Goal: Task Accomplishment & Management: Complete application form

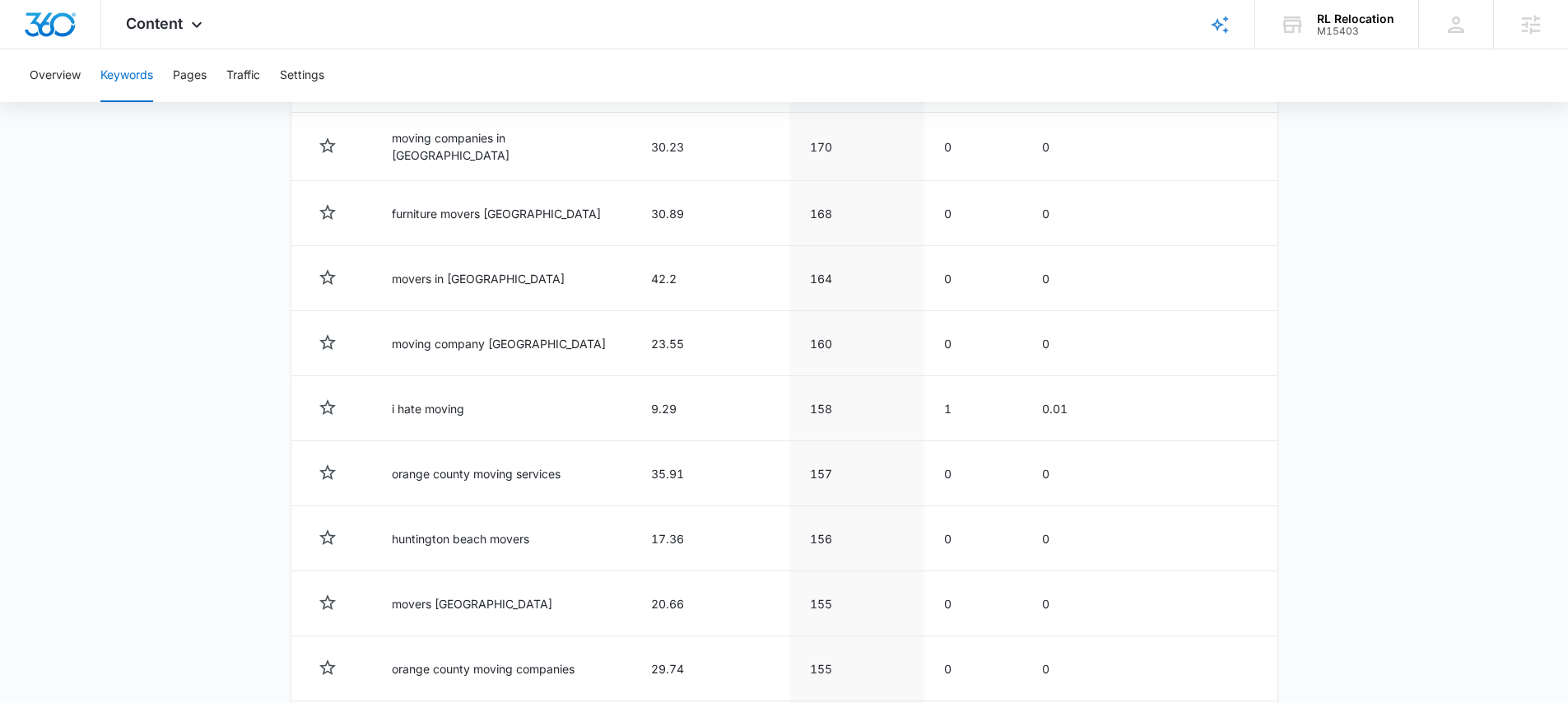
scroll to position [2374, 0]
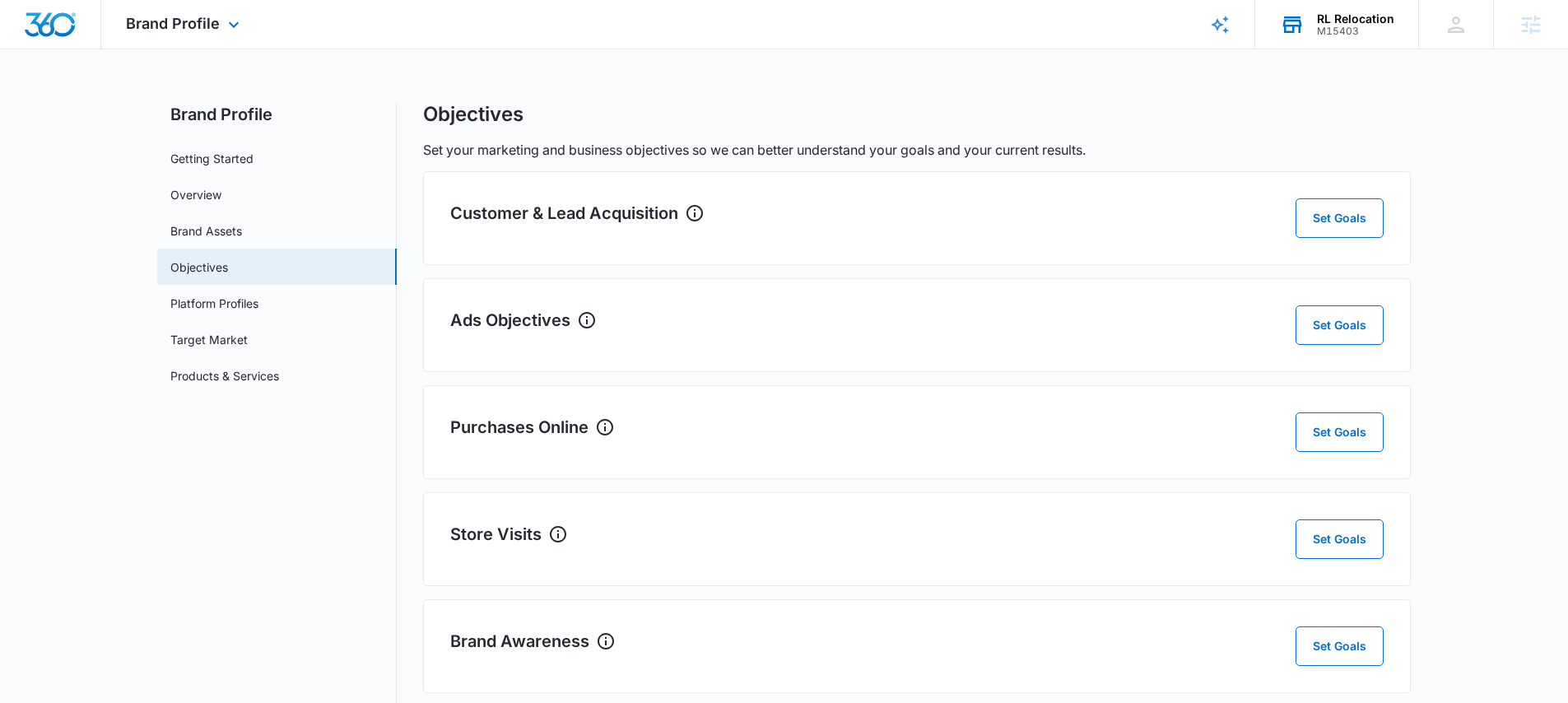
click at [1309, 35] on div "RL Relocation M15403 Your Accounts View All" at bounding box center [1337, 24] width 163 height 49
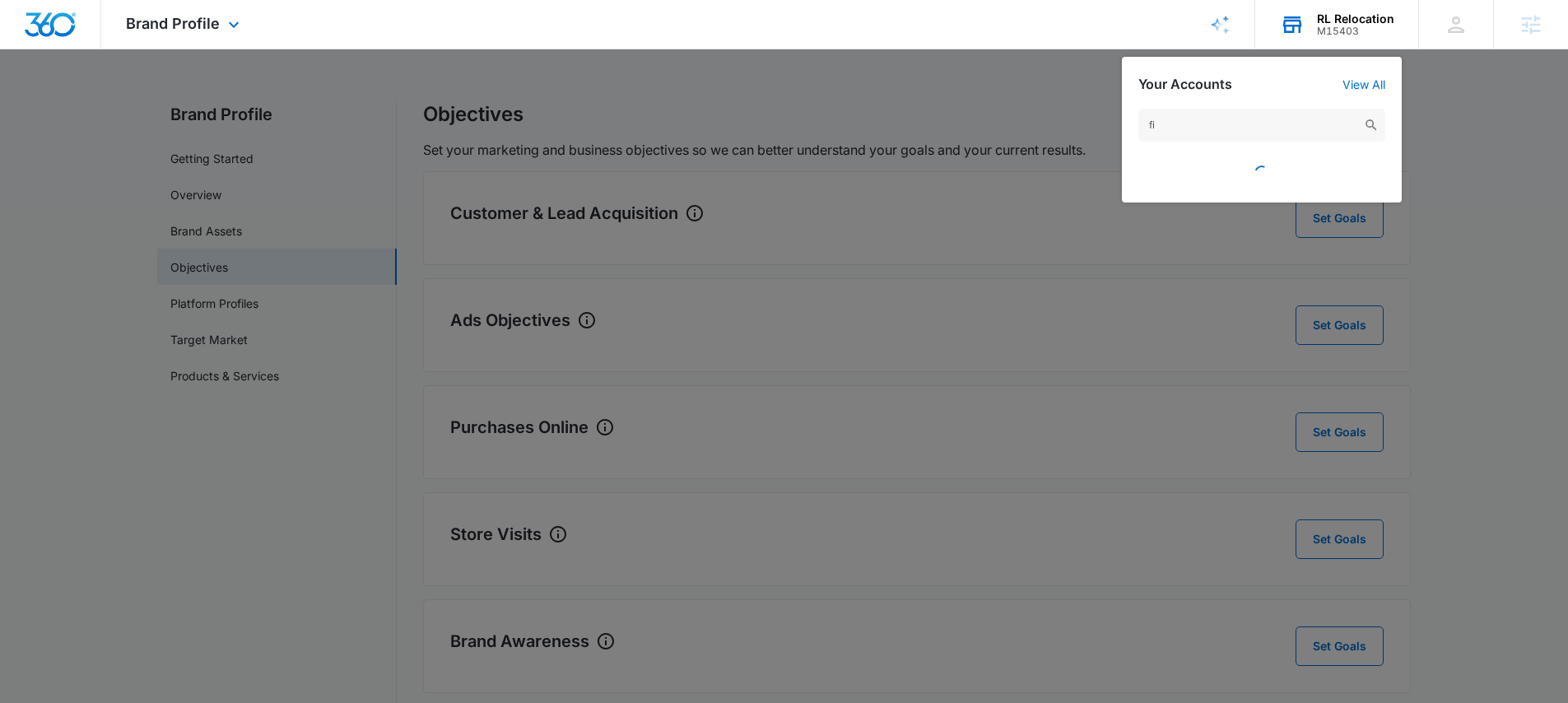
type input "f"
type input "d"
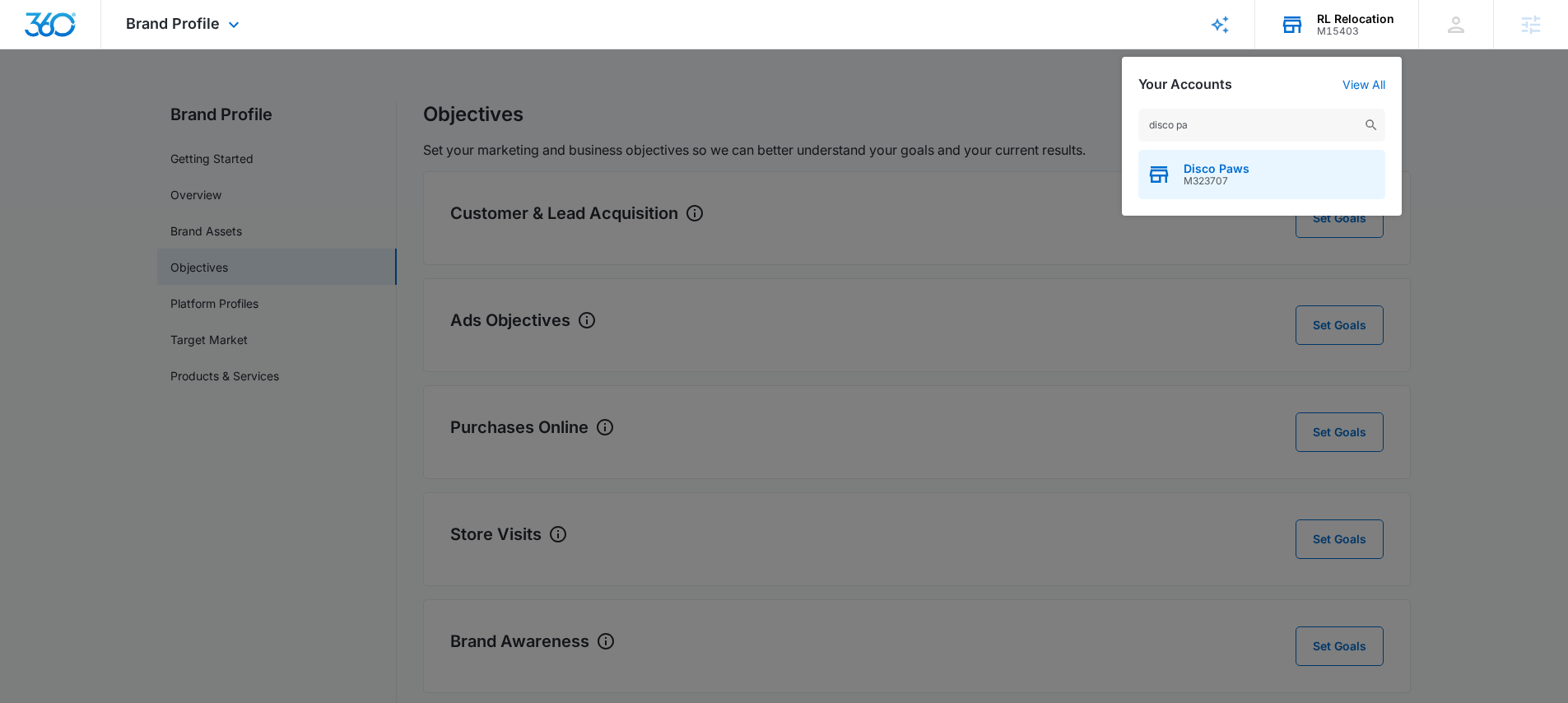
type input "disco pa"
click at [1256, 166] on div "Disco Paws M323707" at bounding box center [1262, 175] width 247 height 50
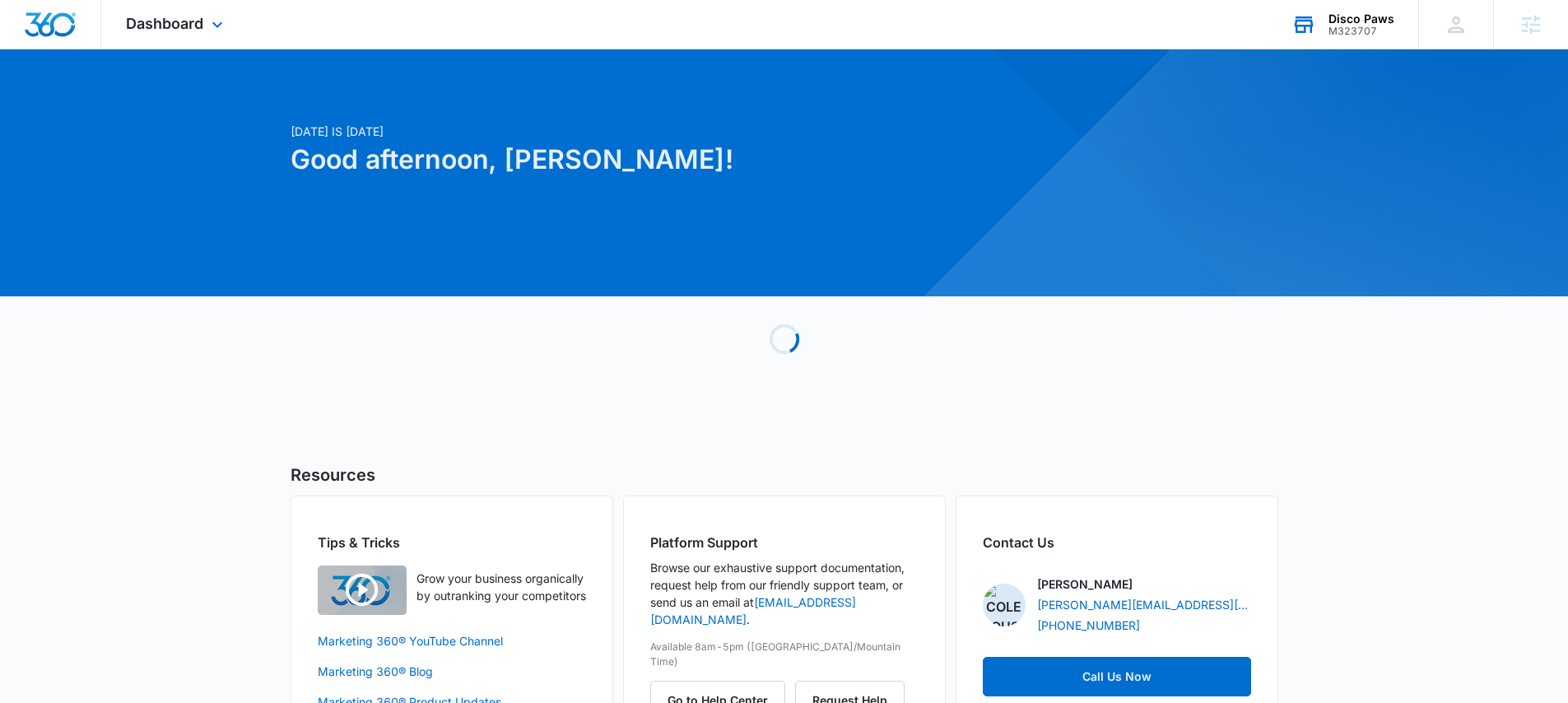
click at [219, 38] on div "Dashboard Apps Reputation Websites Forms CRM Email Social Payments POS Content …" at bounding box center [177, 24] width 151 height 49
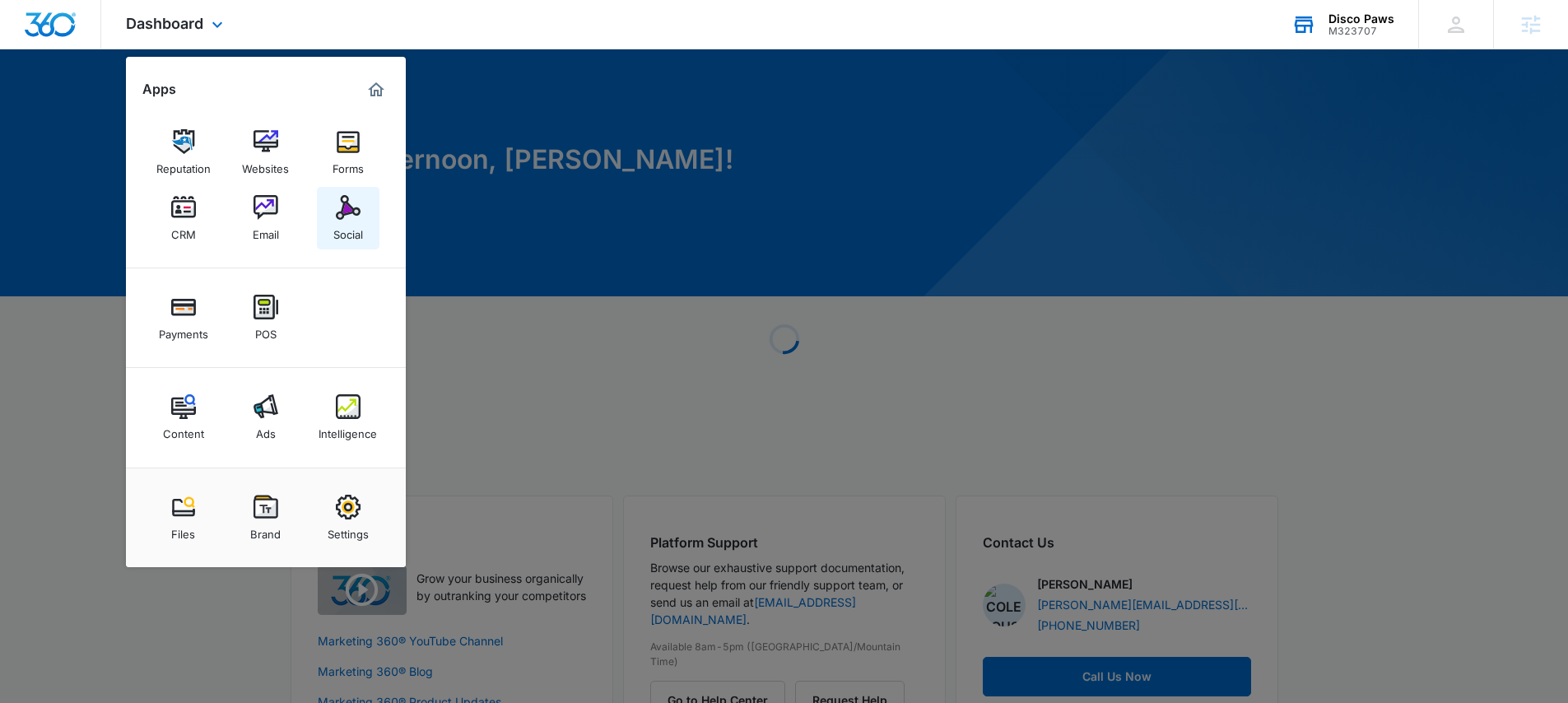
click at [375, 219] on link "Social" at bounding box center [348, 217] width 63 height 63
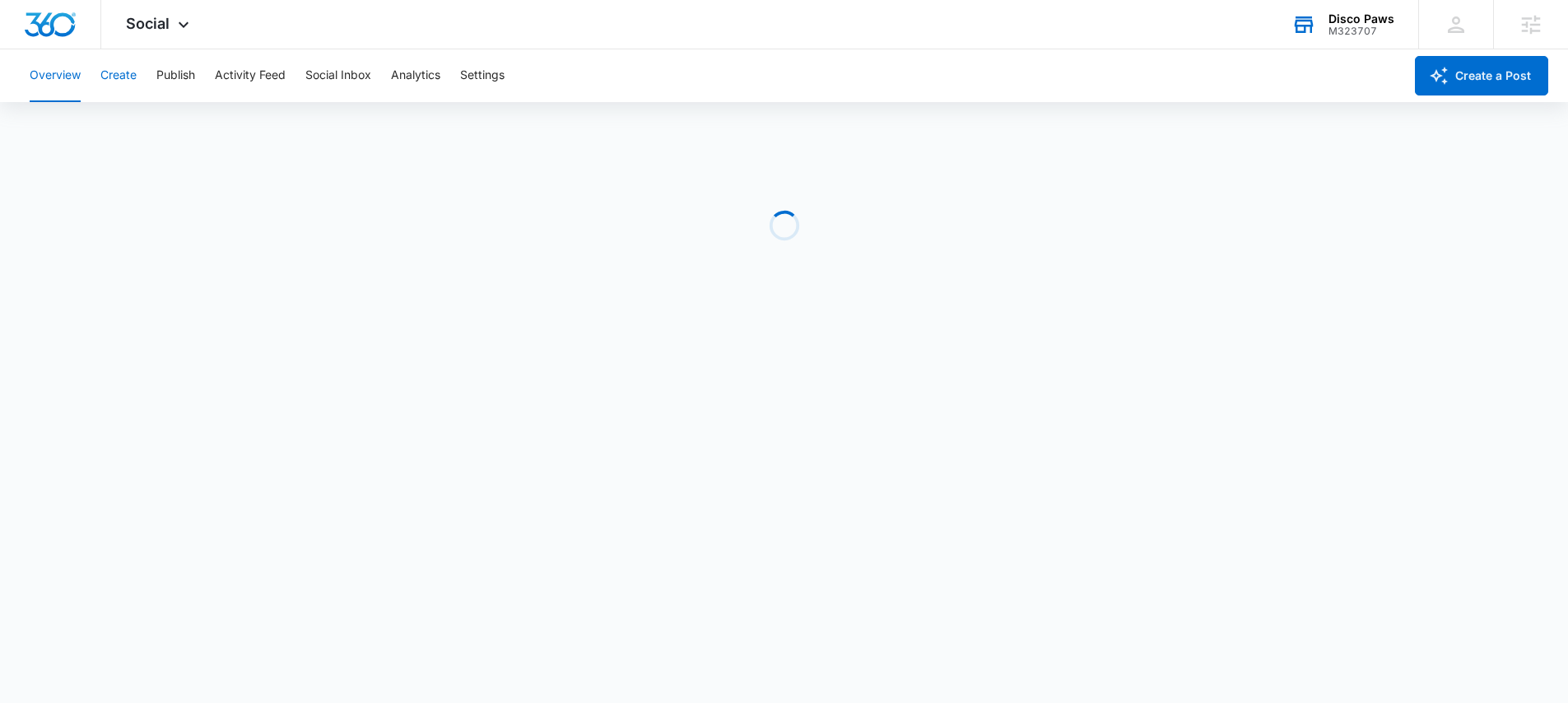
click at [137, 73] on button "Create" at bounding box center [118, 75] width 36 height 52
click at [152, 116] on button "Approvals" at bounding box center [161, 126] width 55 height 46
click at [165, 135] on button "Approvals" at bounding box center [161, 126] width 55 height 46
click at [159, 19] on span "Social" at bounding box center [147, 23] width 44 height 17
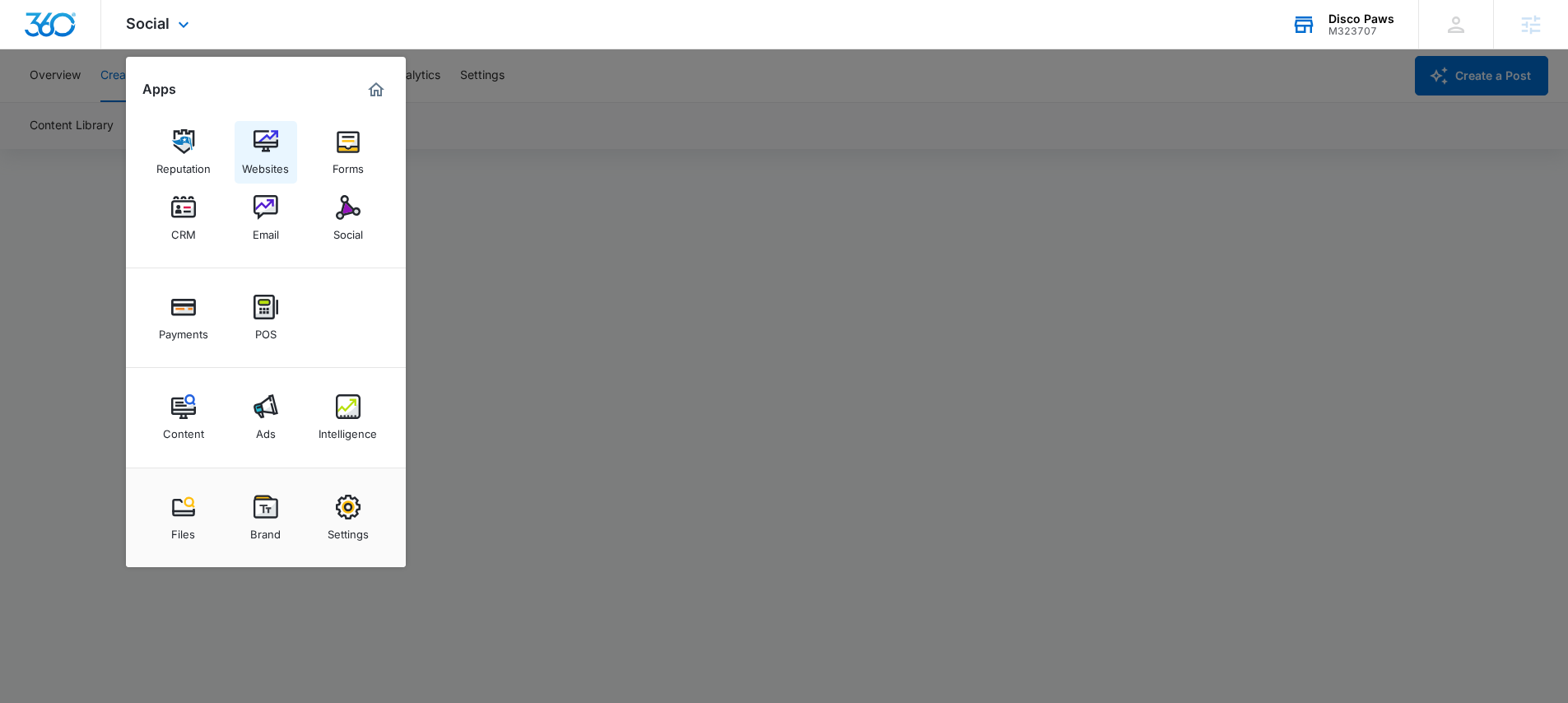
click at [254, 152] on img at bounding box center [266, 141] width 25 height 25
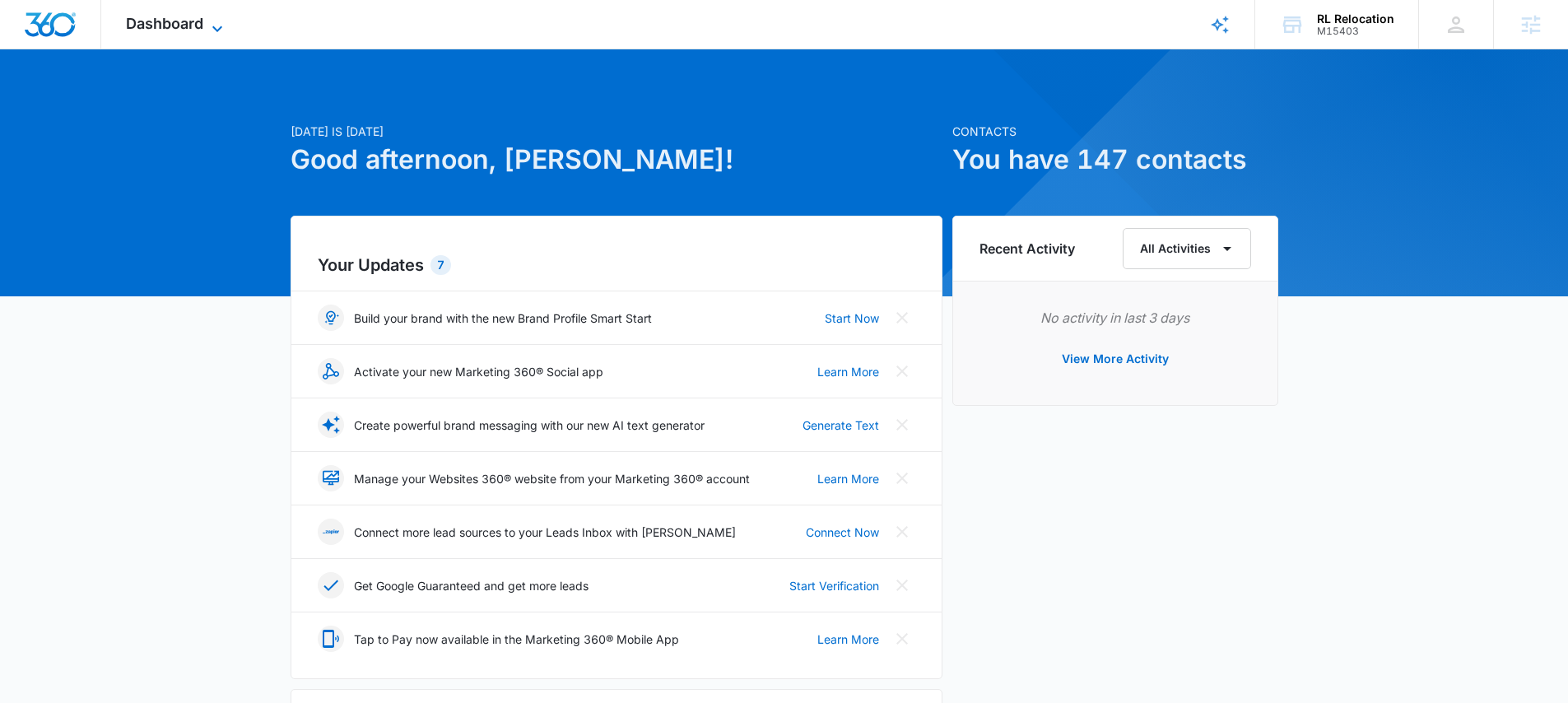
click at [212, 27] on icon at bounding box center [217, 28] width 20 height 20
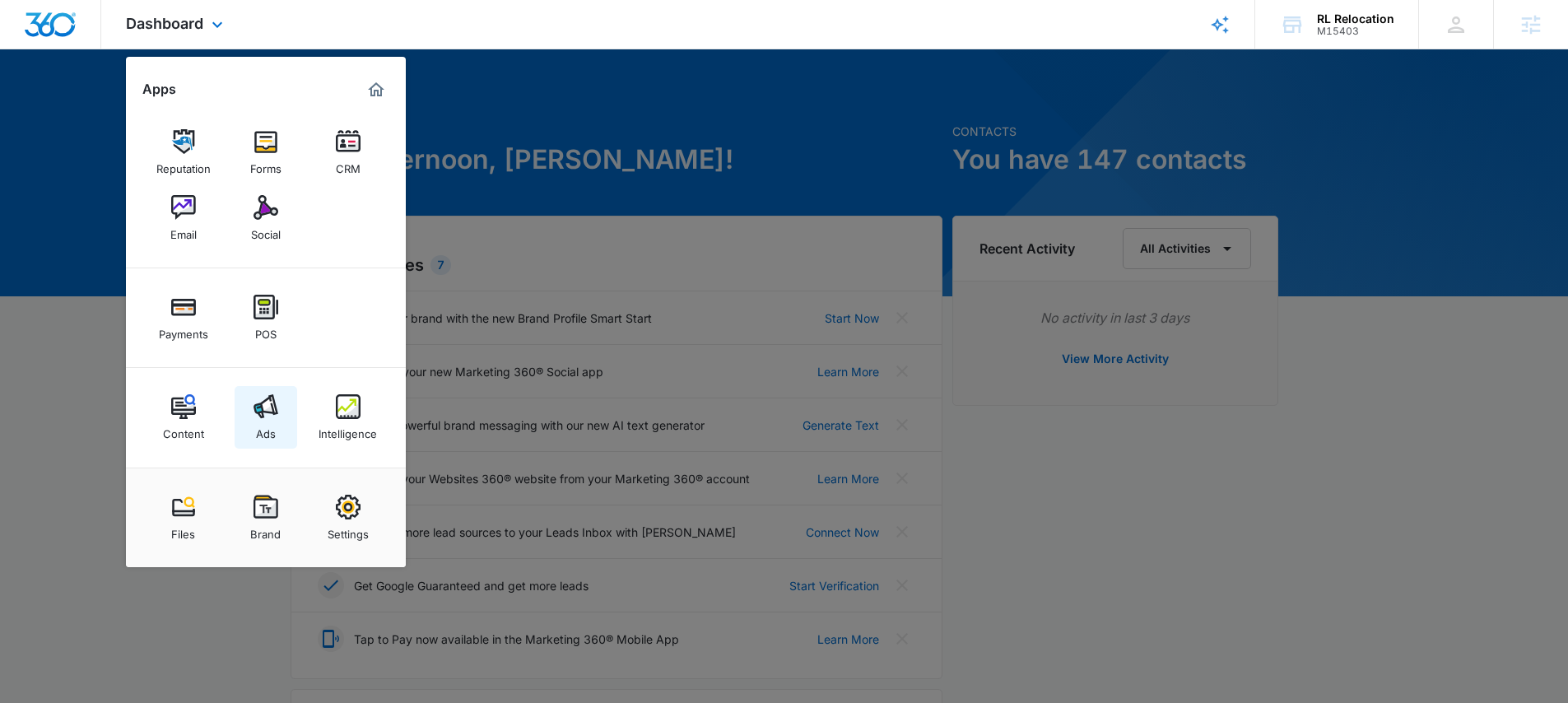
click at [273, 415] on img at bounding box center [266, 406] width 25 height 25
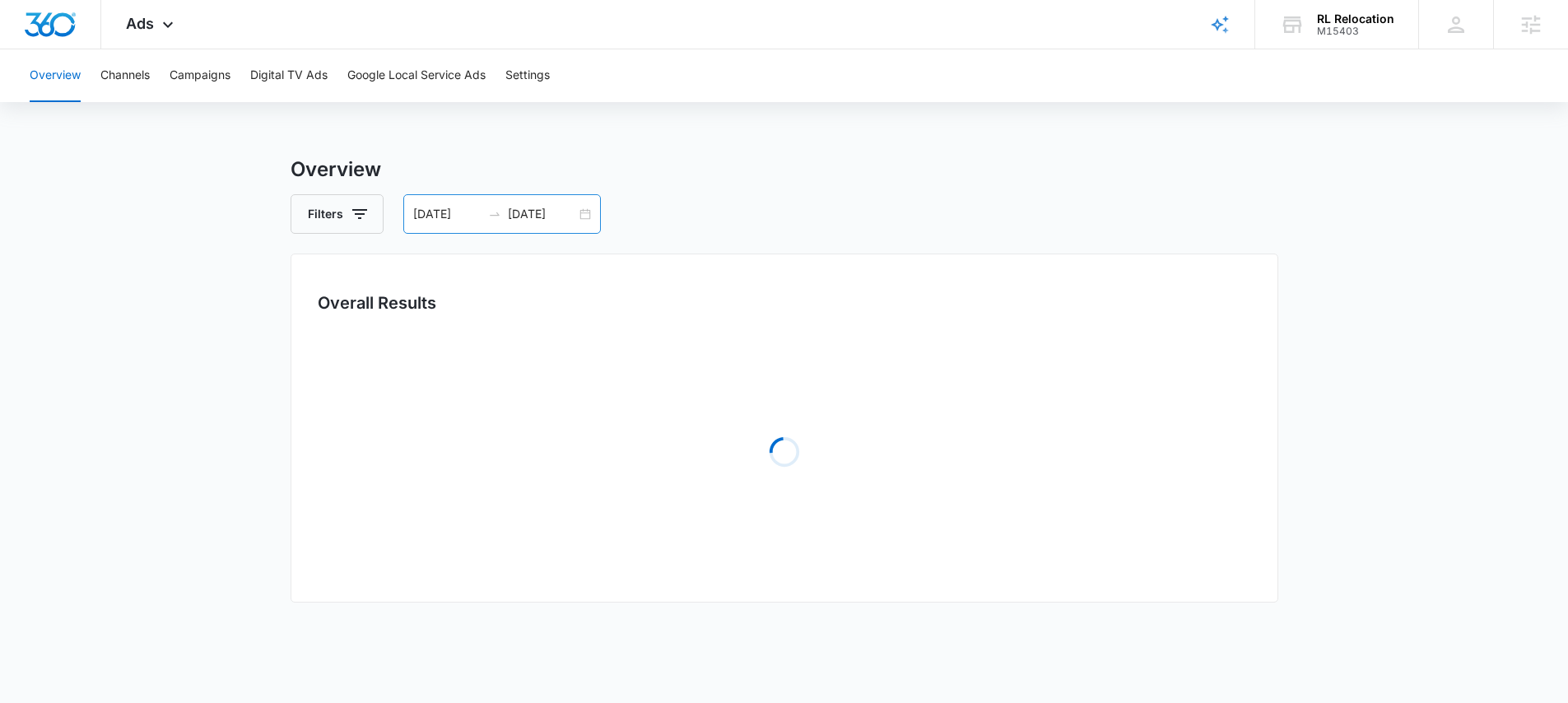
click at [463, 225] on div "08/13/2025 09/12/2025" at bounding box center [502, 214] width 198 height 39
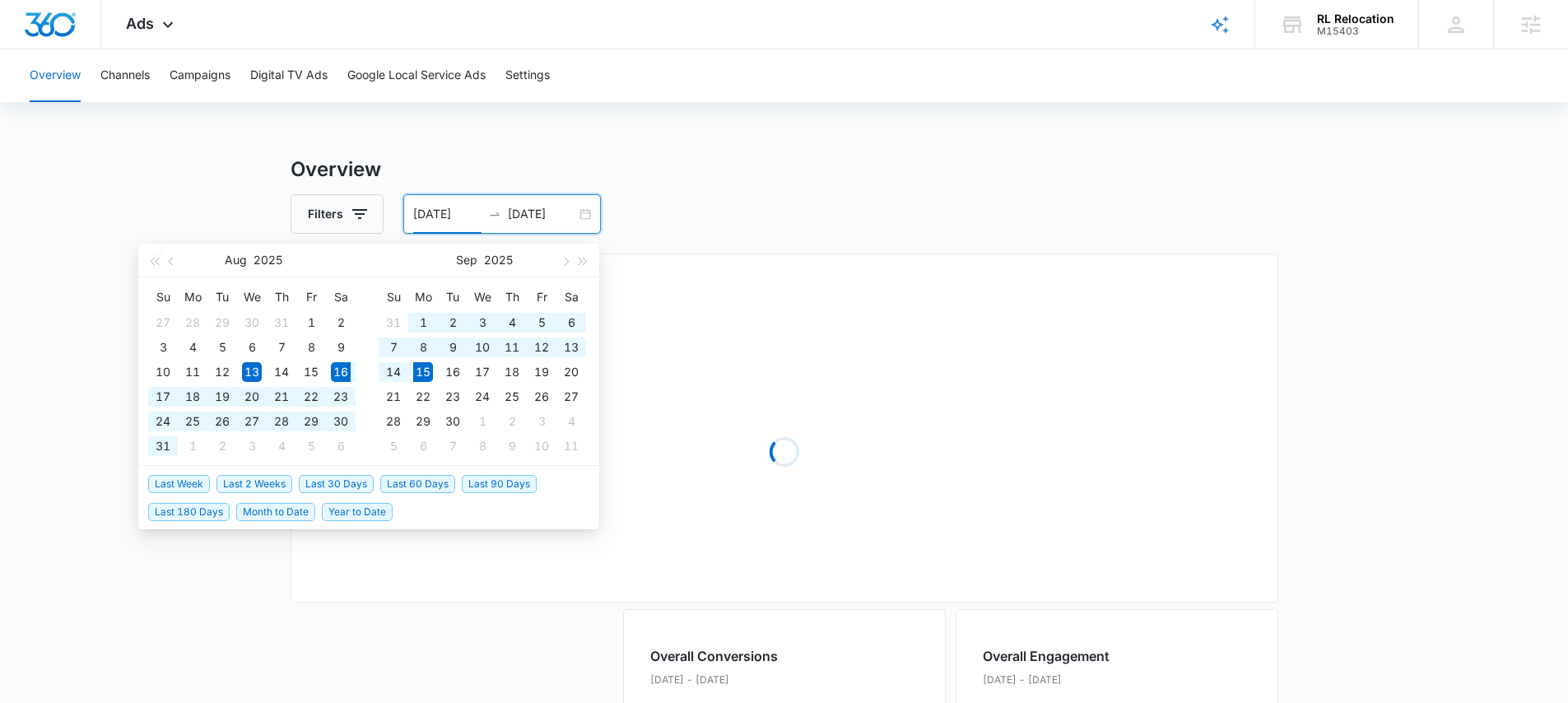
click at [338, 489] on span "Last 30 Days" at bounding box center [336, 483] width 75 height 18
type input "08/16/2025"
type input "09/15/2025"
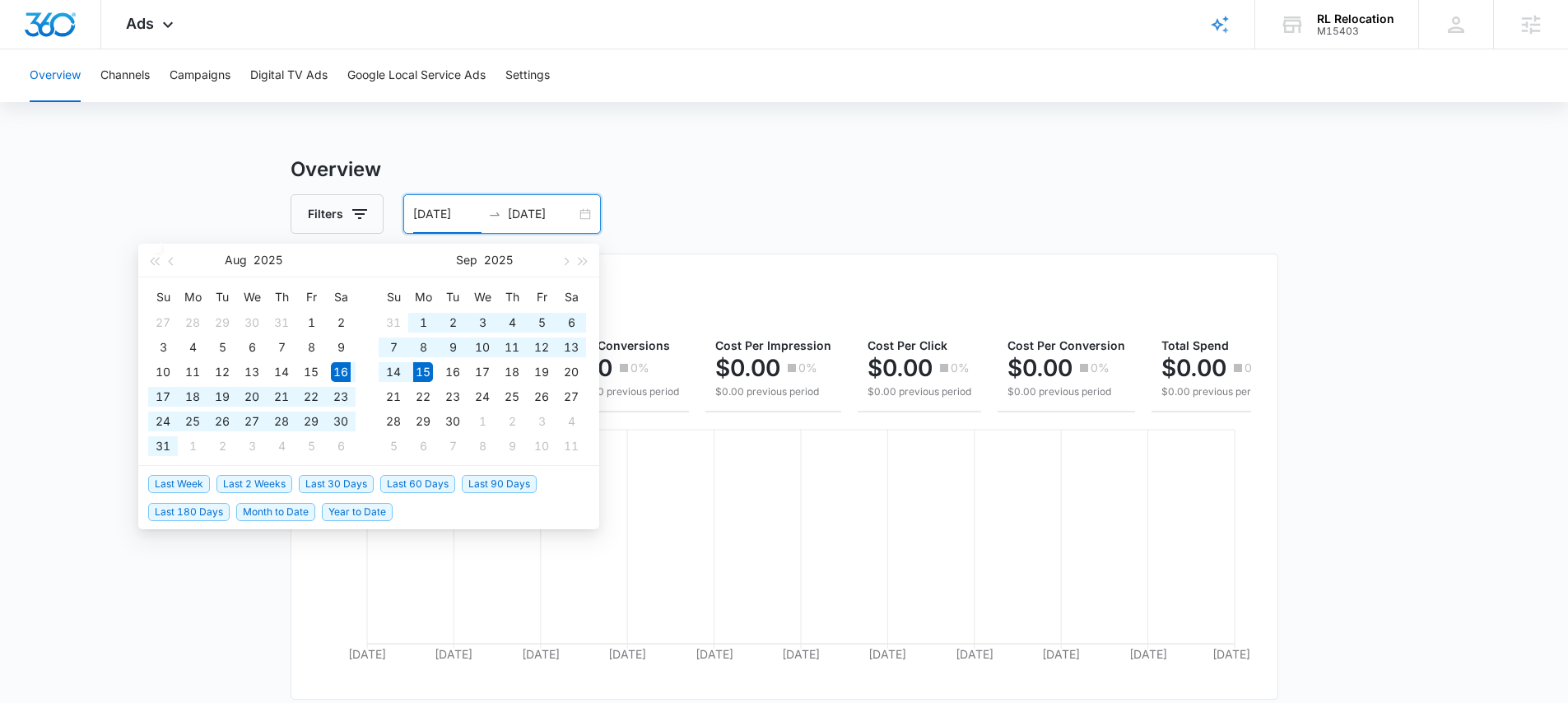
click at [477, 216] on input "08/16/2025" at bounding box center [447, 213] width 69 height 18
click at [165, 27] on icon at bounding box center [167, 28] width 20 height 20
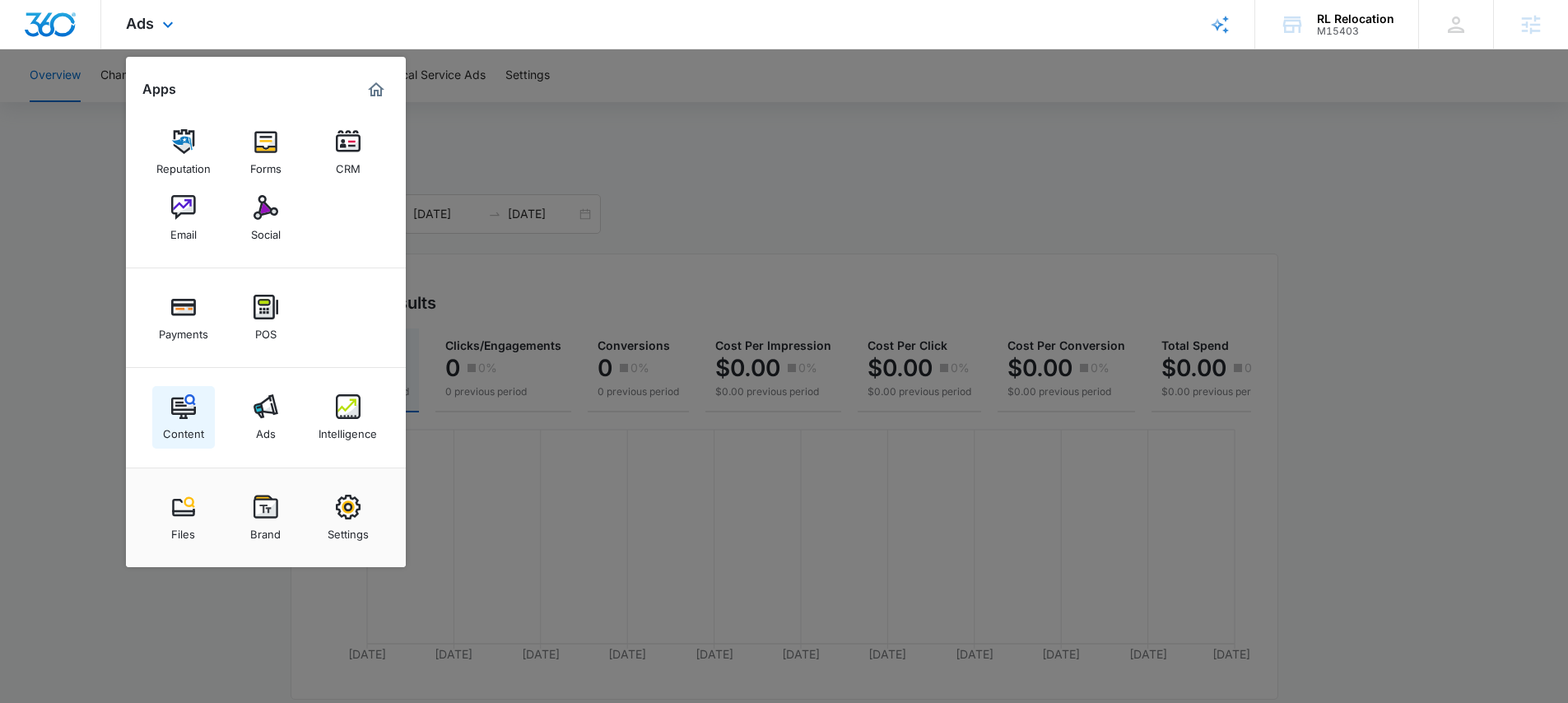
click at [188, 429] on div "Content" at bounding box center [183, 429] width 41 height 21
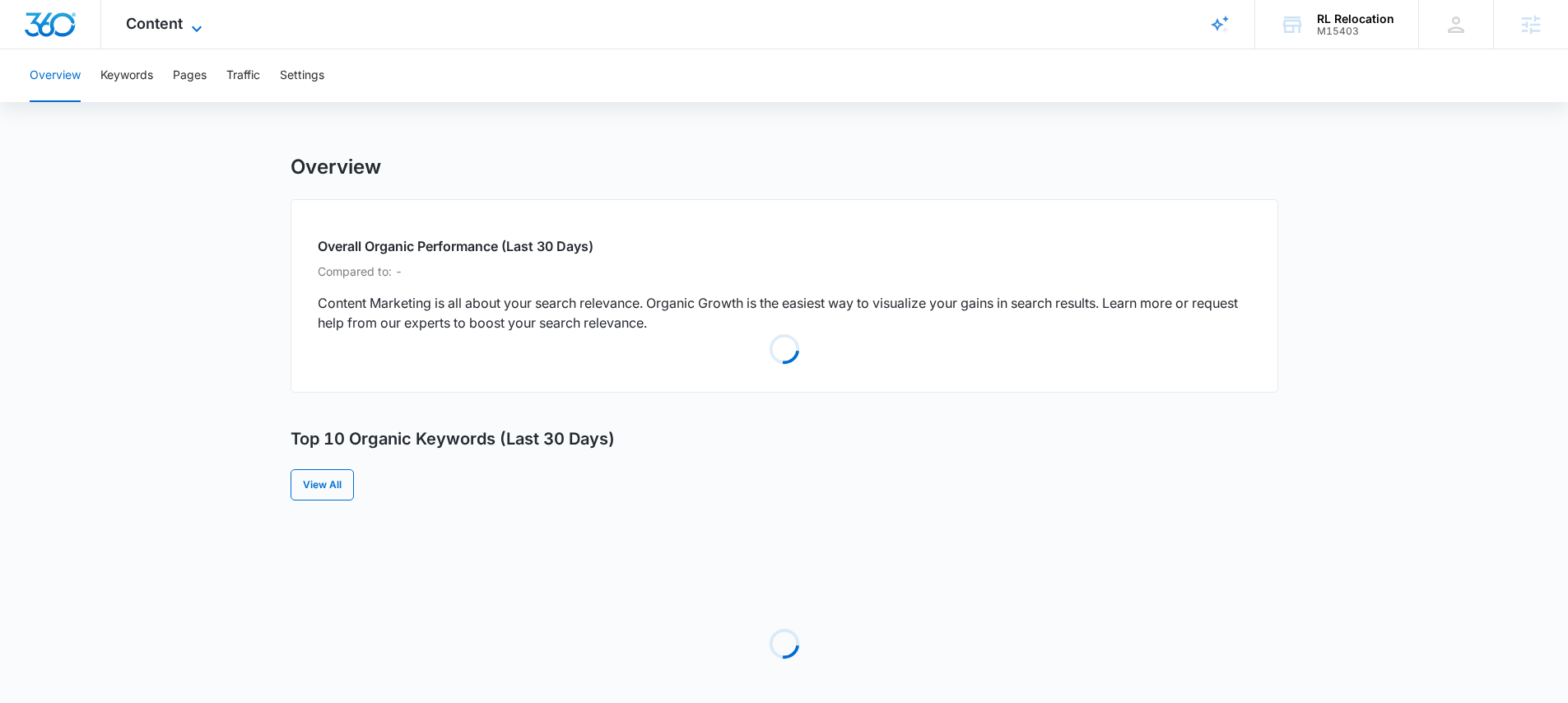
click at [166, 24] on span "Content" at bounding box center [154, 23] width 57 height 17
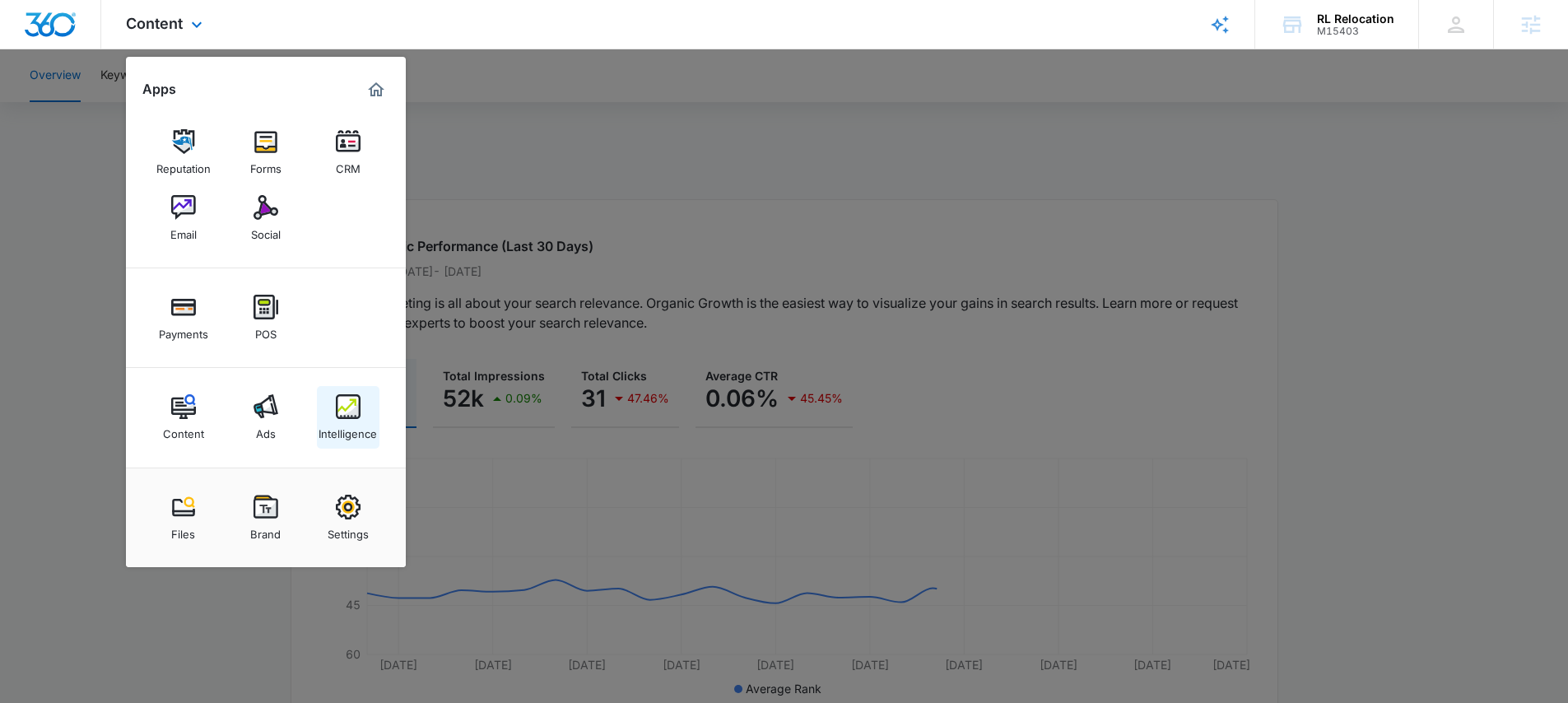
drag, startPoint x: 338, startPoint y: 425, endPoint x: 343, endPoint y: 417, distance: 9.4
click at [620, 176] on div at bounding box center [784, 351] width 1568 height 703
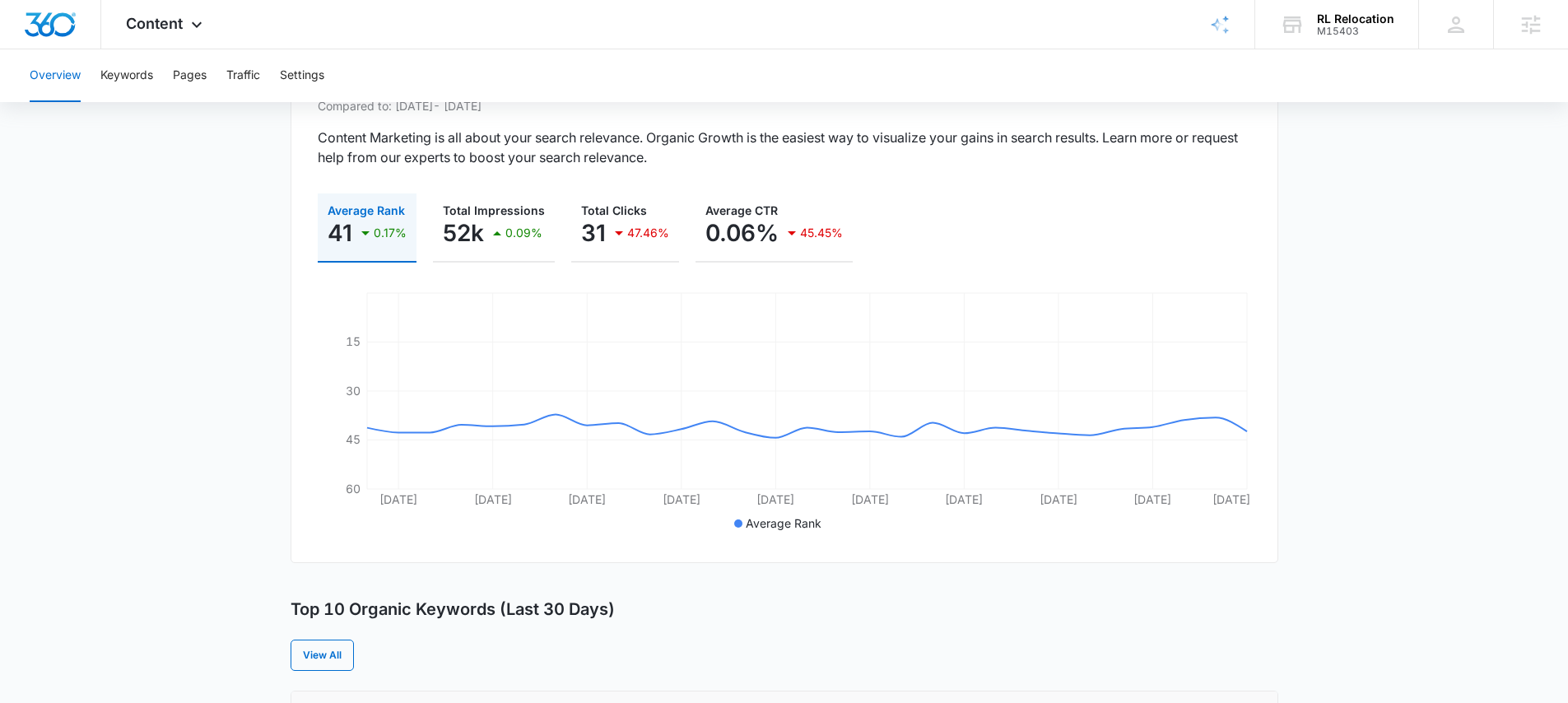
scroll to position [92, 0]
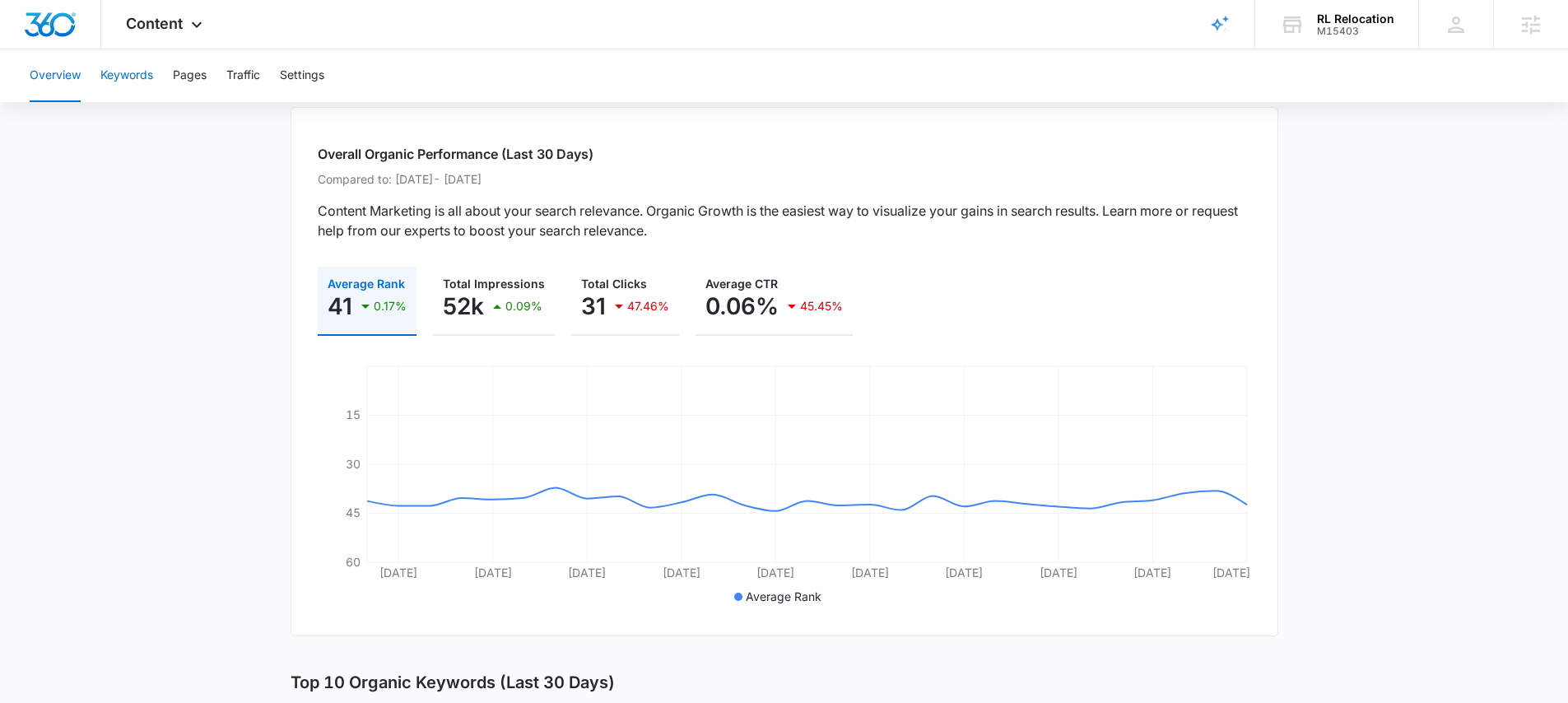
click at [125, 86] on button "Keywords" at bounding box center [126, 75] width 52 height 52
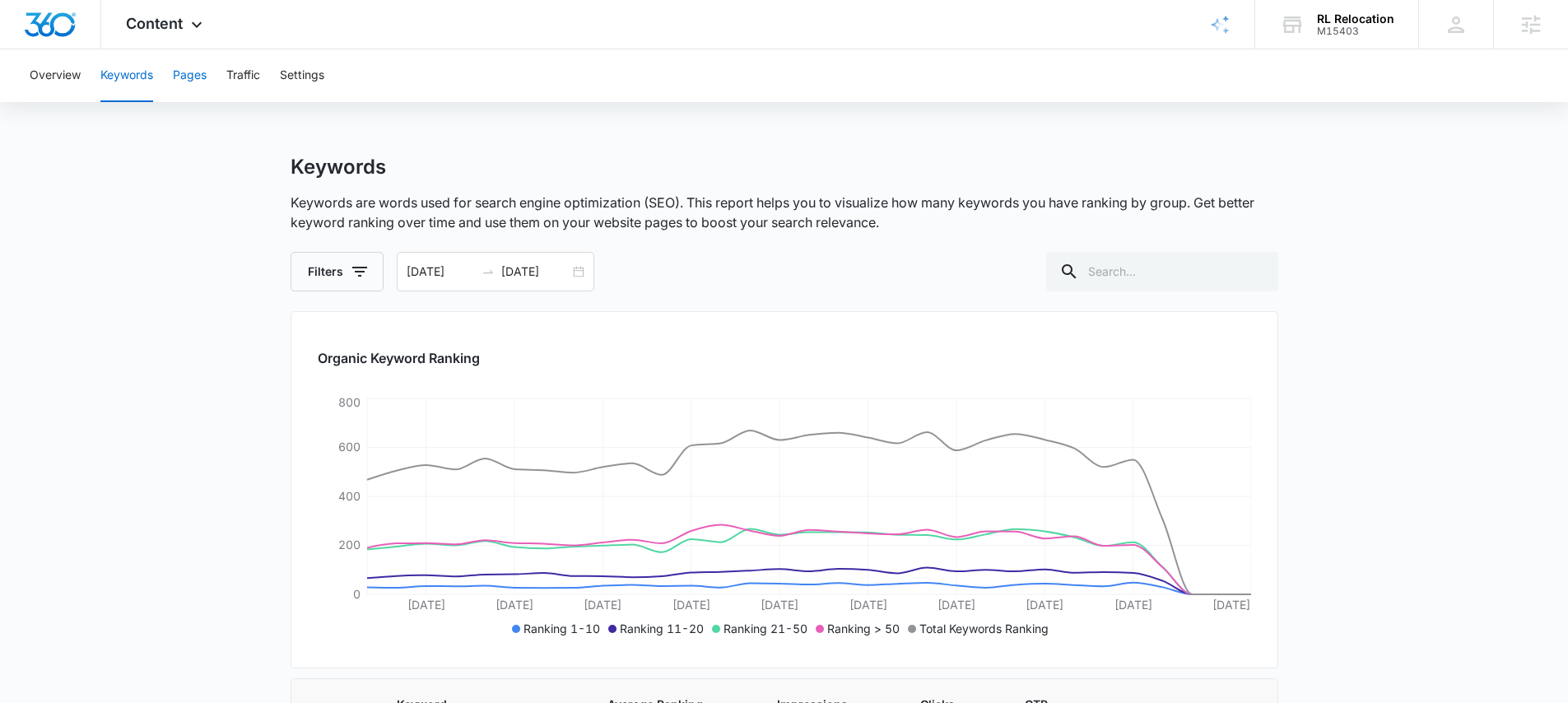
click at [195, 80] on button "Pages" at bounding box center [189, 75] width 33 height 52
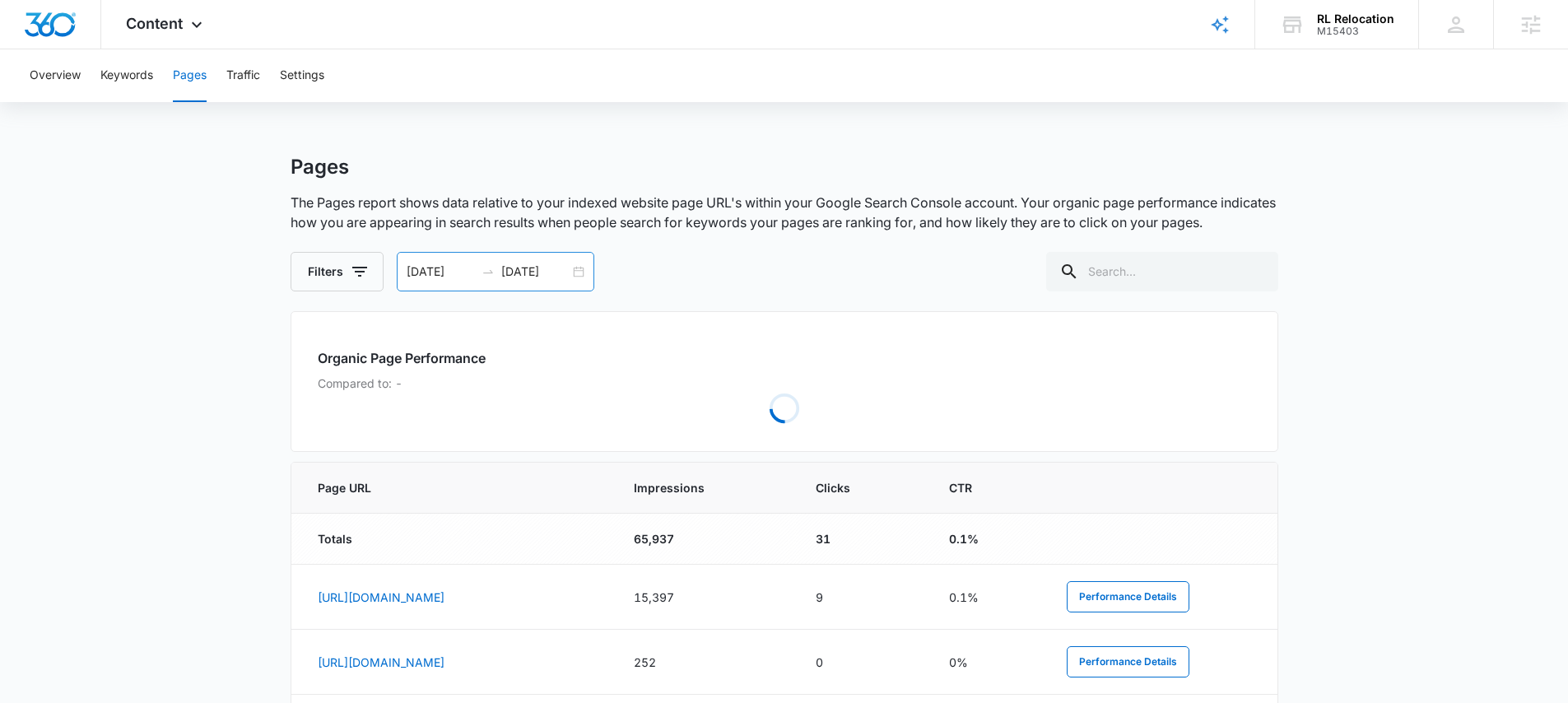
click at [521, 280] on div "08/16/2025 09/15/2025" at bounding box center [495, 271] width 198 height 39
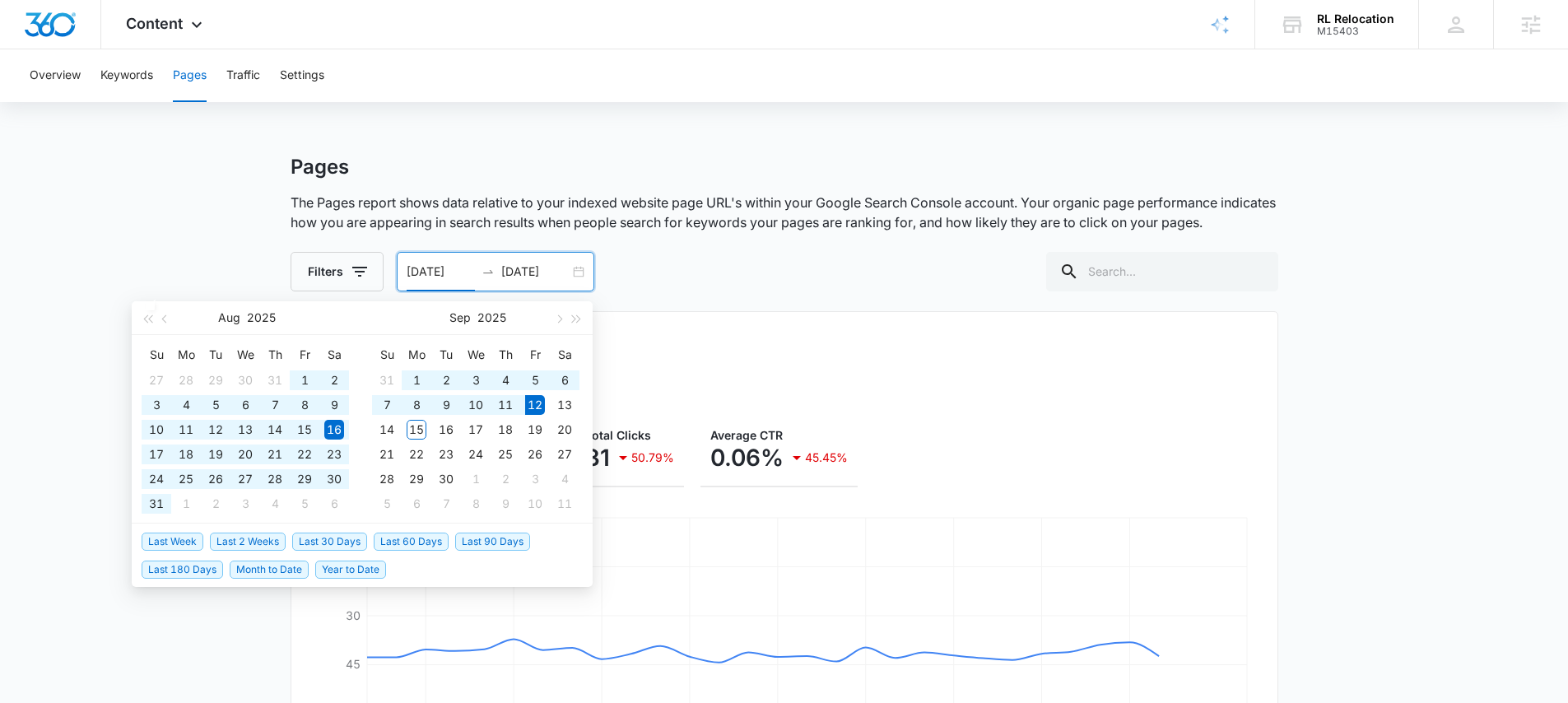
click at [512, 545] on span "Last 90 Days" at bounding box center [492, 541] width 75 height 18
type input "[DATE]"
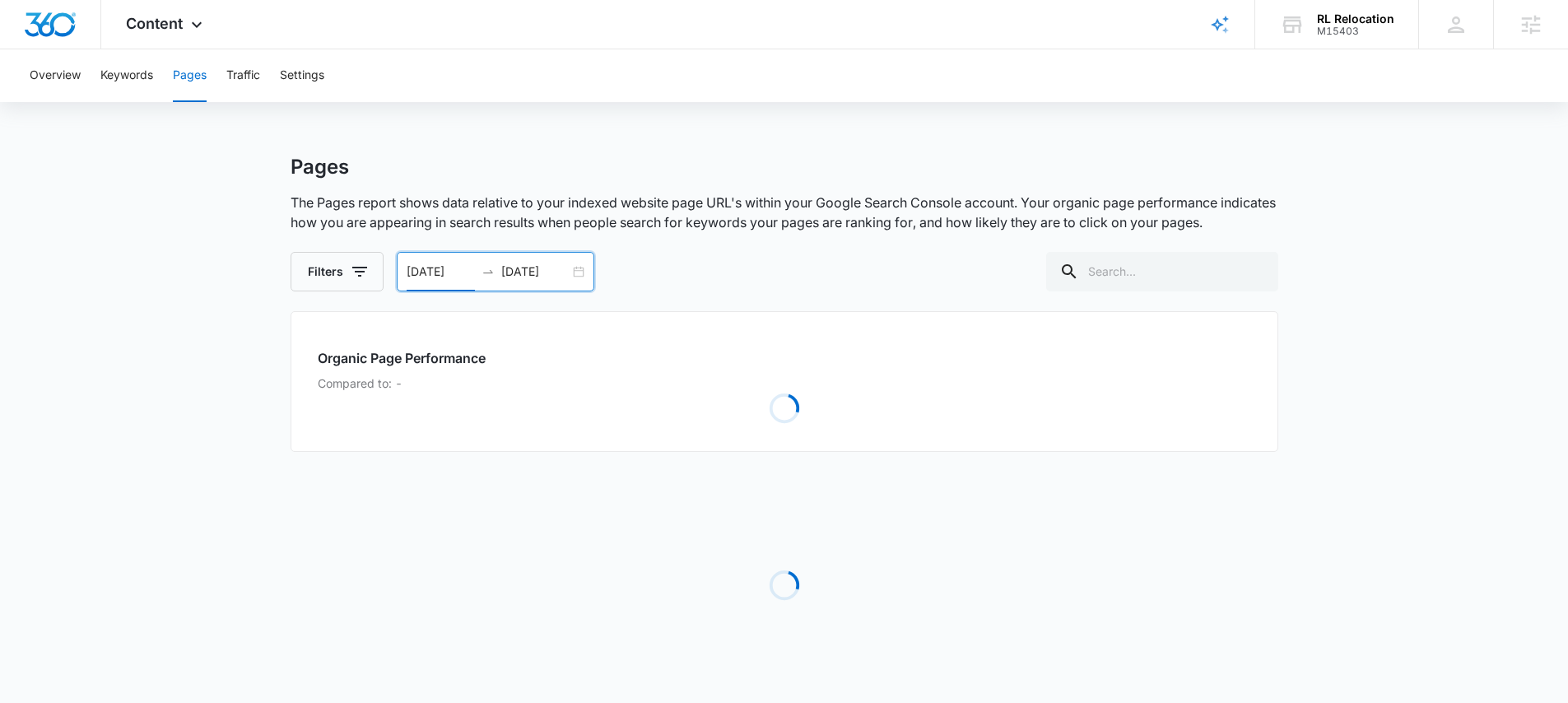
click at [482, 129] on div "Overview Keywords Pages Traffic Settings Pages The Pages report shows data rela…" at bounding box center [784, 389] width 1568 height 679
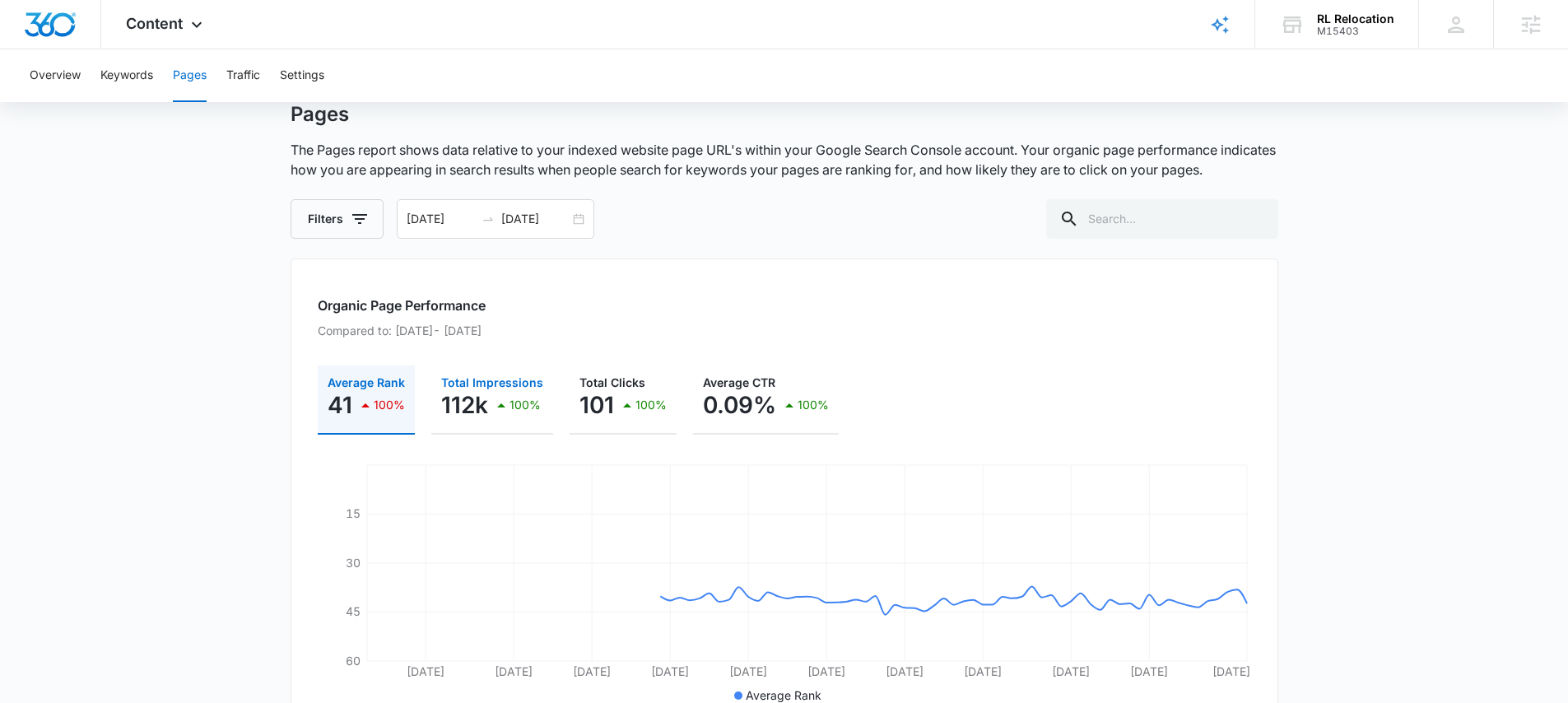
scroll to position [71, 0]
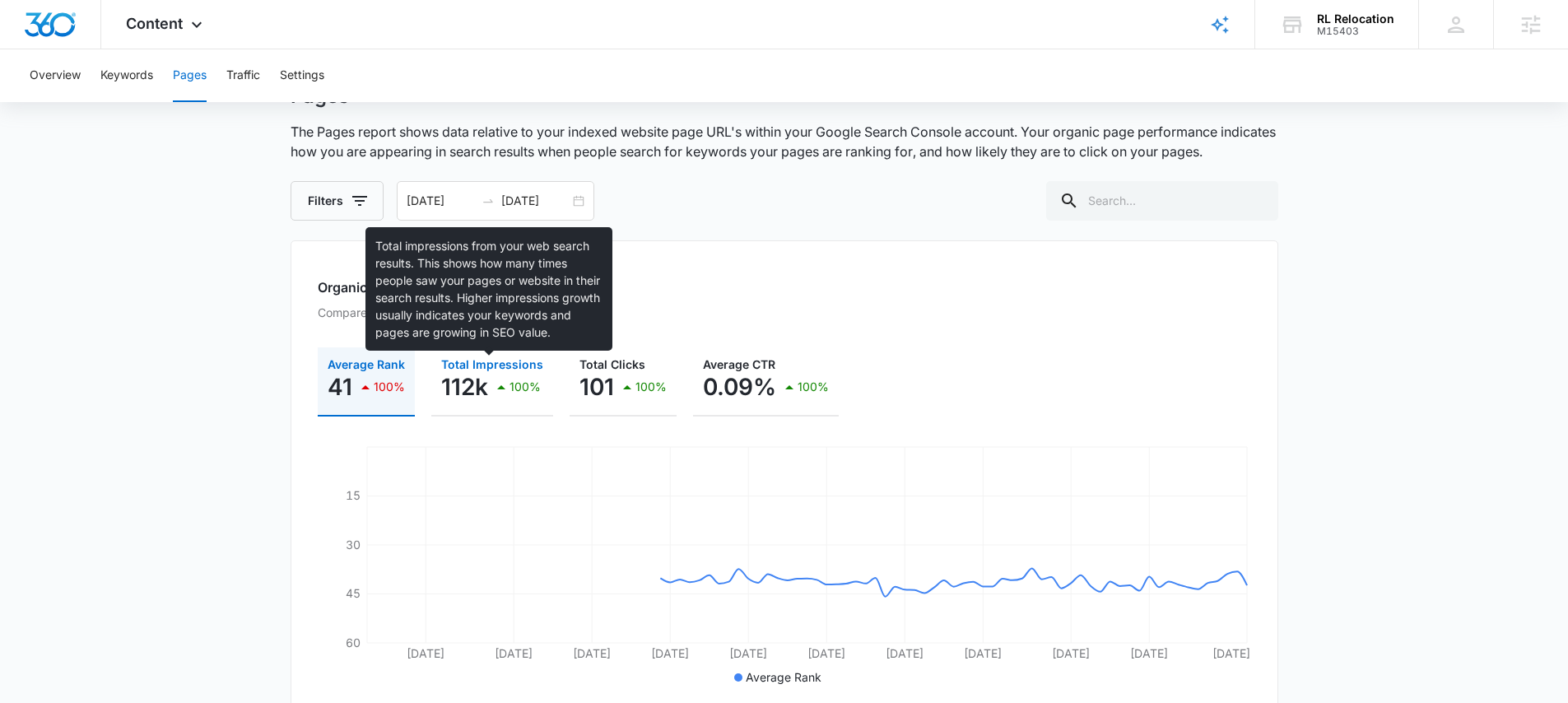
drag, startPoint x: 459, startPoint y: 366, endPoint x: 462, endPoint y: 378, distance: 12.4
click at [460, 366] on span "Total Impressions" at bounding box center [492, 364] width 102 height 14
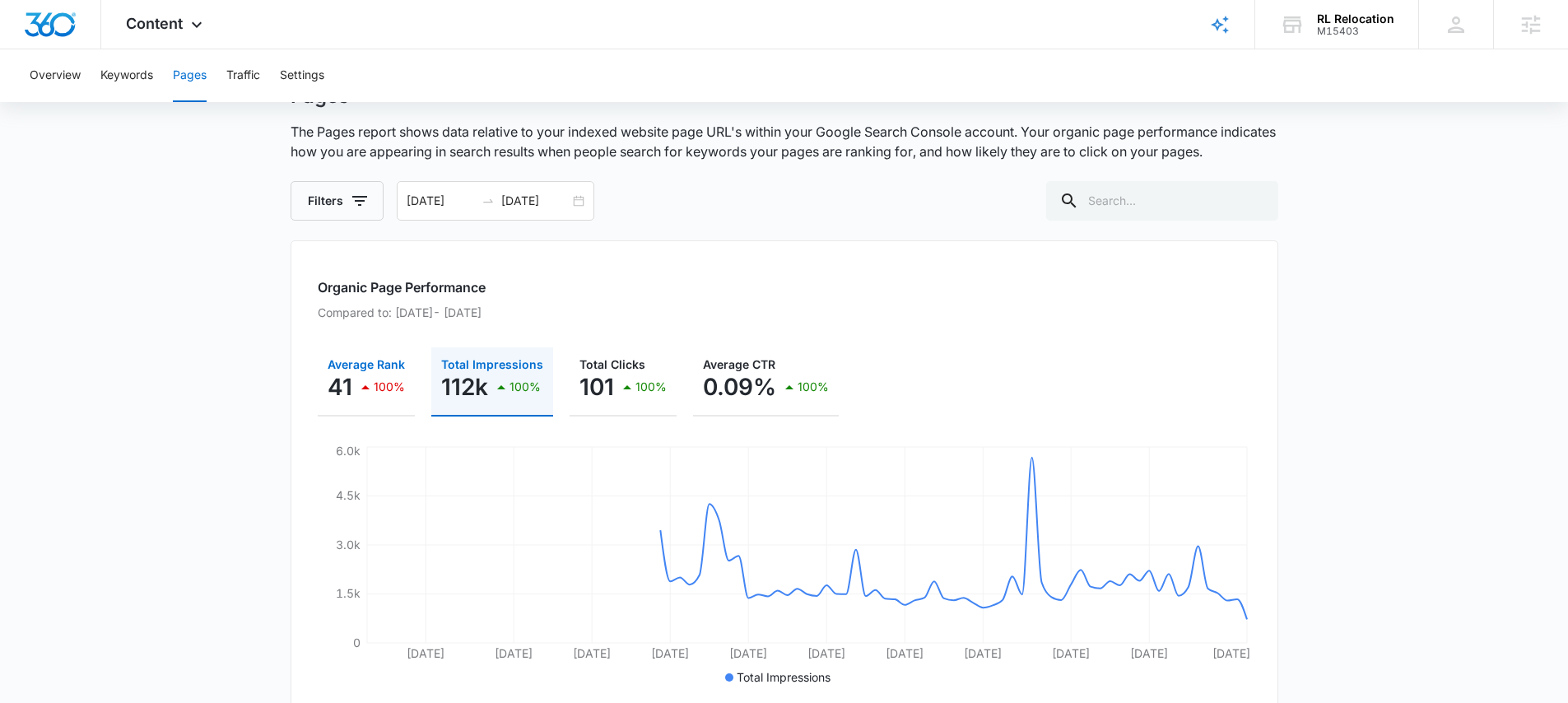
click at [384, 392] on p "100%" at bounding box center [389, 386] width 32 height 11
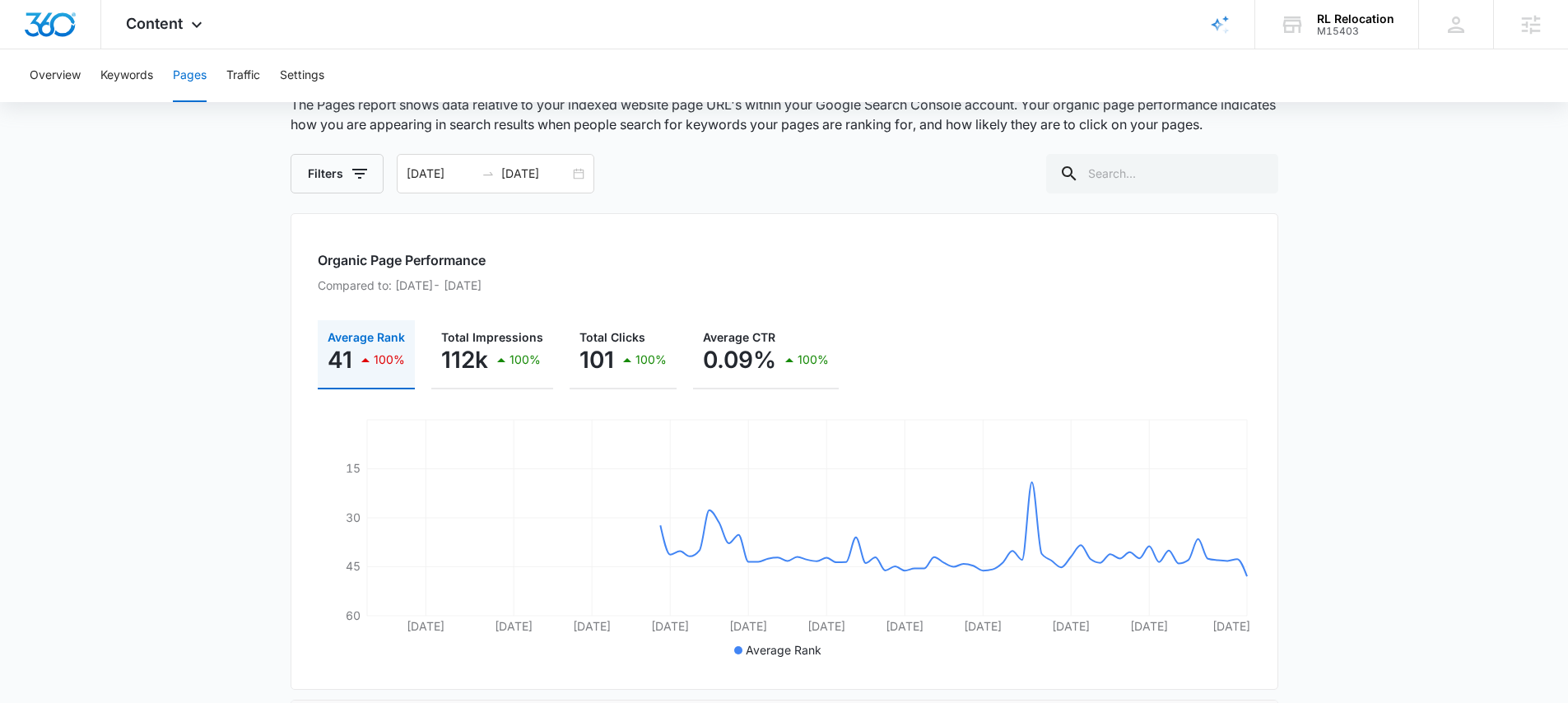
scroll to position [99, 0]
click at [531, 159] on div "06/14/2025 09/12/2025" at bounding box center [495, 172] width 198 height 39
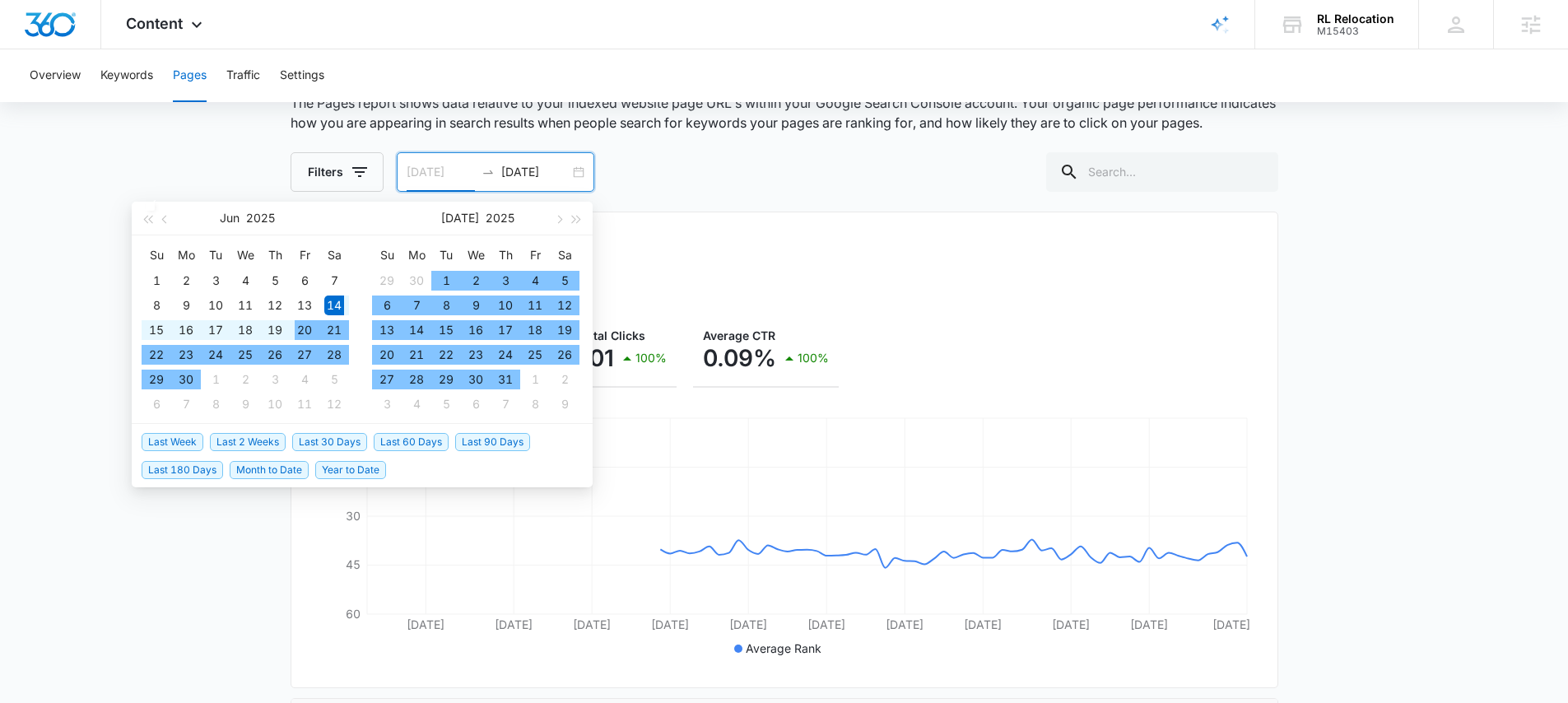
type input "[DATE]"
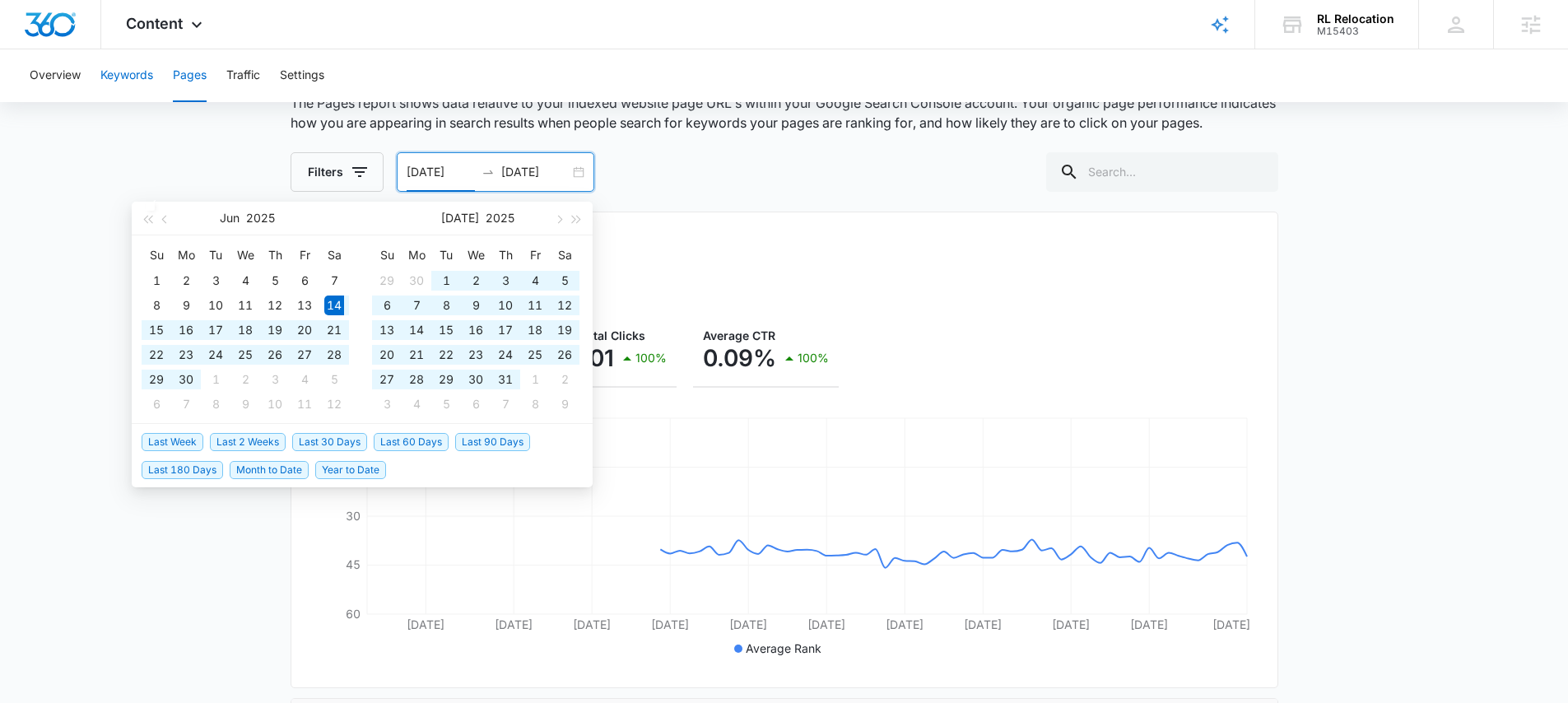
click at [127, 80] on button "Keywords" at bounding box center [126, 75] width 52 height 52
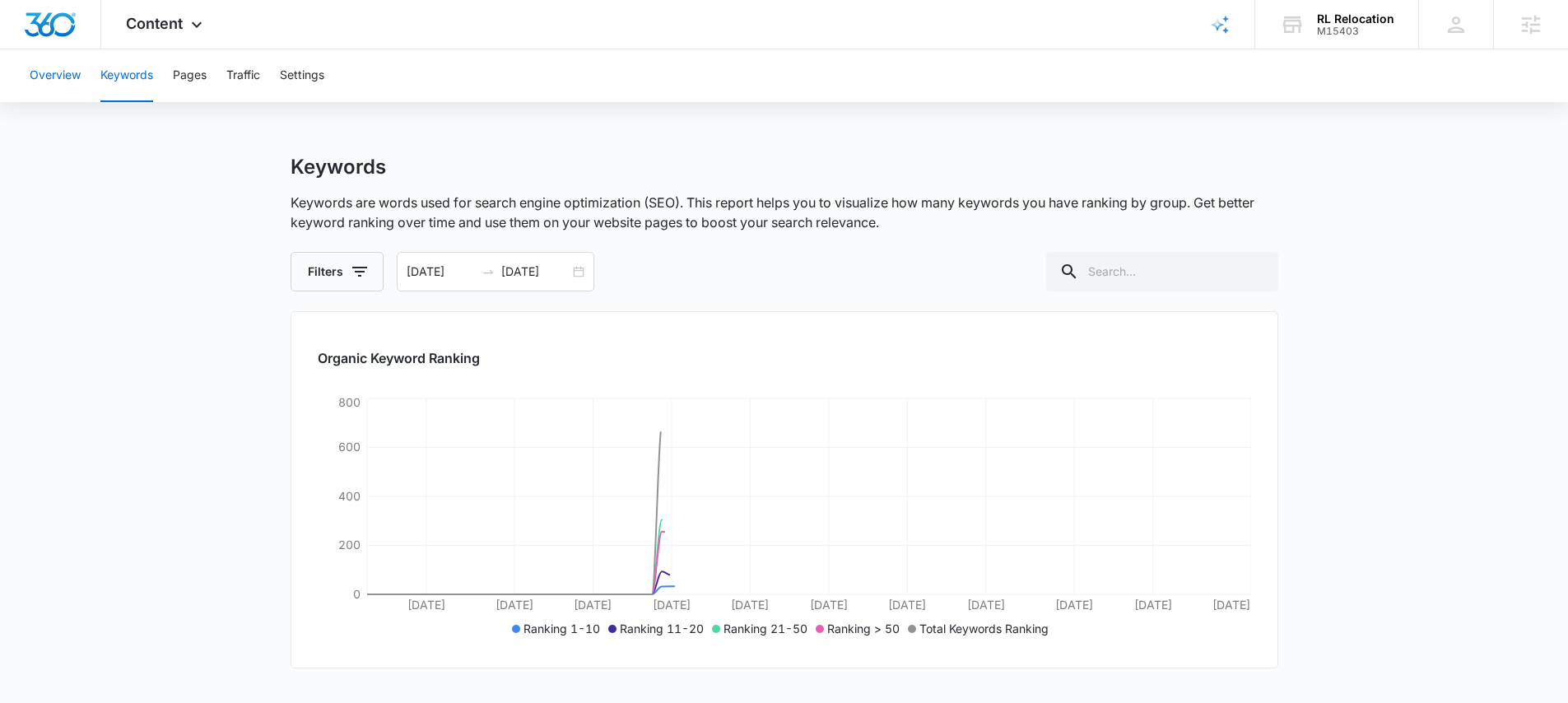
click at [63, 84] on button "Overview" at bounding box center [56, 75] width 51 height 52
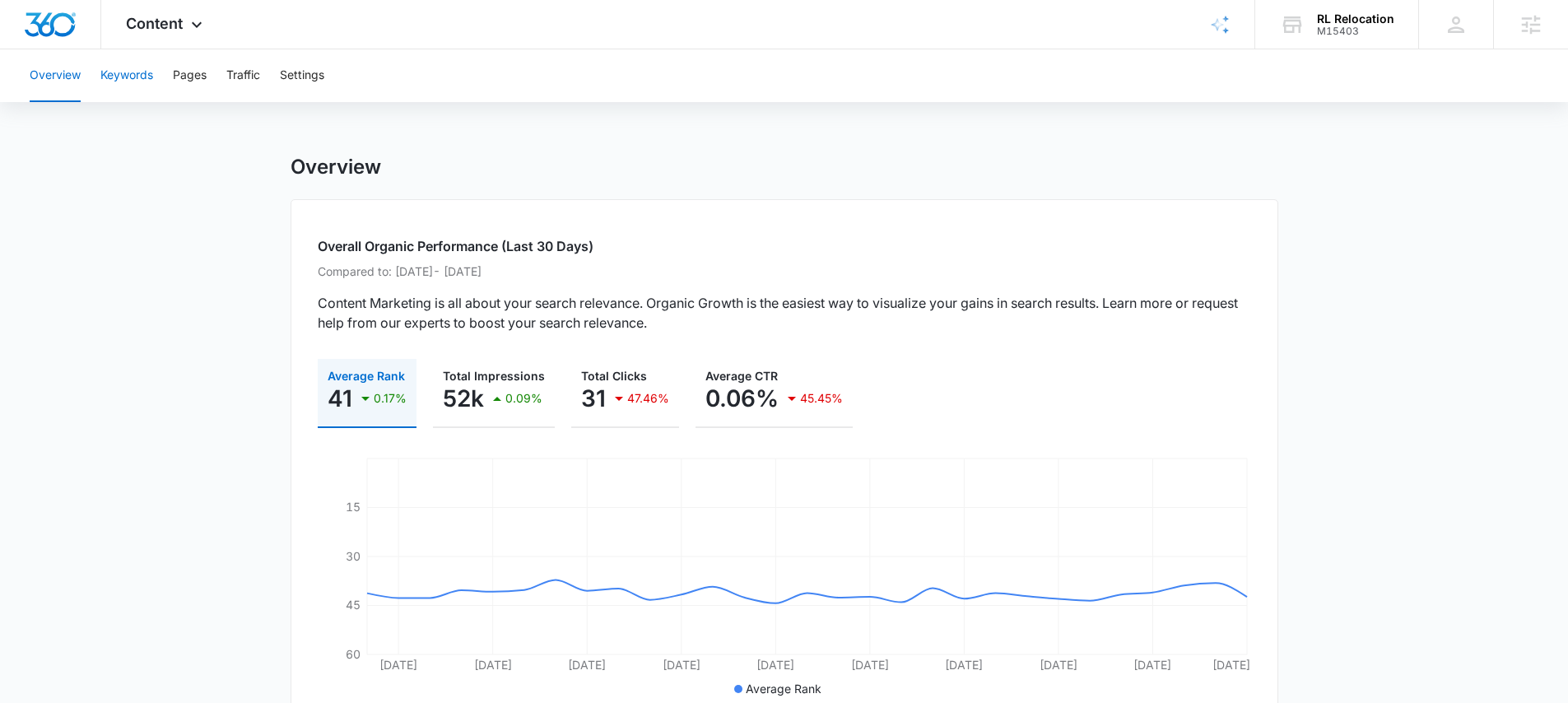
click at [145, 87] on button "Keywords" at bounding box center [126, 75] width 52 height 52
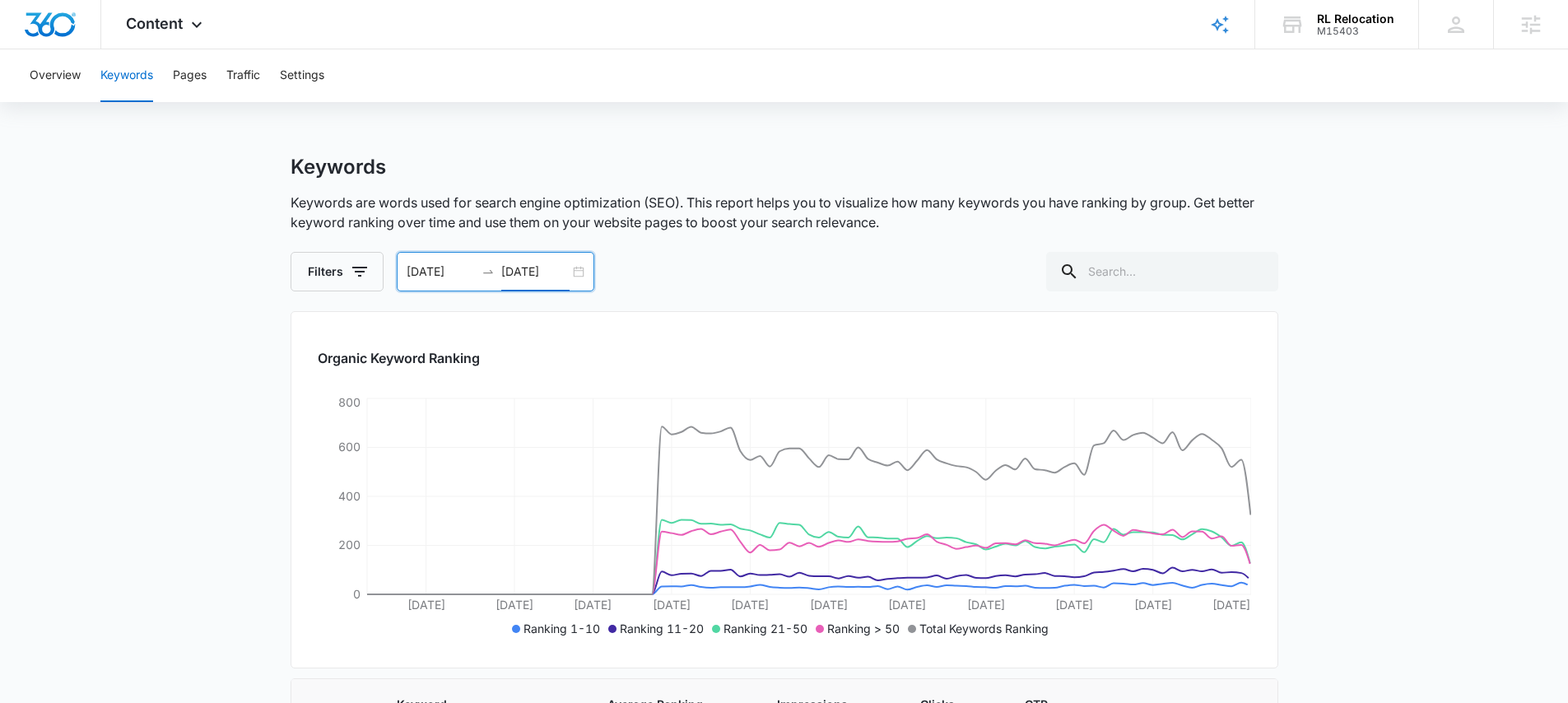
click at [554, 274] on input "[DATE]" at bounding box center [536, 271] width 69 height 18
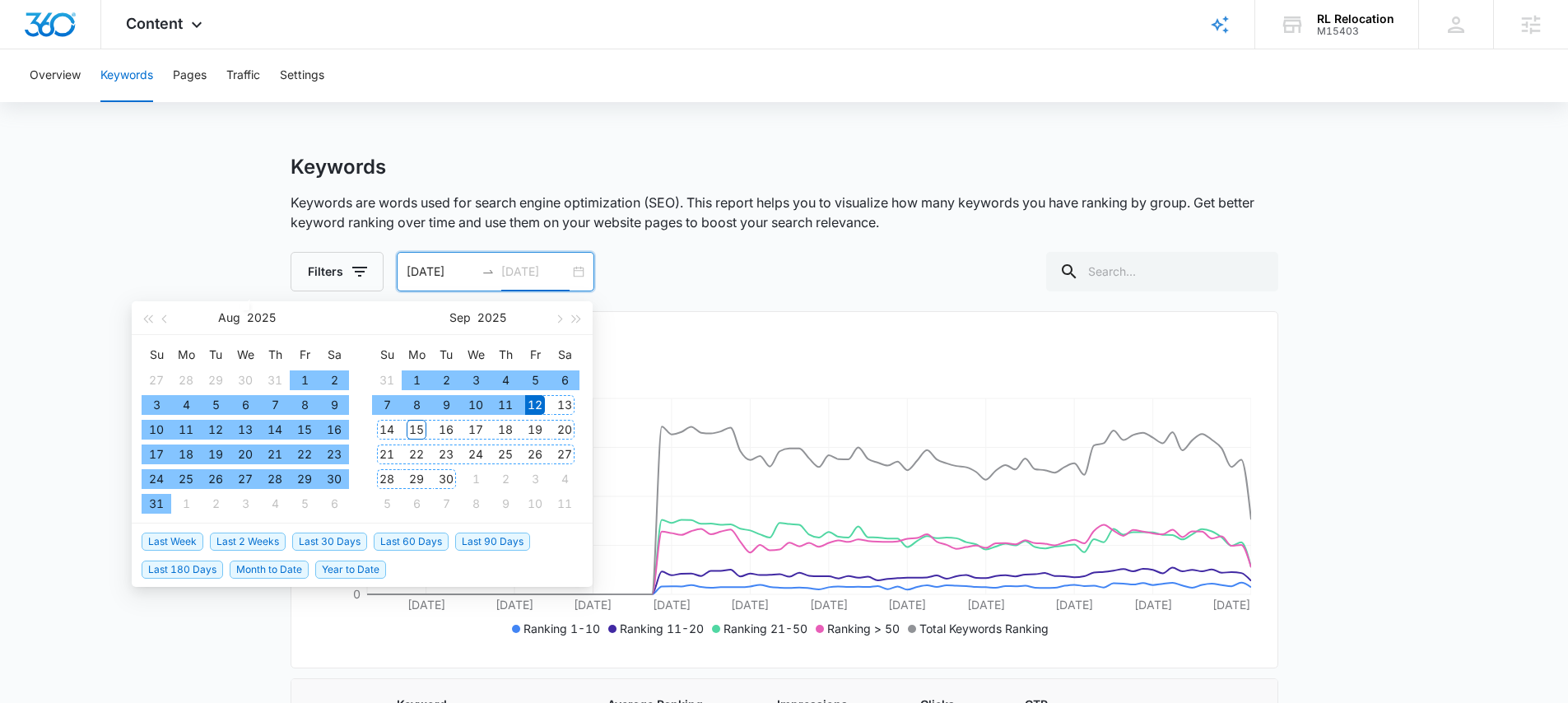
type input "[DATE]"
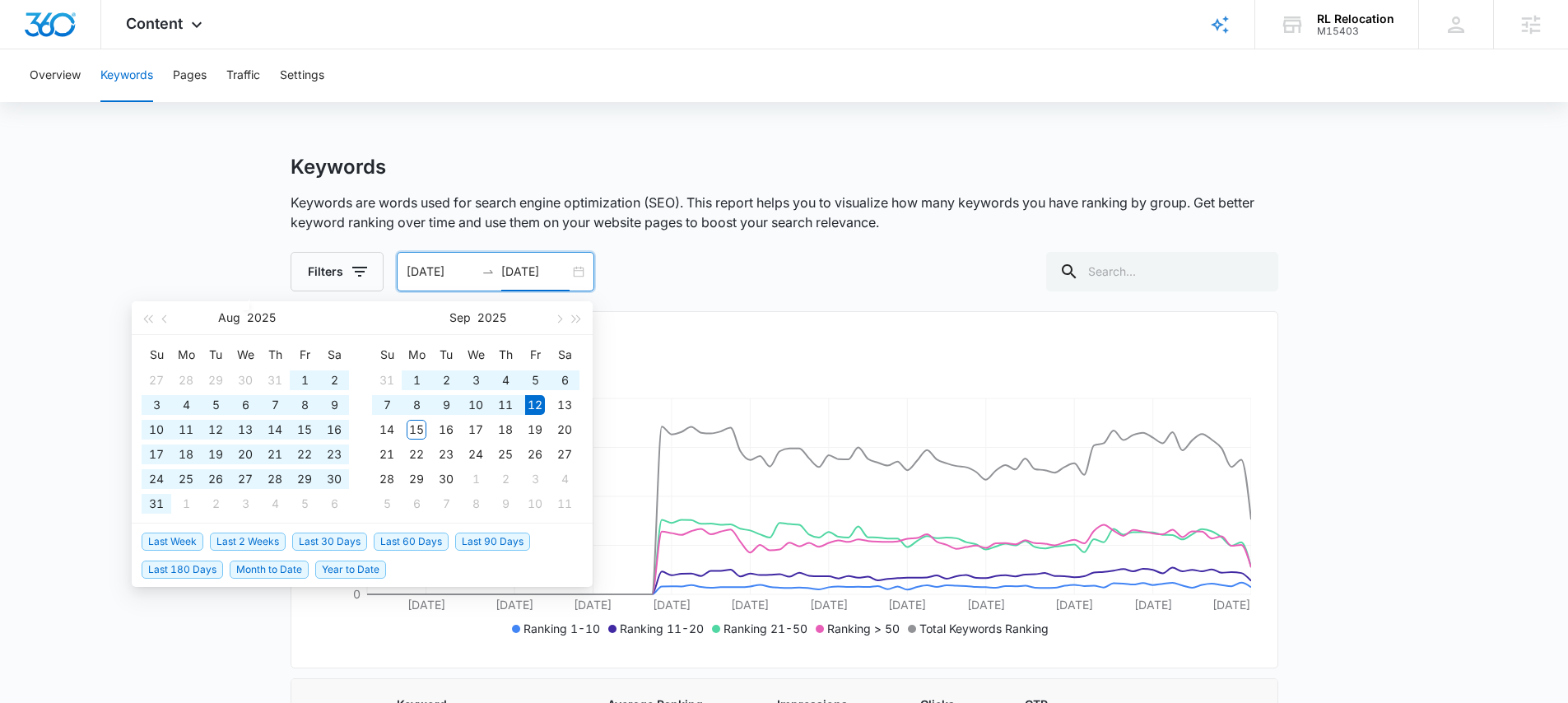
click at [493, 546] on span "Last 90 Days" at bounding box center [492, 541] width 75 height 18
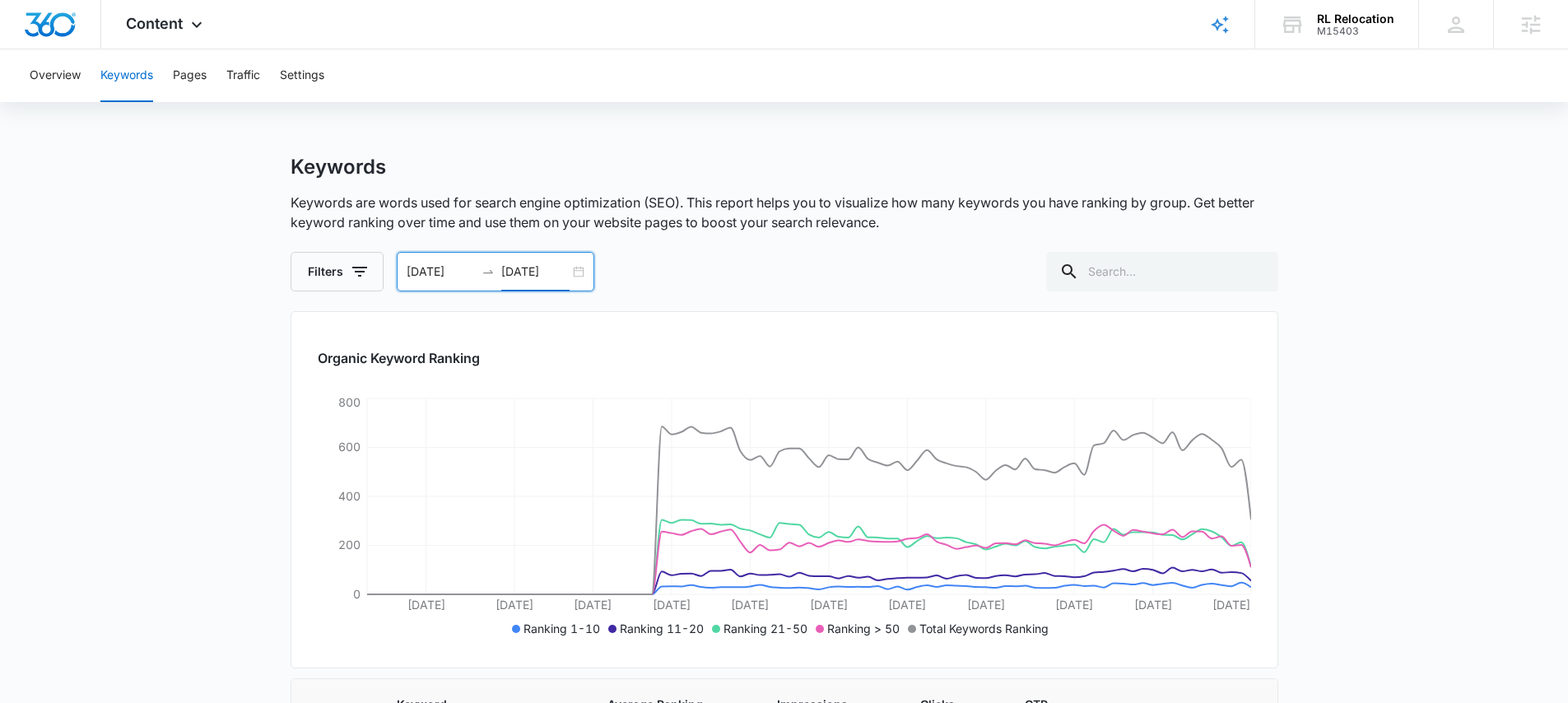
click at [738, 312] on div "Organic Keyword Ranking Jun 20 Jun 29 Jul 7 Jul 15 Jul 23 Jul 31 Aug 8 Aug 16 A…" at bounding box center [784, 489] width 988 height 357
click at [41, 69] on button "Overview" at bounding box center [56, 75] width 51 height 52
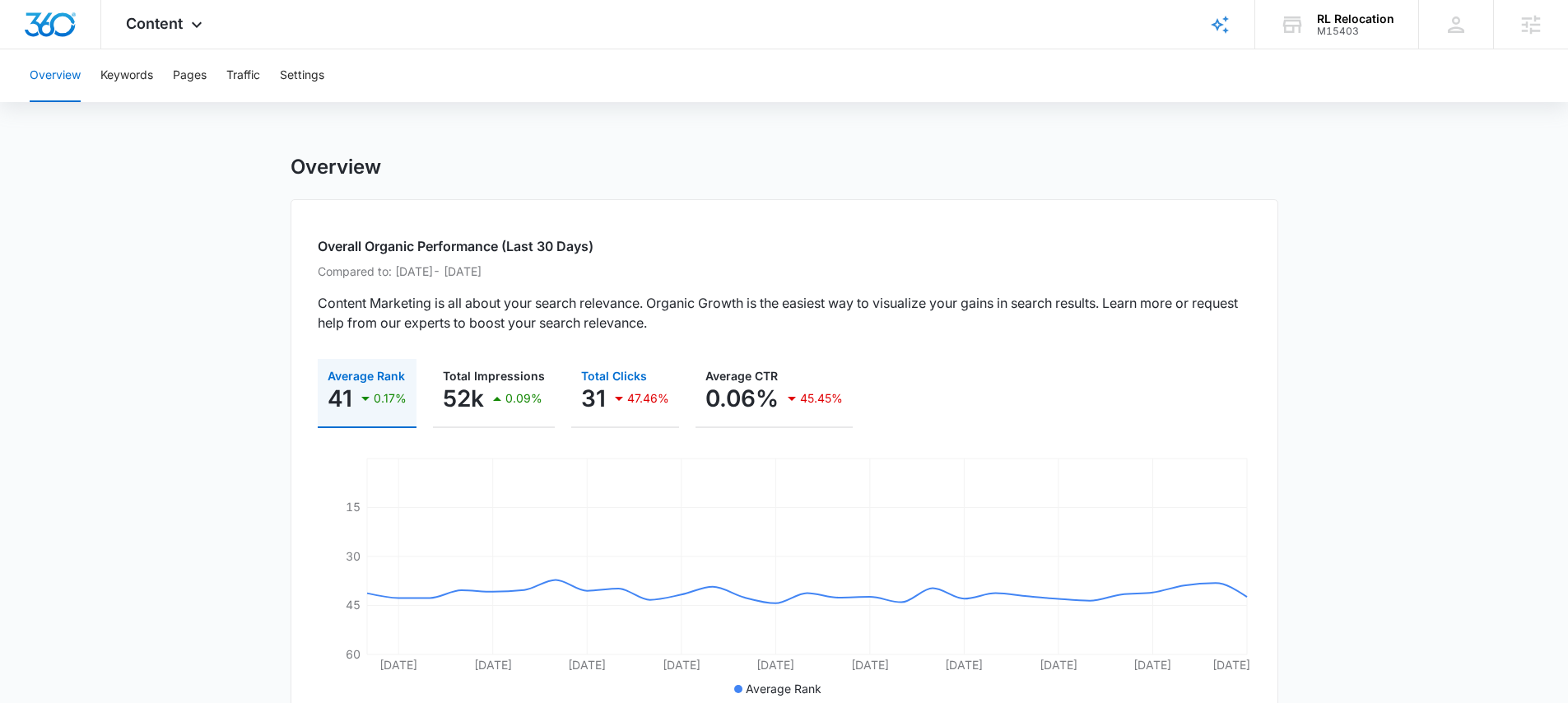
click at [617, 405] on icon "button" at bounding box center [619, 398] width 20 height 20
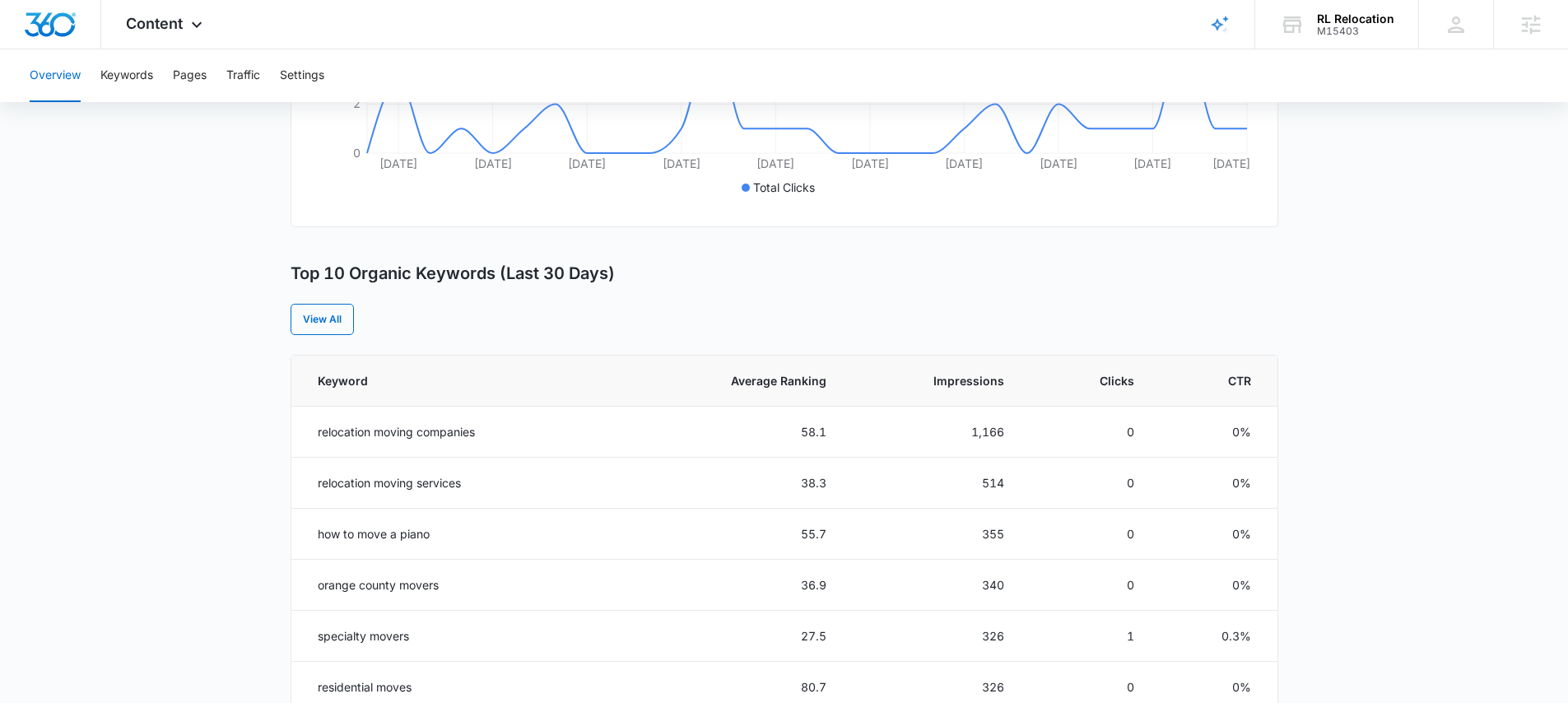
scroll to position [200, 0]
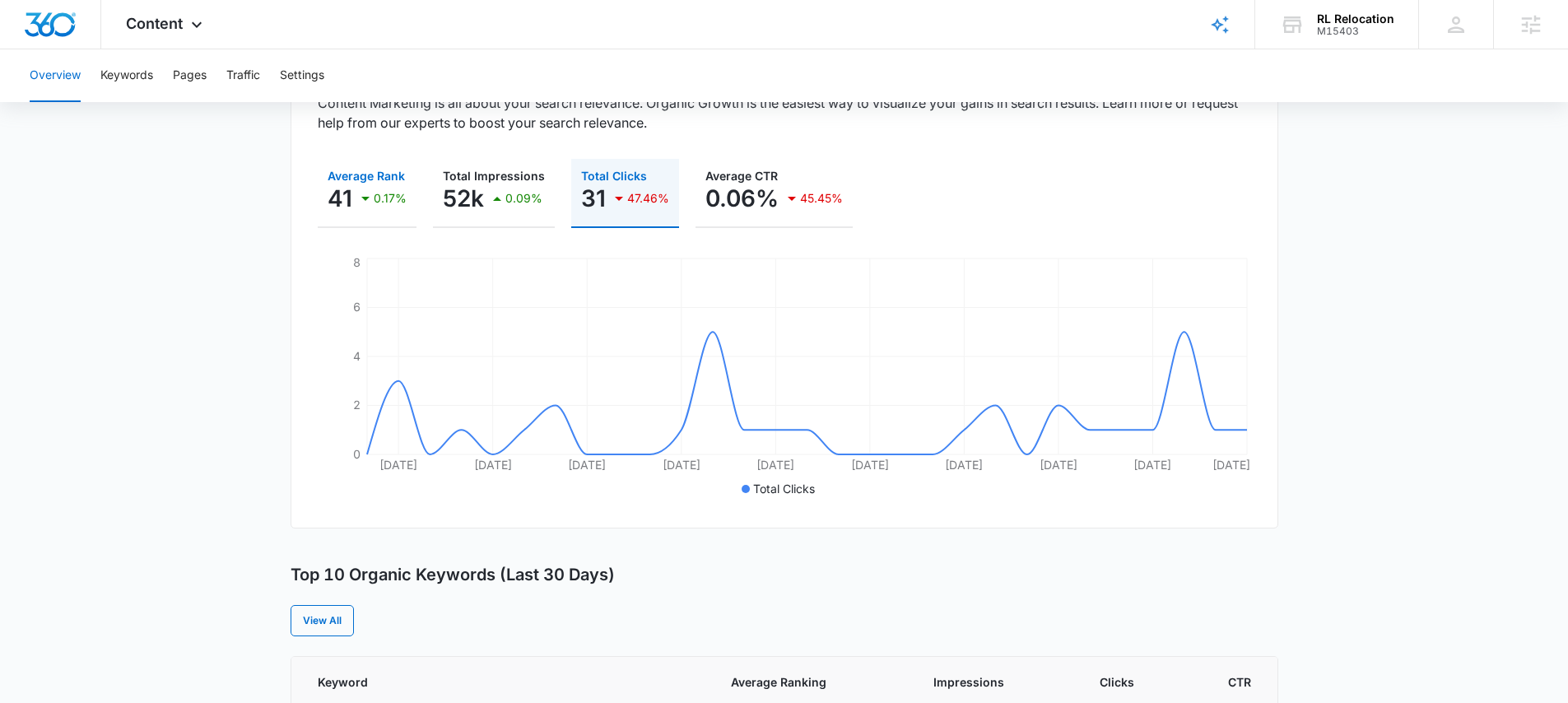
click at [375, 208] on div "0.17%" at bounding box center [381, 198] width 51 height 33
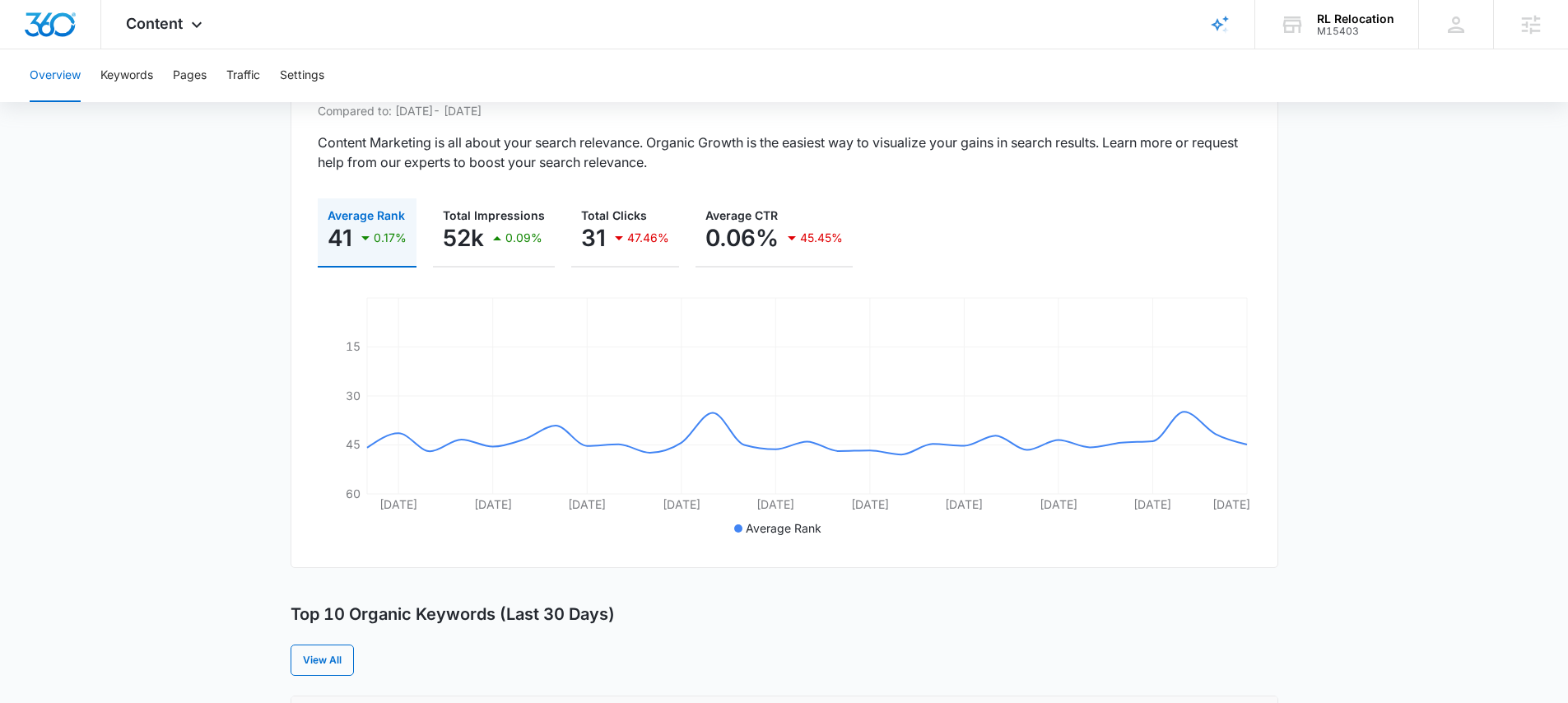
scroll to position [131, 0]
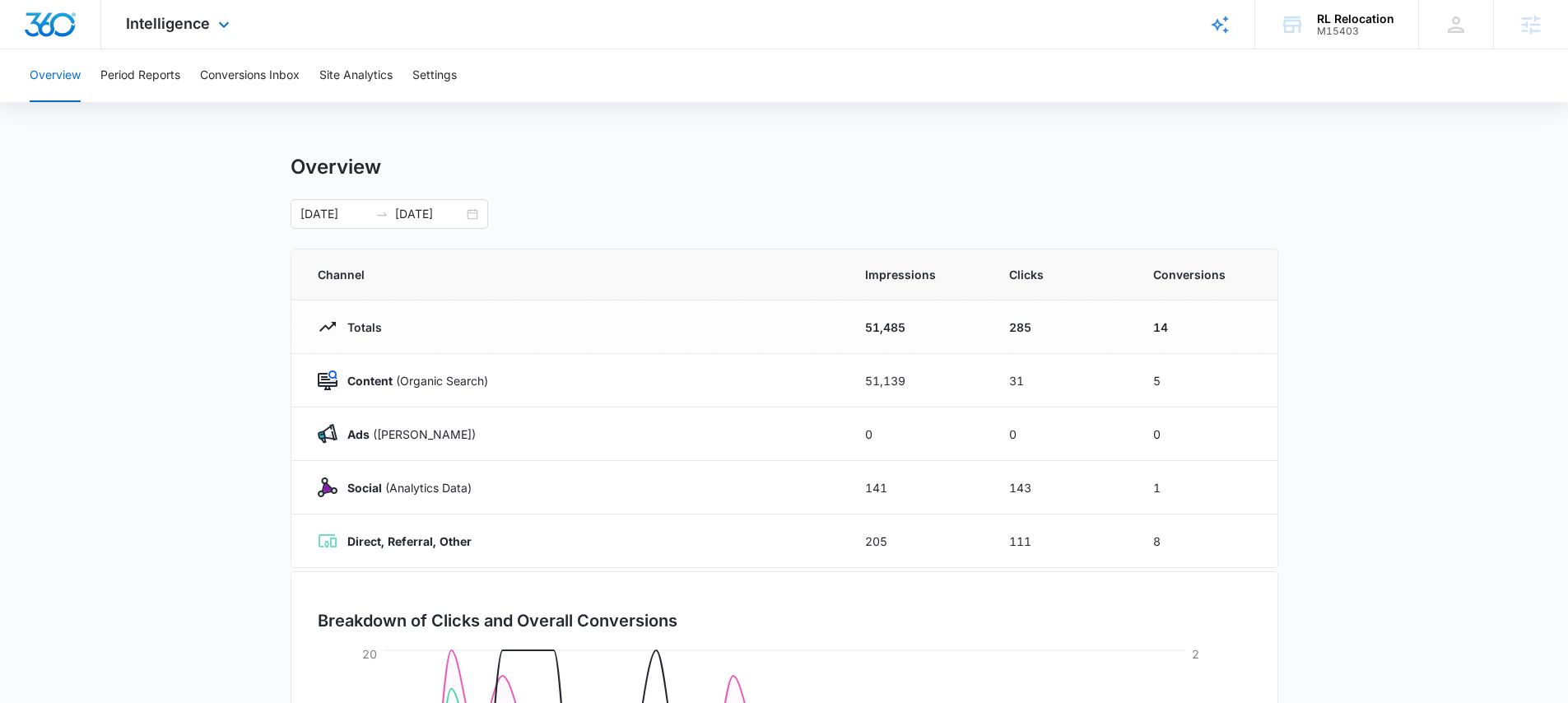
click at [225, 34] on div "Intelligence Apps Reputation Forms CRM Email Social Payments POS Content Ads In…" at bounding box center [180, 24] width 158 height 49
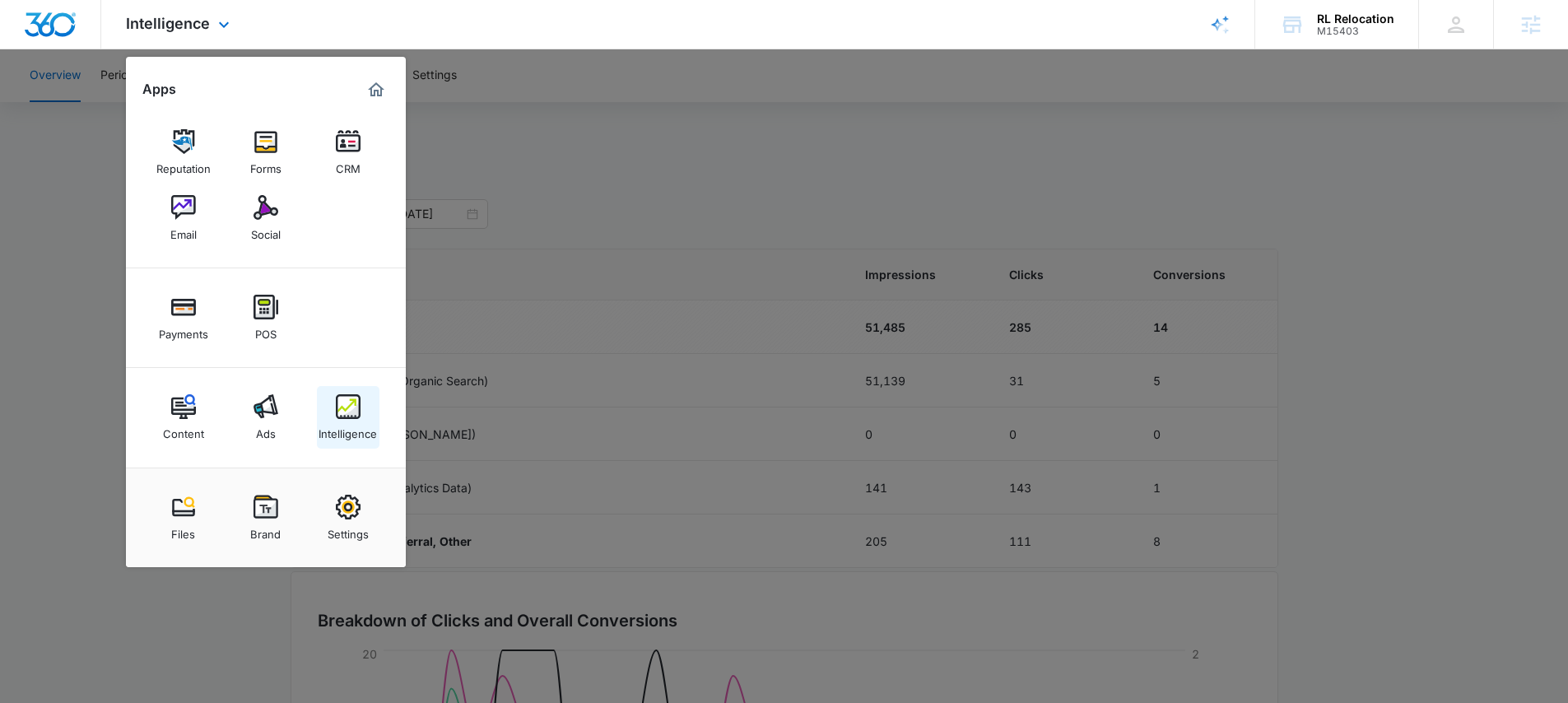
click at [354, 414] on img at bounding box center [348, 406] width 25 height 25
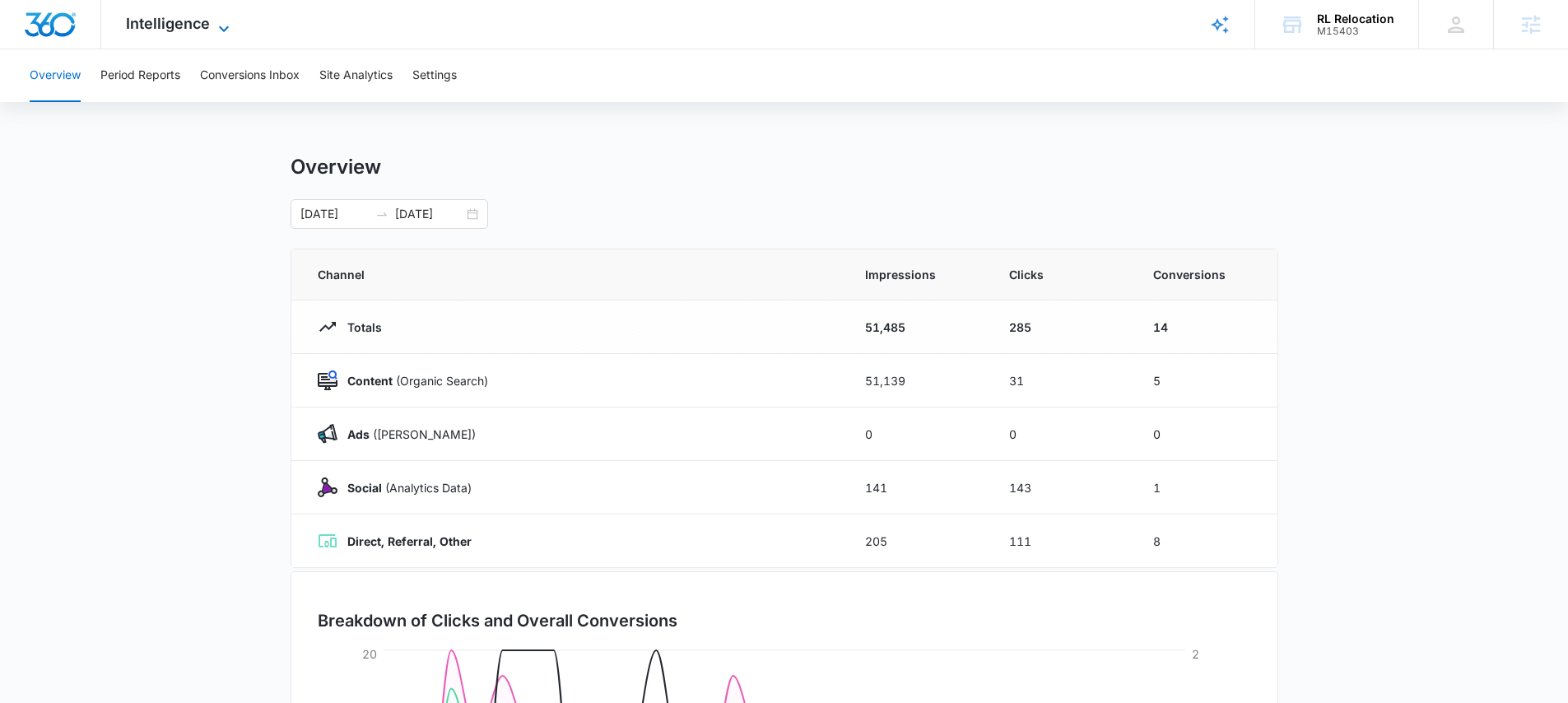
click at [187, 23] on span "Intelligence" at bounding box center [168, 23] width 84 height 17
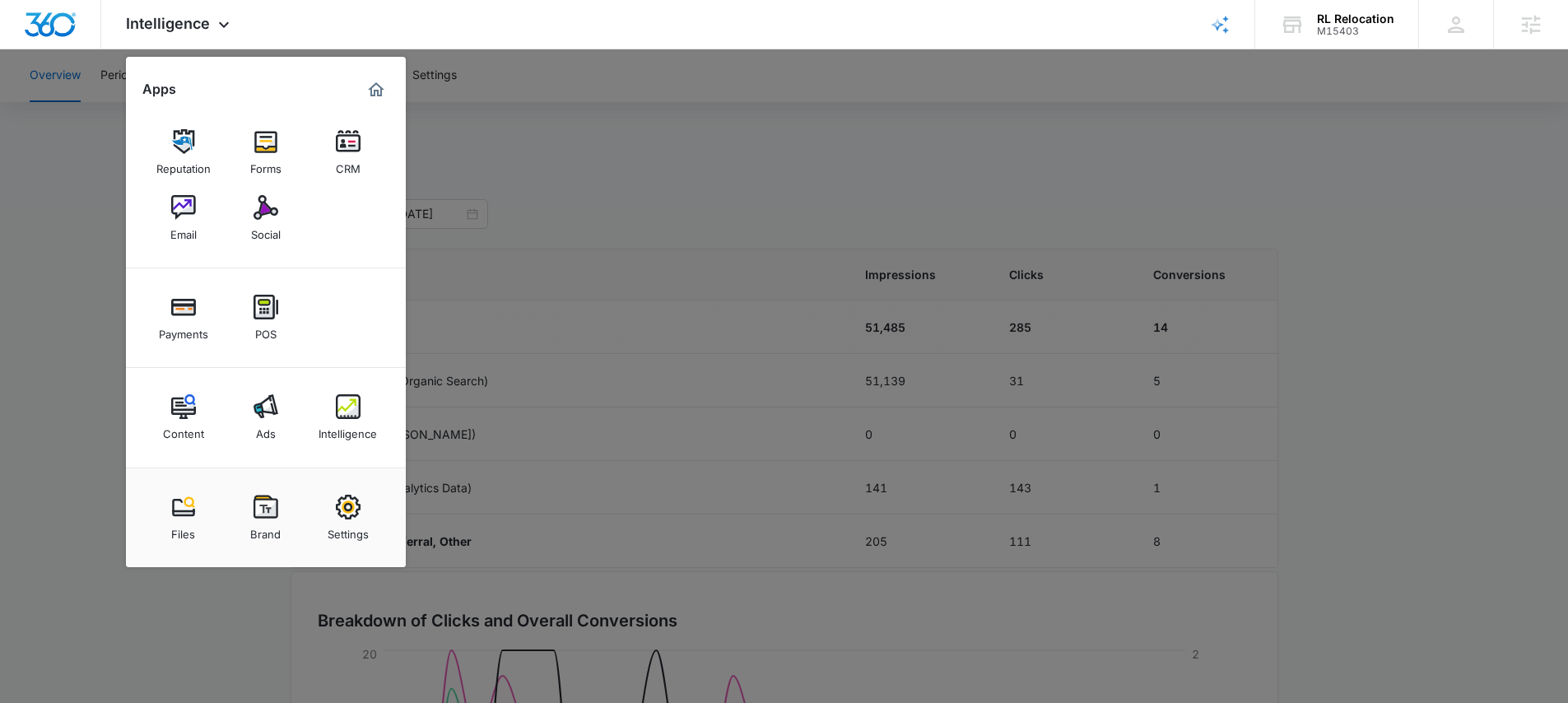
click at [567, 247] on div at bounding box center [784, 351] width 1568 height 703
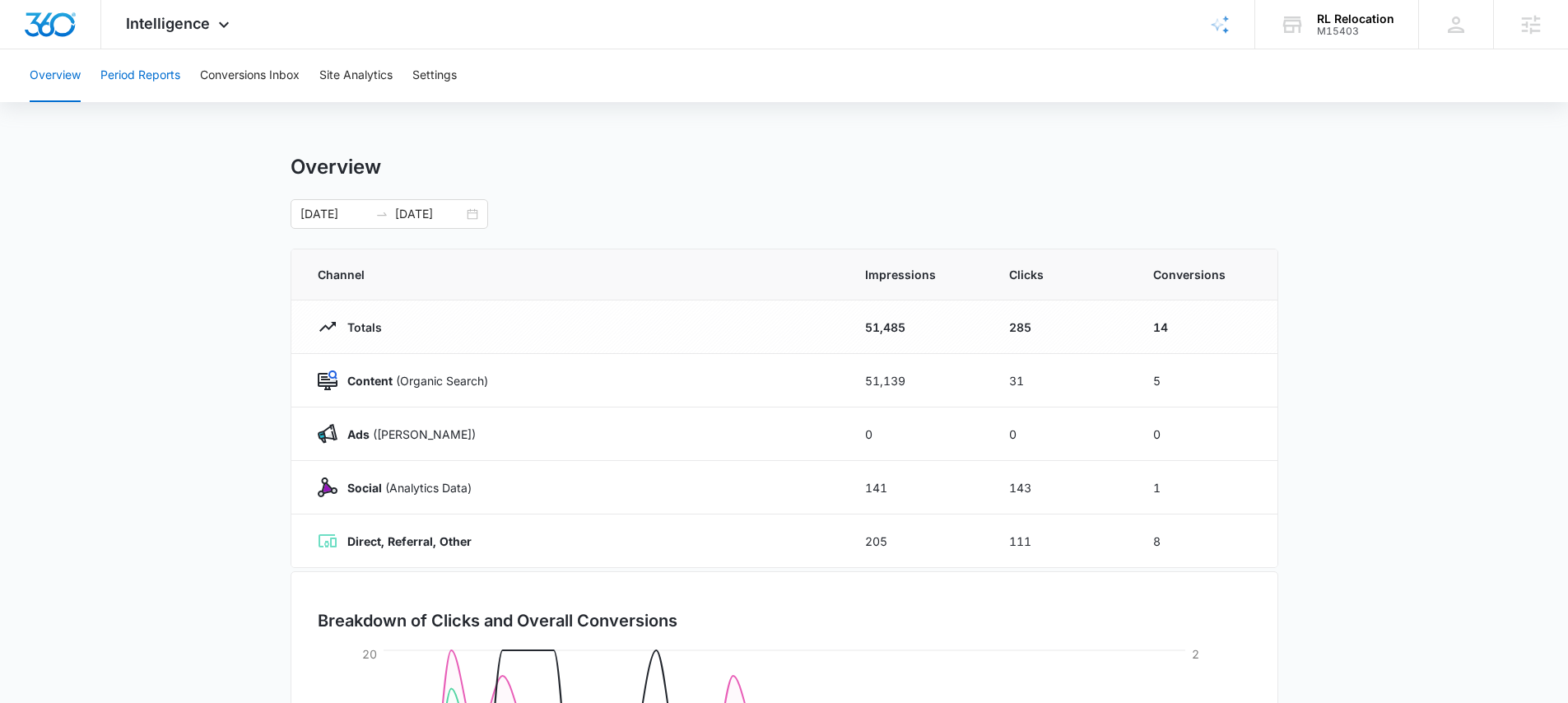
click at [152, 86] on button "Period Reports" at bounding box center [140, 75] width 80 height 52
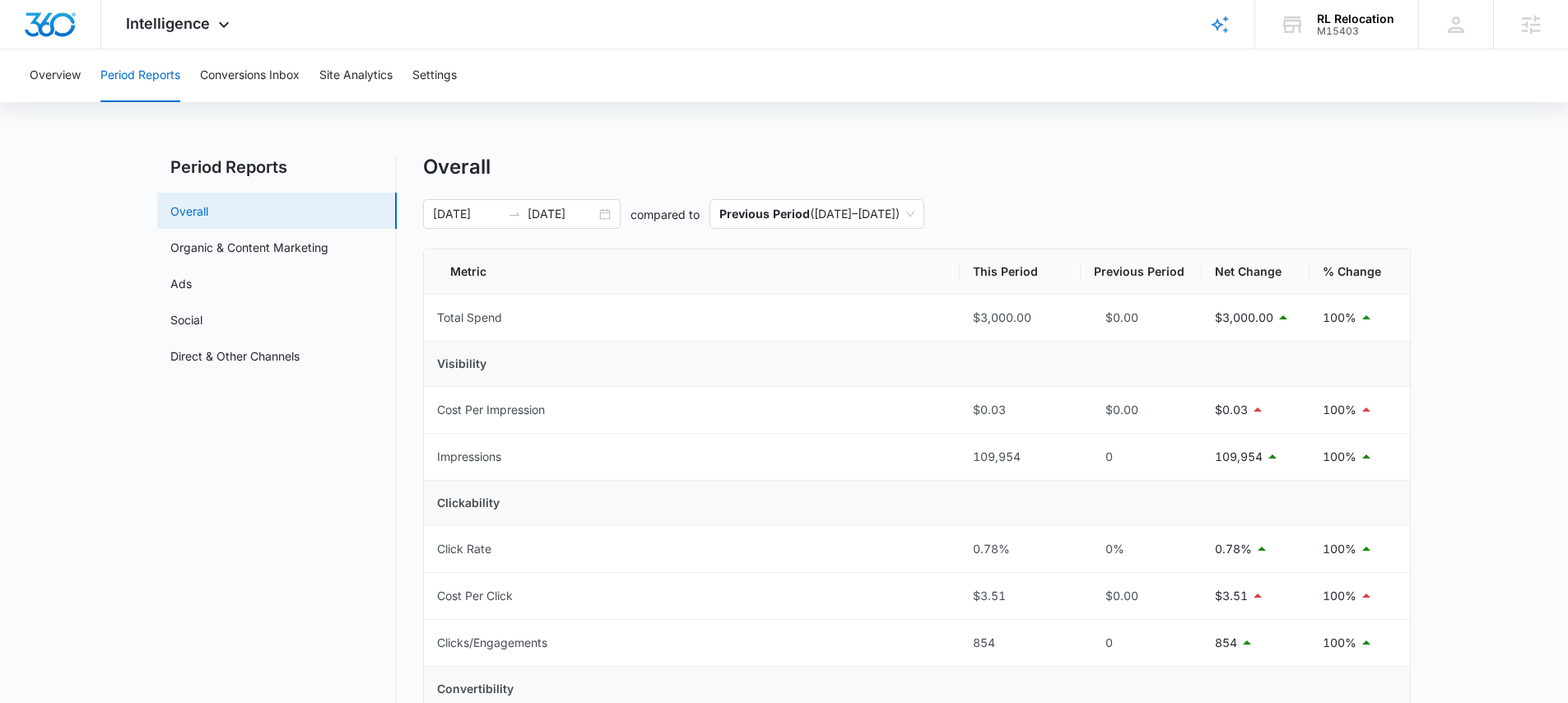
drag, startPoint x: 144, startPoint y: 188, endPoint x: 233, endPoint y: 221, distance: 94.9
click at [215, 256] on link "Organic & Content Marketing" at bounding box center [249, 247] width 158 height 17
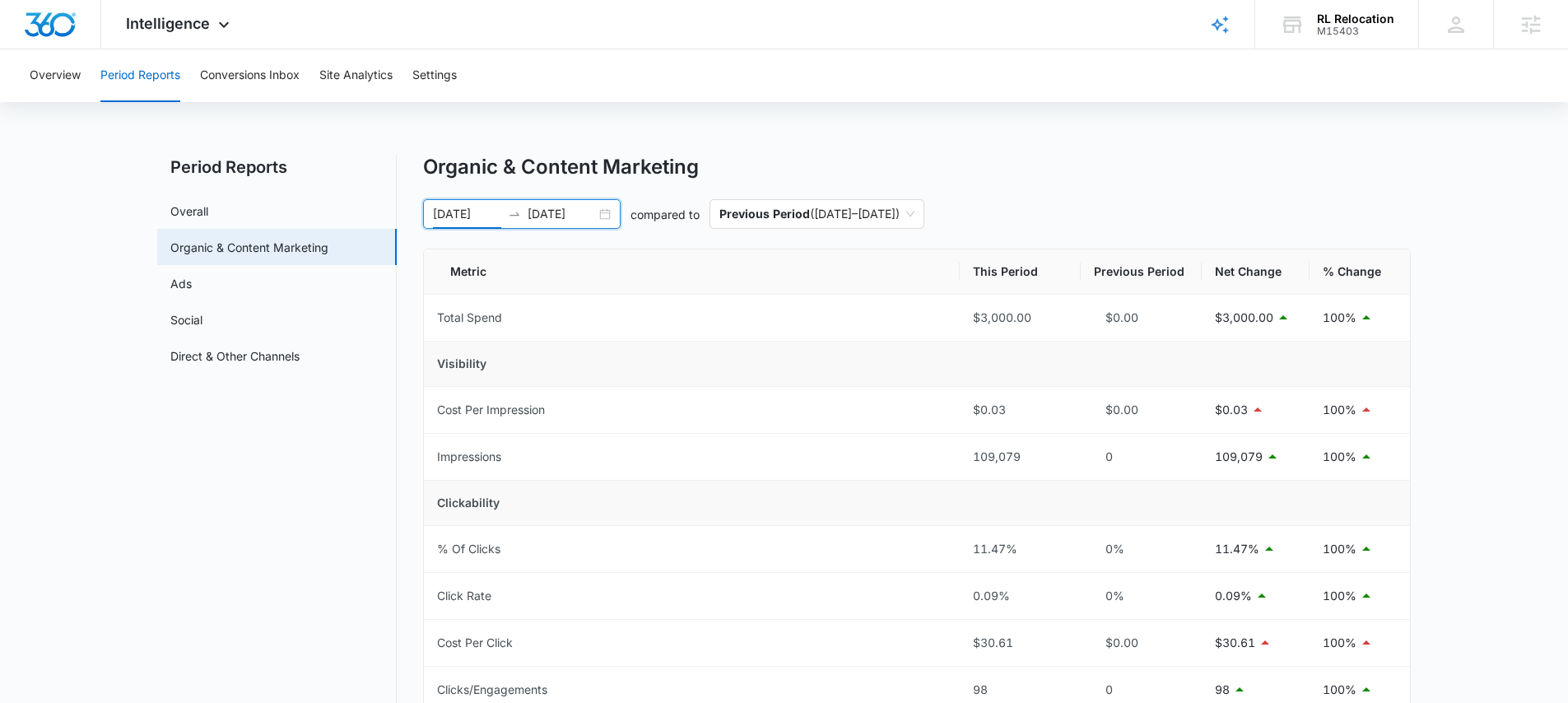
click at [466, 218] on input "[DATE]" at bounding box center [467, 213] width 69 height 18
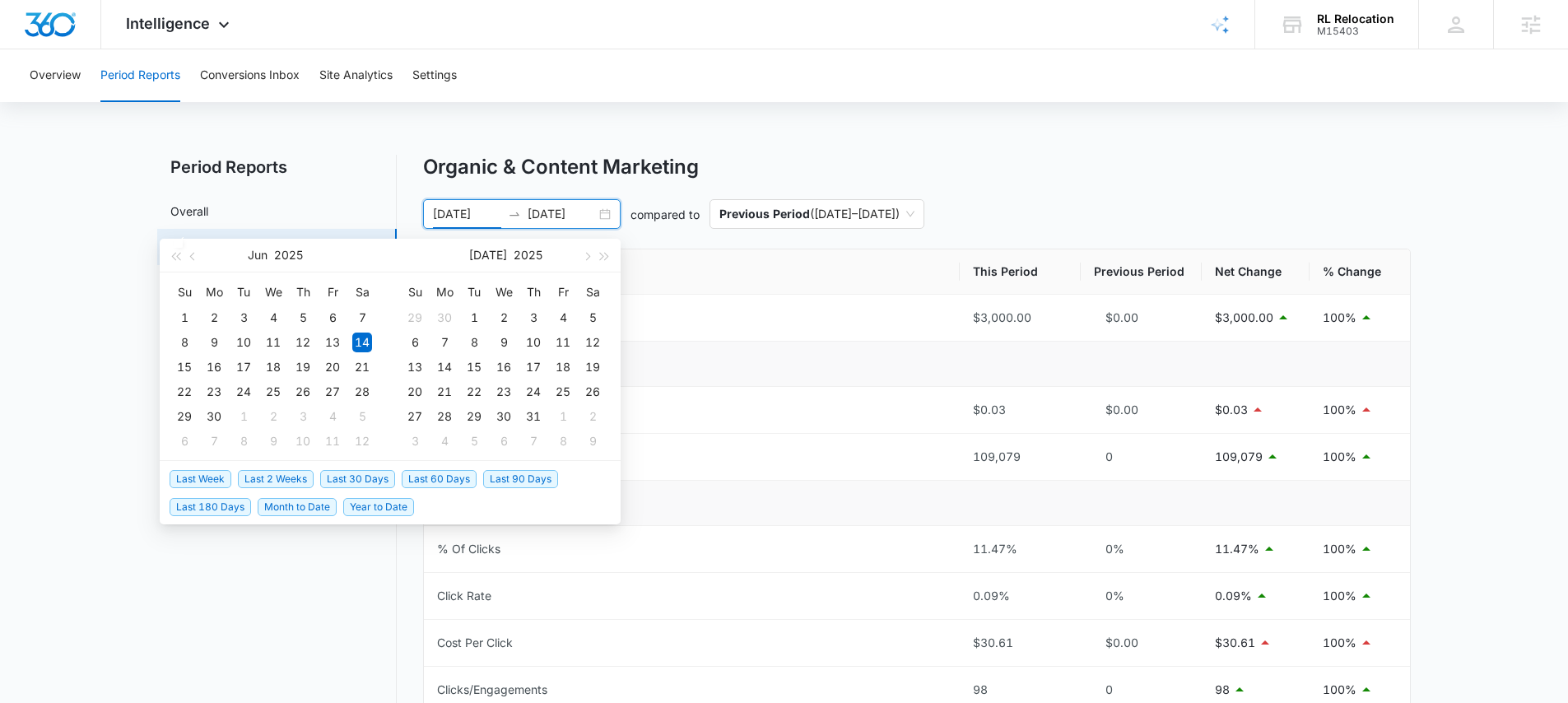
click at [372, 479] on span "Last 30 Days" at bounding box center [357, 479] width 75 height 18
type input "[DATE]"
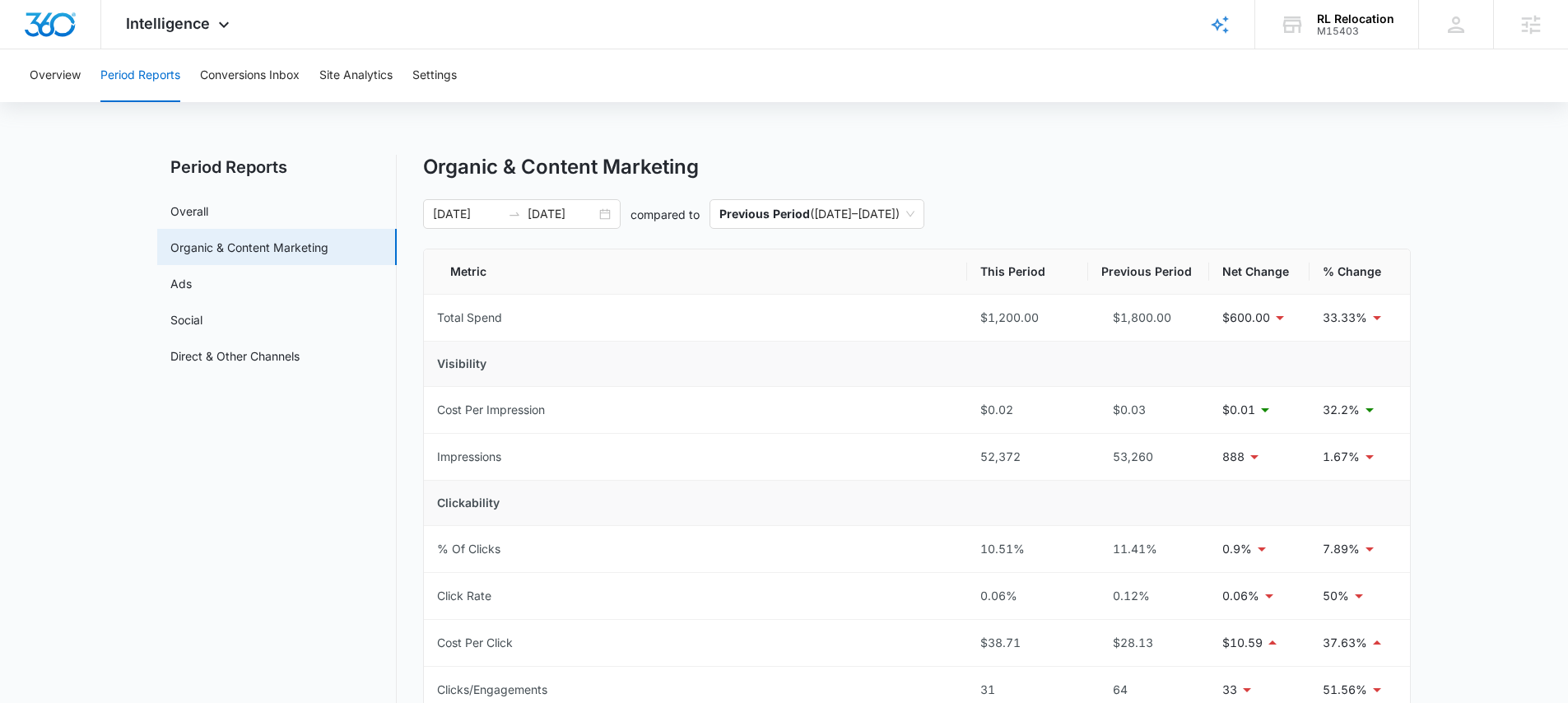
click at [422, 145] on div "Overview Period Reports Conversions Inbox Site Analytics Settings Period Report…" at bounding box center [784, 676] width 1568 height 1252
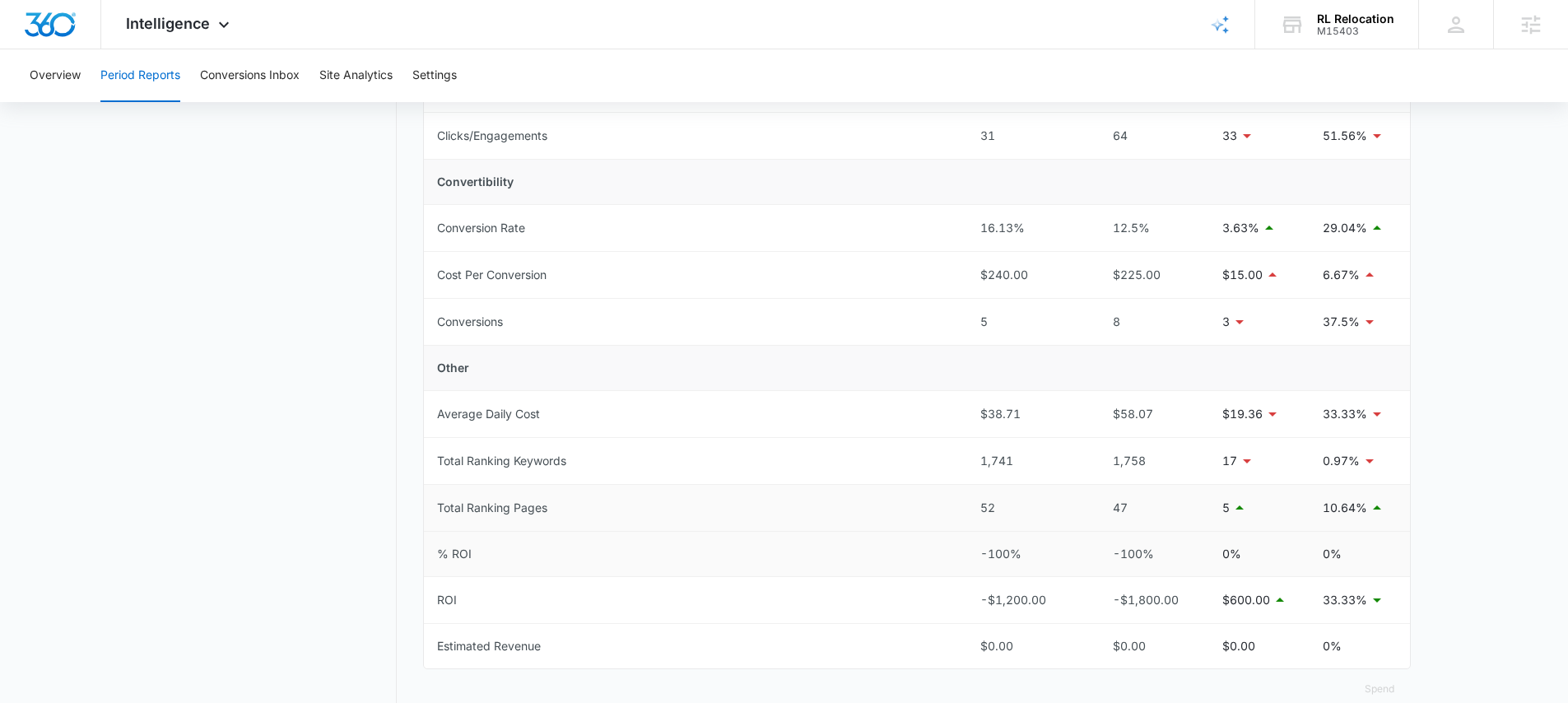
scroll to position [567, 0]
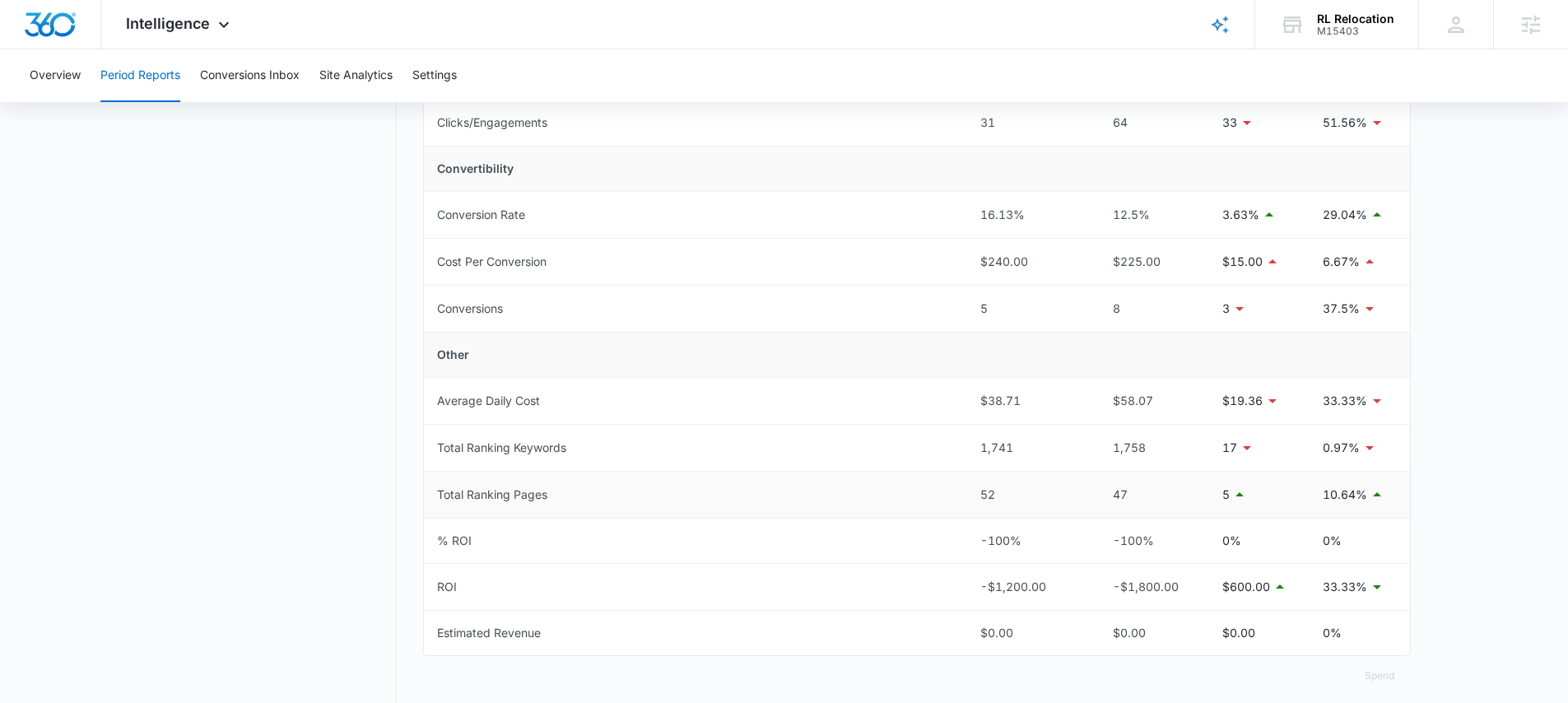
click at [430, 494] on td "Total Ranking Pages" at bounding box center [696, 495] width 543 height 47
drag, startPoint x: 433, startPoint y: 497, endPoint x: 559, endPoint y: 499, distance: 126.0
click at [559, 499] on td "Total Ranking Pages" at bounding box center [696, 495] width 543 height 47
click at [568, 499] on td "Total Ranking Pages" at bounding box center [696, 495] width 543 height 47
click at [557, 421] on td "Average Daily Cost" at bounding box center [696, 401] width 543 height 47
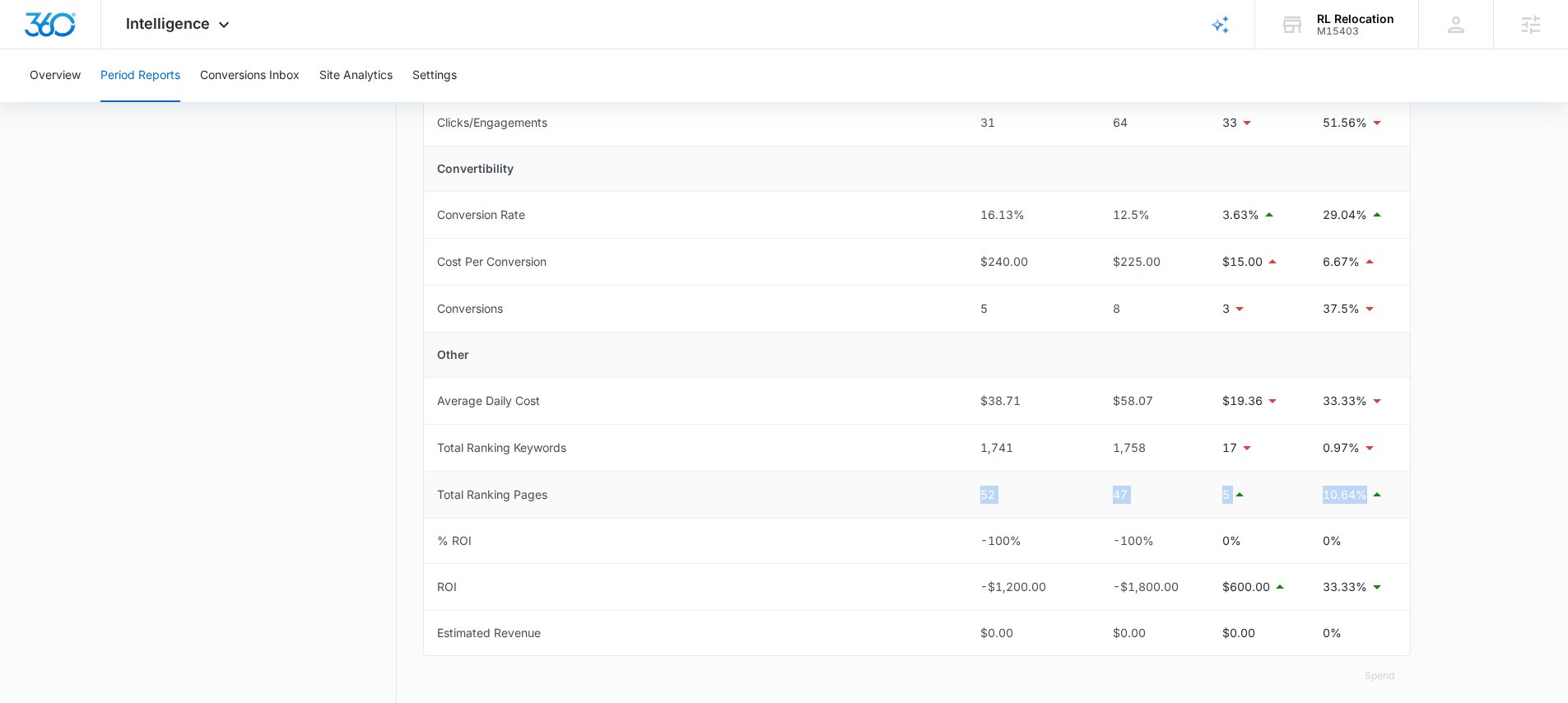
drag, startPoint x: 975, startPoint y: 497, endPoint x: 1355, endPoint y: 510, distance: 380.2
click at [1355, 510] on tr "Total Ranking Pages 52 47 5 10.64%" at bounding box center [917, 495] width 986 height 47
click at [1323, 497] on p "10.64%" at bounding box center [1345, 494] width 45 height 18
drag, startPoint x: 1323, startPoint y: 497, endPoint x: 1350, endPoint y: 497, distance: 27.0
click at [1350, 497] on p "10.64%" at bounding box center [1345, 494] width 45 height 18
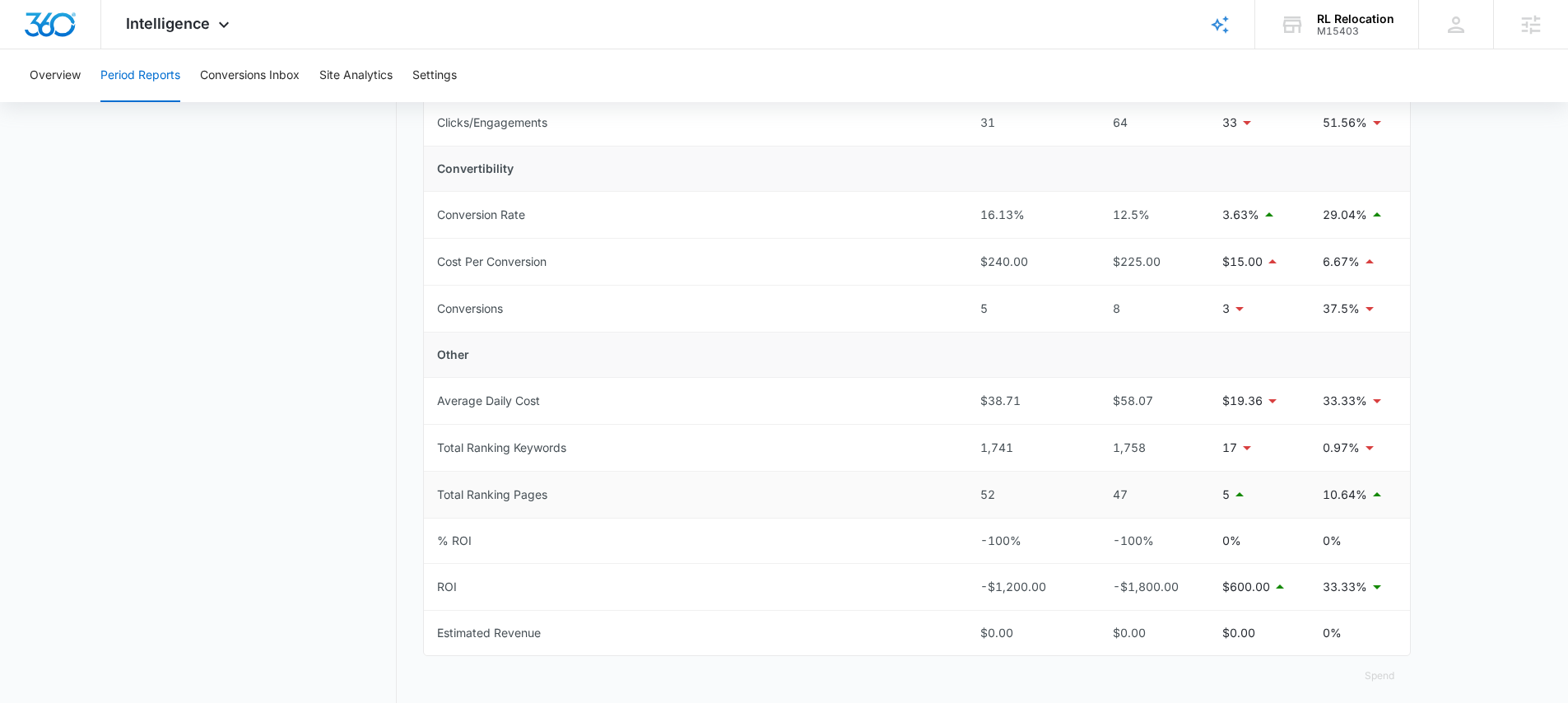
drag, startPoint x: 1015, startPoint y: 480, endPoint x: 967, endPoint y: 485, distance: 48.3
click at [967, 485] on td "52" at bounding box center [1027, 495] width 121 height 47
drag, startPoint x: 1006, startPoint y: 495, endPoint x: 980, endPoint y: 496, distance: 26.0
click at [980, 496] on div "52" at bounding box center [1027, 494] width 94 height 18
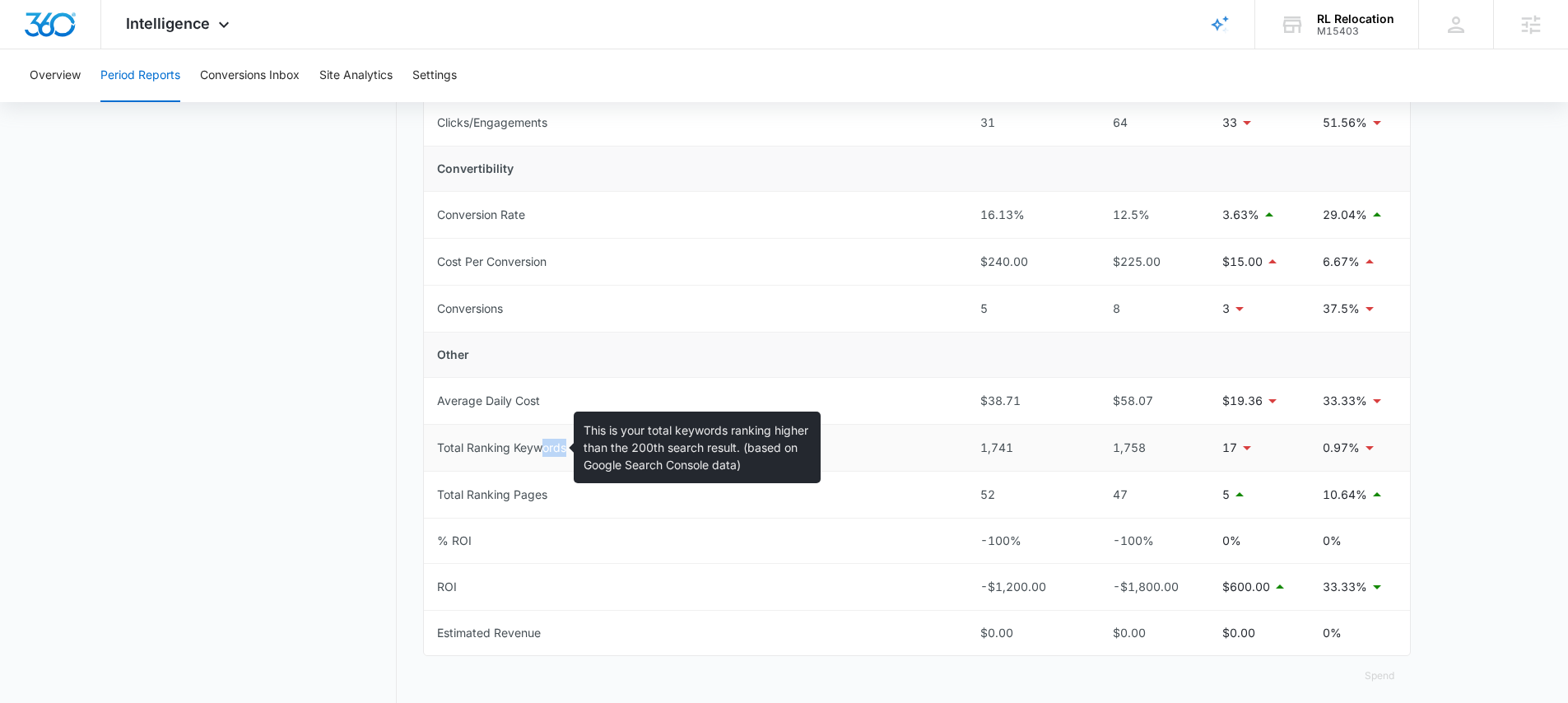
drag, startPoint x: 566, startPoint y: 438, endPoint x: 545, endPoint y: 438, distance: 21.0
click at [545, 438] on div "Total Ranking Keywords" at bounding box center [501, 447] width 129 height 18
click at [555, 449] on div "Total Ranking Keywords" at bounding box center [501, 447] width 129 height 18
drag, startPoint x: 568, startPoint y: 445, endPoint x: 516, endPoint y: 452, distance: 52.5
click at [516, 452] on td "Total Ranking Keywords" at bounding box center [696, 448] width 543 height 47
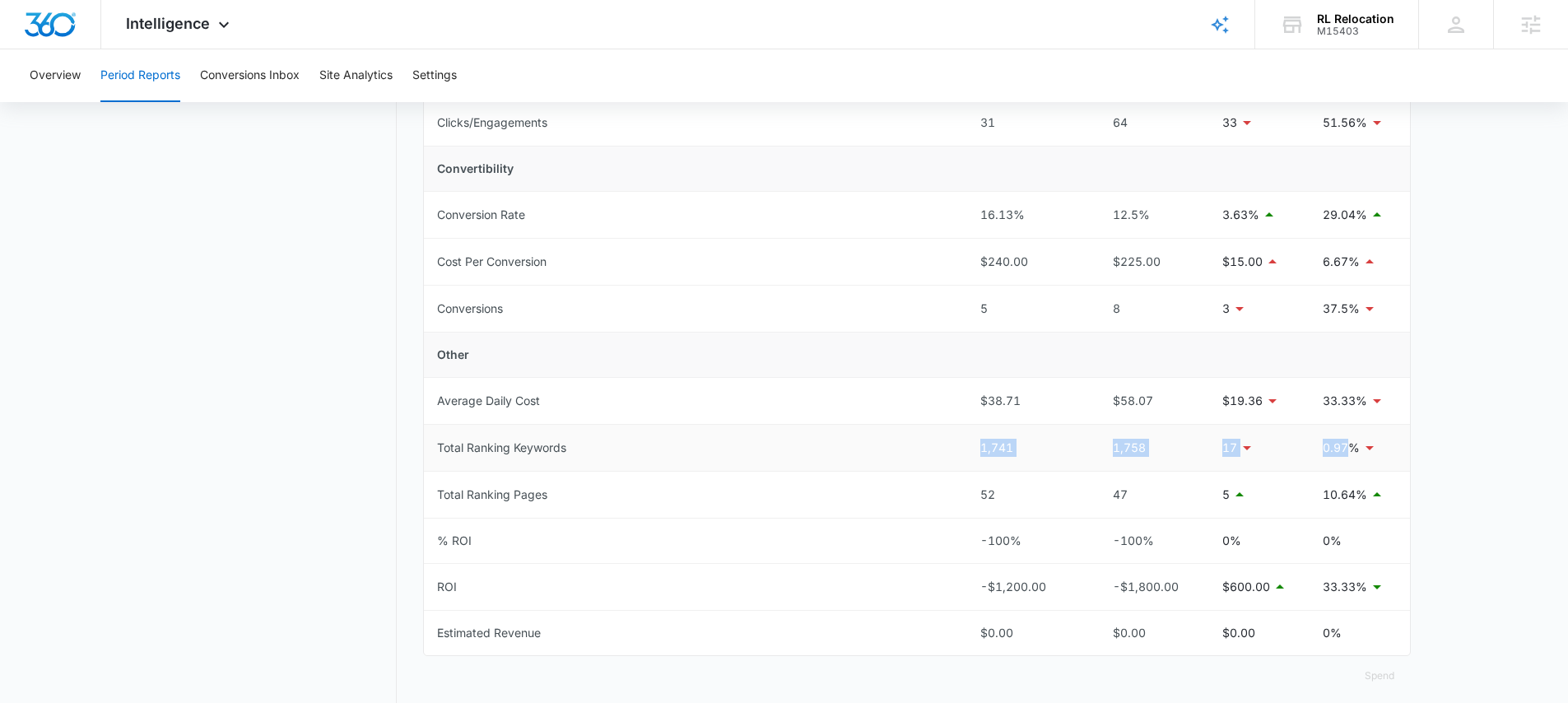
drag, startPoint x: 969, startPoint y: 443, endPoint x: 1354, endPoint y: 451, distance: 385.1
click at [1354, 451] on tr "Total Ranking Keywords 1,741 1,758 17 0.97%" at bounding box center [917, 448] width 986 height 47
drag, startPoint x: 957, startPoint y: 494, endPoint x: 1349, endPoint y: 501, distance: 392.1
click at [1349, 501] on tr "Total Ranking Pages 52 47 5 10.64%" at bounding box center [917, 495] width 986 height 47
click at [577, 494] on td "Total Ranking Pages" at bounding box center [696, 495] width 543 height 47
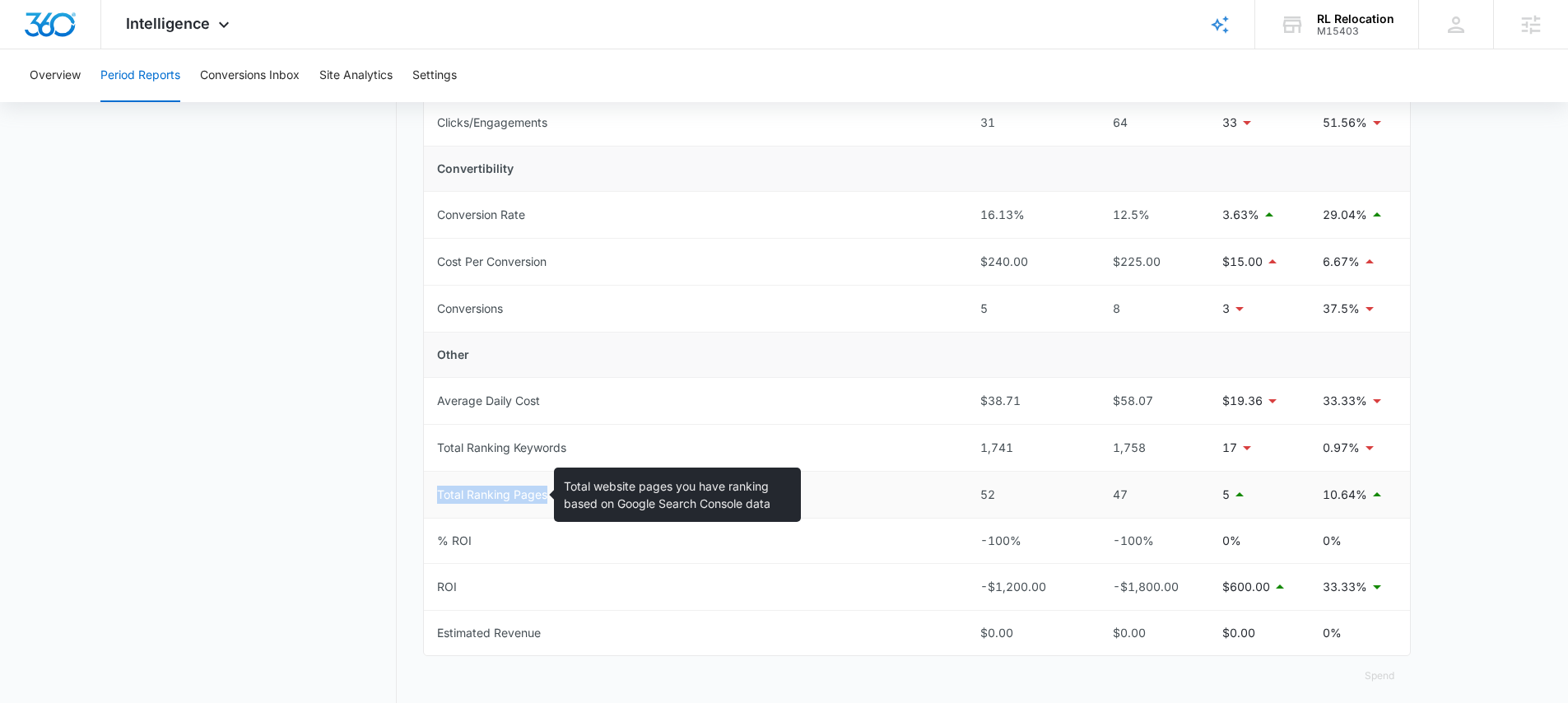
drag, startPoint x: 577, startPoint y: 494, endPoint x: 442, endPoint y: 495, distance: 135.0
click at [442, 495] on td "Total Ranking Pages" at bounding box center [696, 495] width 543 height 47
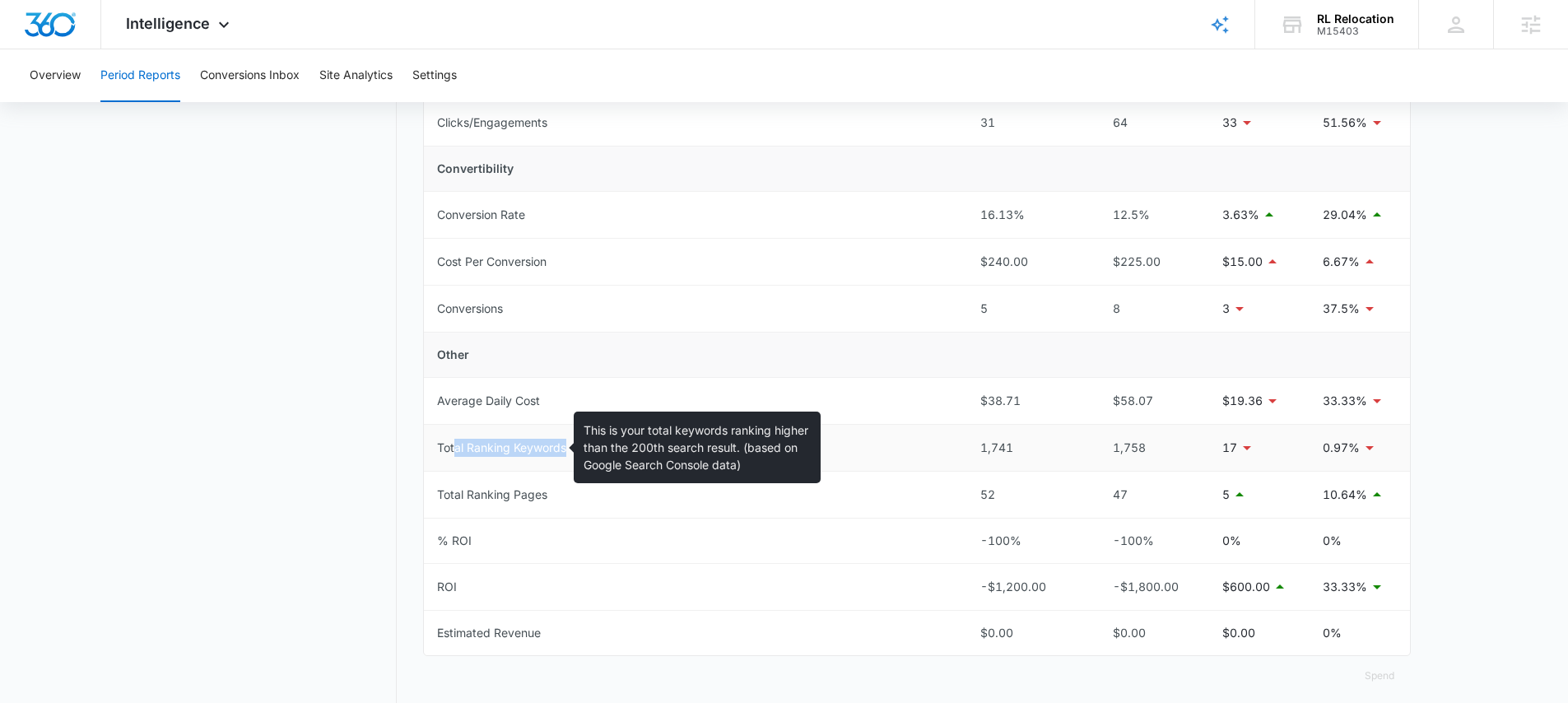
drag, startPoint x: 594, startPoint y: 452, endPoint x: 457, endPoint y: 454, distance: 137.0
click at [457, 454] on td "Total Ranking Keywords" at bounding box center [696, 448] width 543 height 47
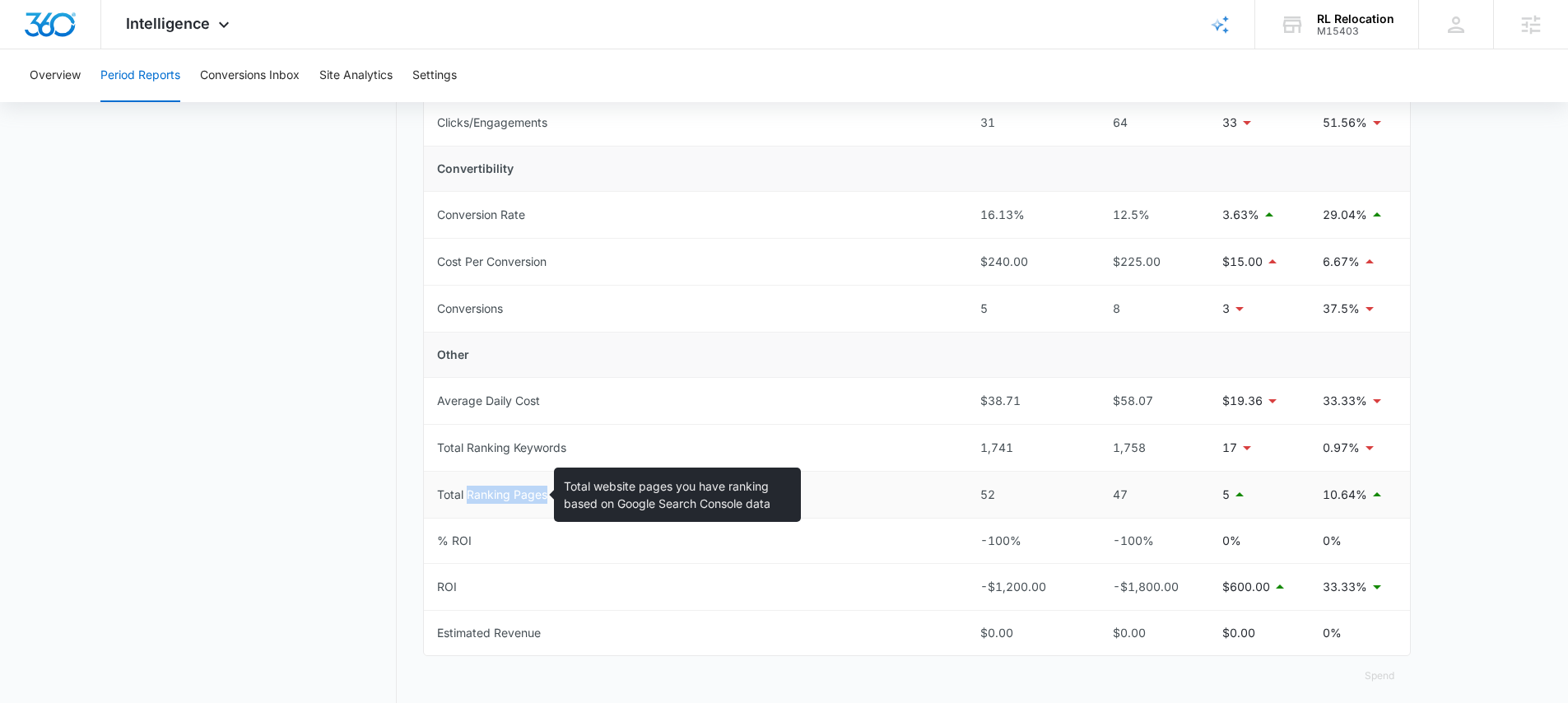
drag, startPoint x: 555, startPoint y: 500, endPoint x: 467, endPoint y: 496, distance: 88.1
click at [467, 496] on td "Total Ranking Pages" at bounding box center [696, 495] width 543 height 47
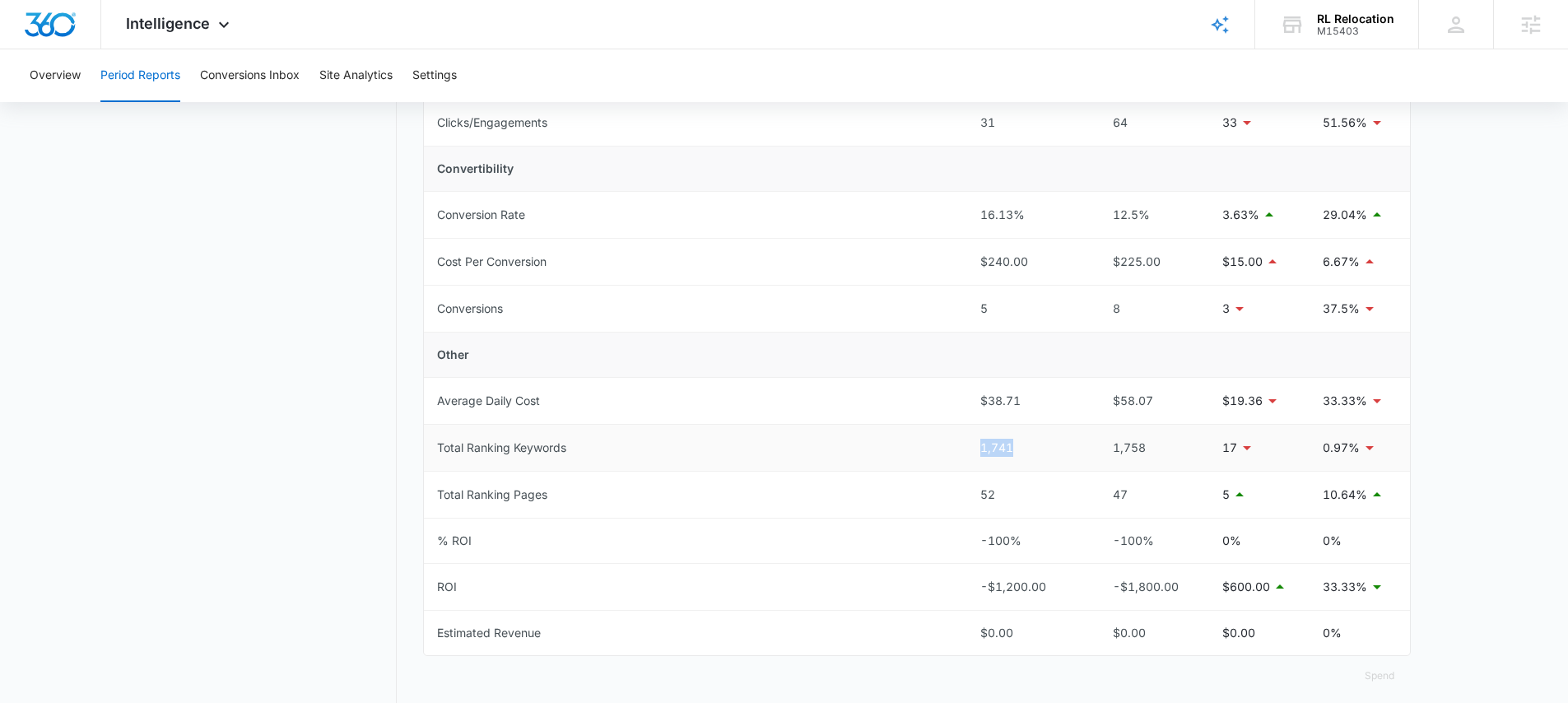
drag, startPoint x: 961, startPoint y: 451, endPoint x: 1021, endPoint y: 445, distance: 60.3
click at [1021, 445] on tr "Total Ranking Keywords 1,741 1,758 17 0.97%" at bounding box center [917, 448] width 986 height 47
drag, startPoint x: 1002, startPoint y: 499, endPoint x: 974, endPoint y: 498, distance: 28.0
click at [974, 498] on td "52" at bounding box center [1027, 495] width 121 height 47
drag, startPoint x: 979, startPoint y: 444, endPoint x: 1030, endPoint y: 444, distance: 51.0
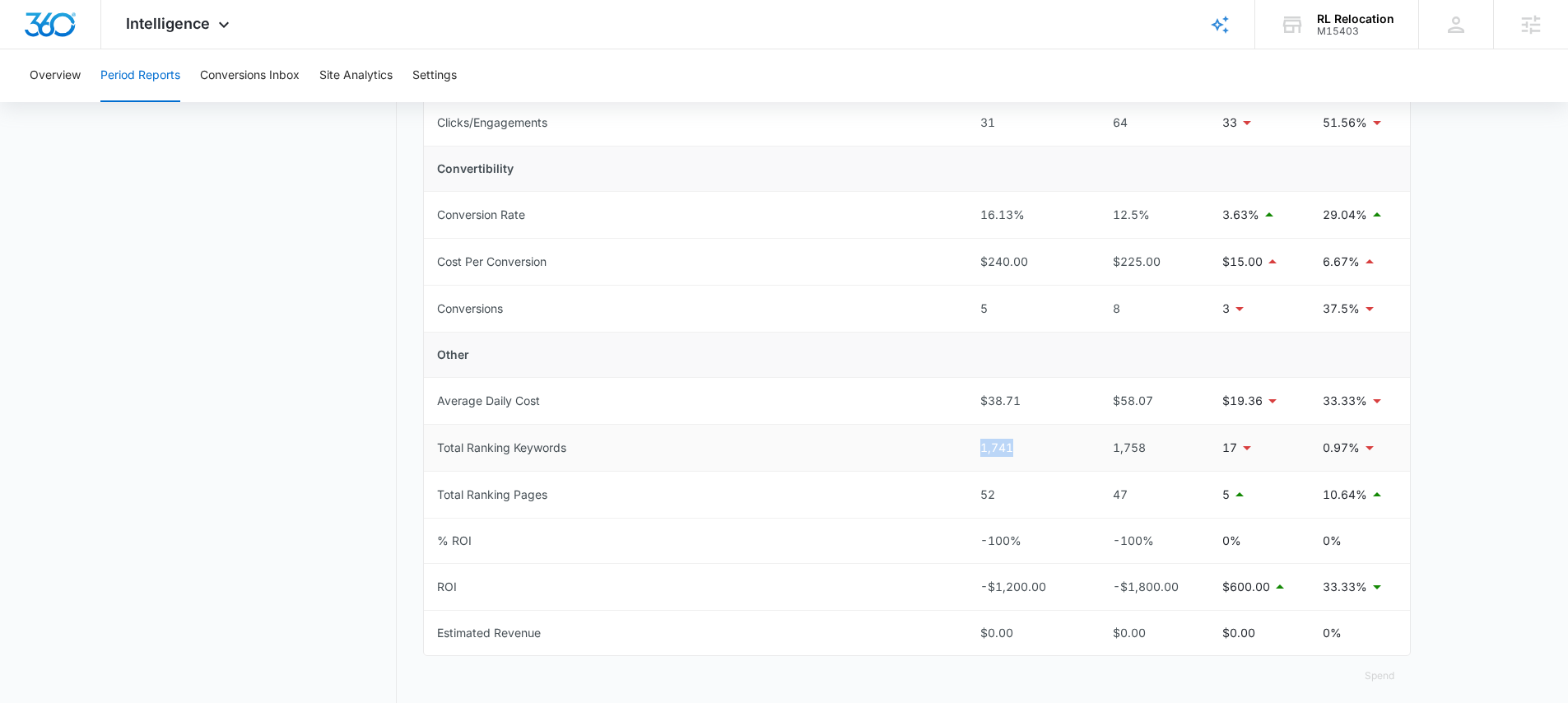
click at [1030, 444] on td "1,741" at bounding box center [1027, 448] width 121 height 47
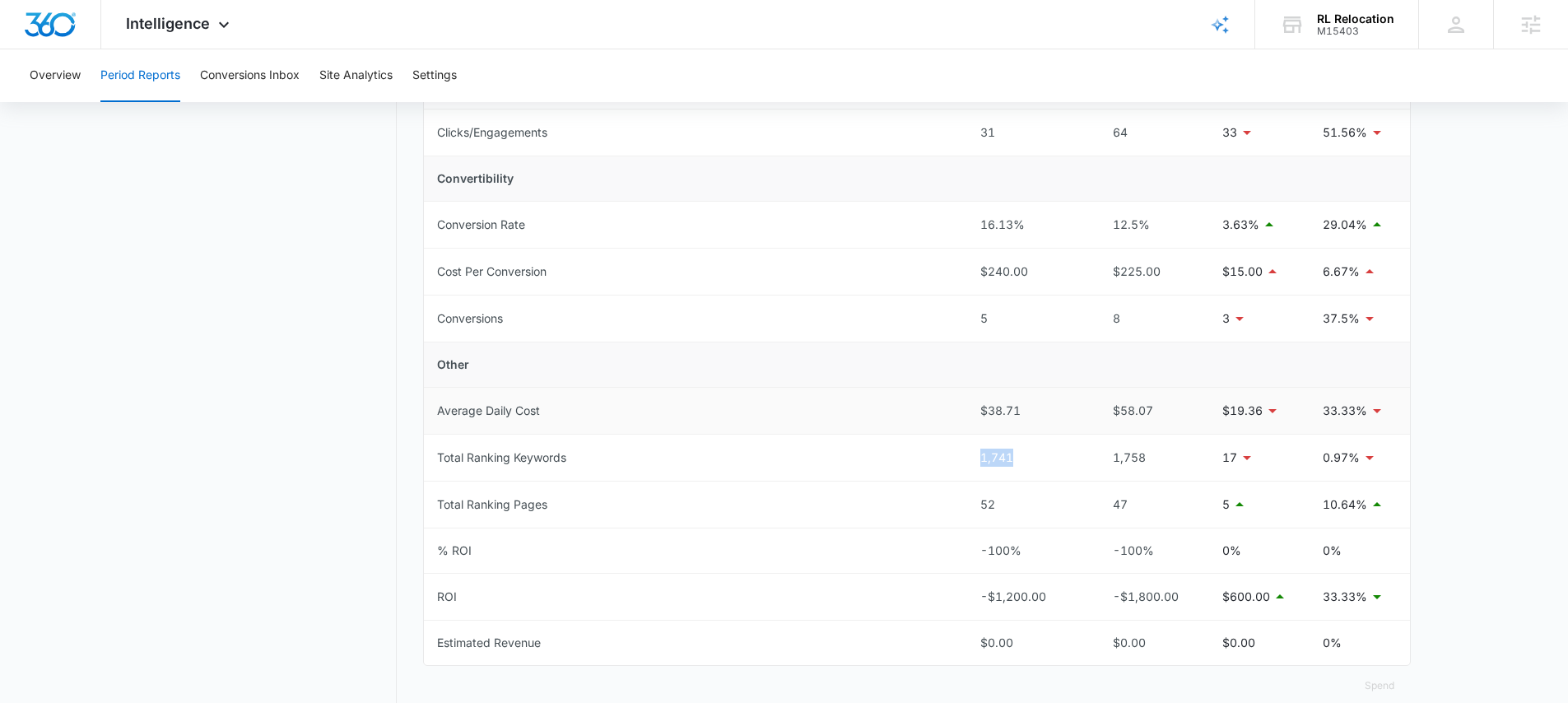
scroll to position [543, 0]
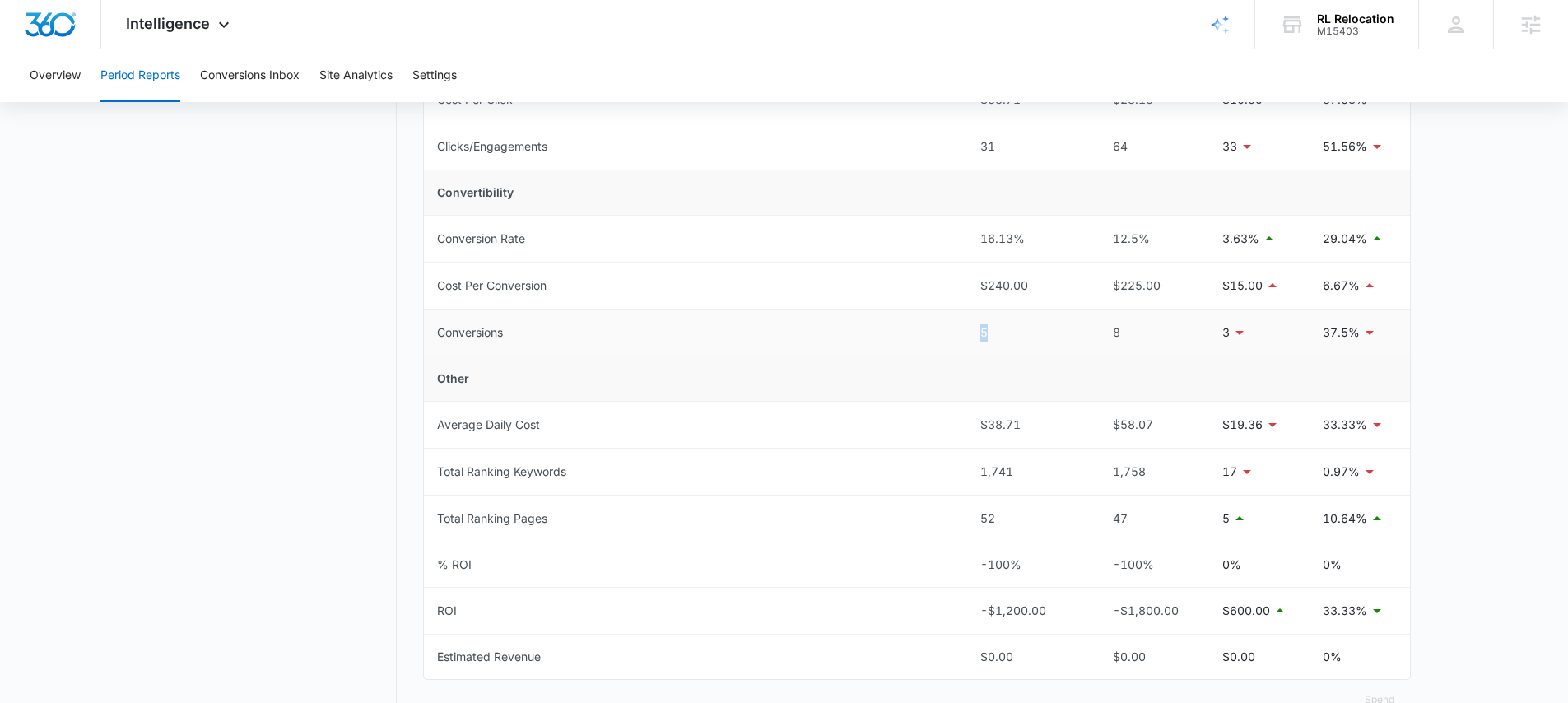
drag, startPoint x: 937, startPoint y: 349, endPoint x: 1057, endPoint y: 355, distance: 120.1
click at [1057, 356] on tbody "Total Spend $1,200.00 $1,800.00 $600.00 33.33% Visibility Cost Per Impression $…" at bounding box center [917, 215] width 986 height 927
drag, startPoint x: 1013, startPoint y: 242, endPoint x: 1024, endPoint y: 299, distance: 58.1
click at [1020, 249] on tr "Conversion Rate 16.13% 12.5% 3.63% 29.04%" at bounding box center [917, 239] width 986 height 47
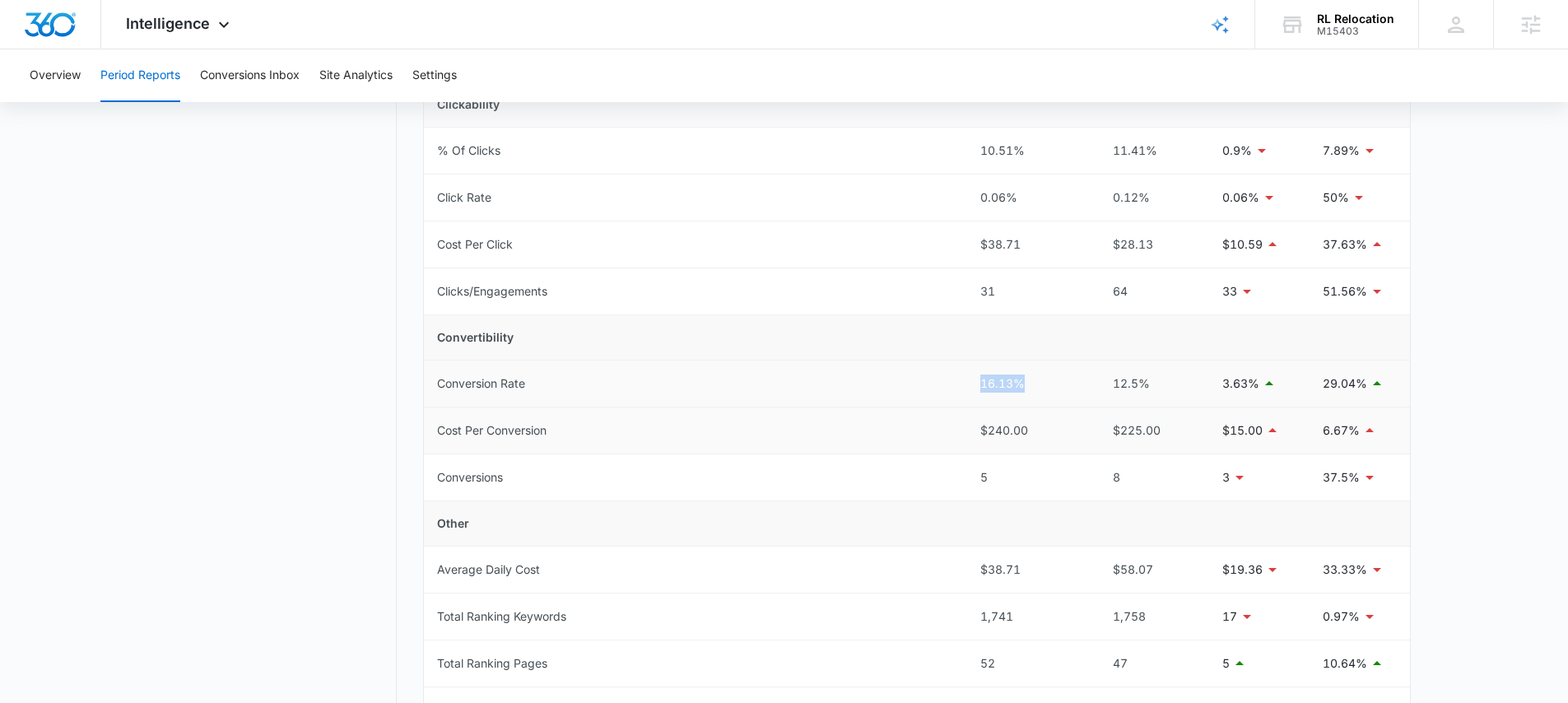
scroll to position [372, 0]
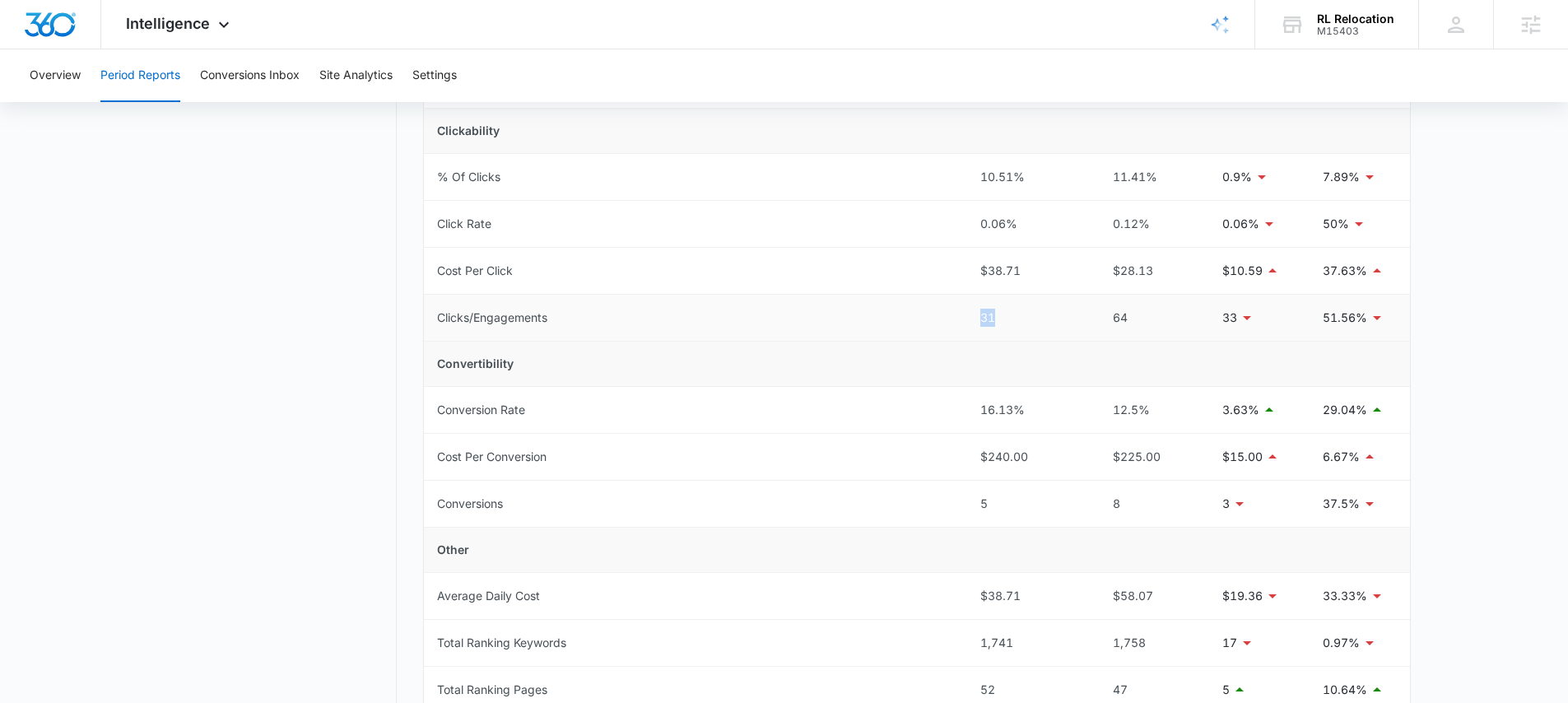
click at [1056, 325] on tr "Clicks/Engagements 31 64 33 51.56%" at bounding box center [917, 318] width 986 height 47
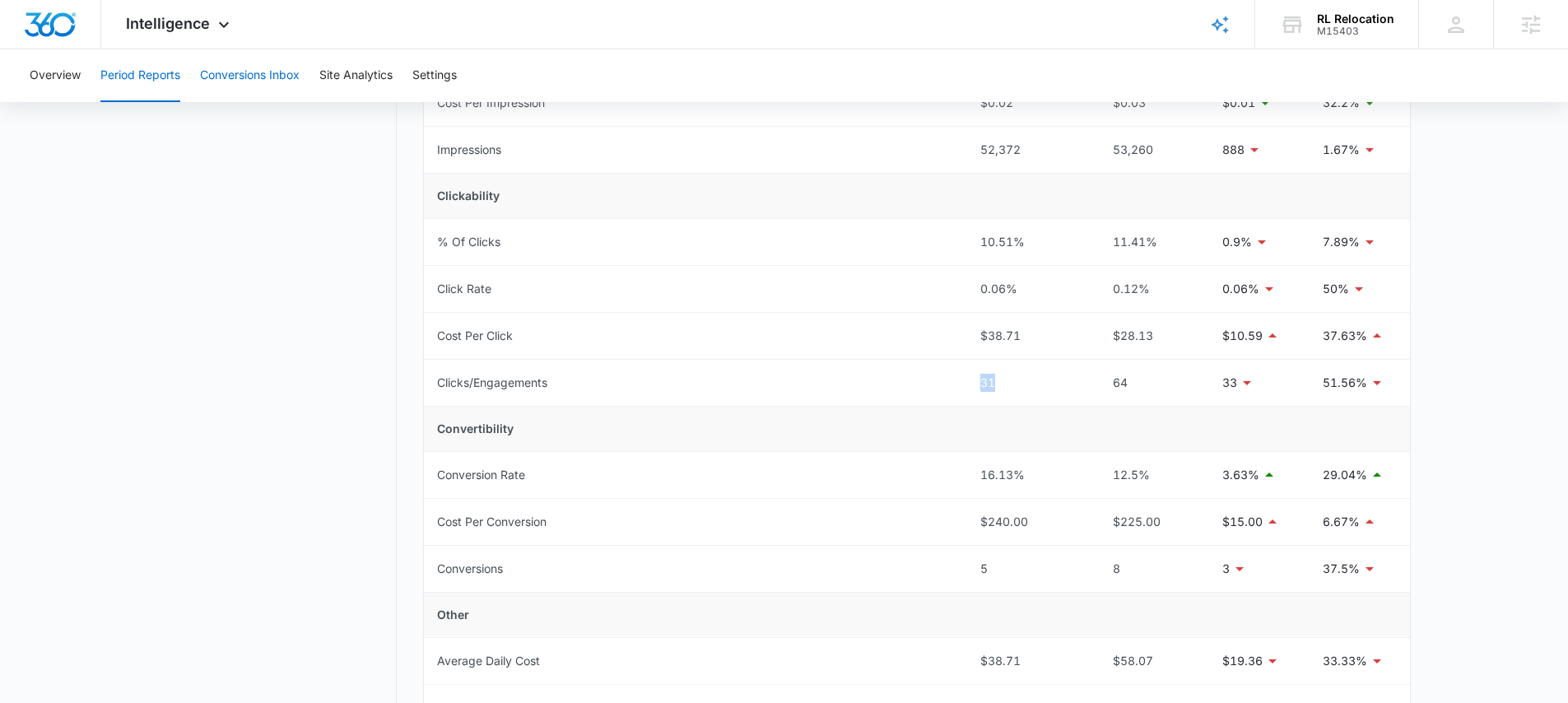
scroll to position [283, 0]
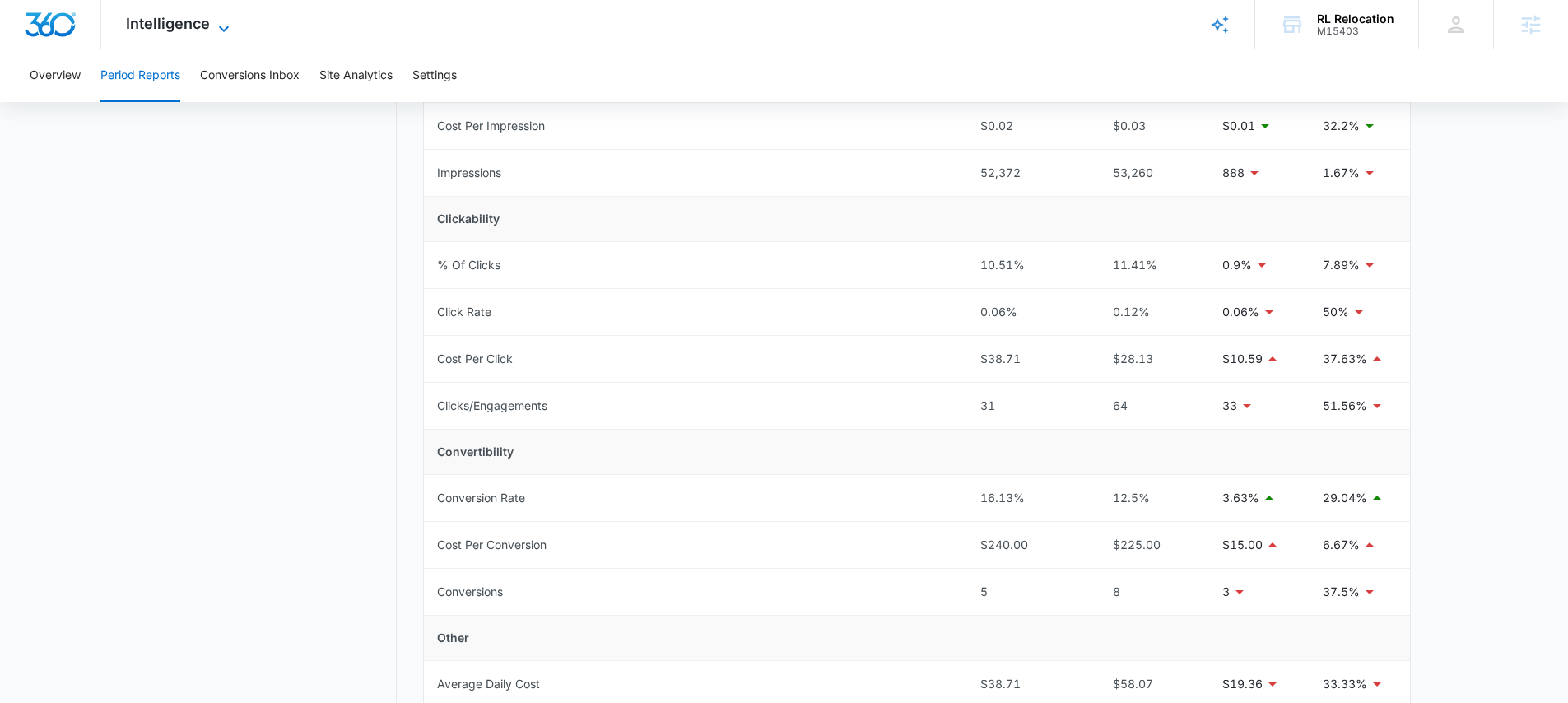
click at [212, 28] on div "Intelligence Apps Reputation Forms CRM Email Social Payments POS Content Ads In…" at bounding box center [180, 24] width 158 height 49
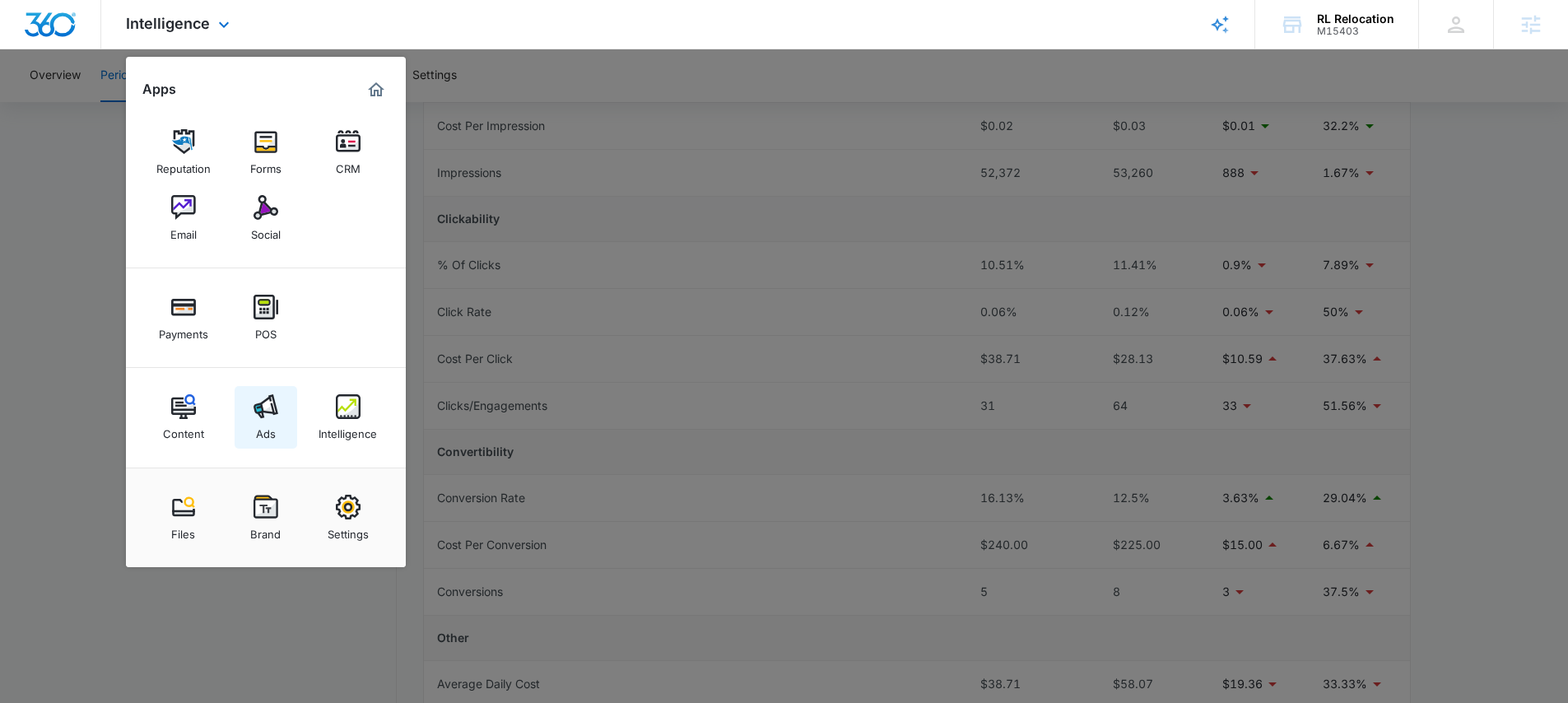
click at [277, 399] on img at bounding box center [266, 406] width 25 height 25
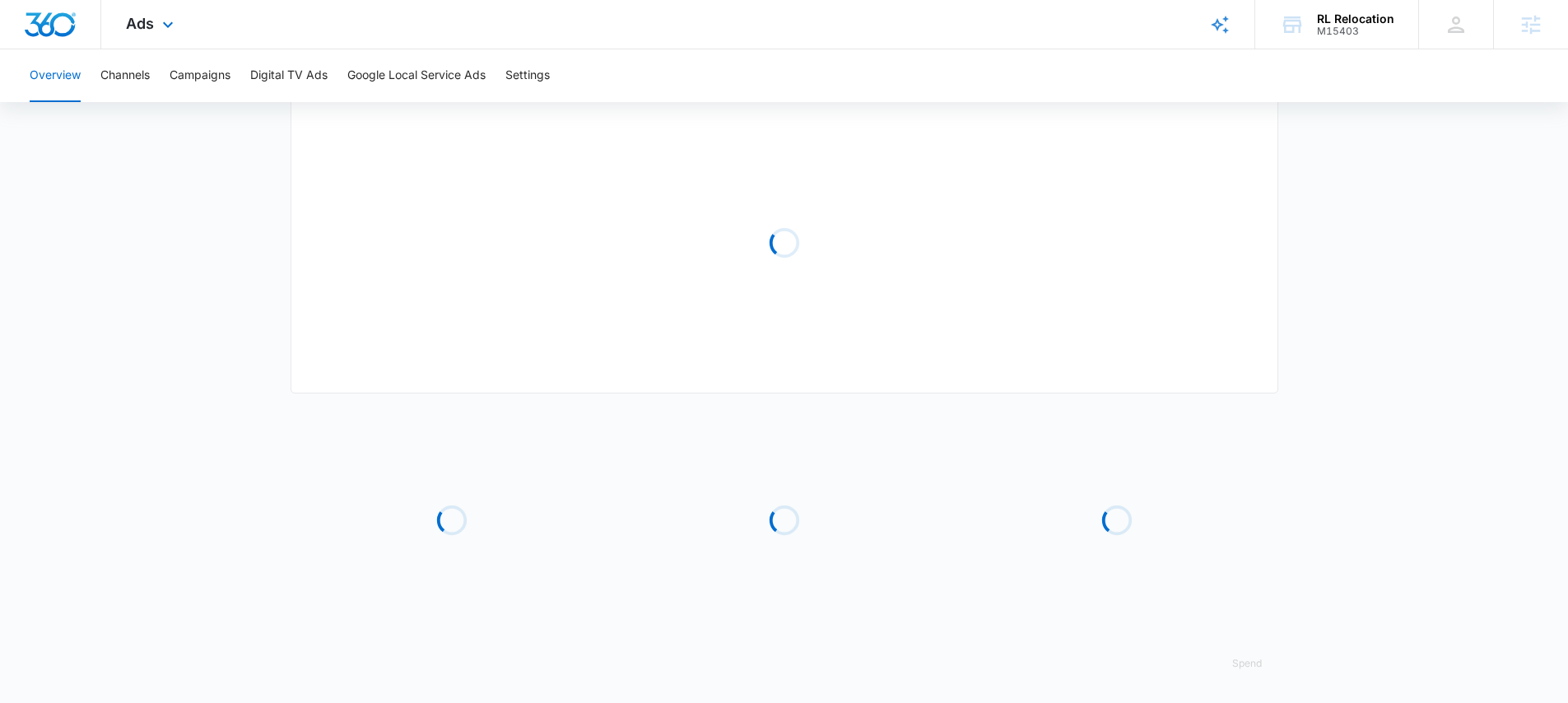
type input "[DATE]"
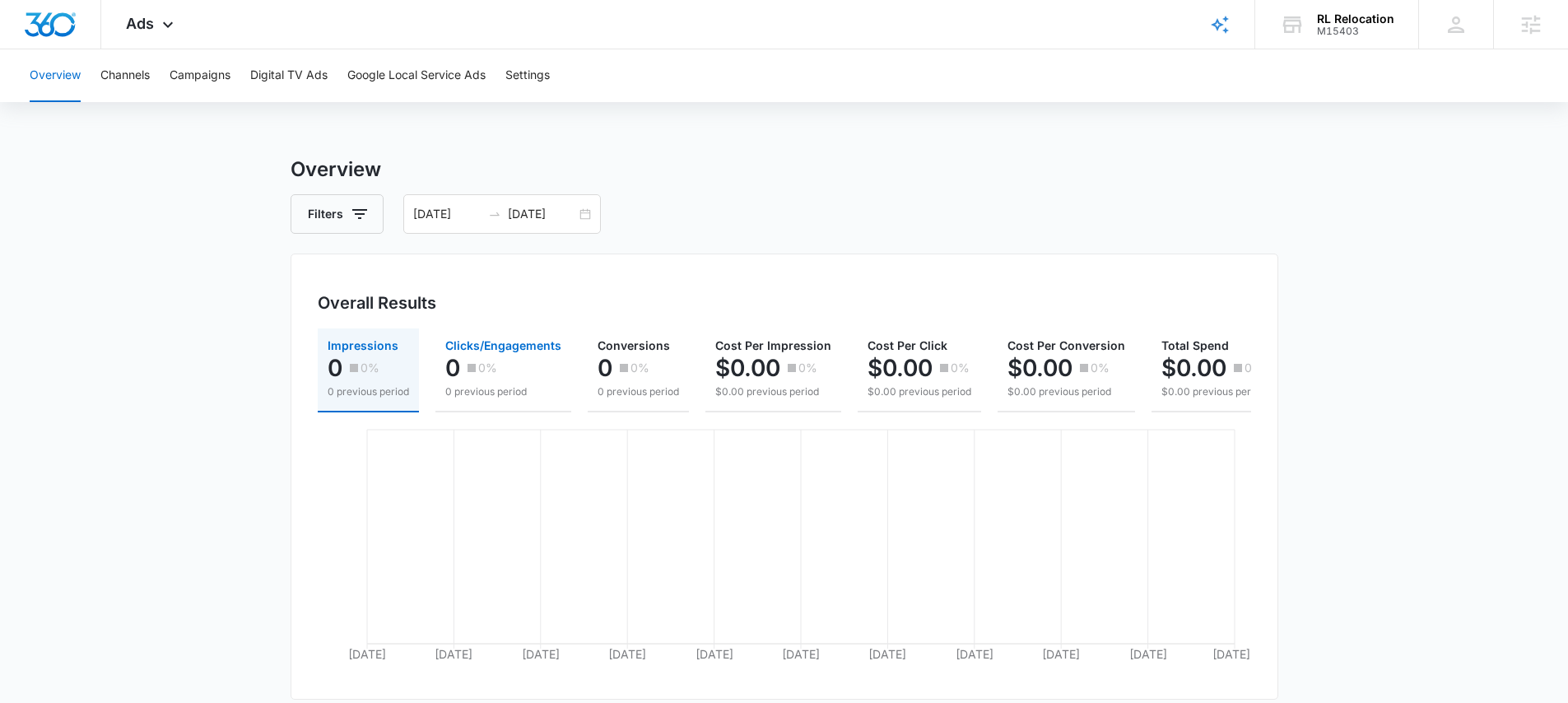
click at [459, 374] on p "0" at bounding box center [452, 367] width 15 height 27
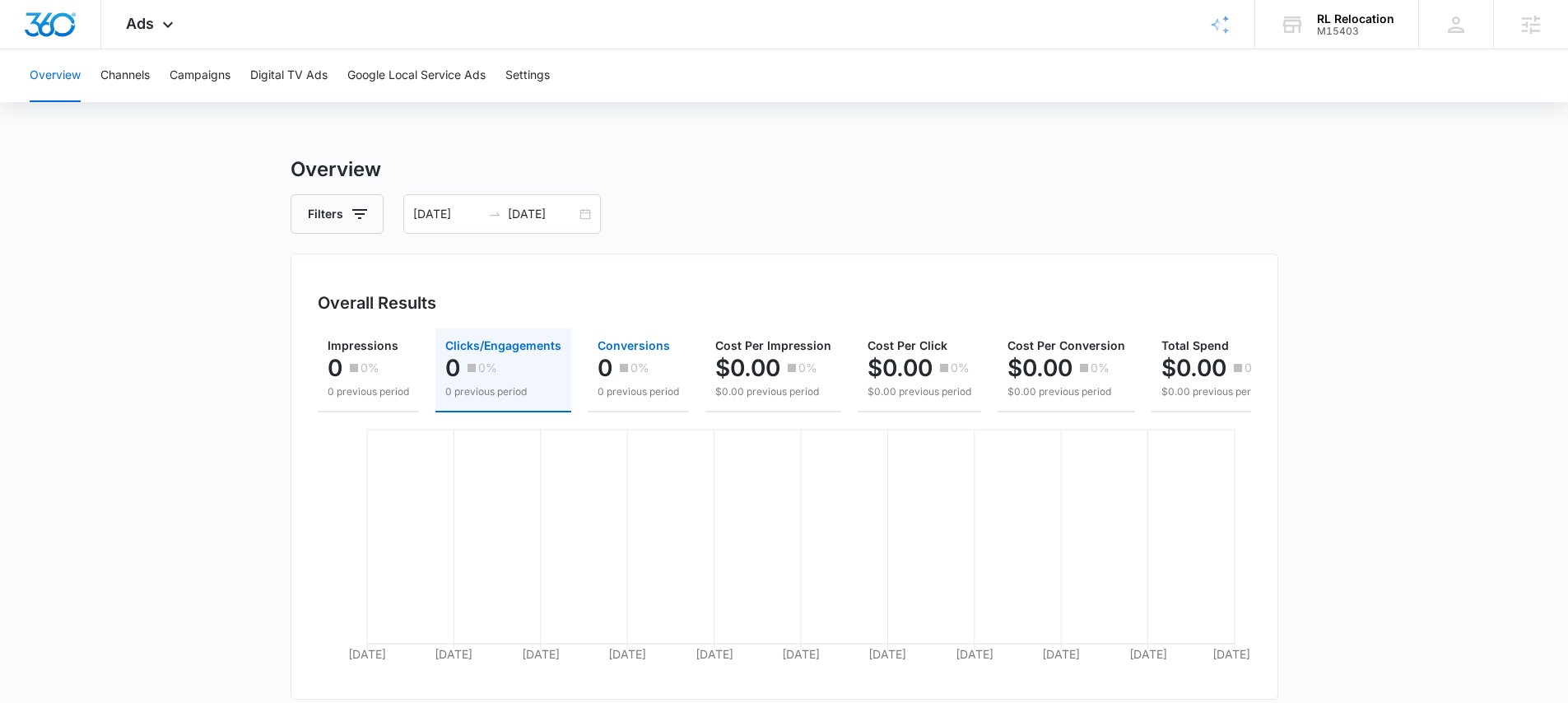
click at [631, 368] on p "0%" at bounding box center [640, 367] width 19 height 11
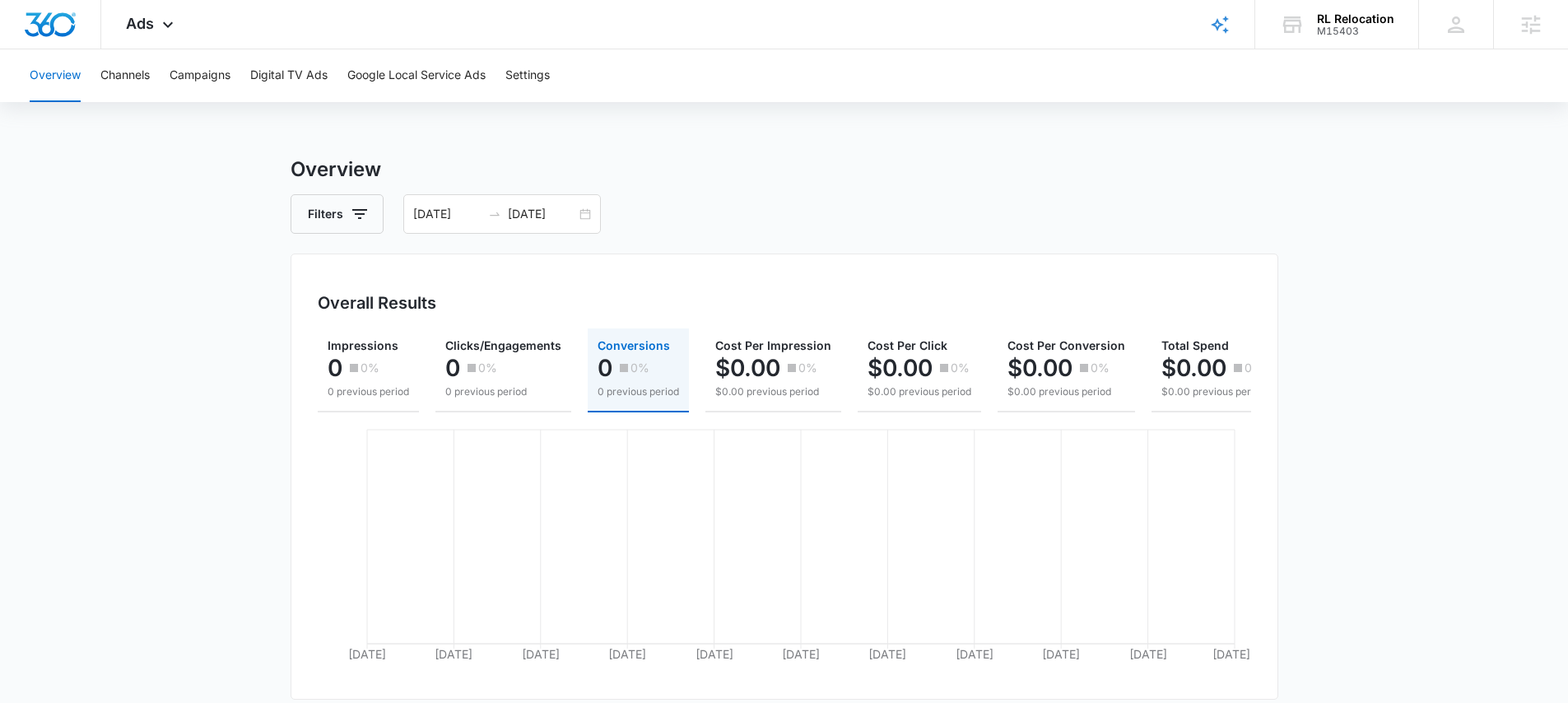
drag, startPoint x: 631, startPoint y: 360, endPoint x: 625, endPoint y: 349, distance: 12.5
click at [631, 362] on p "0%" at bounding box center [640, 367] width 19 height 11
drag, startPoint x: 671, startPoint y: 350, endPoint x: 595, endPoint y: 345, distance: 76.2
click at [595, 345] on button "Conversions 0 0% 0 previous period" at bounding box center [638, 370] width 101 height 84
drag, startPoint x: 595, startPoint y: 345, endPoint x: 661, endPoint y: 351, distance: 66.3
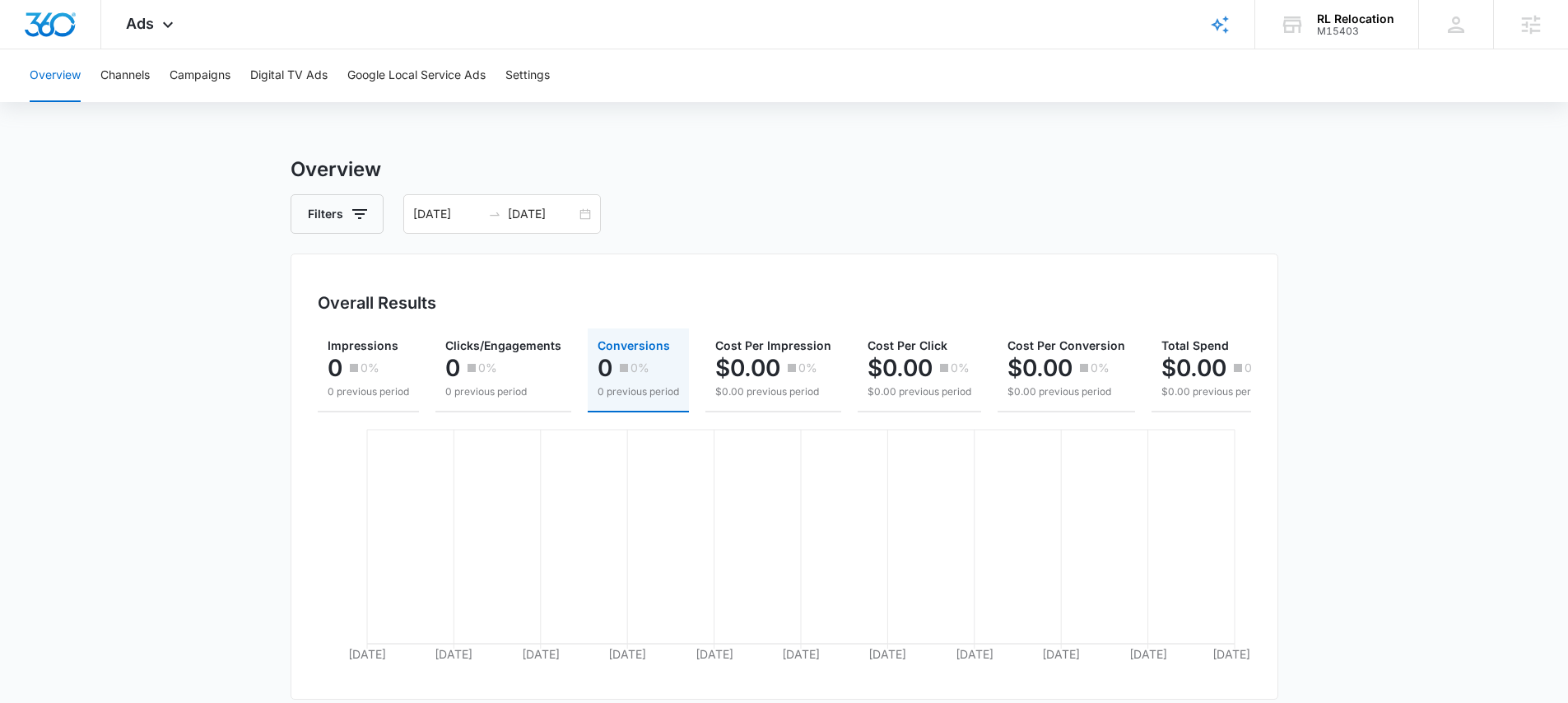
click at [661, 351] on button "Conversions 0 0% 0 previous period" at bounding box center [638, 370] width 101 height 84
drag, startPoint x: 1055, startPoint y: 365, endPoint x: 1044, endPoint y: 350, distance: 18.6
click at [1055, 365] on p "$0.00" at bounding box center [1040, 367] width 65 height 27
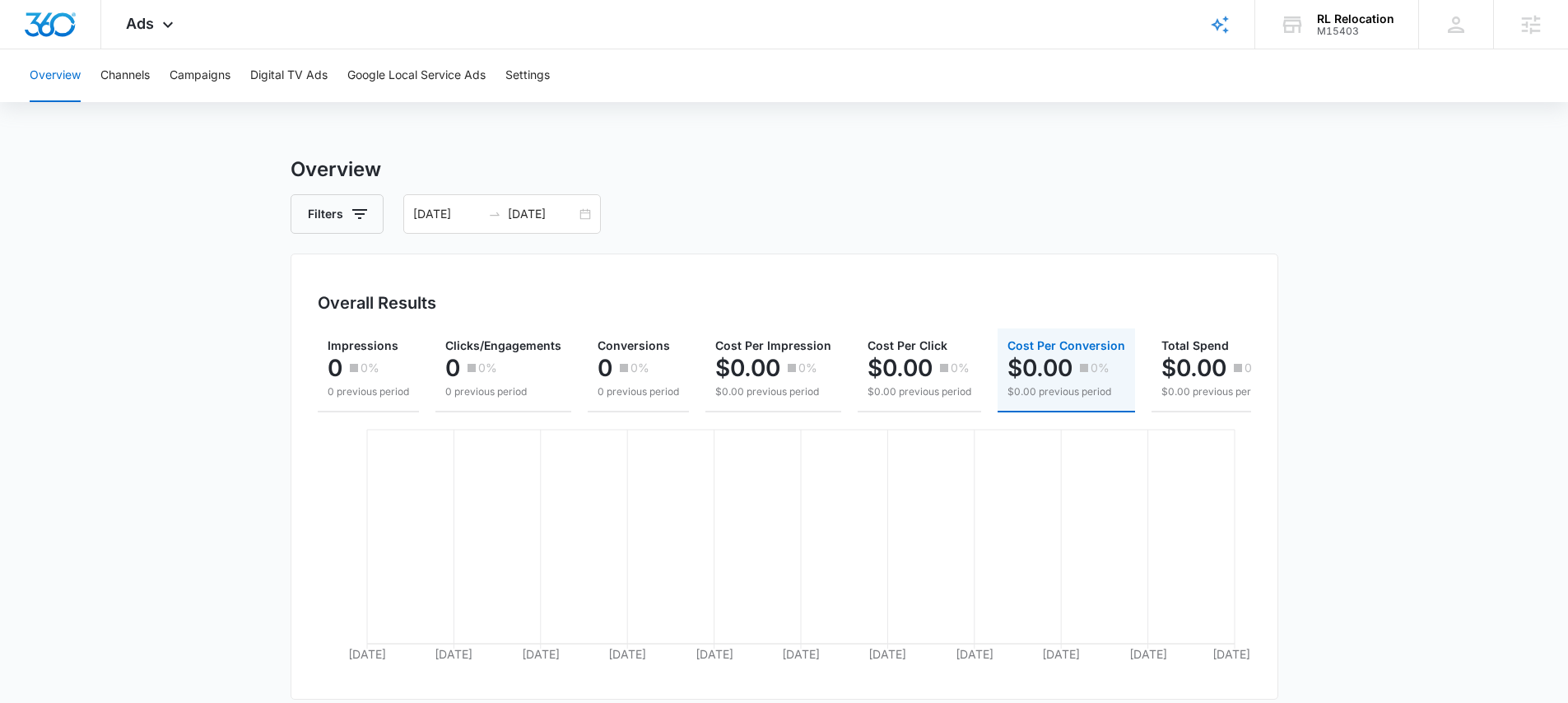
click at [740, 196] on div "Filters [DATE] [DATE]" at bounding box center [784, 214] width 988 height 39
click at [473, 365] on icon "button" at bounding box center [472, 368] width 9 height 9
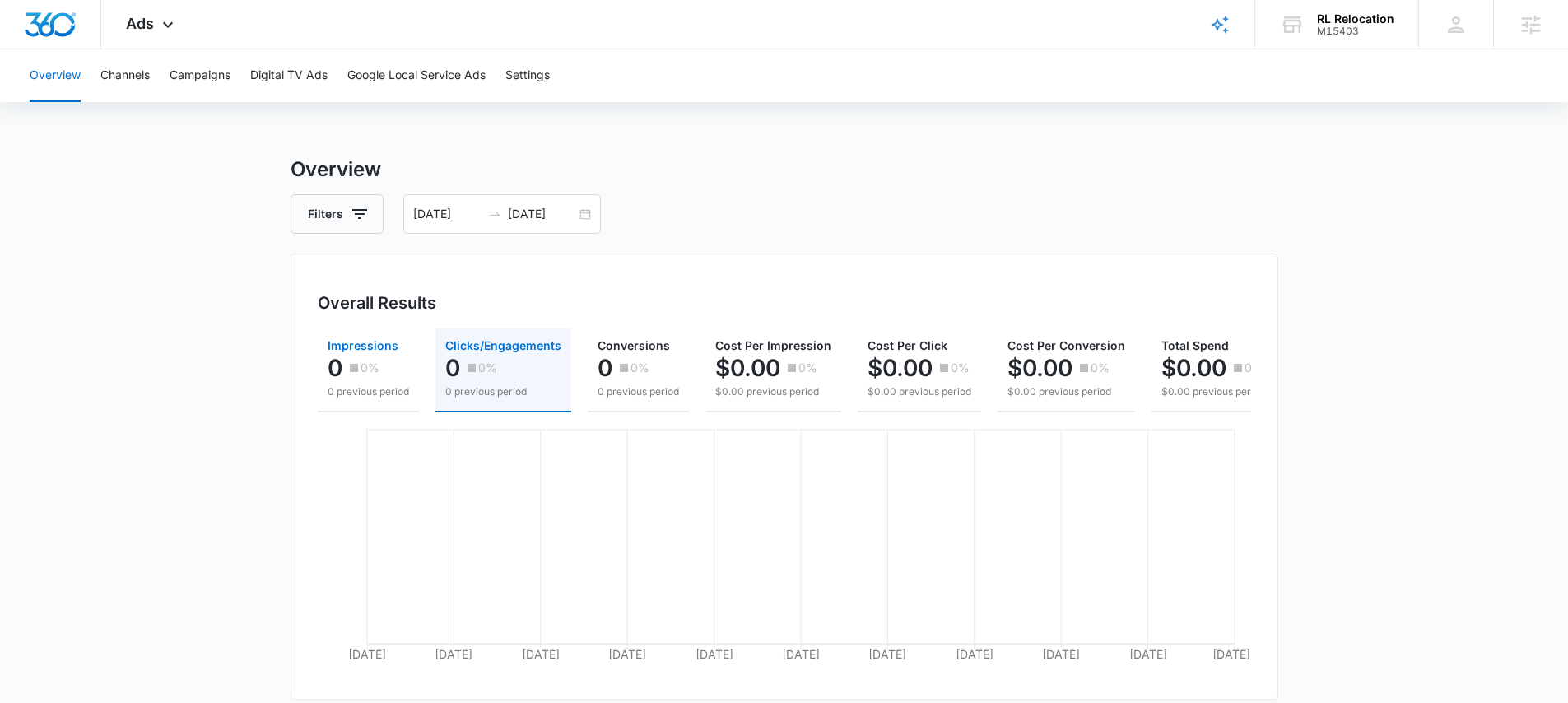
click at [386, 375] on div "0 0%" at bounding box center [368, 367] width 81 height 33
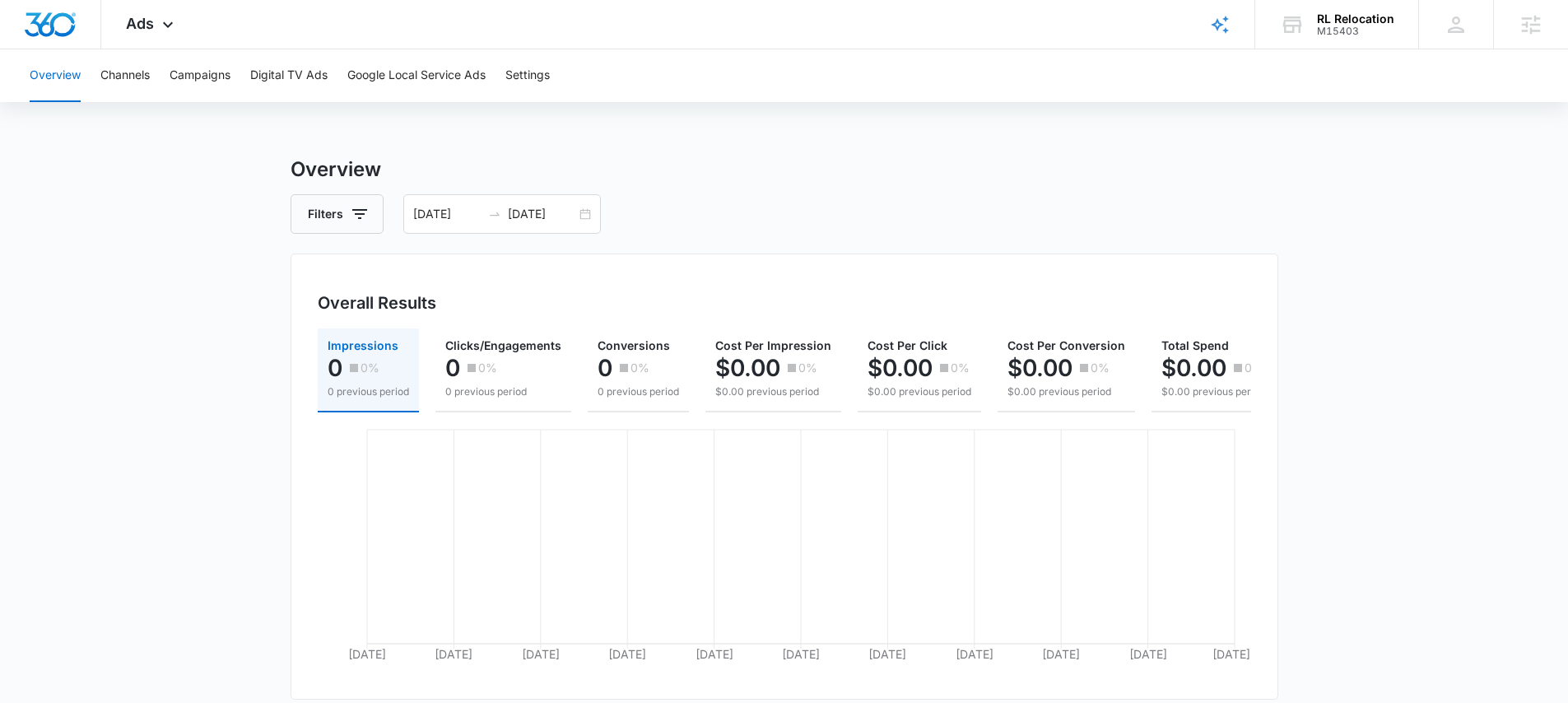
drag, startPoint x: 324, startPoint y: 308, endPoint x: 443, endPoint y: 307, distance: 119.0
click at [380, 307] on h3 "Overall Results" at bounding box center [377, 302] width 118 height 25
drag, startPoint x: 446, startPoint y: 307, endPoint x: 320, endPoint y: 309, distance: 126.0
click at [320, 309] on div "Overall Results" at bounding box center [785, 302] width 934 height 25
click at [449, 318] on div "Overall Results Impressions 0 0% 0 previous period Clicks/Engagements 0 0% 0 pr…" at bounding box center [784, 476] width 988 height 446
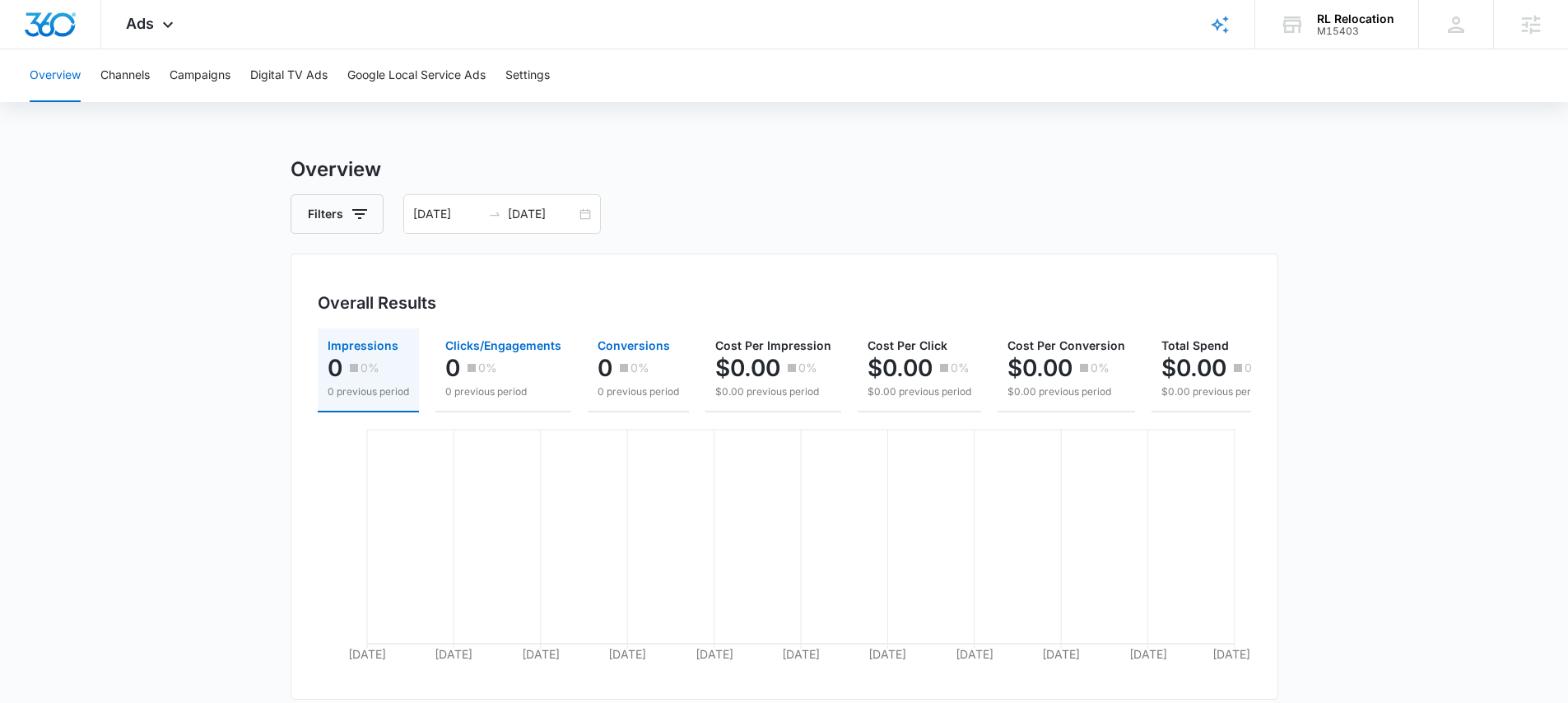
drag, startPoint x: 491, startPoint y: 385, endPoint x: 600, endPoint y: 384, distance: 109.0
click at [491, 385] on p "0 previous period" at bounding box center [503, 391] width 116 height 15
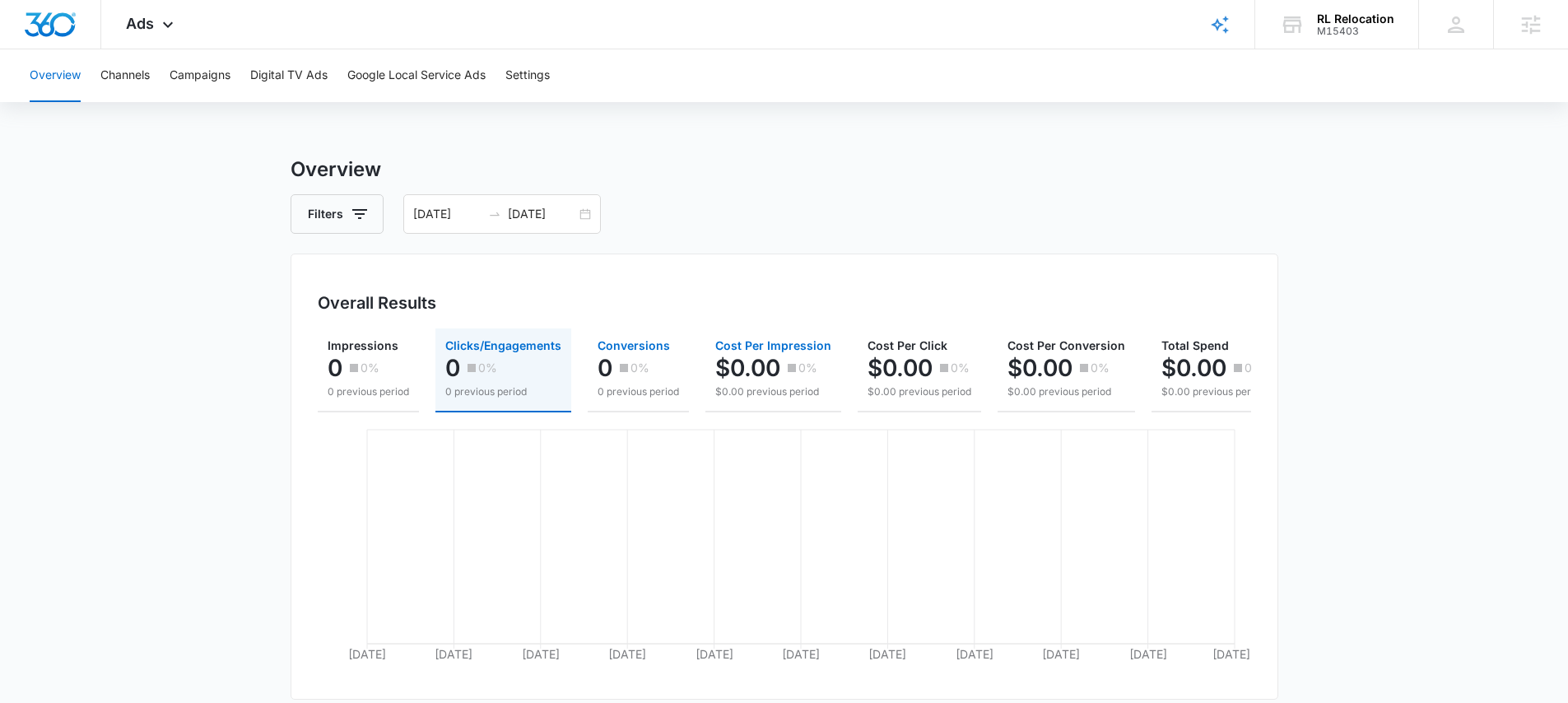
drag, startPoint x: 600, startPoint y: 384, endPoint x: 729, endPoint y: 384, distance: 129.0
click at [600, 384] on p "0 previous period" at bounding box center [638, 391] width 81 height 15
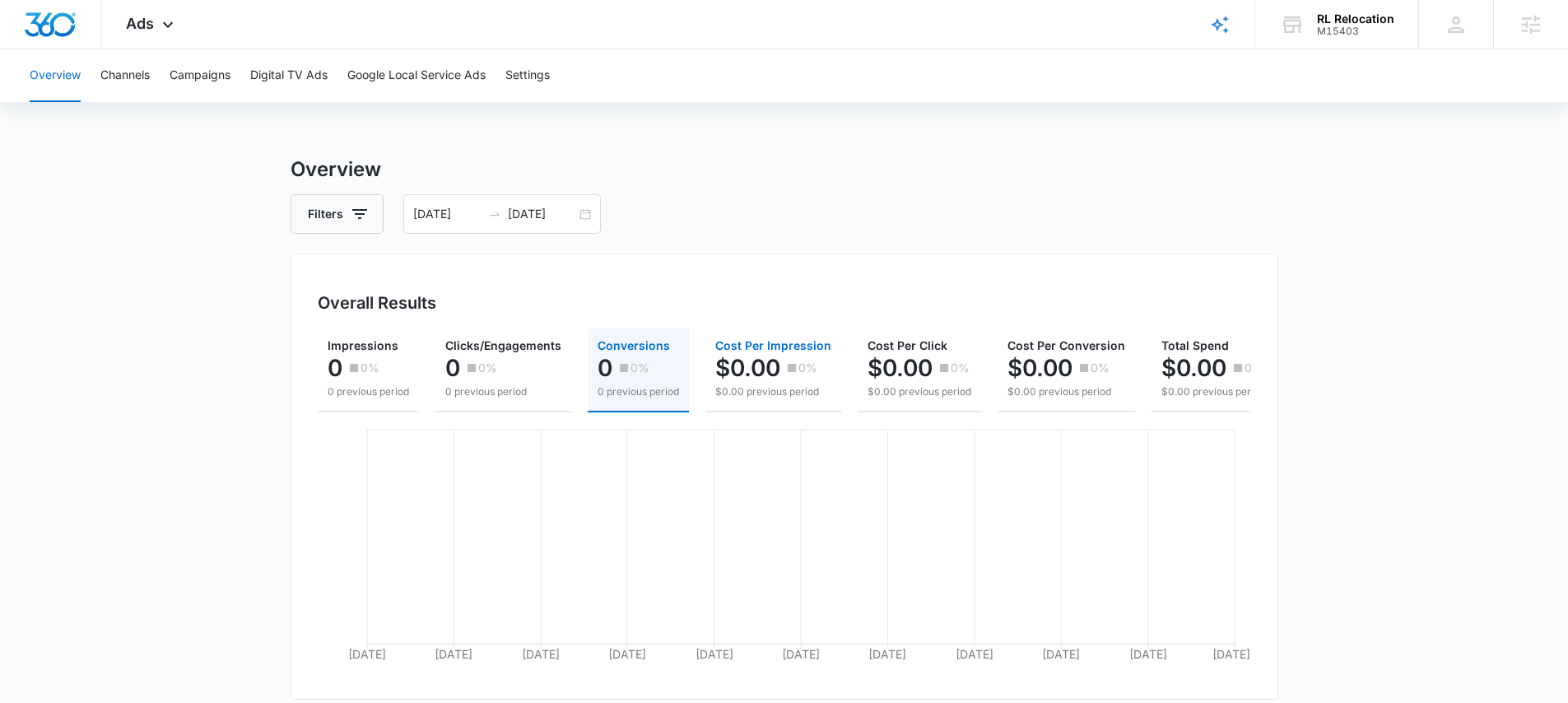
click at [769, 380] on p "$0.00" at bounding box center [748, 367] width 65 height 27
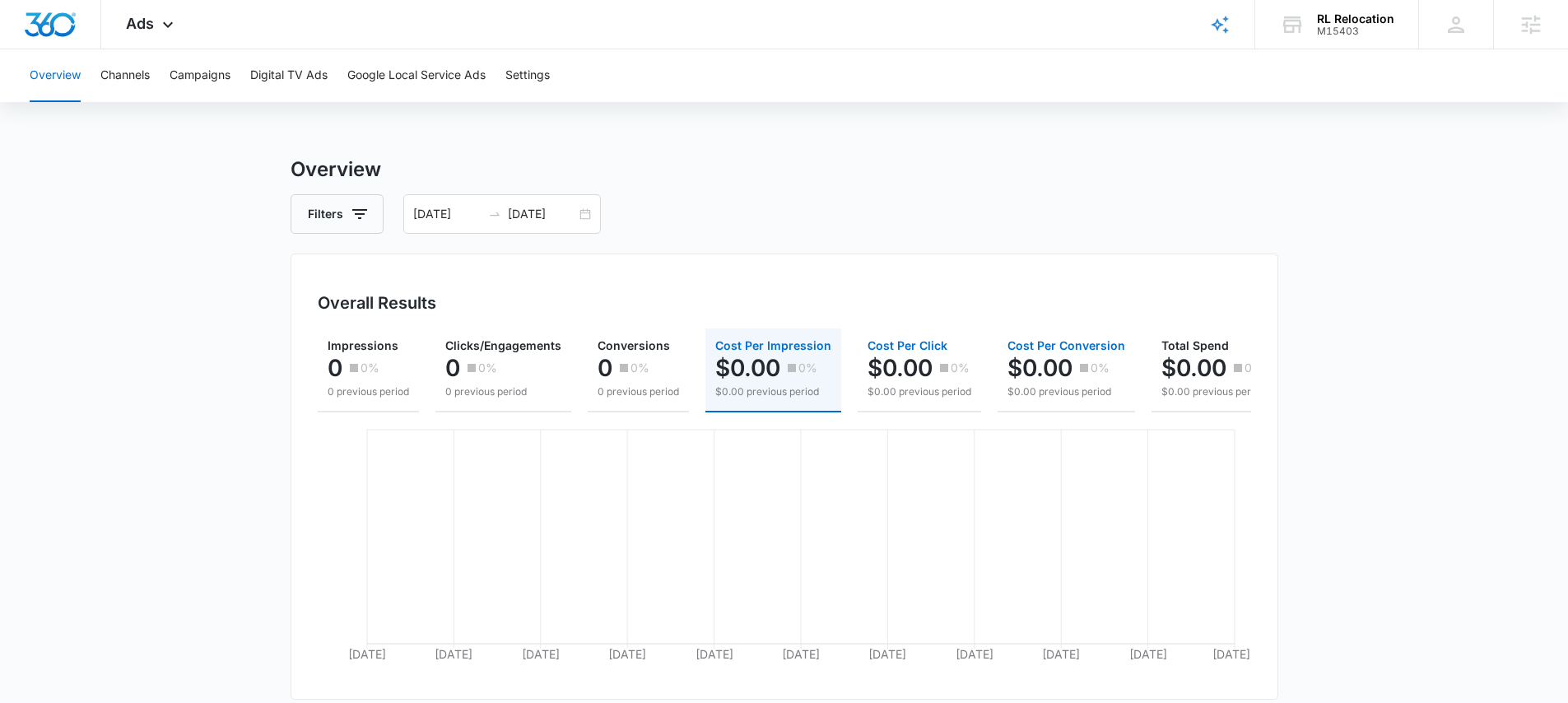
drag, startPoint x: 902, startPoint y: 382, endPoint x: 1020, endPoint y: 384, distance: 118.0
click at [909, 384] on div "Cost Per Click $0.00 0% $0.00 previous period" at bounding box center [919, 369] width 104 height 59
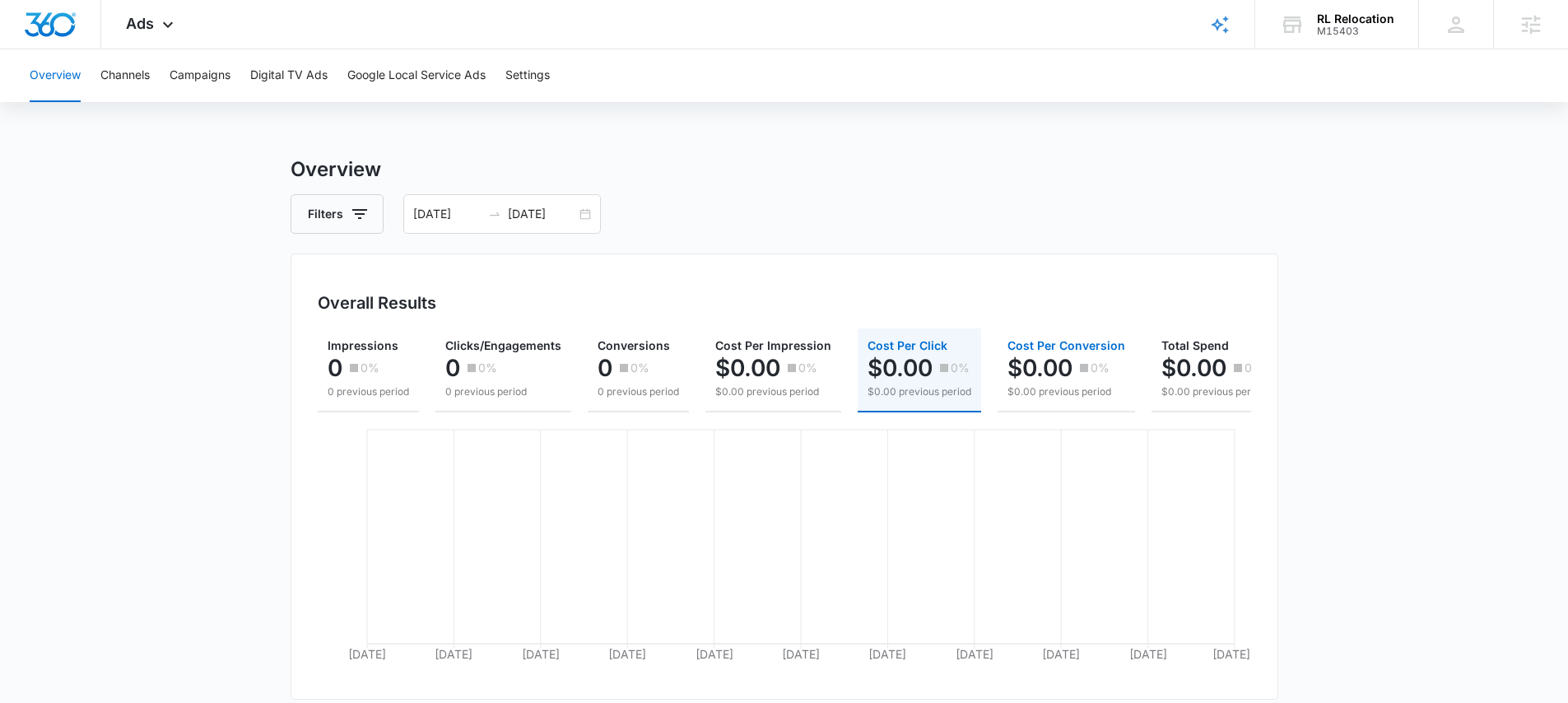
click at [1034, 384] on p "$0.00 previous period" at bounding box center [1066, 391] width 117 height 15
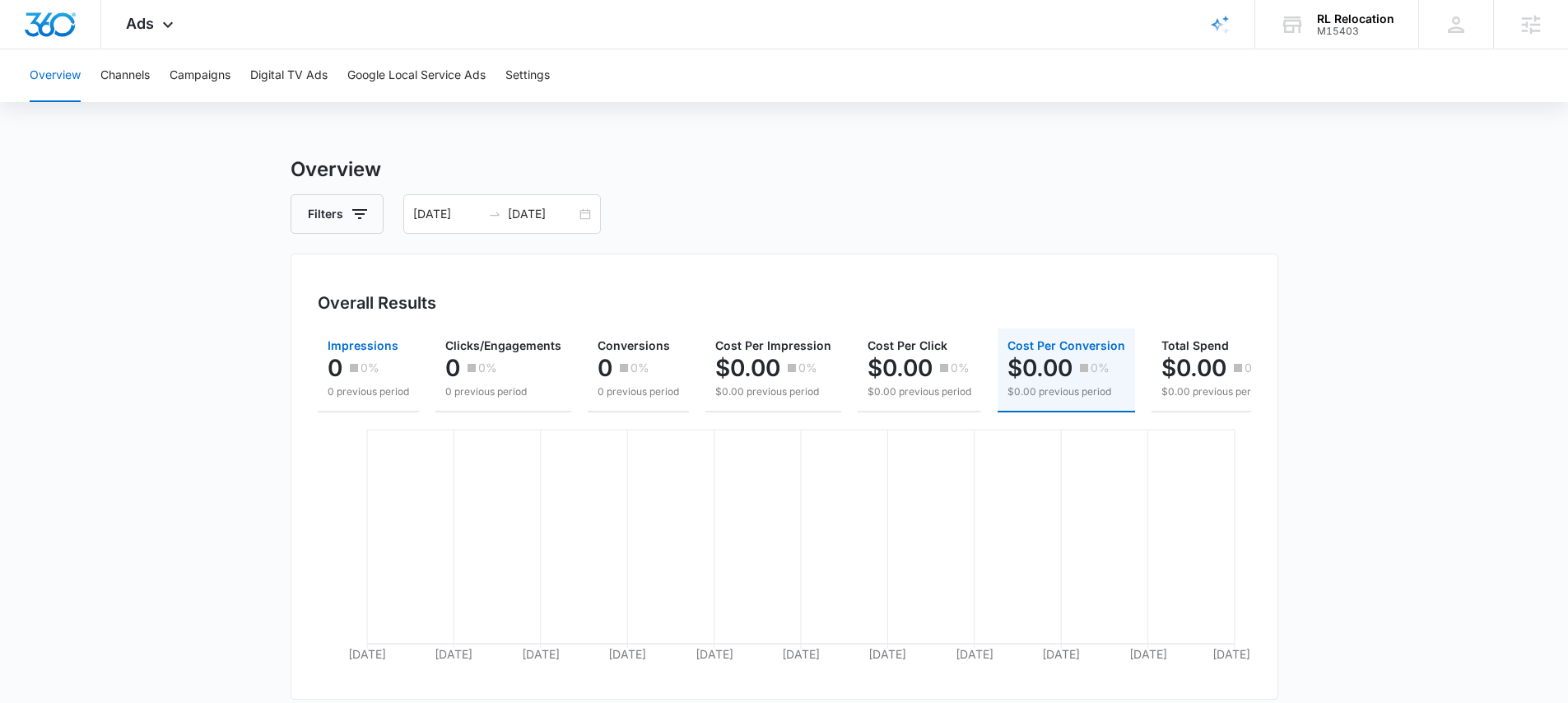
click at [368, 380] on div "0%" at bounding box center [362, 367] width 33 height 33
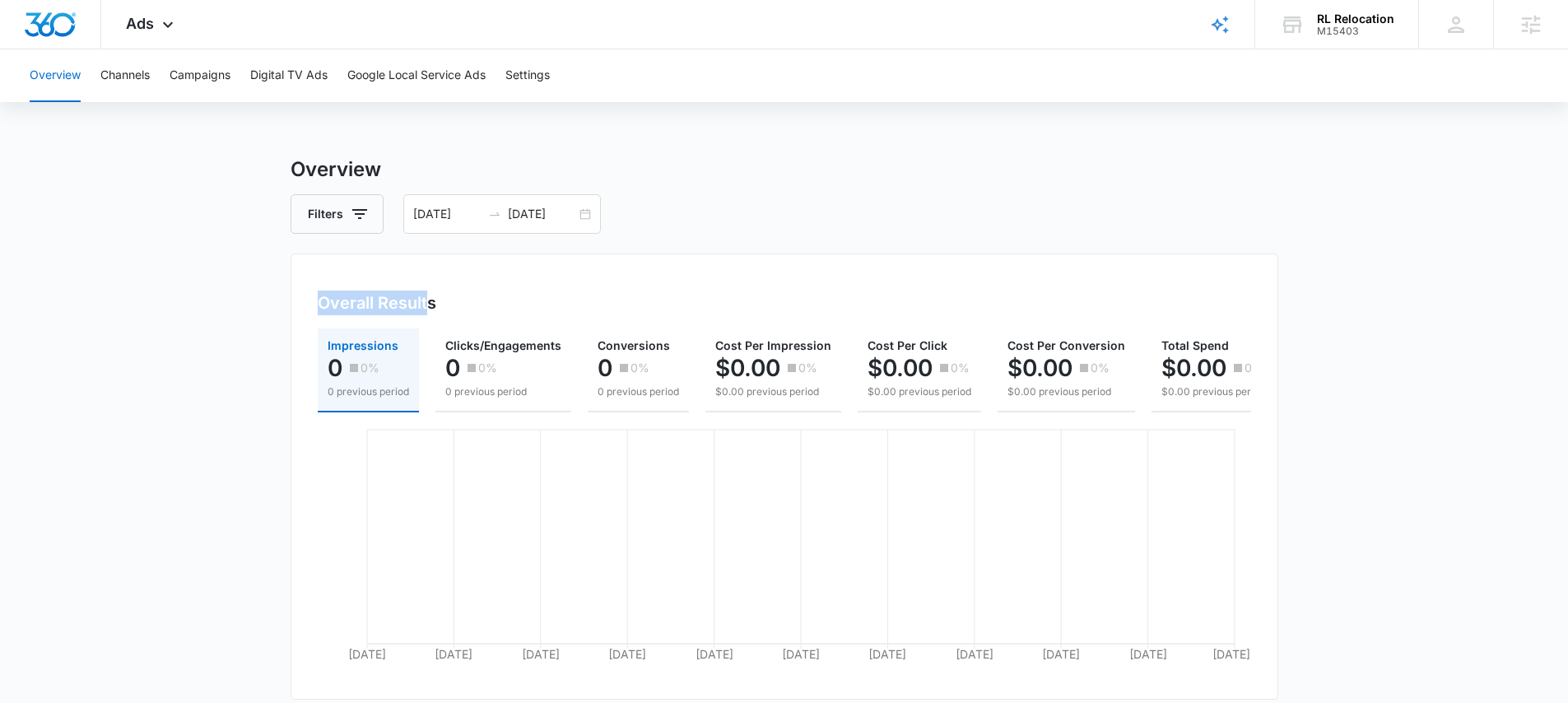
drag, startPoint x: 322, startPoint y: 290, endPoint x: 446, endPoint y: 300, distance: 124.4
click at [433, 300] on h3 "Overall Results" at bounding box center [377, 302] width 118 height 25
click at [465, 292] on div "Overall Results" at bounding box center [785, 302] width 934 height 25
click at [482, 389] on p "0 previous period" at bounding box center [503, 391] width 116 height 15
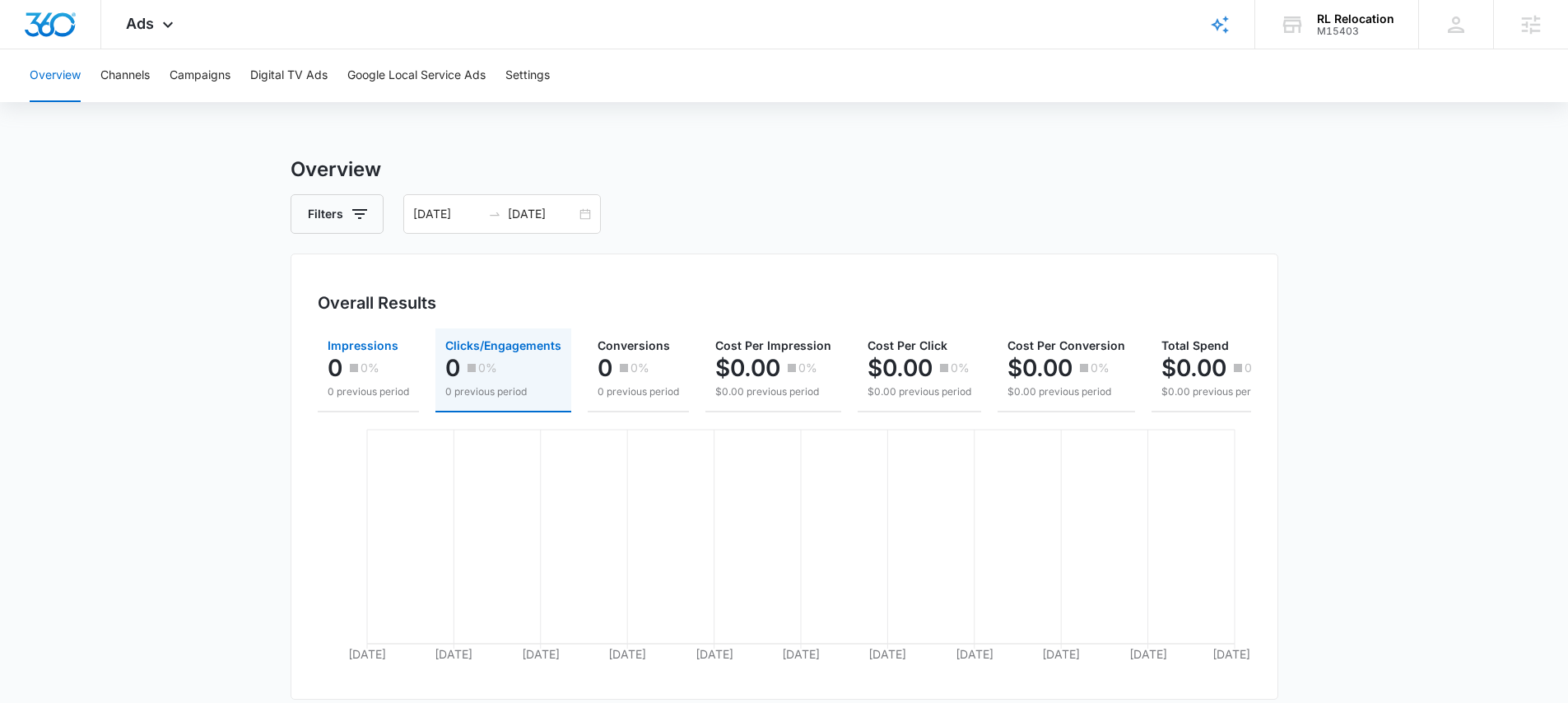
click at [342, 400] on button "Impressions 0 0% 0 previous period" at bounding box center [368, 370] width 101 height 84
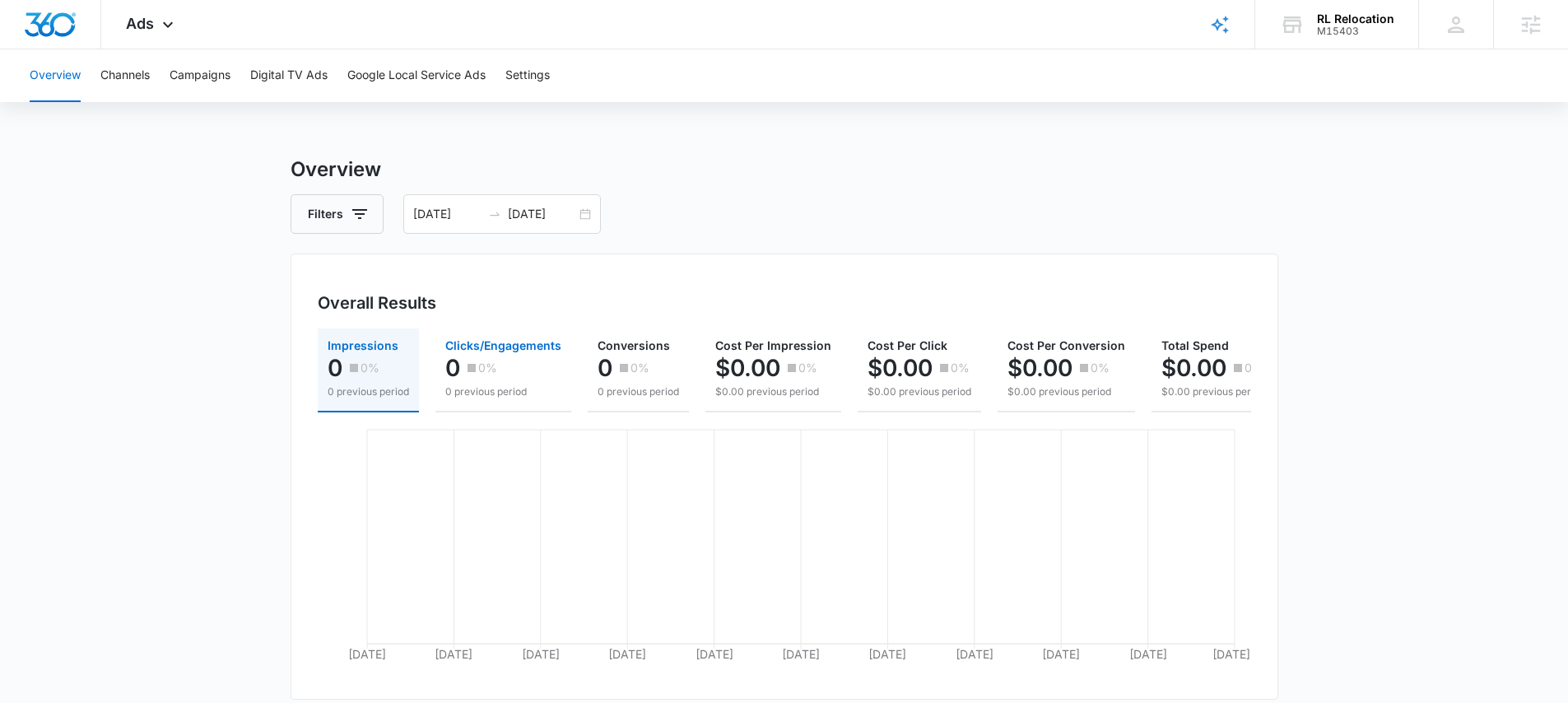
click at [501, 392] on p "0 previous period" at bounding box center [503, 391] width 116 height 15
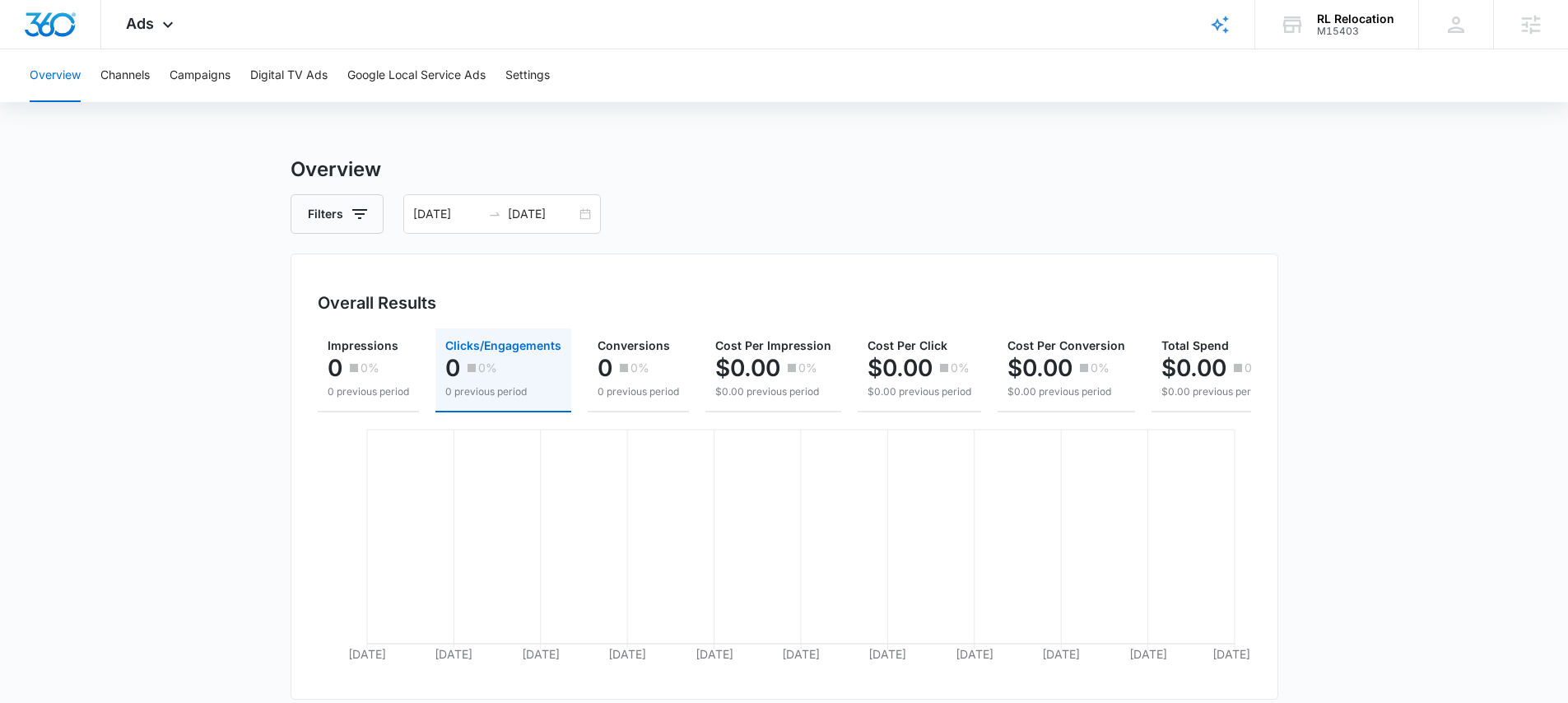
click at [526, 285] on div "Overall Results Impressions 0 0% 0 previous period Clicks/Engagements 0 0% 0 pr…" at bounding box center [784, 476] width 988 height 446
click at [376, 373] on p "0%" at bounding box center [370, 367] width 19 height 11
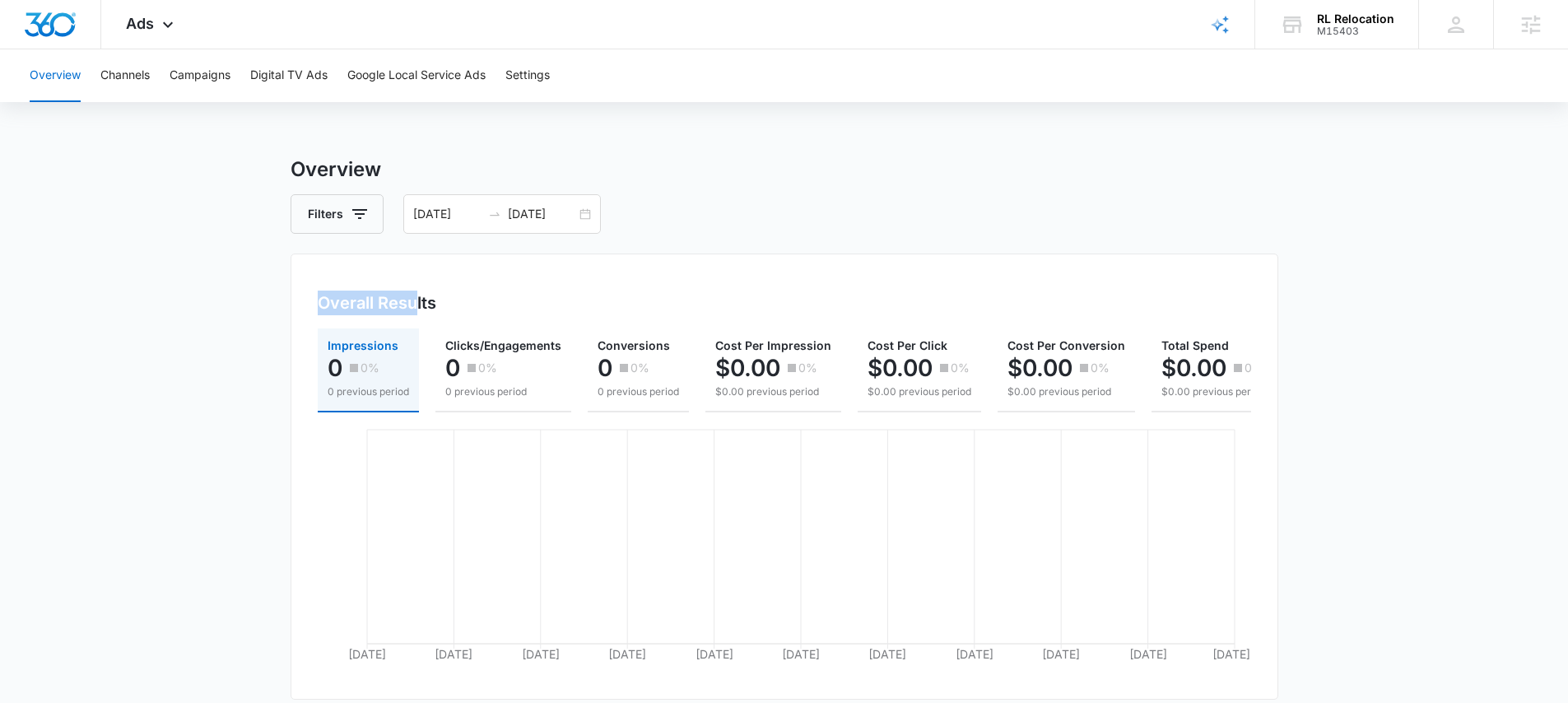
drag, startPoint x: 336, startPoint y: 299, endPoint x: 431, endPoint y: 310, distance: 95.6
click at [420, 309] on div "Overall Results Impressions 0 0% 0 previous period Clicks/Engagements 0 0% 0 pr…" at bounding box center [784, 476] width 988 height 446
click at [449, 292] on div "Overall Results" at bounding box center [785, 302] width 934 height 25
click at [396, 398] on p "0 previous period" at bounding box center [368, 391] width 81 height 15
click at [489, 391] on p "0 previous period" at bounding box center [503, 391] width 116 height 15
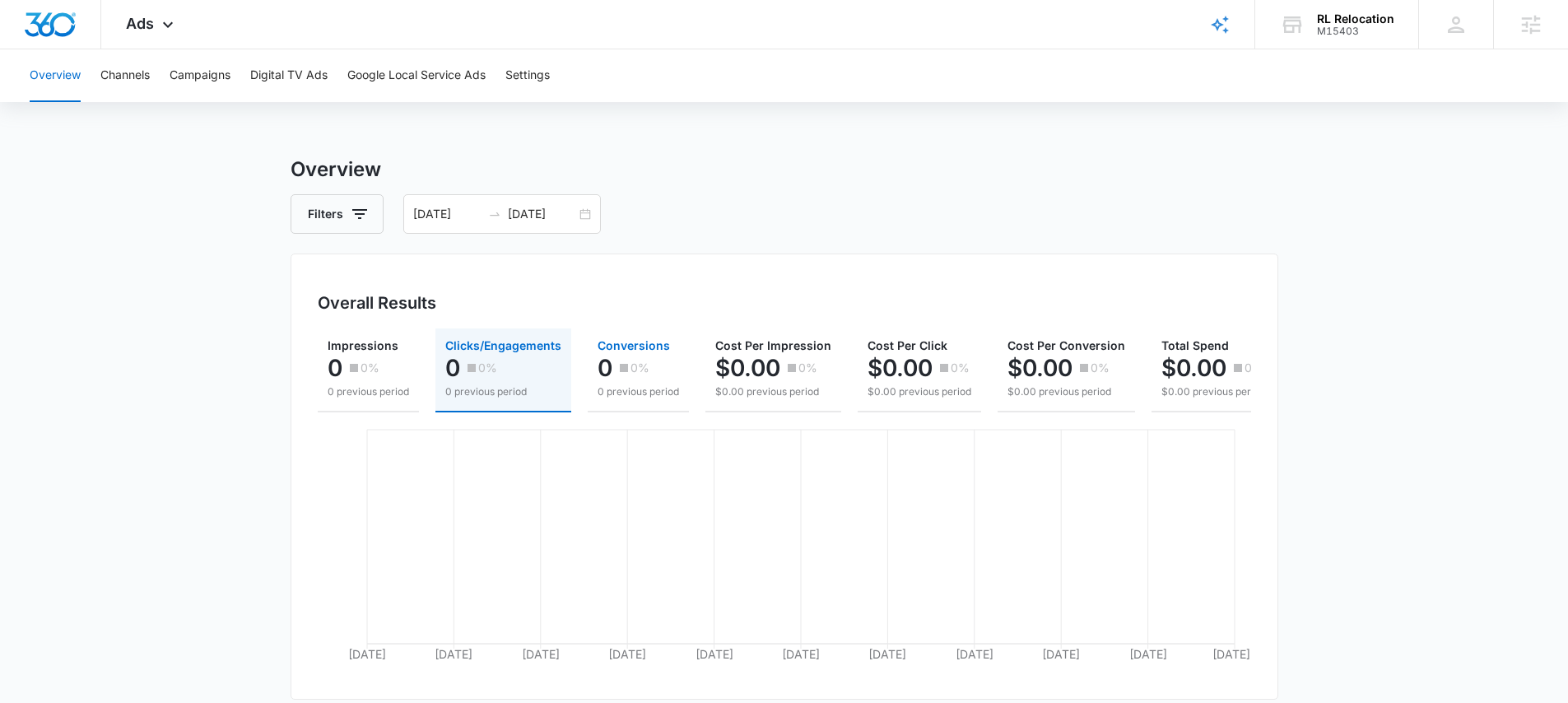
click at [618, 390] on p "0 previous period" at bounding box center [638, 391] width 81 height 15
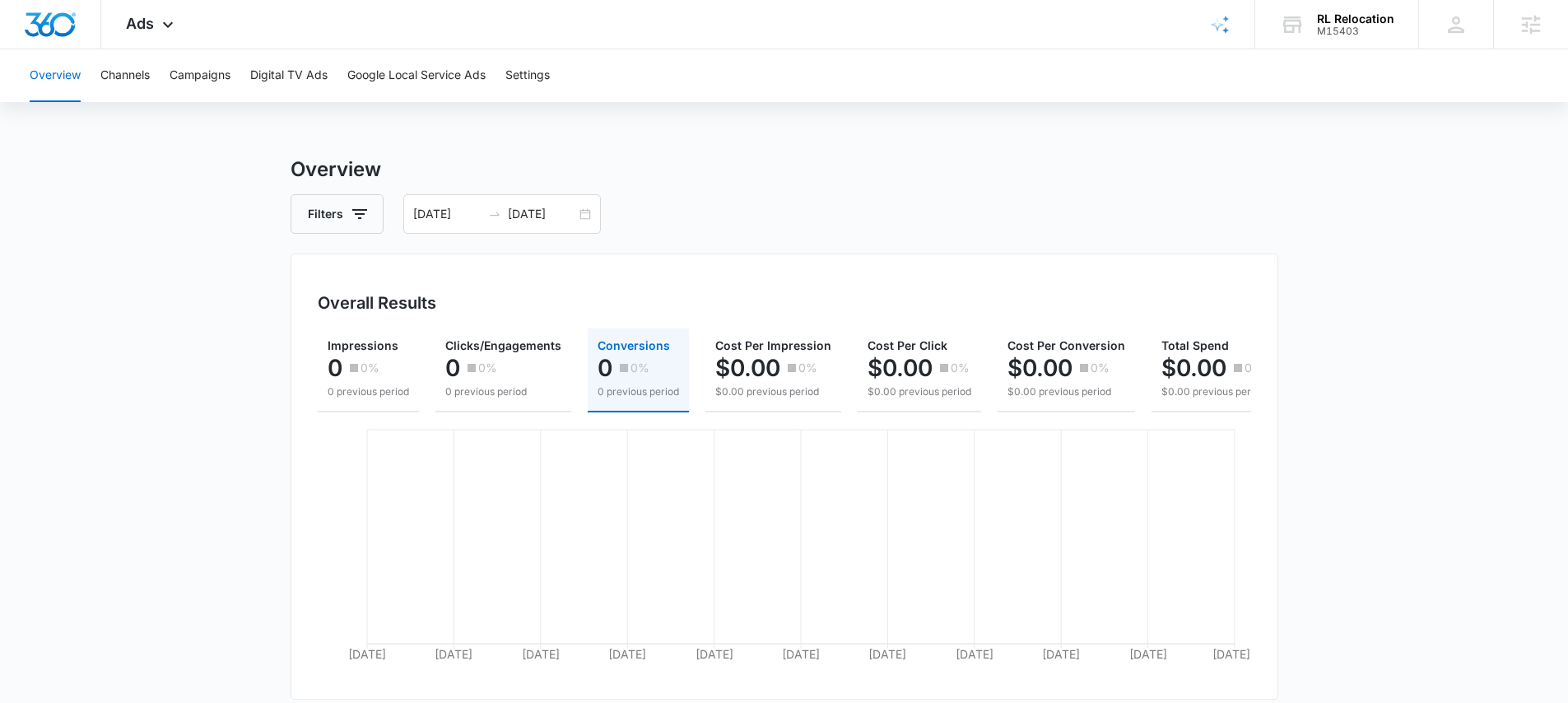
click at [643, 362] on p "0%" at bounding box center [640, 367] width 19 height 11
click at [457, 305] on div "Overall Results" at bounding box center [785, 302] width 934 height 25
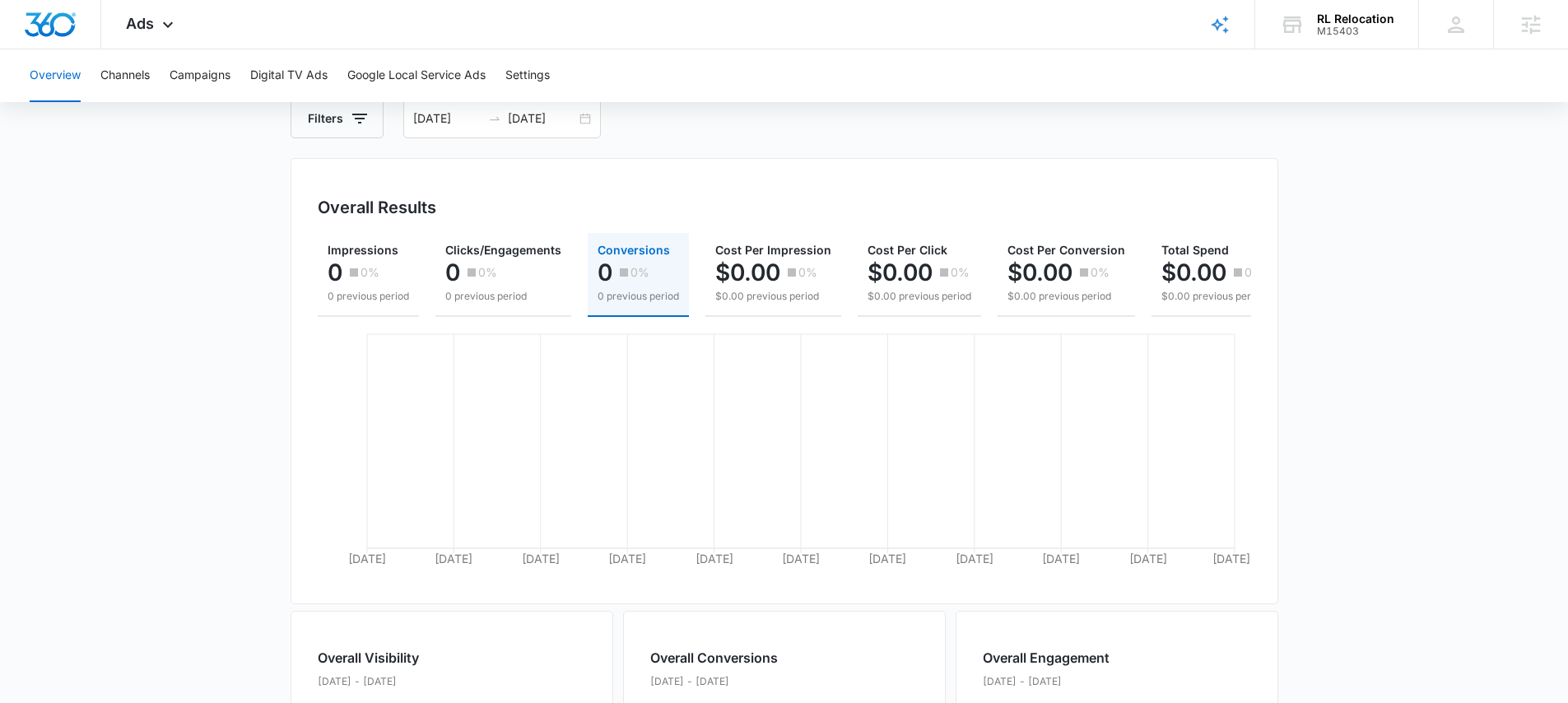
scroll to position [109, 0]
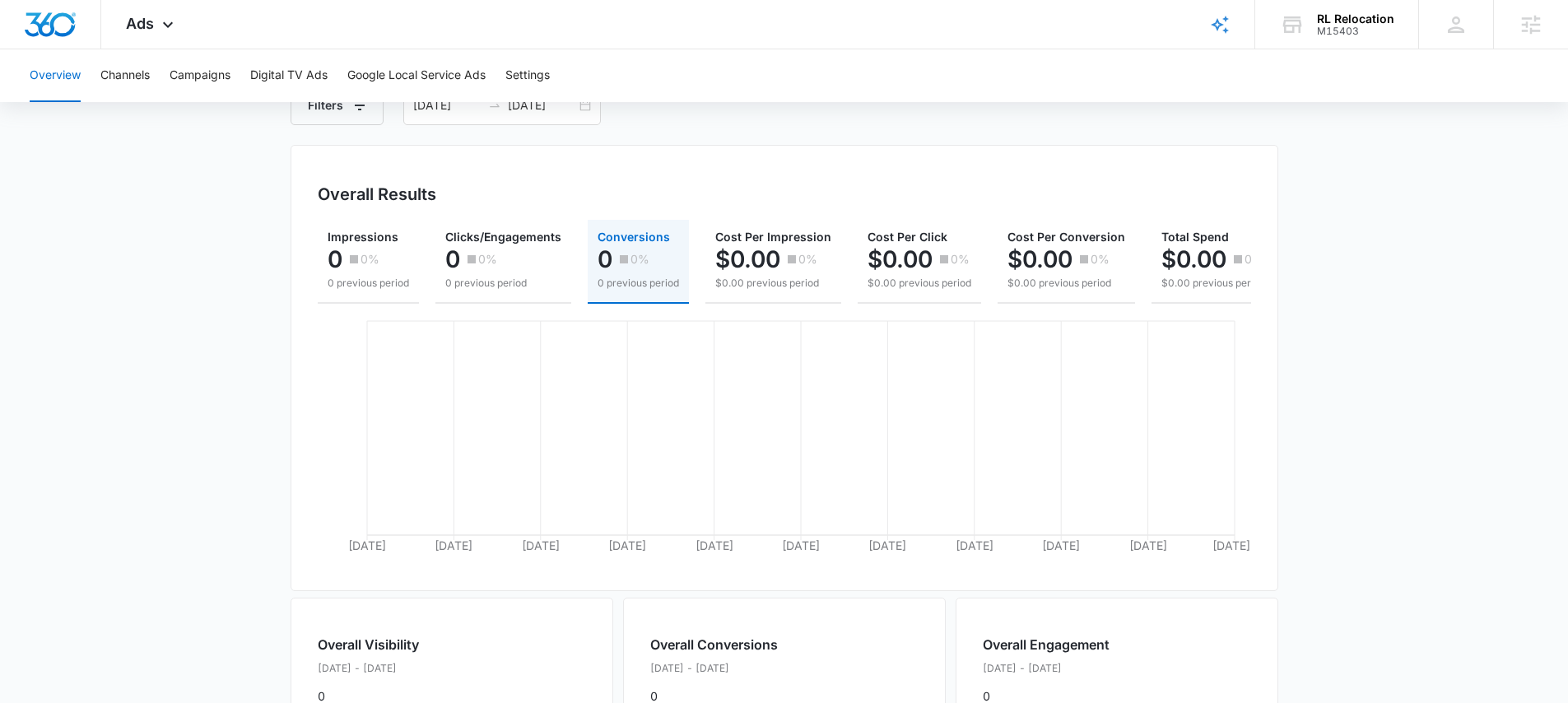
click at [444, 198] on div "Overall Results" at bounding box center [785, 194] width 934 height 25
click at [478, 203] on div "Overall Results" at bounding box center [785, 194] width 934 height 25
click at [392, 247] on div "0 0%" at bounding box center [368, 259] width 81 height 33
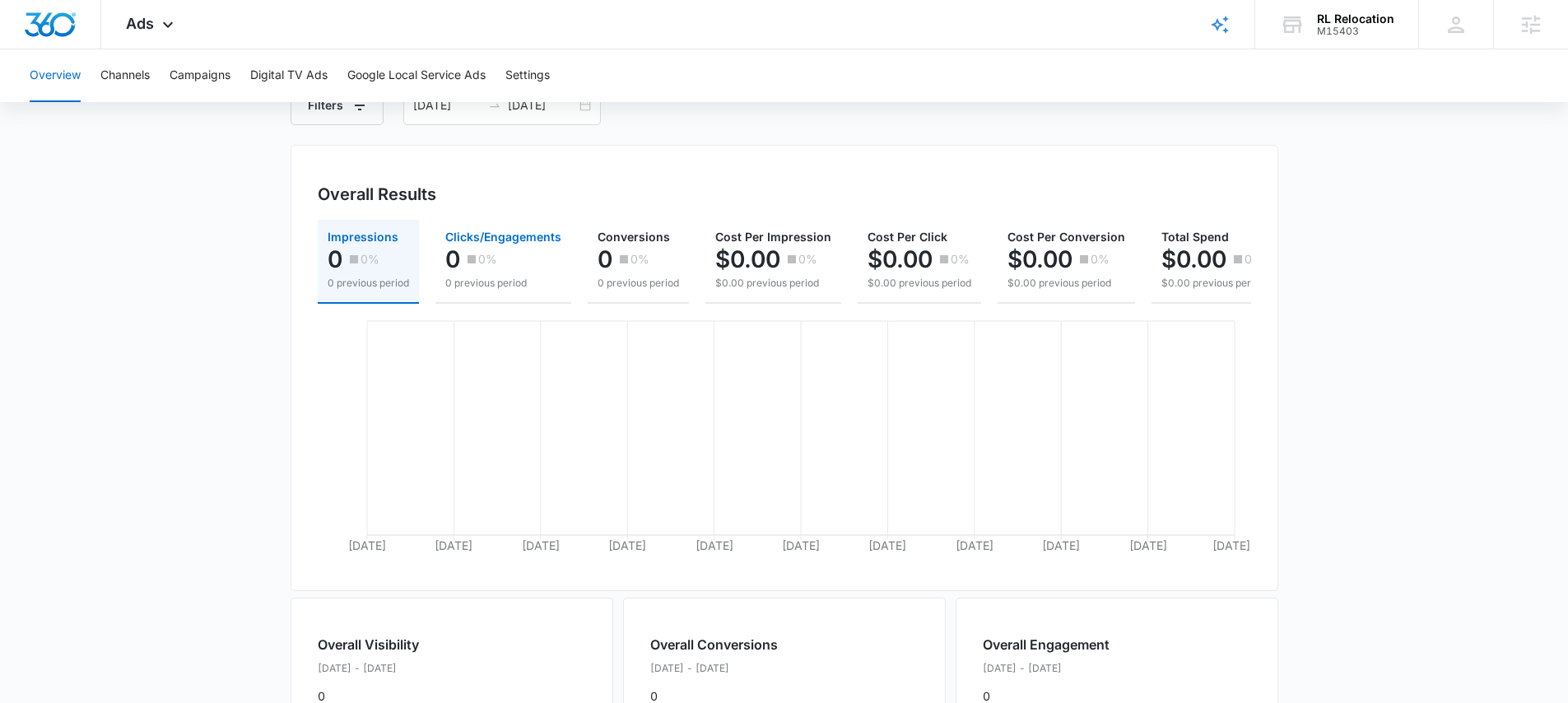
click at [482, 277] on p "0 previous period" at bounding box center [503, 283] width 116 height 15
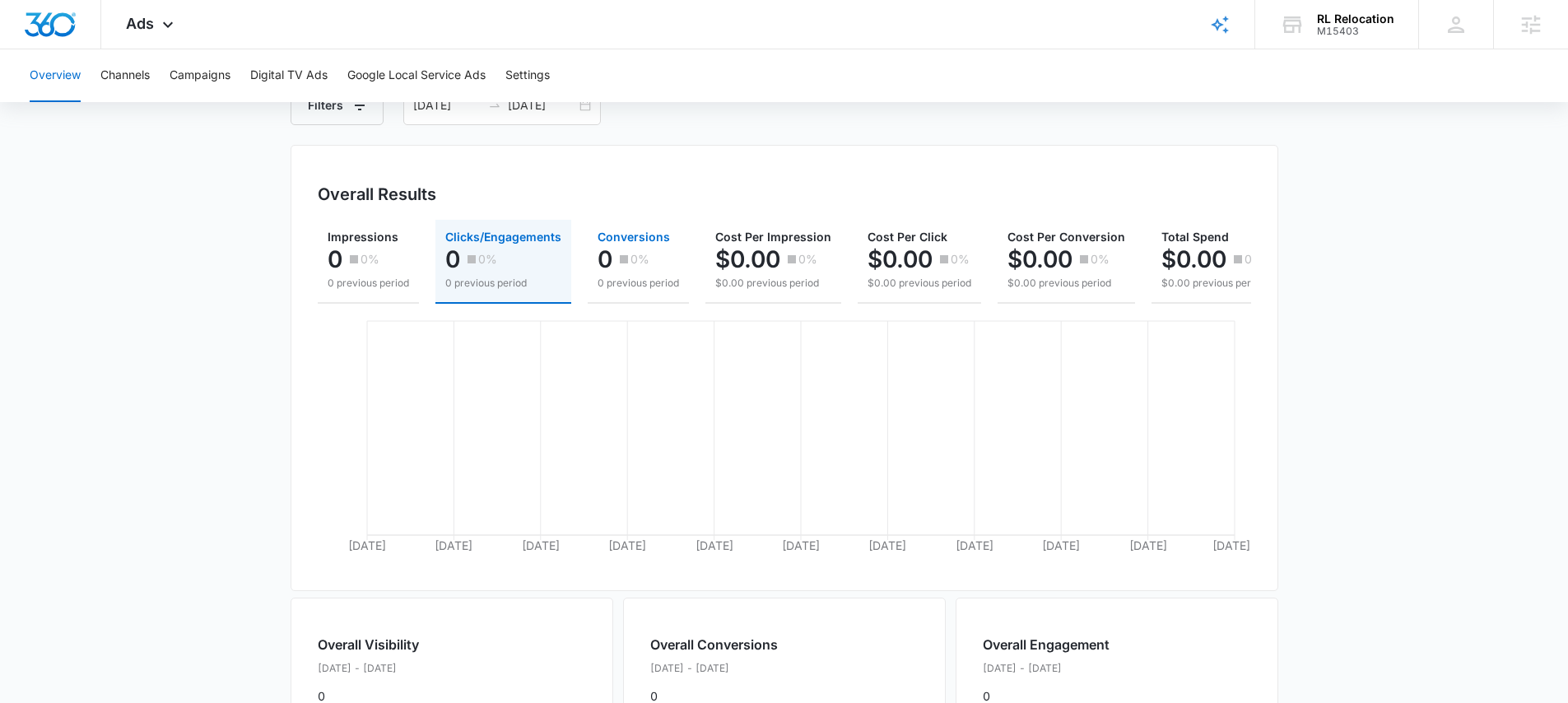
click at [613, 283] on p "0 previous period" at bounding box center [638, 283] width 81 height 15
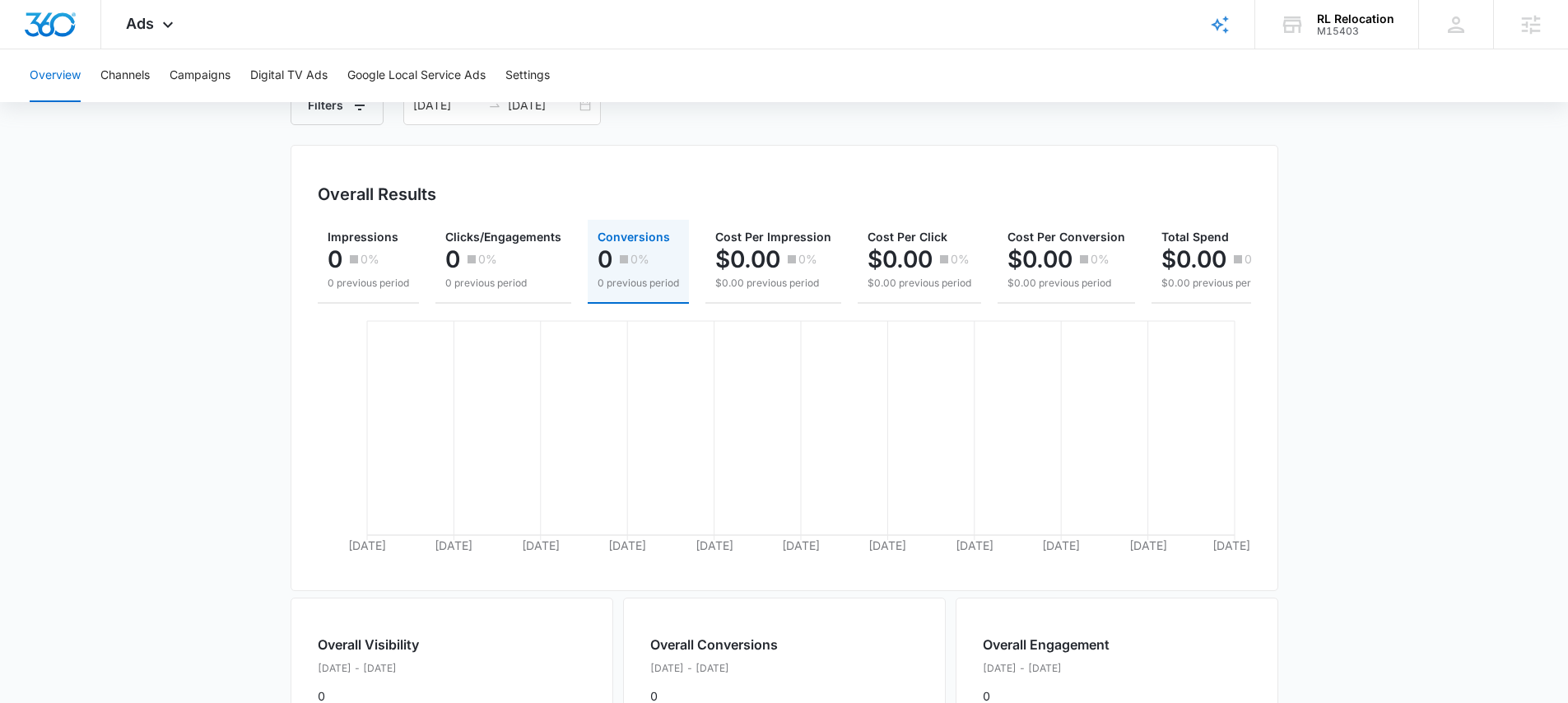
click at [468, 211] on div "Overall Results Impressions 0 0% 0 previous period Clicks/Engagements 0 0% 0 pr…" at bounding box center [784, 367] width 988 height 446
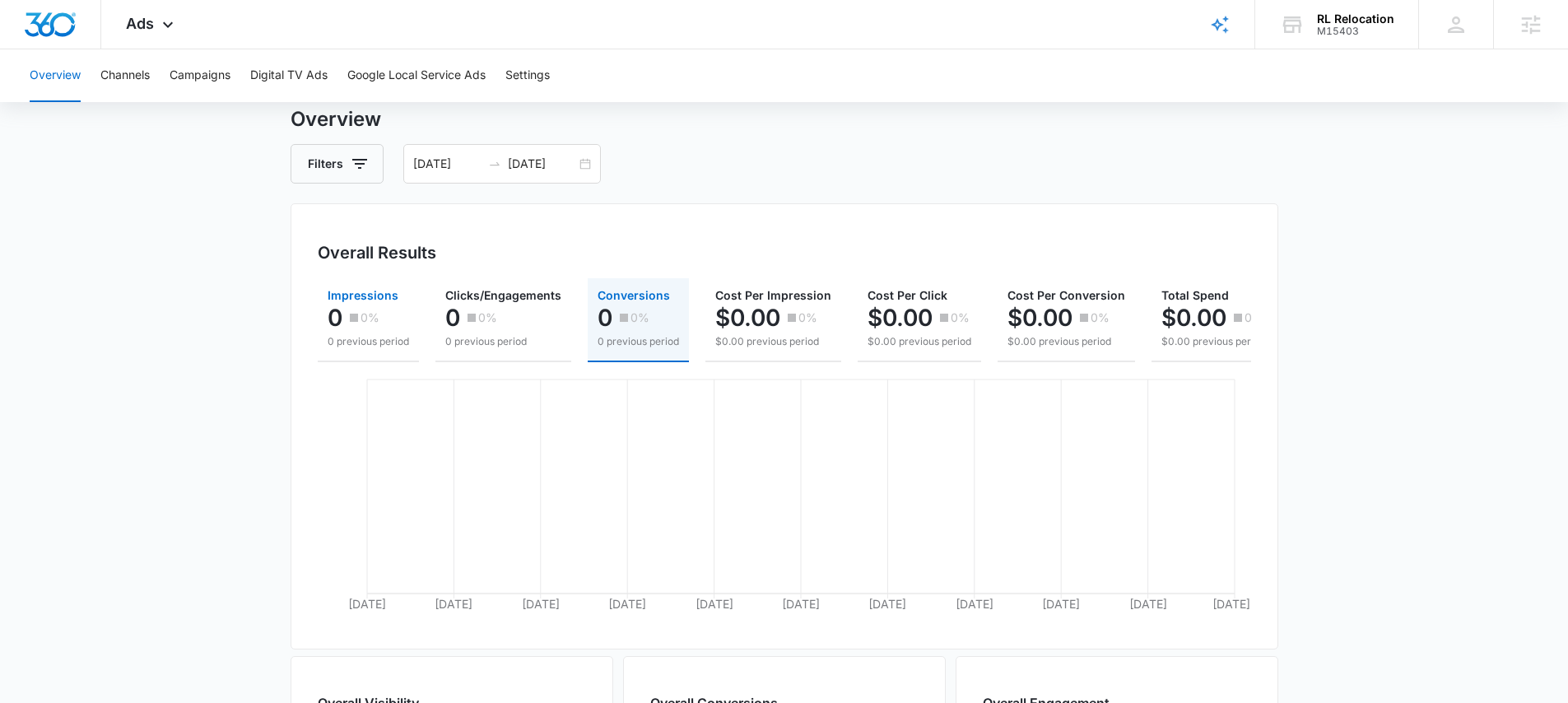
scroll to position [33, 0]
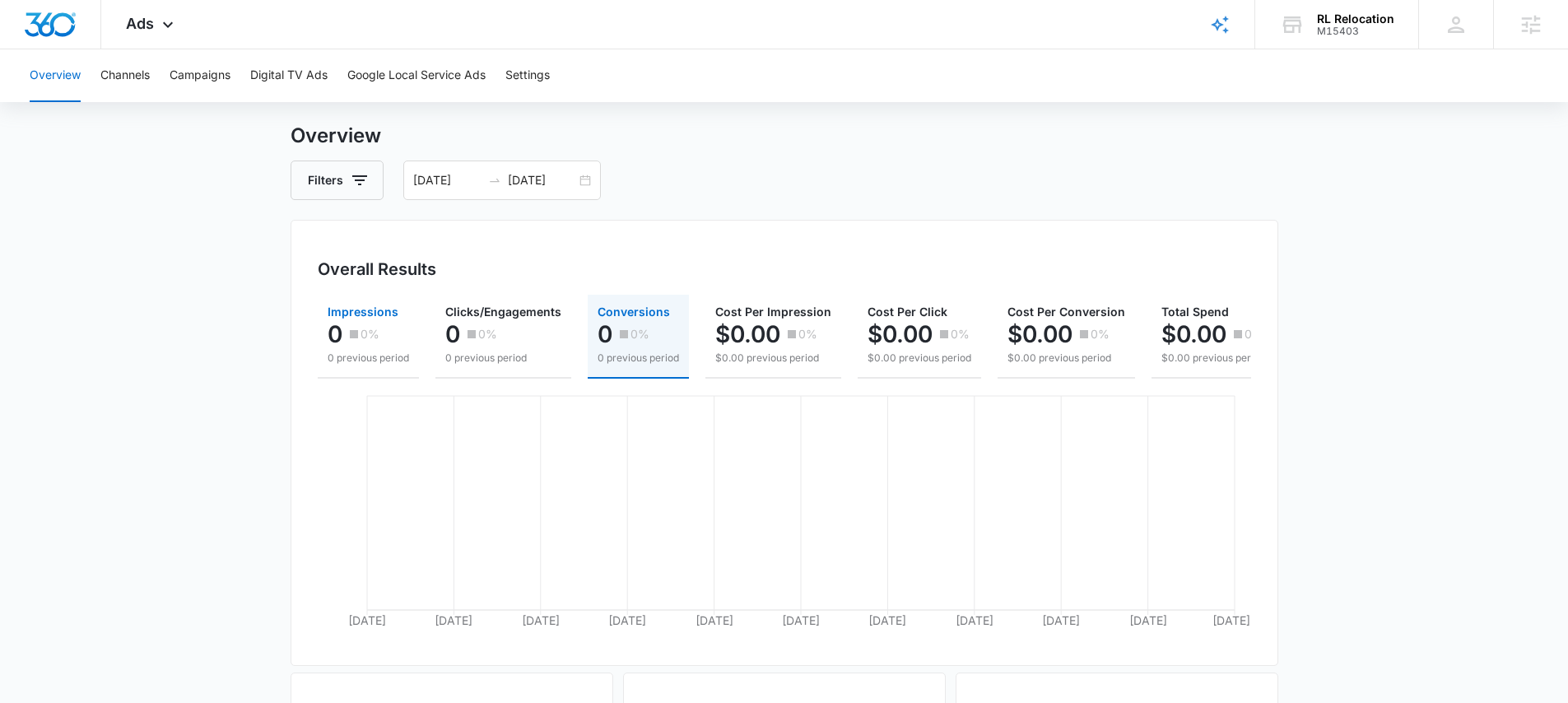
click at [377, 358] on p "0 previous period" at bounding box center [368, 357] width 81 height 15
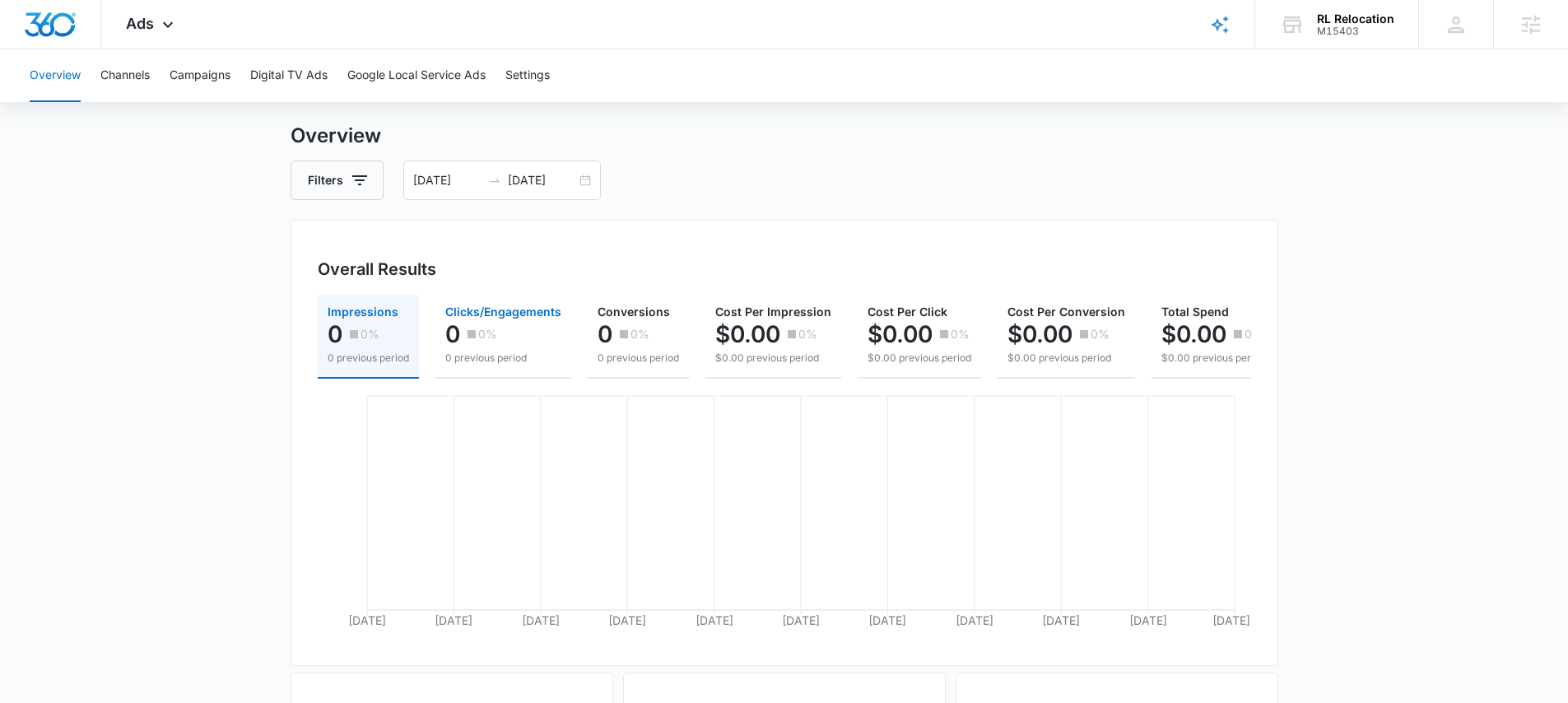
click at [495, 361] on p "0 previous period" at bounding box center [503, 357] width 116 height 15
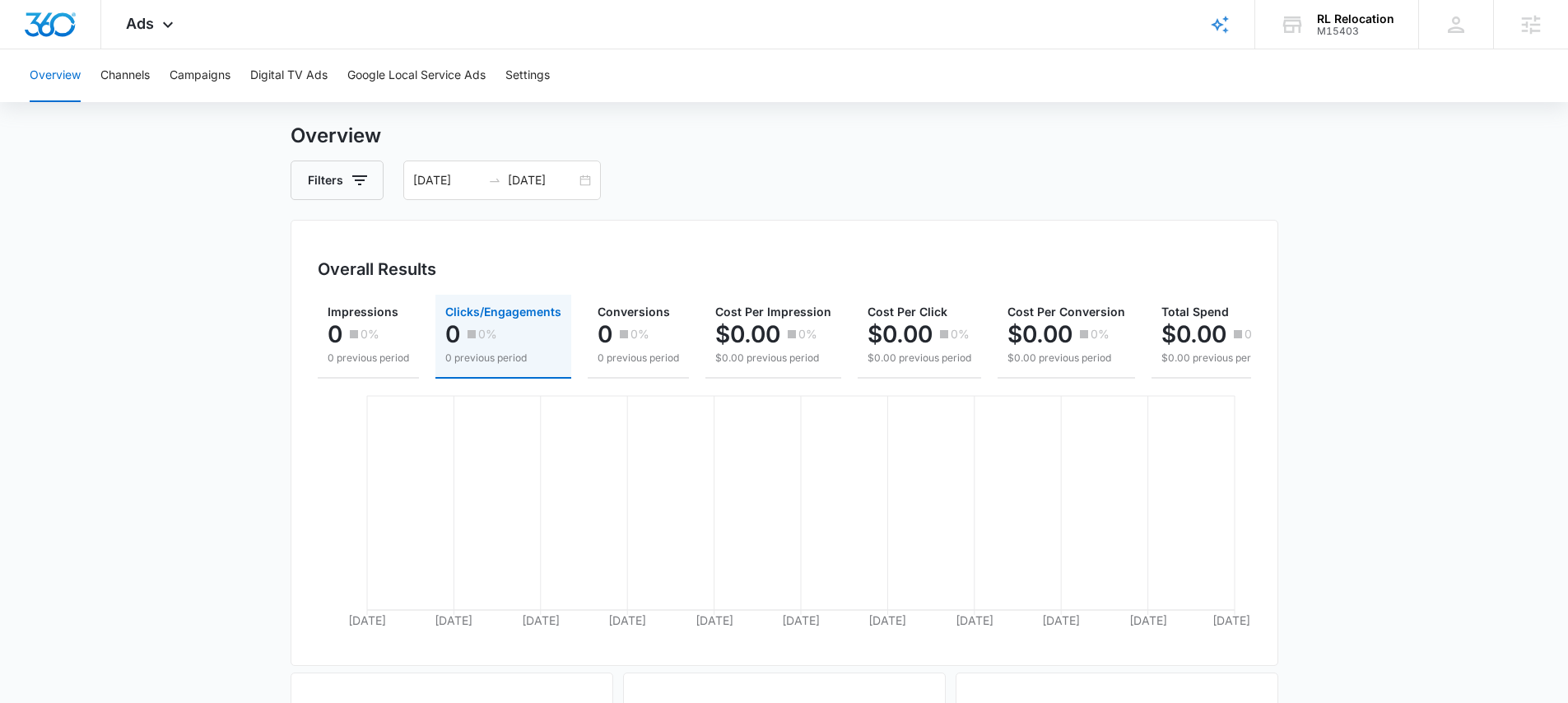
click at [427, 347] on div "Impressions 0 0% 0 previous period Clicks/Engagements 0 0% 0 previous period Co…" at bounding box center [785, 337] width 934 height 84
click at [395, 348] on div "0 0%" at bounding box center [368, 334] width 81 height 33
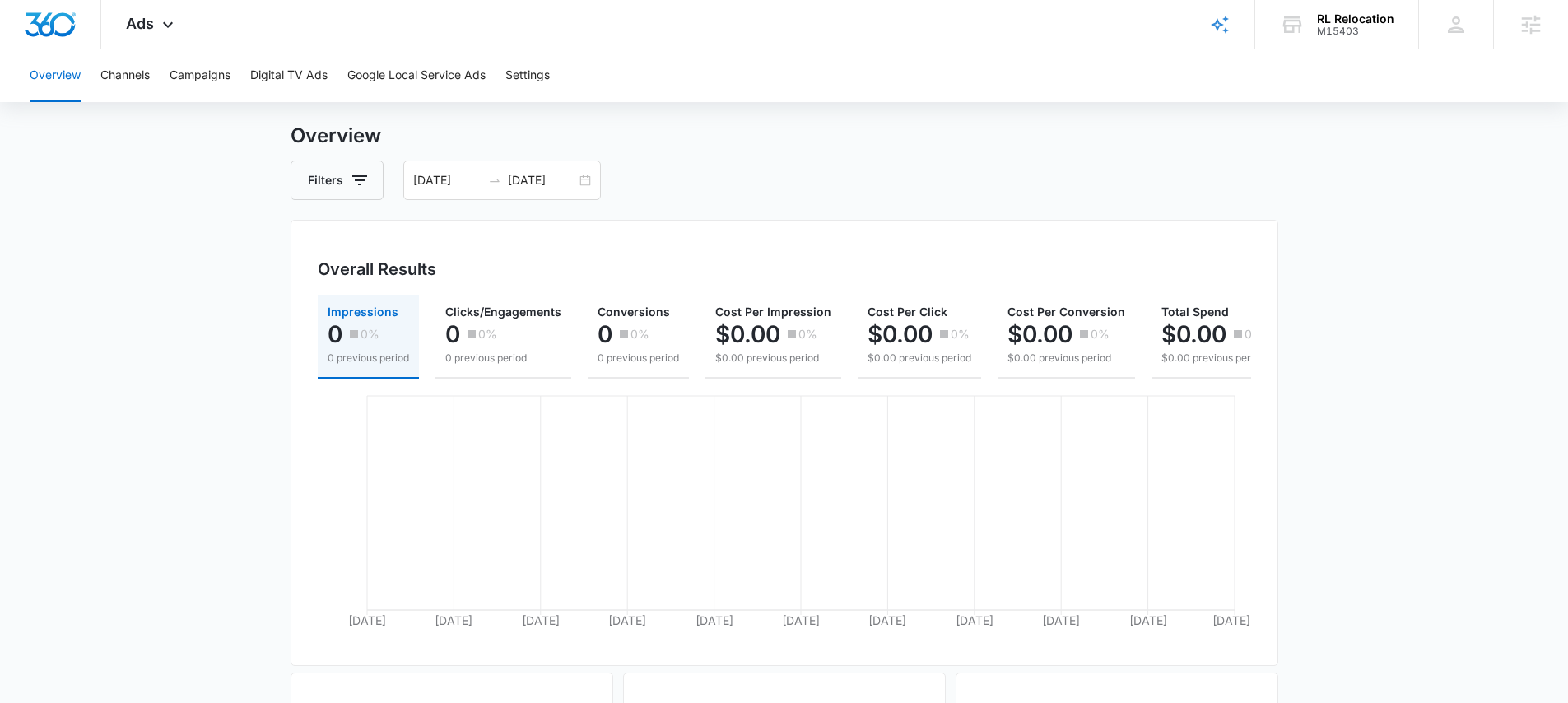
click at [330, 268] on h3 "Overall Results" at bounding box center [377, 269] width 118 height 25
click at [247, 268] on main "Overview Filters [DATE] [DATE] Overall Results Impressions 0 0% 0 previous peri…" at bounding box center [784, 690] width 1568 height 1140
click at [248, 269] on main "Overview Filters [DATE] [DATE] Overall Results Impressions 0 0% 0 previous peri…" at bounding box center [784, 690] width 1568 height 1140
click at [249, 301] on main "Overview Filters [DATE] [DATE] Overall Results Impressions 0 0% 0 previous peri…" at bounding box center [784, 690] width 1568 height 1140
drag, startPoint x: 173, startPoint y: 39, endPoint x: 204, endPoint y: 58, distance: 36.4
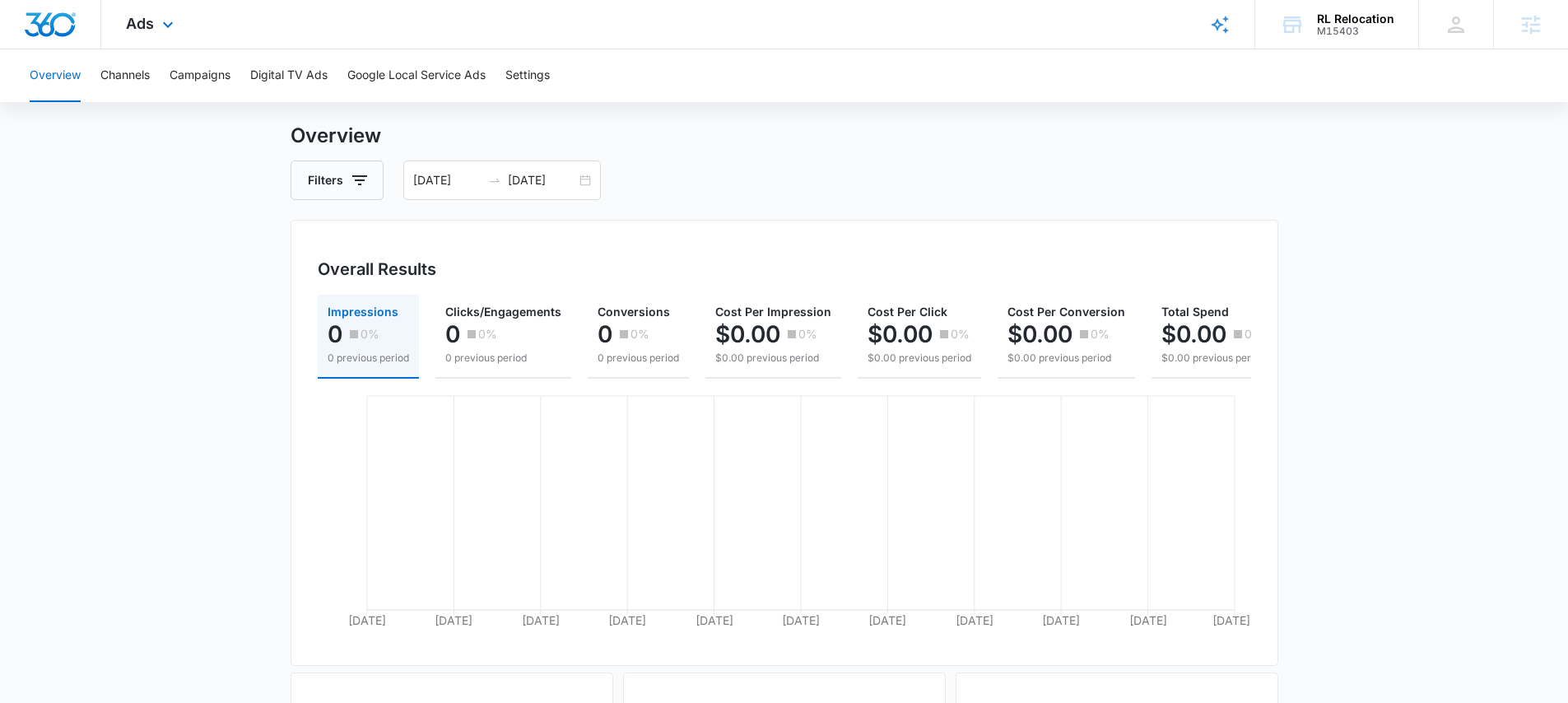
click at [173, 38] on div "Ads Apps Reputation Forms CRM Email Social Payments POS Content Ads Intelligenc…" at bounding box center [152, 24] width 101 height 49
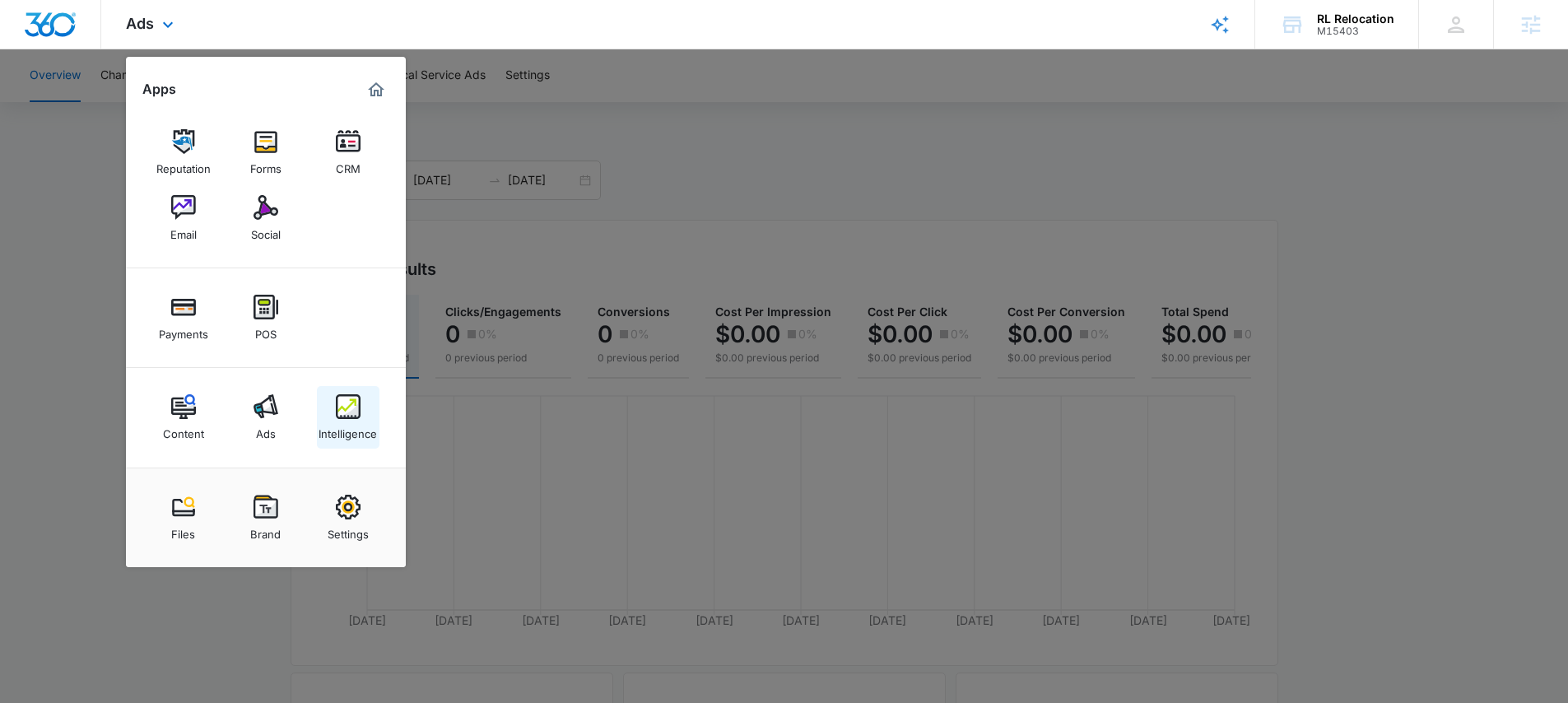
click at [338, 413] on img at bounding box center [348, 406] width 25 height 25
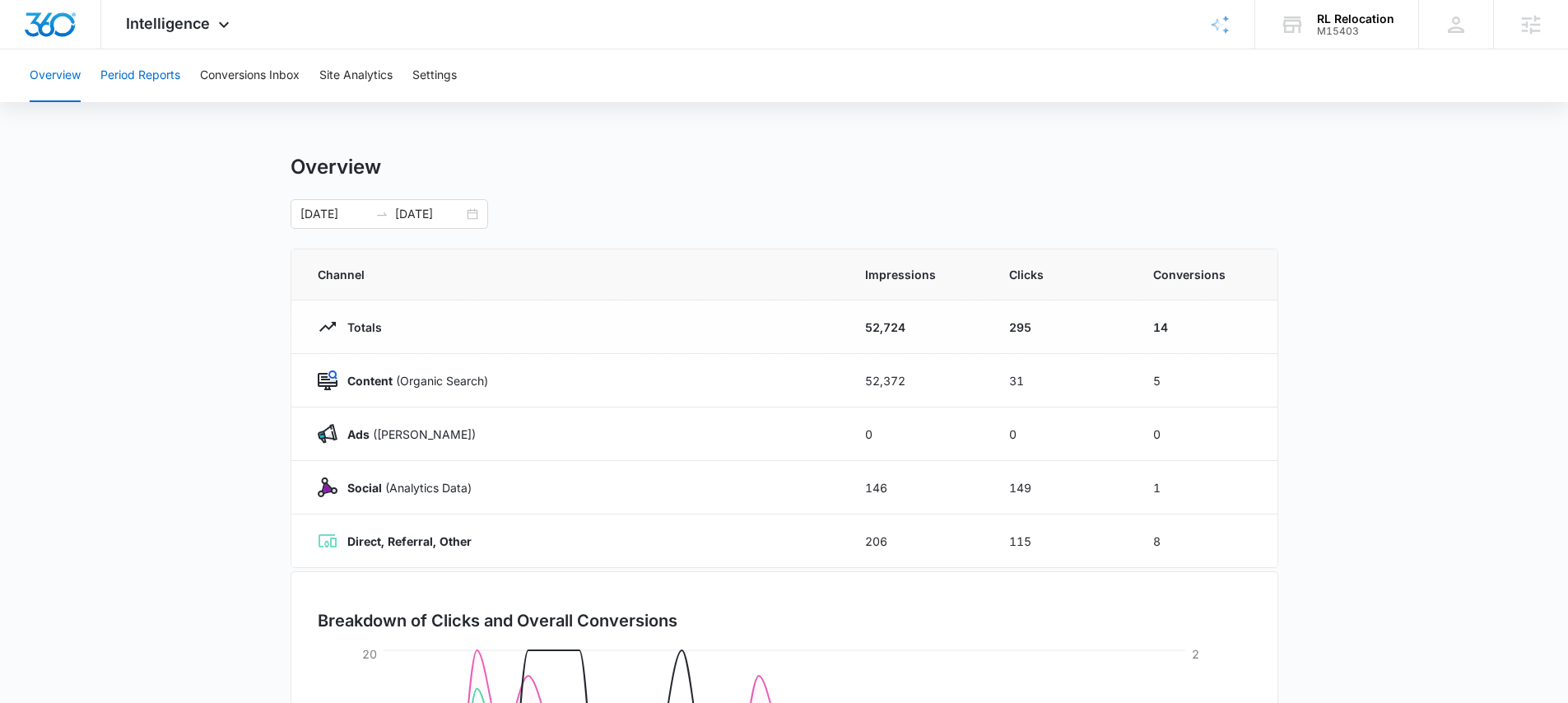
click at [140, 80] on button "Period Reports" at bounding box center [140, 75] width 80 height 52
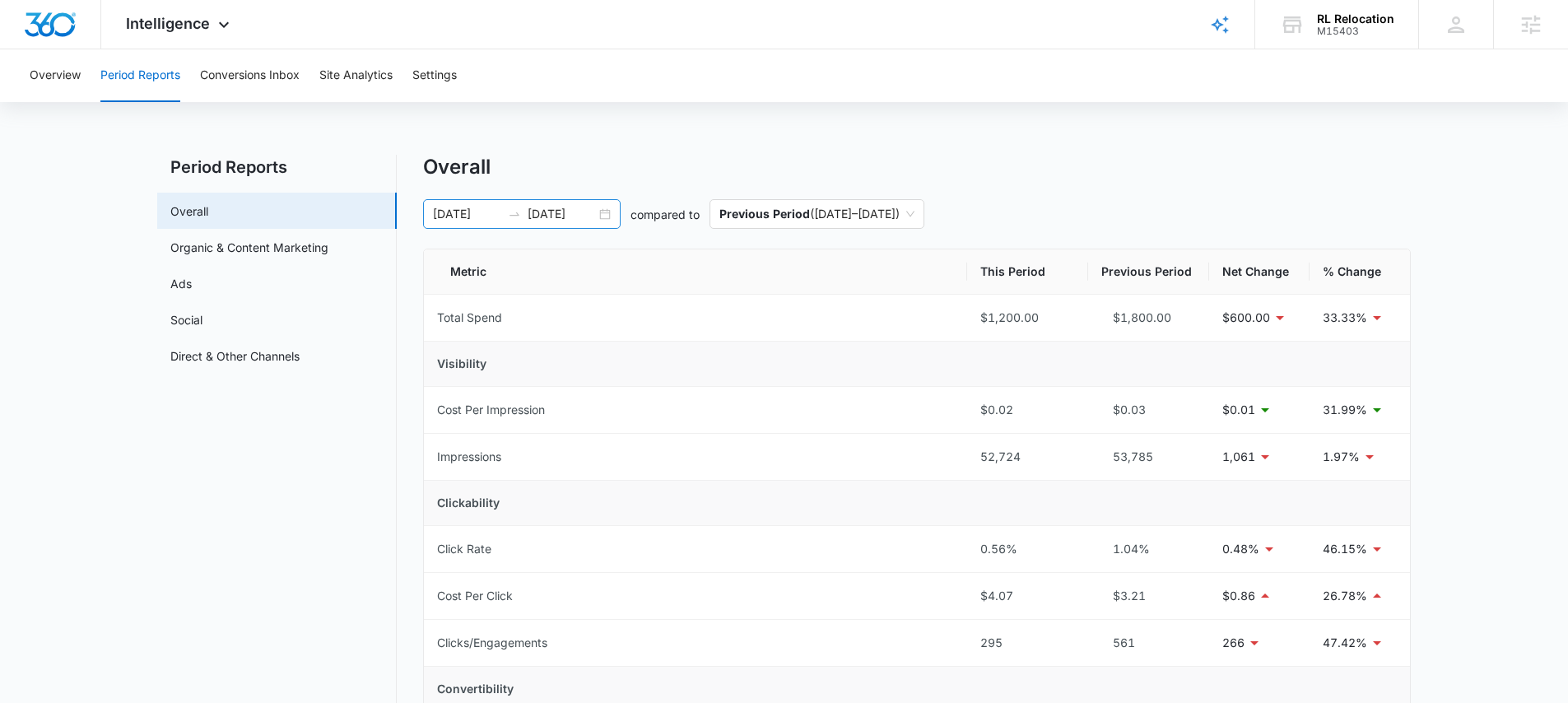
click at [491, 208] on input "[DATE]" at bounding box center [467, 213] width 69 height 18
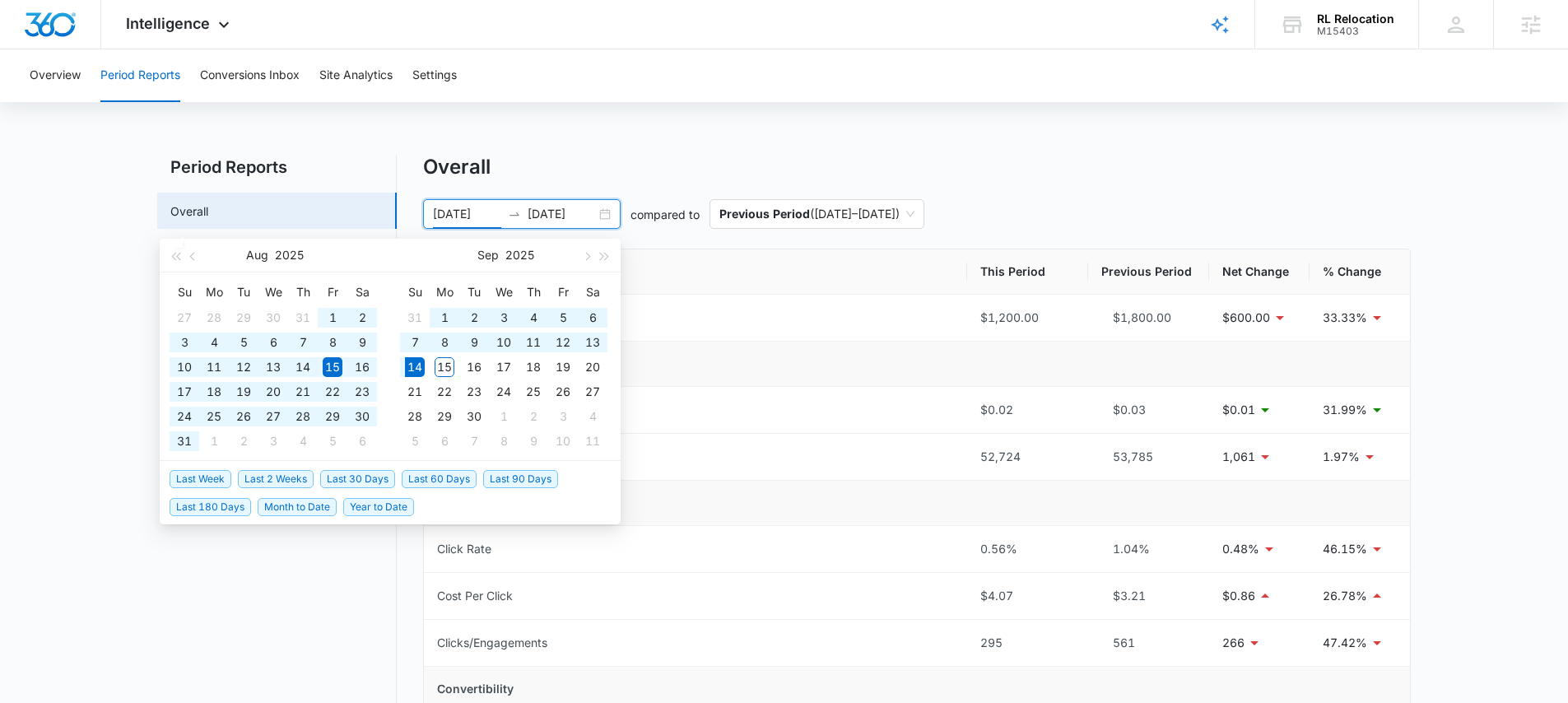
click at [431, 480] on span "Last 60 Days" at bounding box center [439, 479] width 75 height 18
type input "[DATE]"
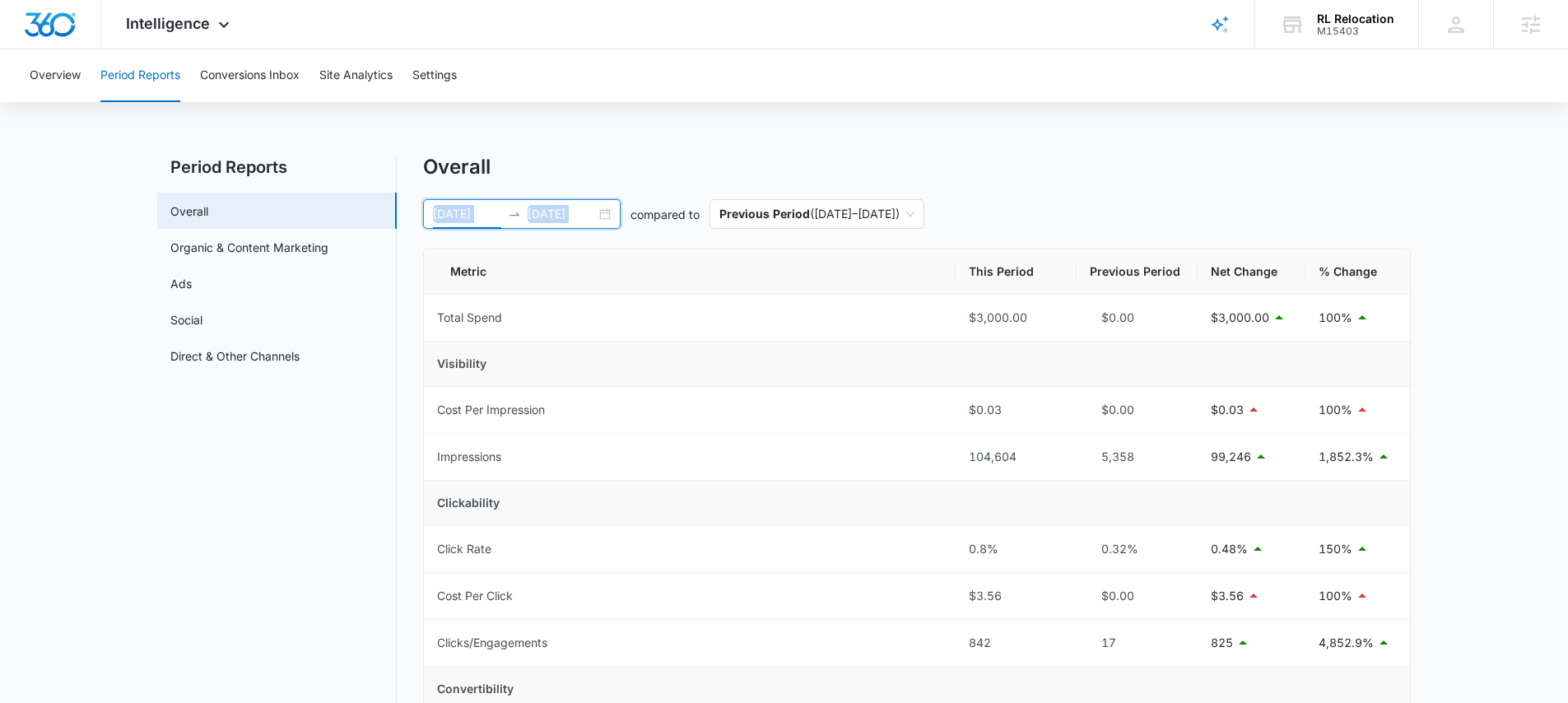
drag, startPoint x: 428, startPoint y: 207, endPoint x: 600, endPoint y: 216, distance: 172.2
click at [600, 216] on div "[DATE] [DATE]" at bounding box center [522, 214] width 198 height 30
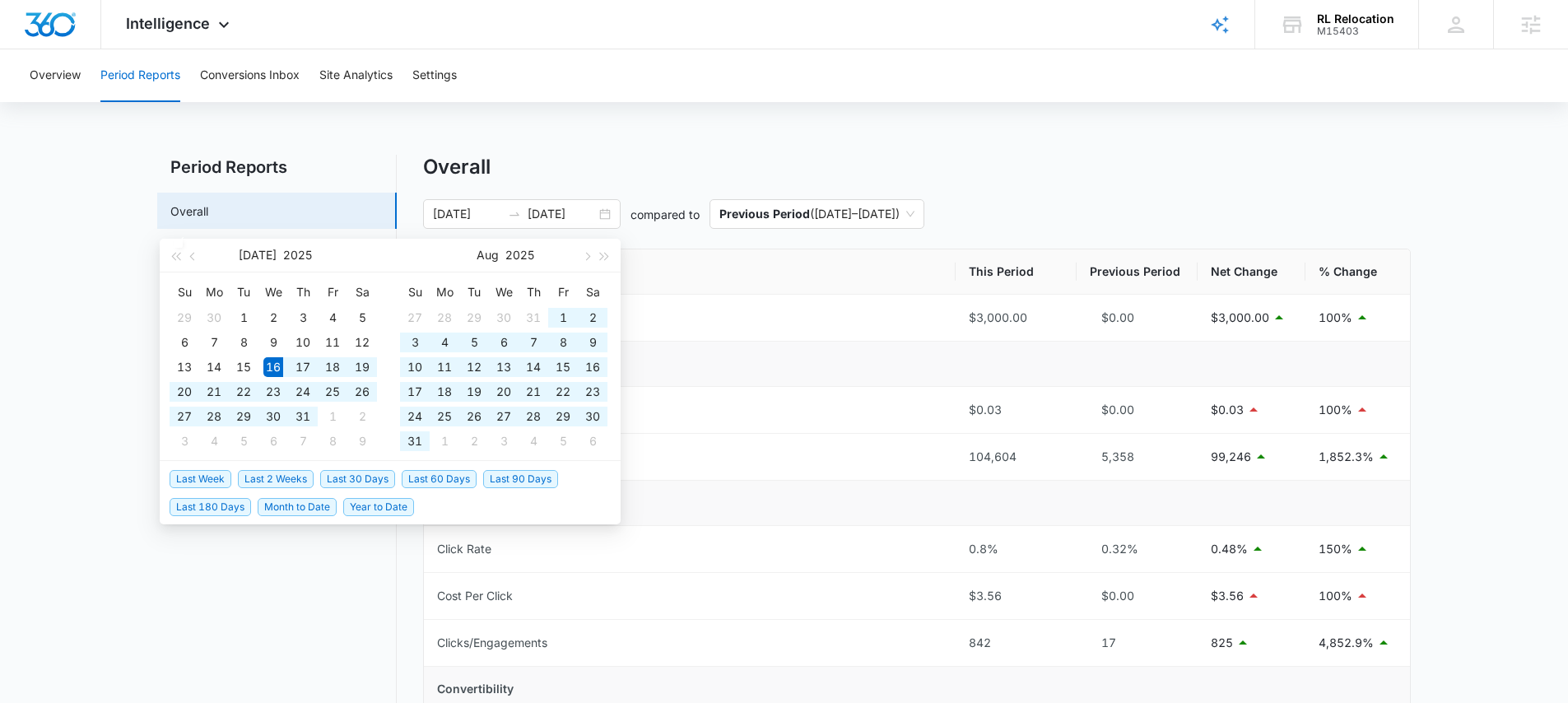
click at [636, 160] on div "Overall" at bounding box center [917, 167] width 988 height 25
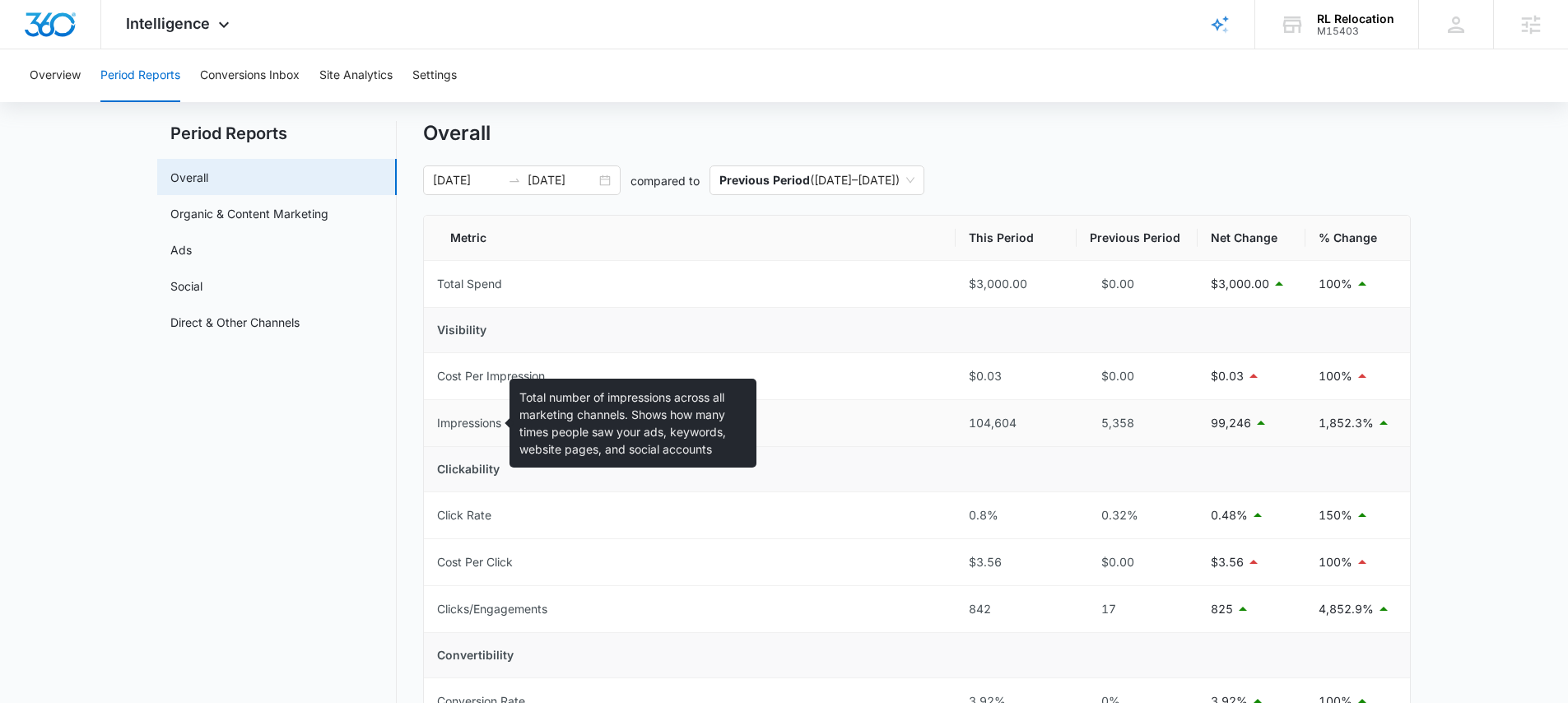
scroll to position [51, 0]
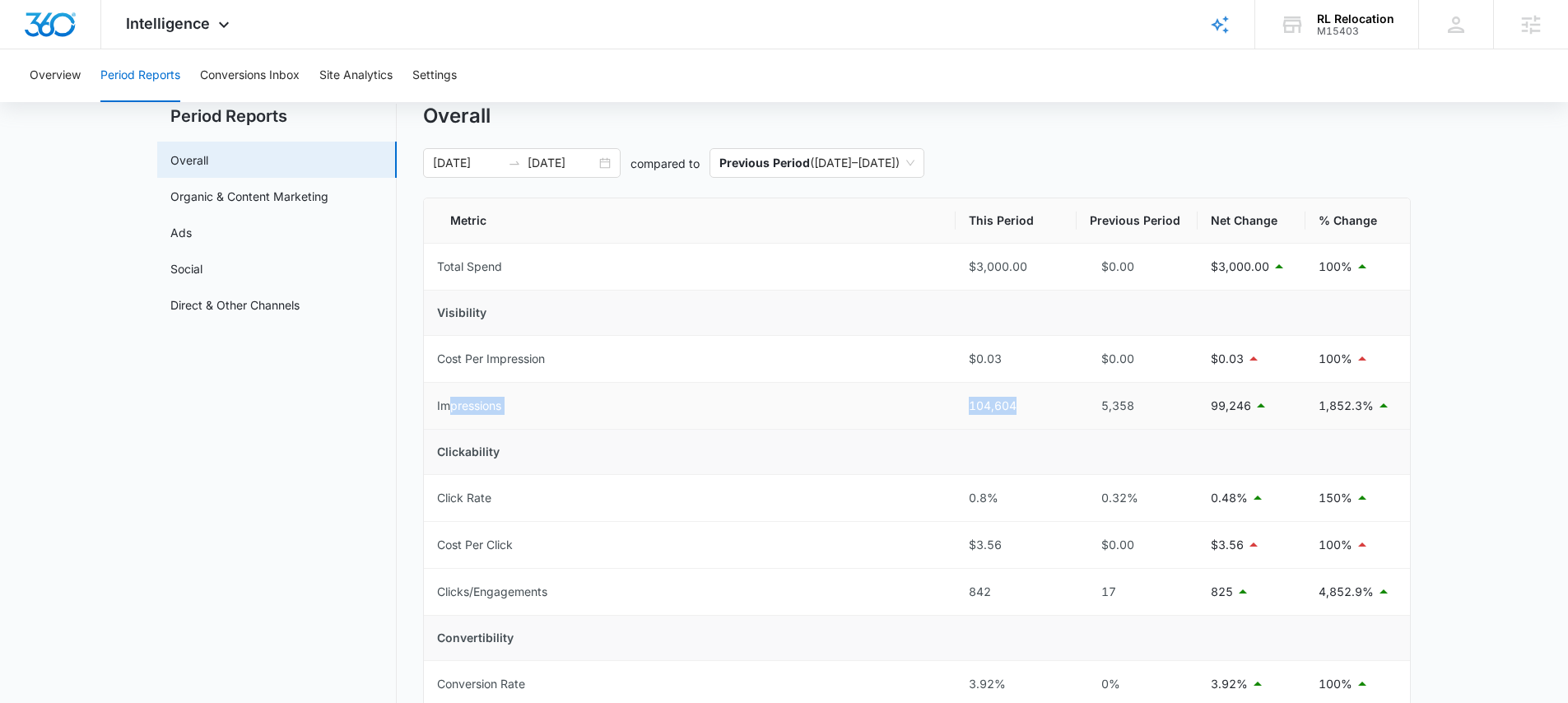
drag, startPoint x: 586, startPoint y: 414, endPoint x: 1044, endPoint y: 414, distance: 458.0
click at [1044, 414] on tr "Impressions 104,604 5,358 99,246 1,852.3%" at bounding box center [917, 406] width 986 height 47
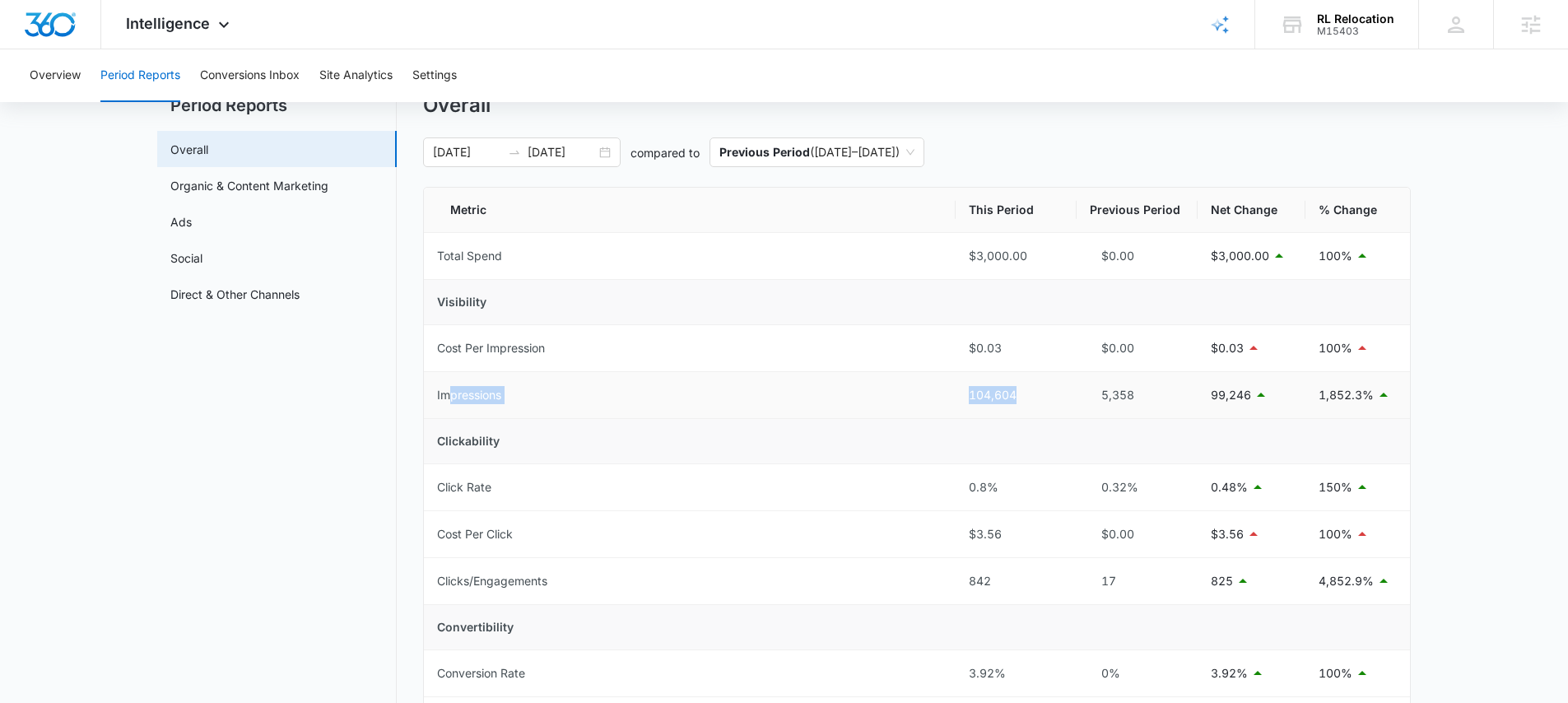
scroll to position [77, 0]
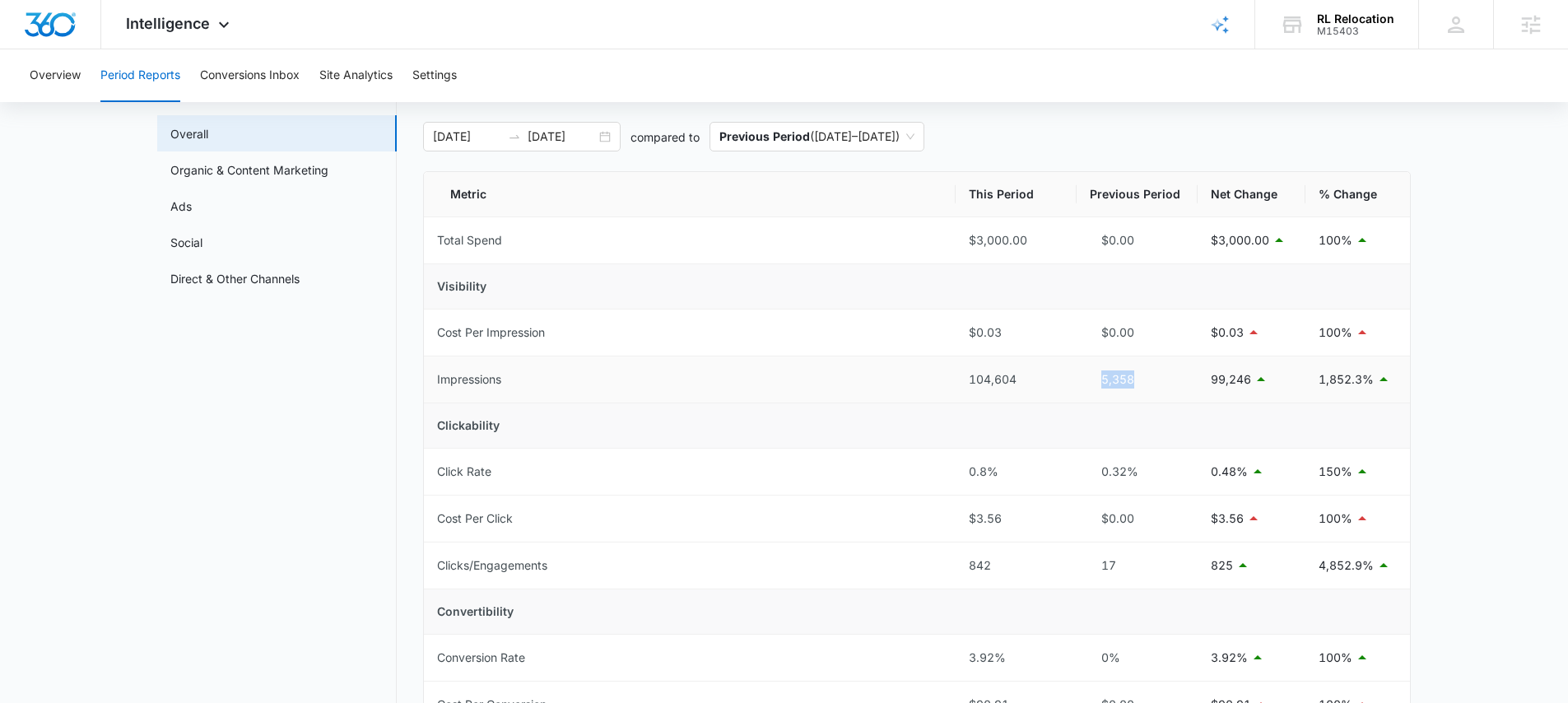
drag, startPoint x: 1140, startPoint y: 378, endPoint x: 1014, endPoint y: 379, distance: 126.0
click at [1101, 379] on div "5,358" at bounding box center [1137, 378] width 94 height 18
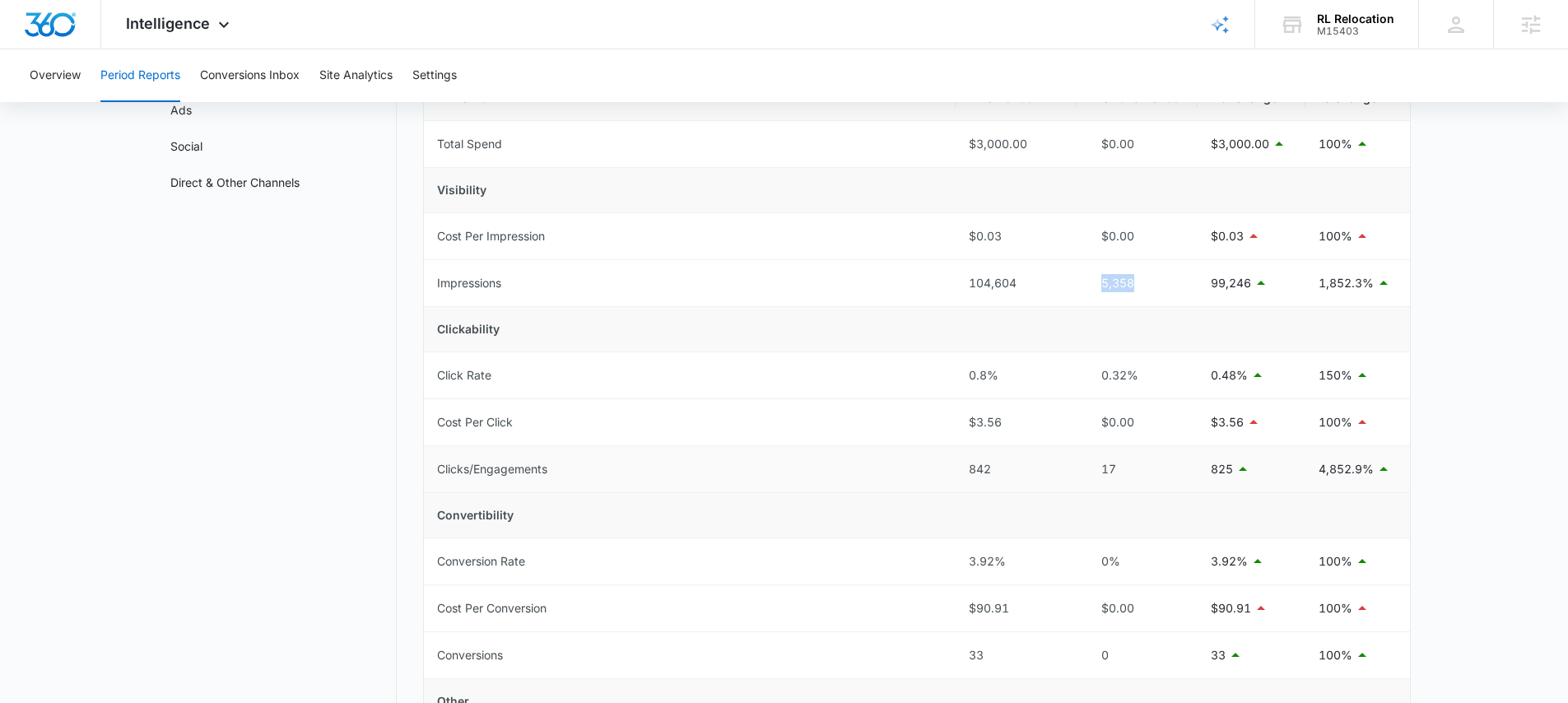
scroll to position [249, 0]
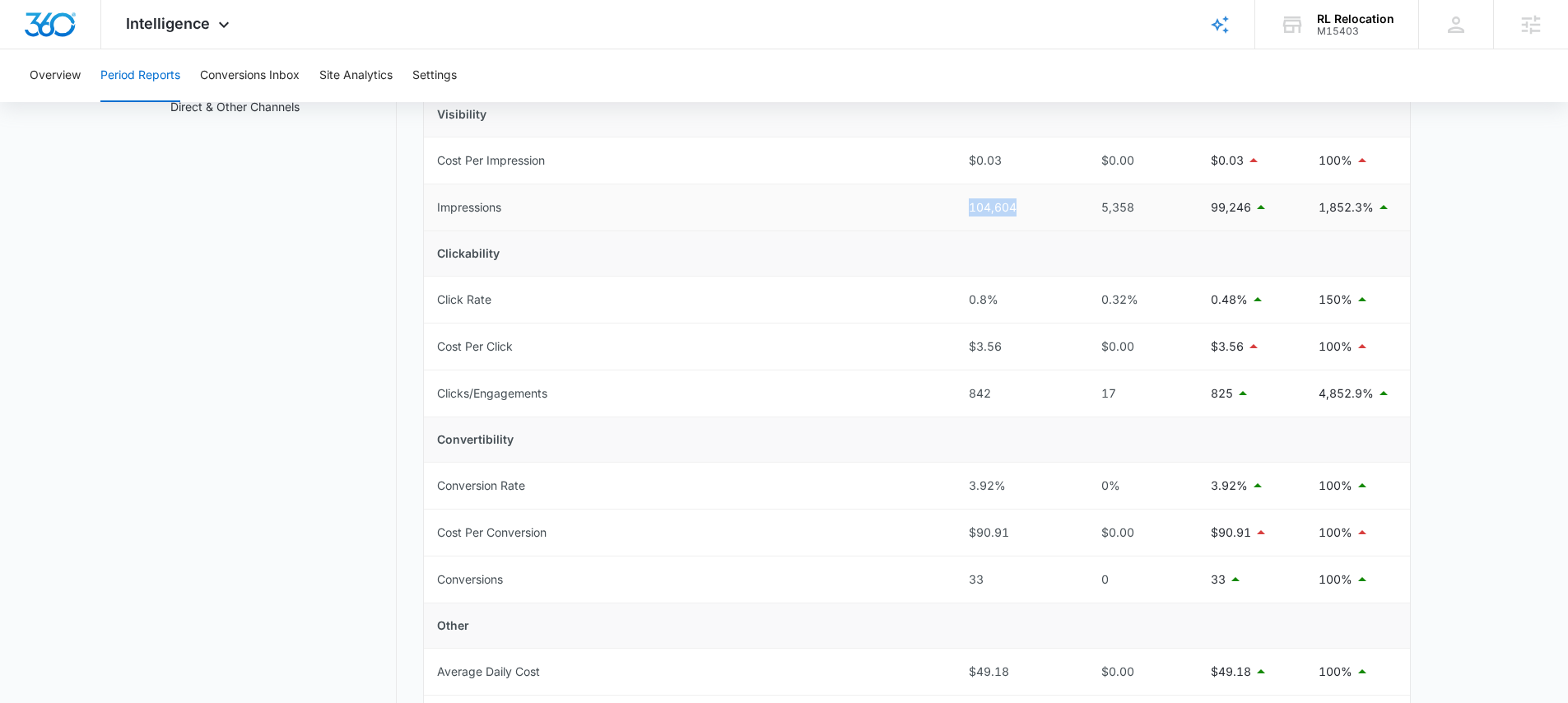
drag, startPoint x: 985, startPoint y: 211, endPoint x: 956, endPoint y: 207, distance: 29.3
click at [956, 207] on td "104,604" at bounding box center [1016, 207] width 121 height 47
drag, startPoint x: 1006, startPoint y: 391, endPoint x: 931, endPoint y: 382, distance: 75.5
click at [931, 382] on tr "Clicks/Engagements 842 17 825 4,852.9%" at bounding box center [917, 393] width 986 height 47
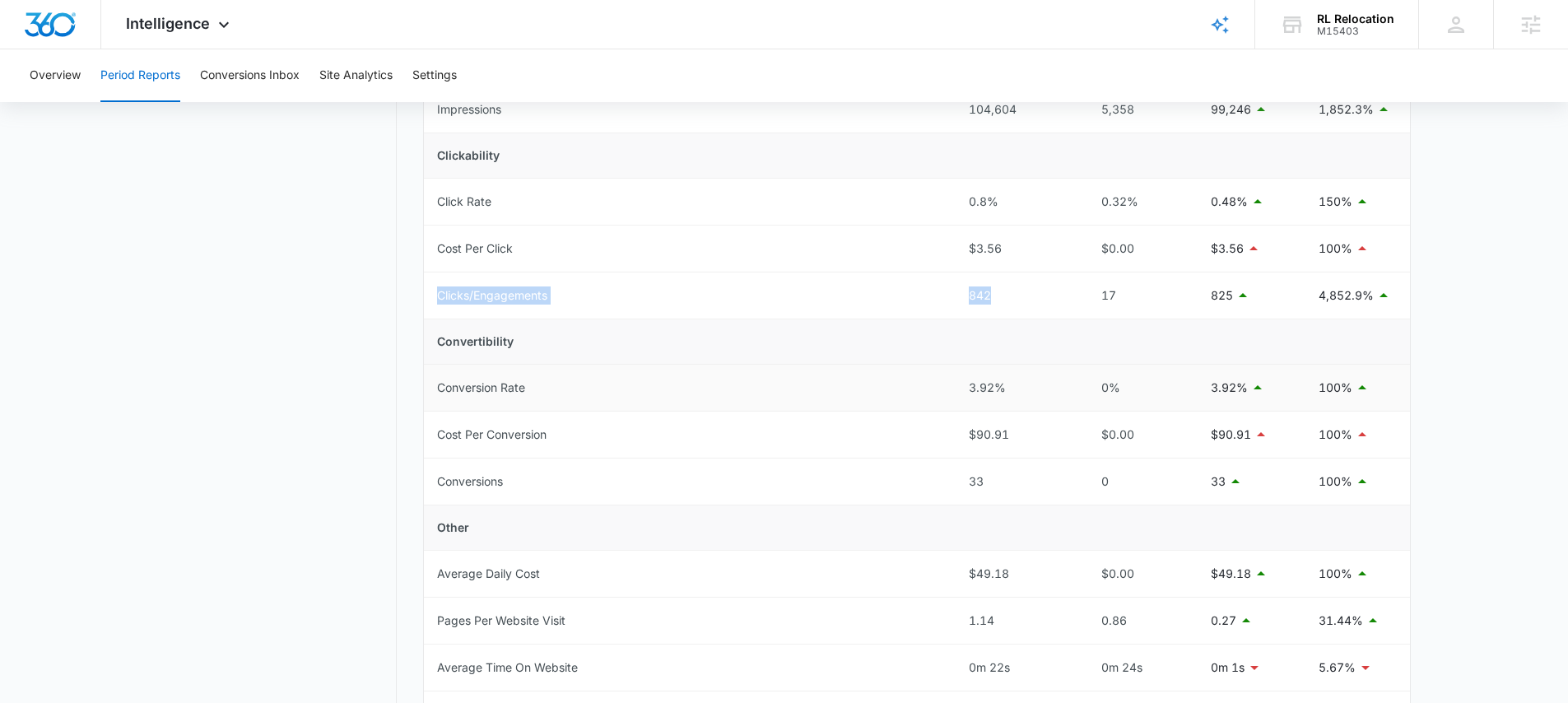
scroll to position [354, 0]
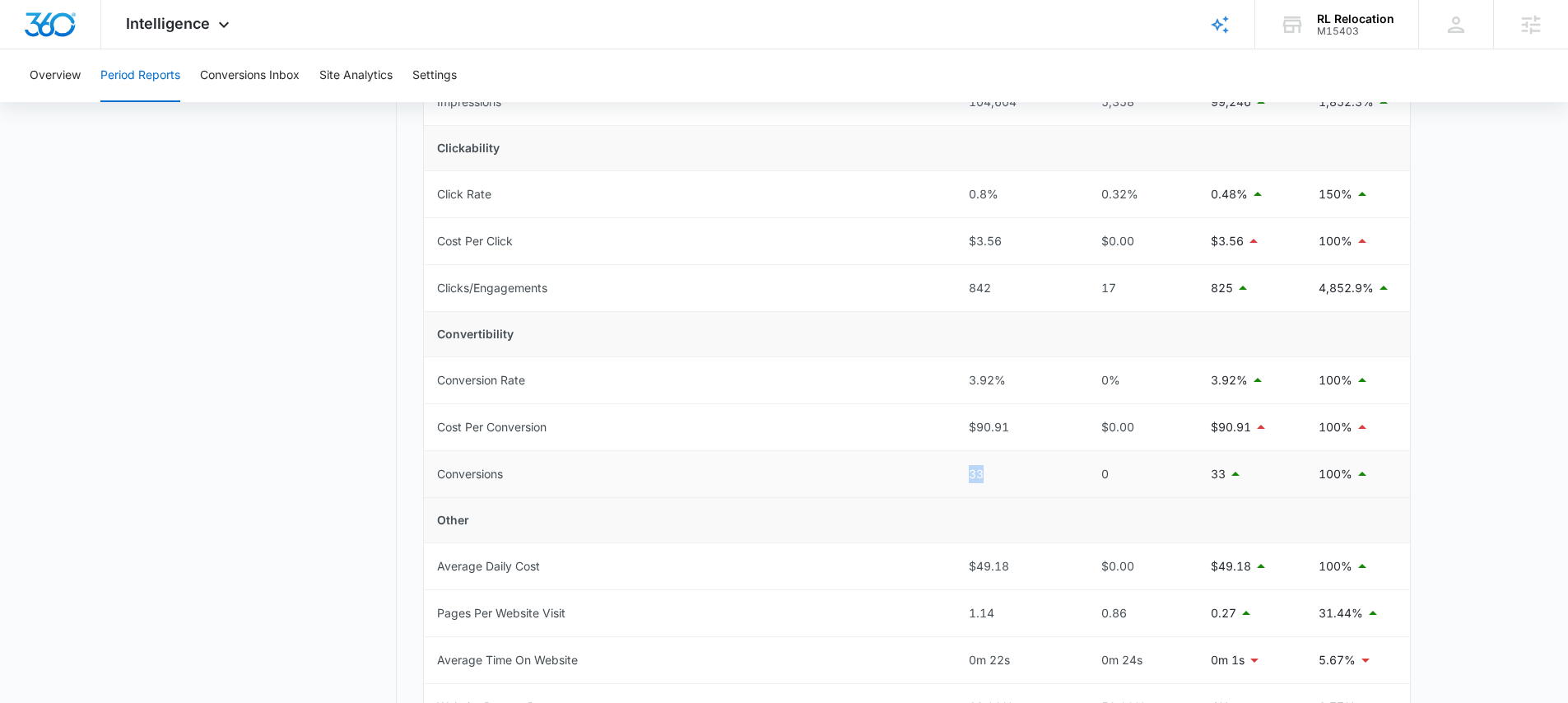
drag, startPoint x: 989, startPoint y: 471, endPoint x: 895, endPoint y: 477, distance: 94.2
click at [916, 473] on tr "Conversions 33 0 33 100%" at bounding box center [917, 474] width 986 height 47
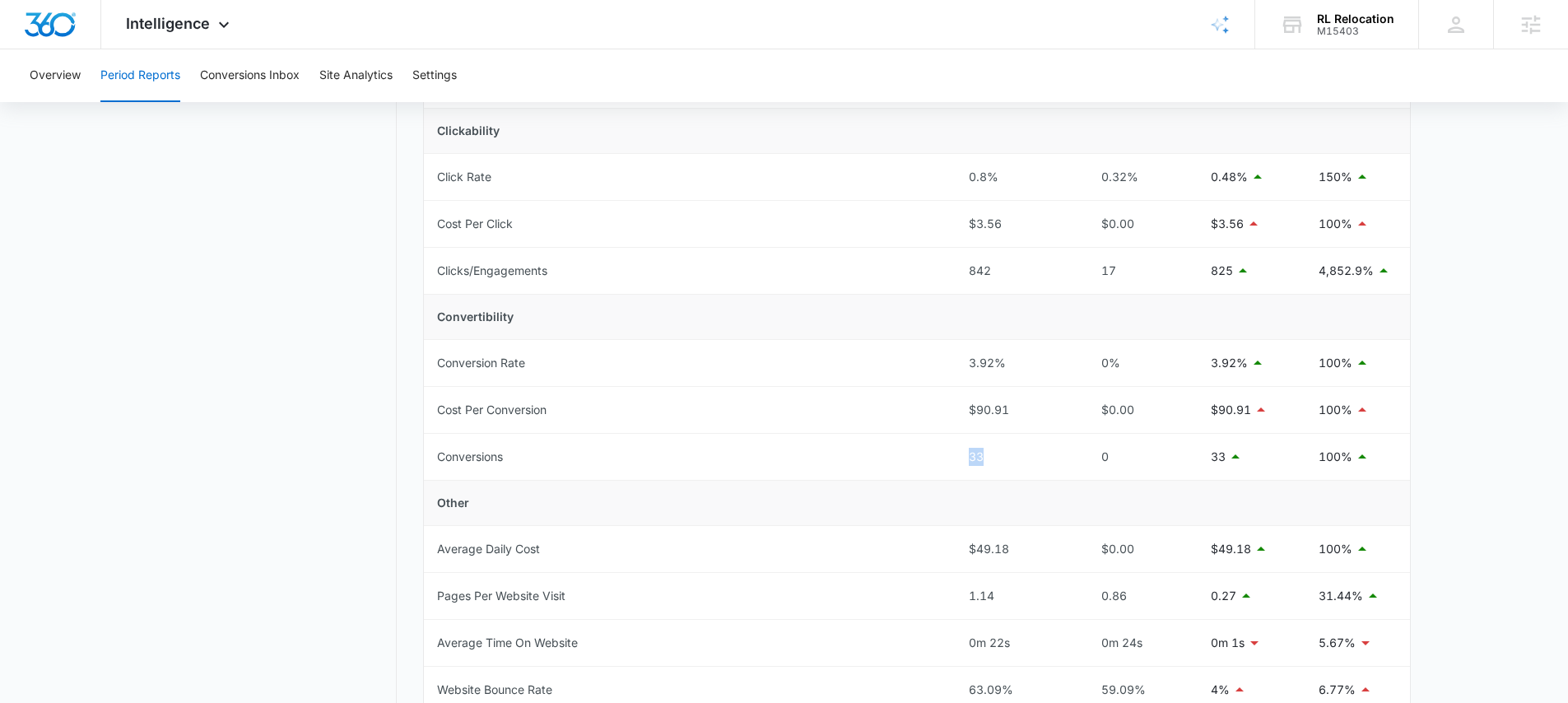
scroll to position [380, 0]
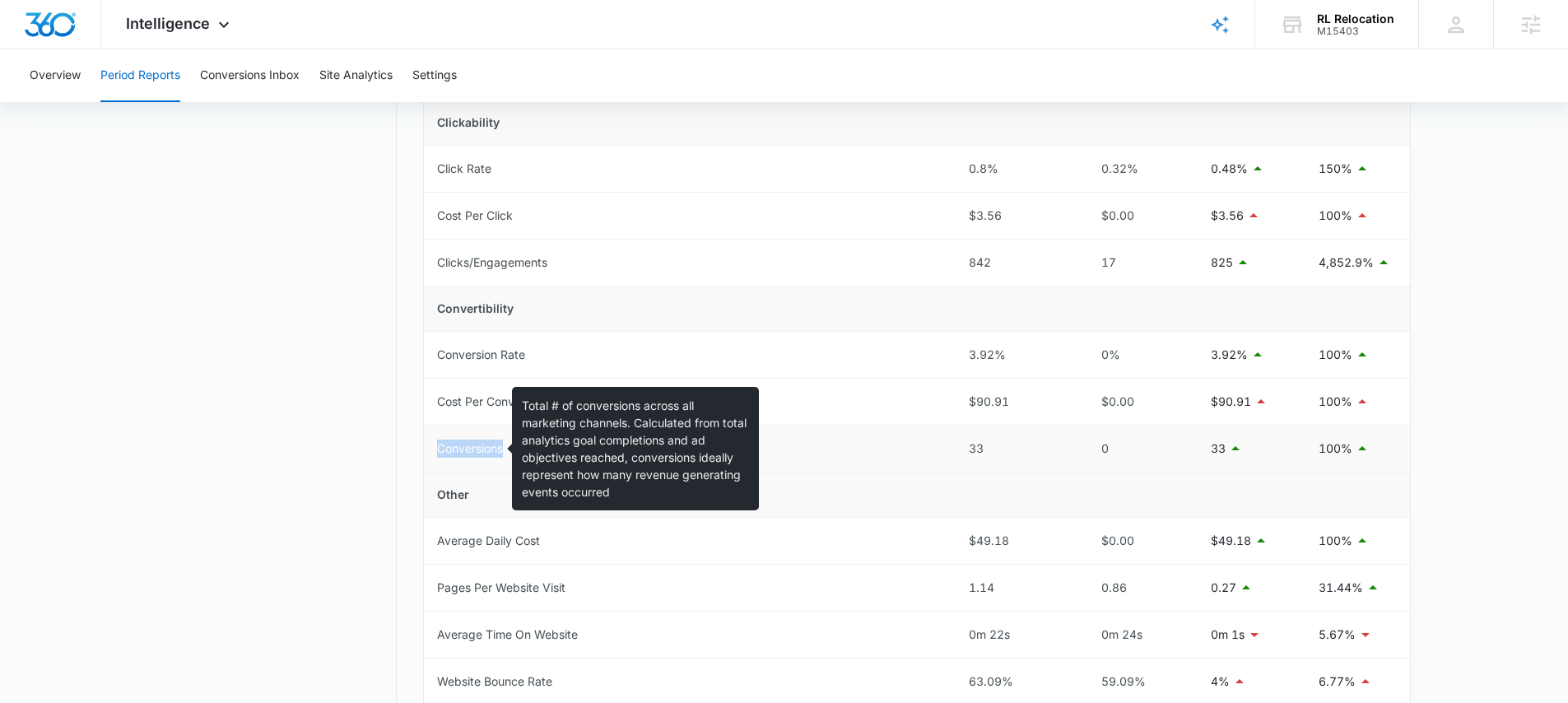
drag, startPoint x: 432, startPoint y: 457, endPoint x: 440, endPoint y: 452, distance: 9.4
click at [440, 452] on td "Conversions" at bounding box center [690, 449] width 532 height 47
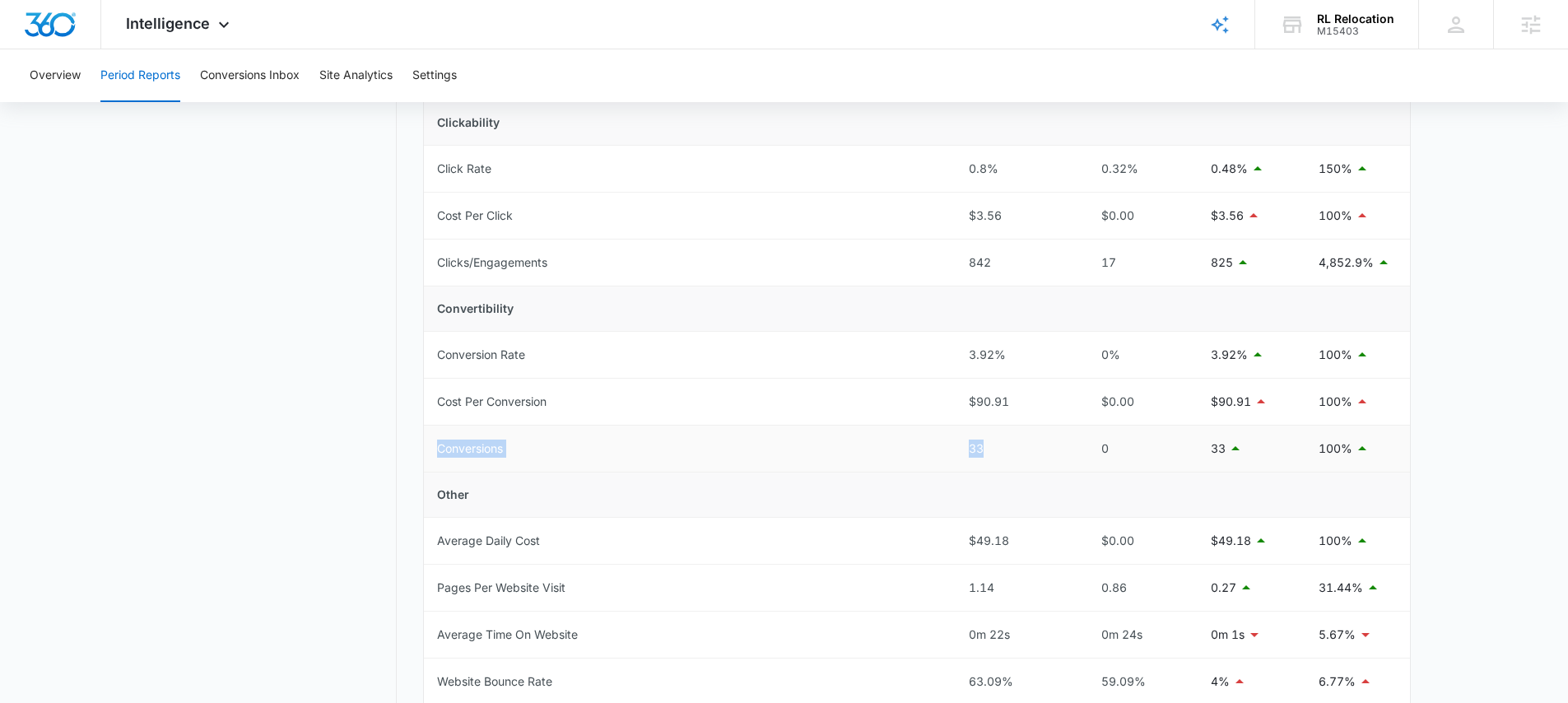
drag, startPoint x: 991, startPoint y: 444, endPoint x: 425, endPoint y: 449, distance: 566.0
click at [425, 449] on tr "Conversions 33 0 33 100%" at bounding box center [917, 449] width 986 height 47
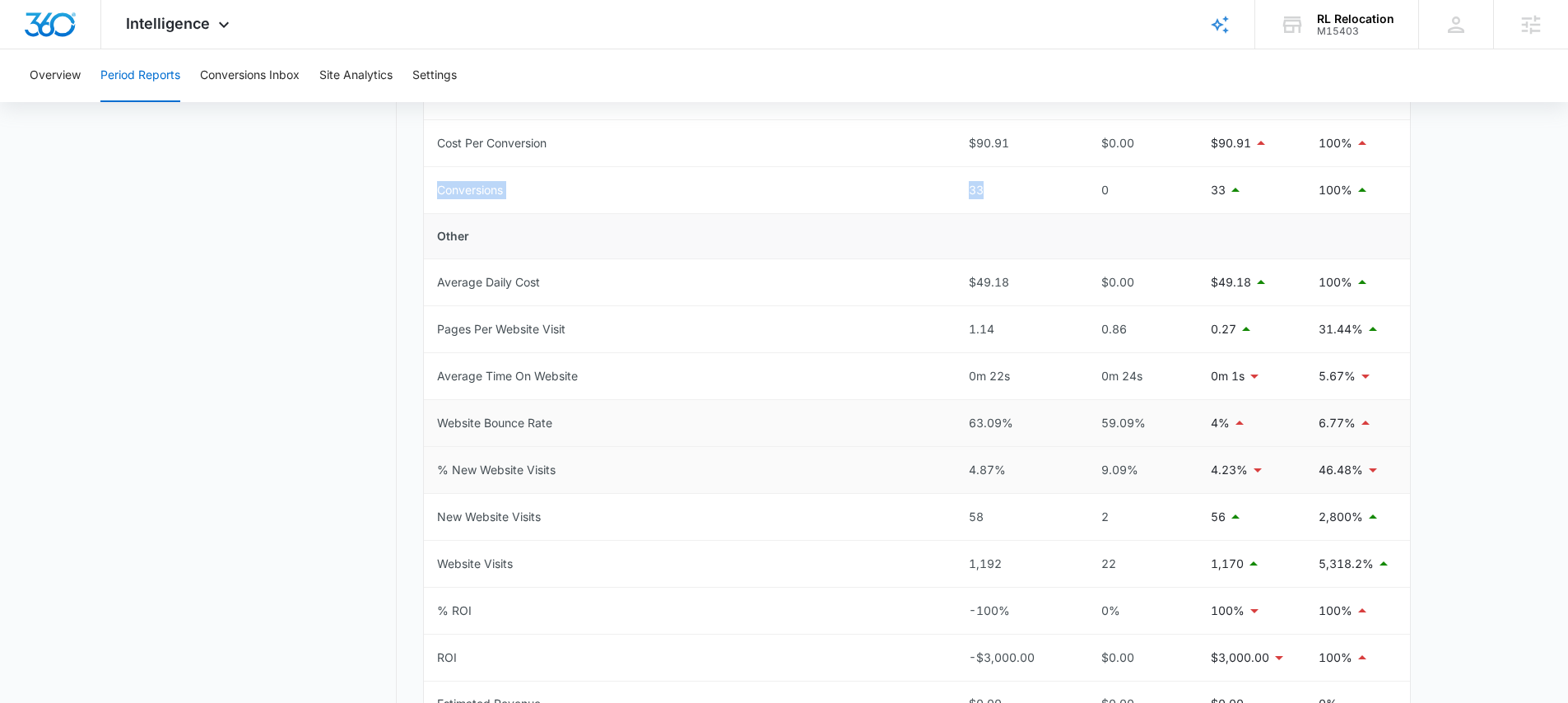
scroll to position [640, 0]
drag, startPoint x: 435, startPoint y: 515, endPoint x: 995, endPoint y: 518, distance: 560.0
click at [995, 518] on tr "New Website Visits 58 2 56 2,800%" at bounding box center [917, 516] width 986 height 47
drag, startPoint x: 435, startPoint y: 557, endPoint x: 532, endPoint y: 557, distance: 97.0
click at [532, 557] on td "Website Visits" at bounding box center [690, 563] width 532 height 47
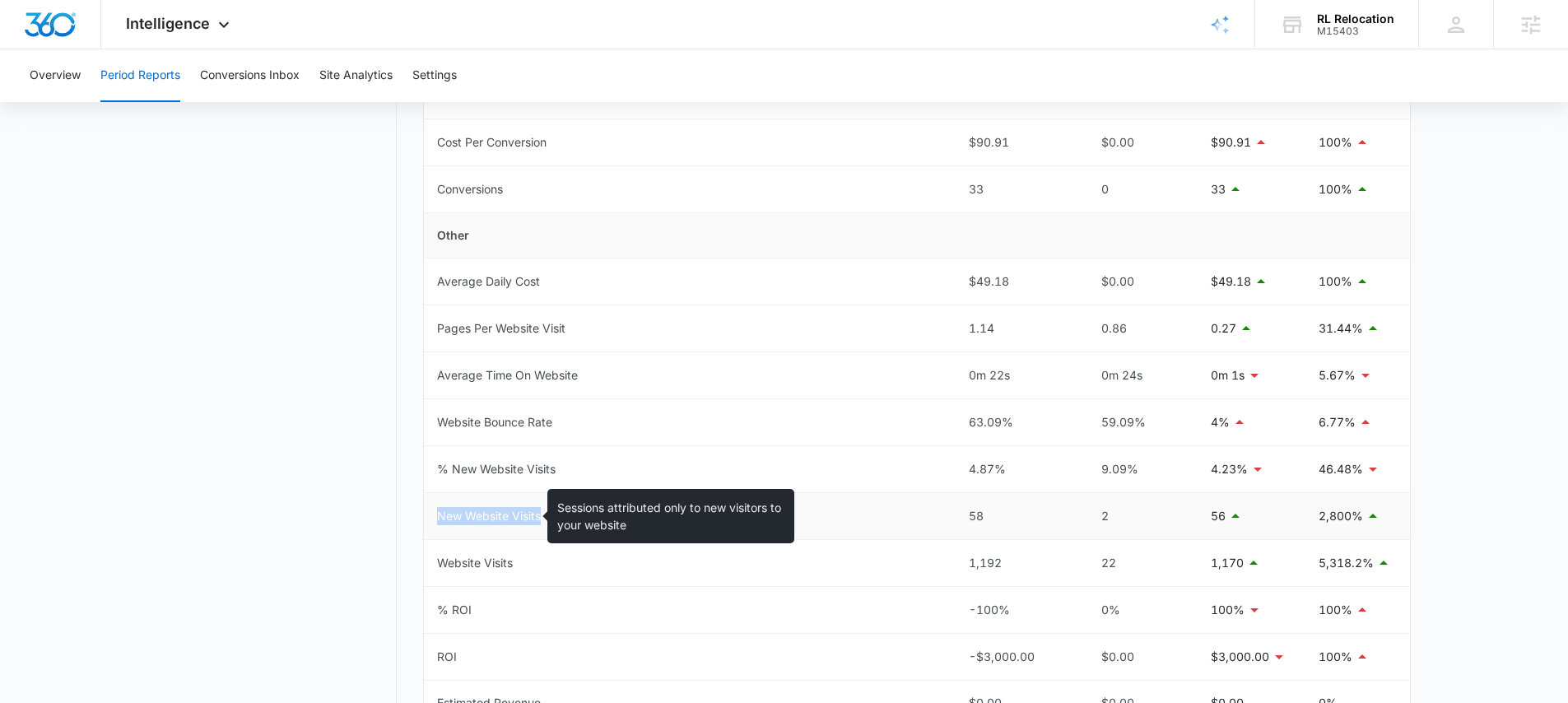
drag, startPoint x: 433, startPoint y: 517, endPoint x: 544, endPoint y: 519, distance: 111.0
click at [544, 519] on td "New Website Visits" at bounding box center [690, 516] width 532 height 47
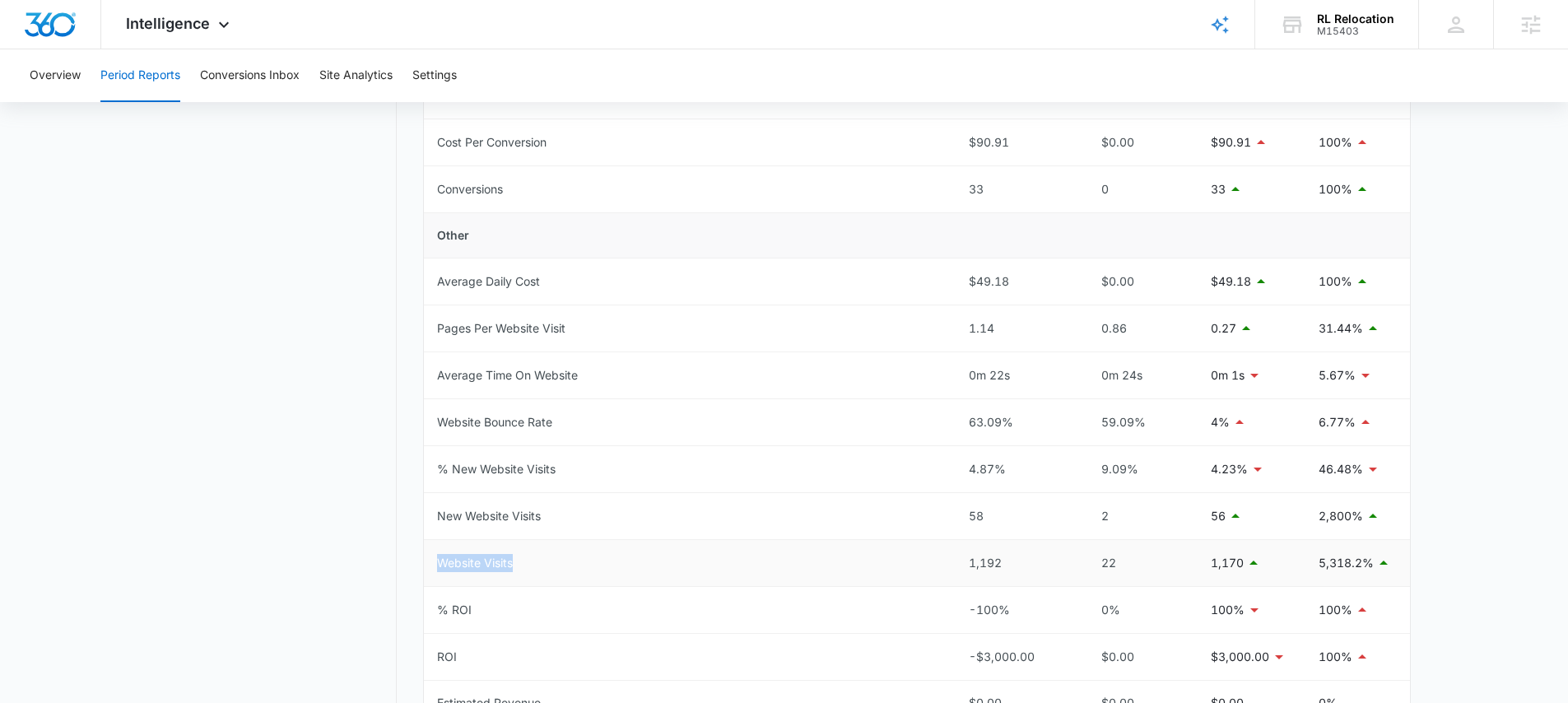
drag, startPoint x: 439, startPoint y: 561, endPoint x: 677, endPoint y: 556, distance: 238.1
click at [607, 557] on td "Website Visits" at bounding box center [690, 563] width 532 height 47
drag, startPoint x: 990, startPoint y: 562, endPoint x: 1012, endPoint y: 560, distance: 22.1
click at [1012, 560] on td "1,192" at bounding box center [1016, 563] width 121 height 47
click at [967, 517] on td "58" at bounding box center [1016, 516] width 121 height 47
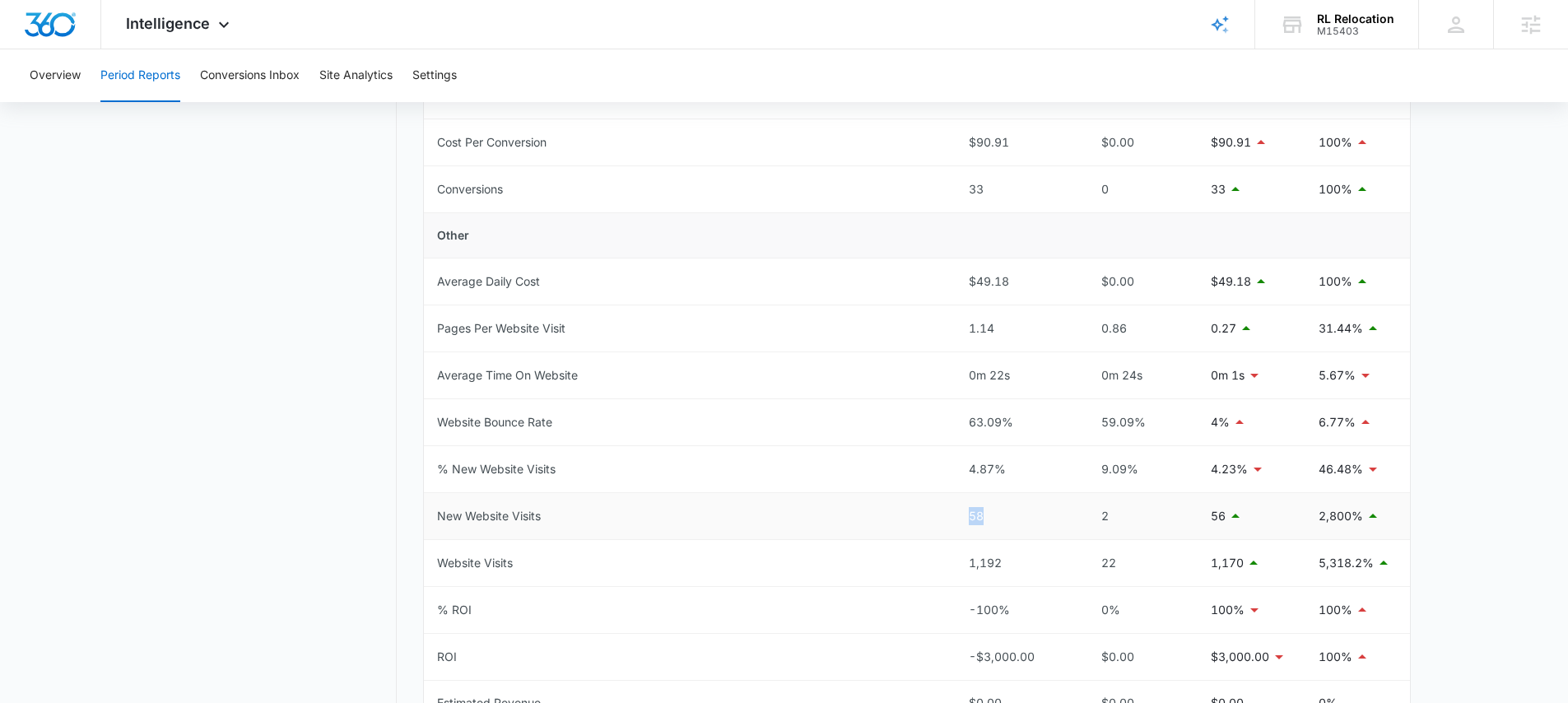
click at [992, 522] on div "58" at bounding box center [1016, 515] width 94 height 18
drag, startPoint x: 981, startPoint y: 522, endPoint x: 967, endPoint y: 521, distance: 14.0
click at [967, 521] on td "58" at bounding box center [1016, 516] width 121 height 47
click at [991, 525] on td "58" at bounding box center [1016, 516] width 121 height 47
drag, startPoint x: 990, startPoint y: 521, endPoint x: 963, endPoint y: 517, distance: 27.3
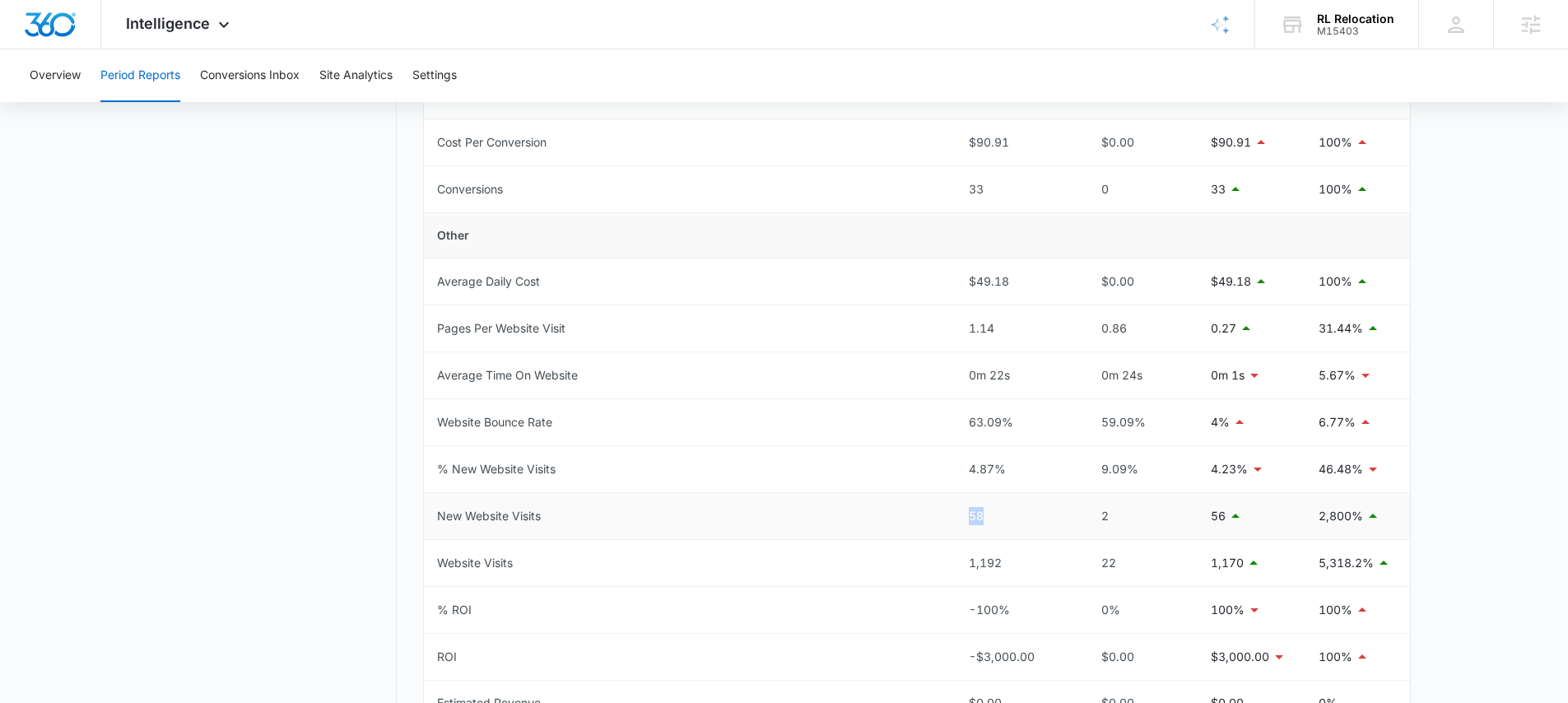
click at [963, 517] on td "58" at bounding box center [1016, 516] width 121 height 47
drag, startPoint x: 423, startPoint y: 196, endPoint x: 566, endPoint y: 188, distance: 143.2
click at [579, 189] on td "Conversions" at bounding box center [690, 189] width 532 height 47
drag, startPoint x: 442, startPoint y: 188, endPoint x: 585, endPoint y: 192, distance: 143.1
click at [574, 192] on td "Conversions" at bounding box center [690, 189] width 532 height 47
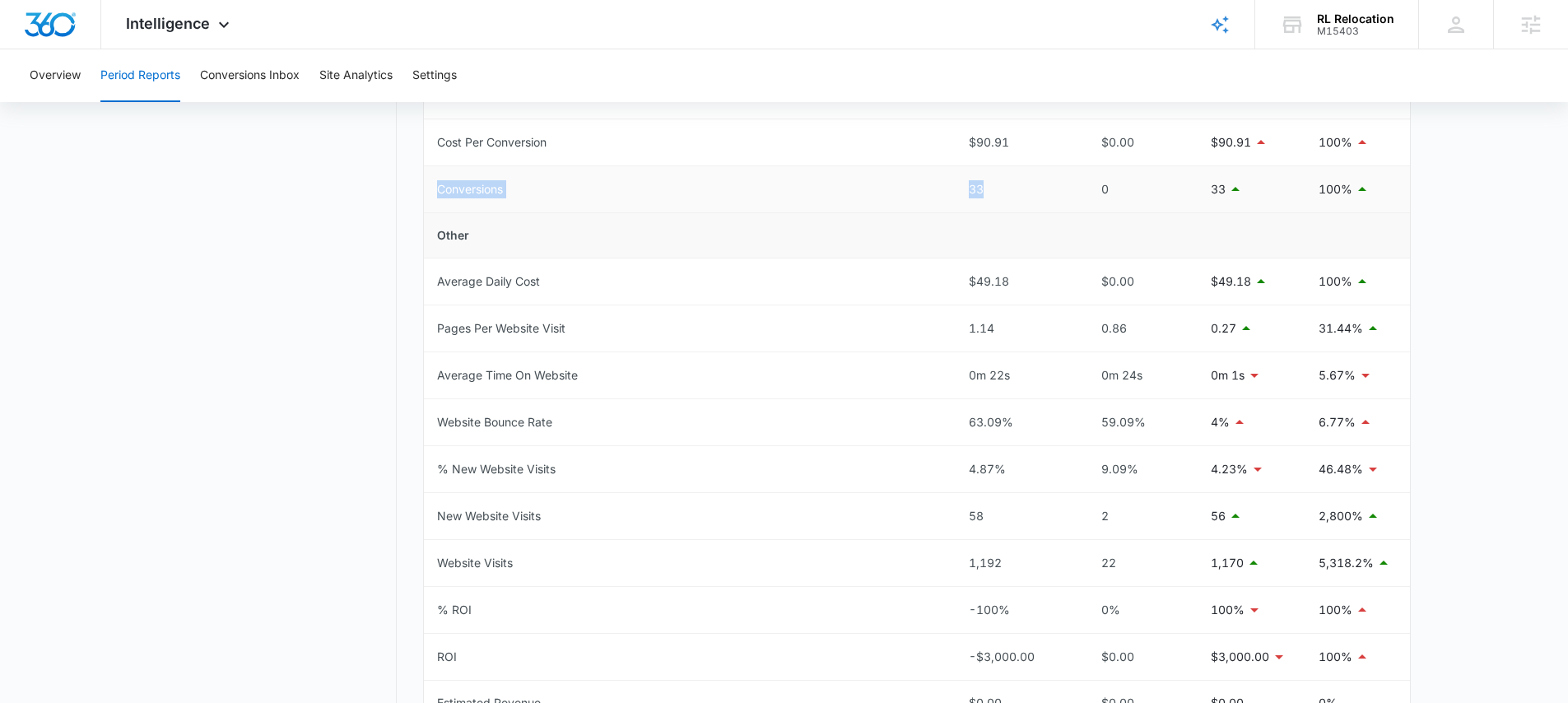
drag, startPoint x: 996, startPoint y: 184, endPoint x: 429, endPoint y: 194, distance: 567.1
click at [429, 194] on tr "Conversions 33 0 33 100%" at bounding box center [917, 189] width 986 height 47
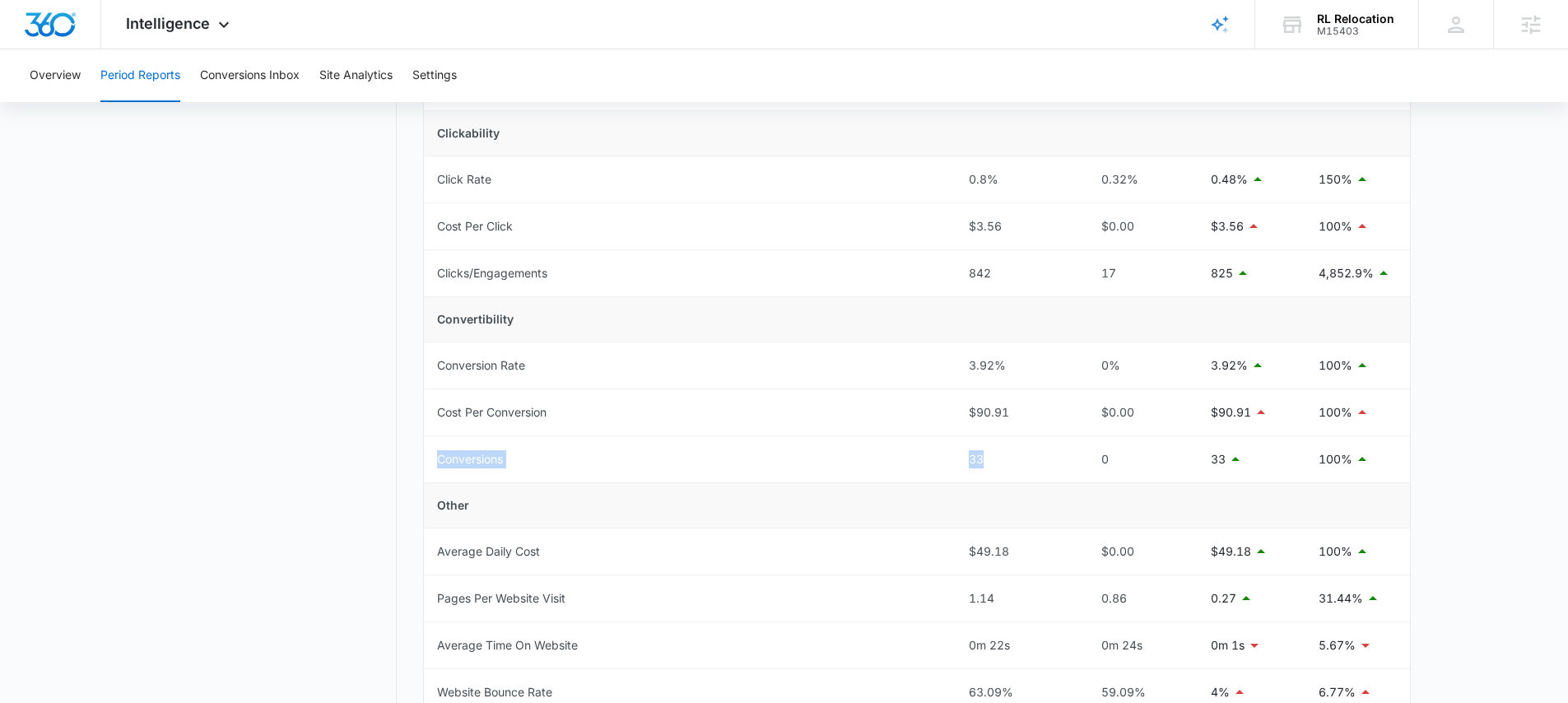
scroll to position [353, 0]
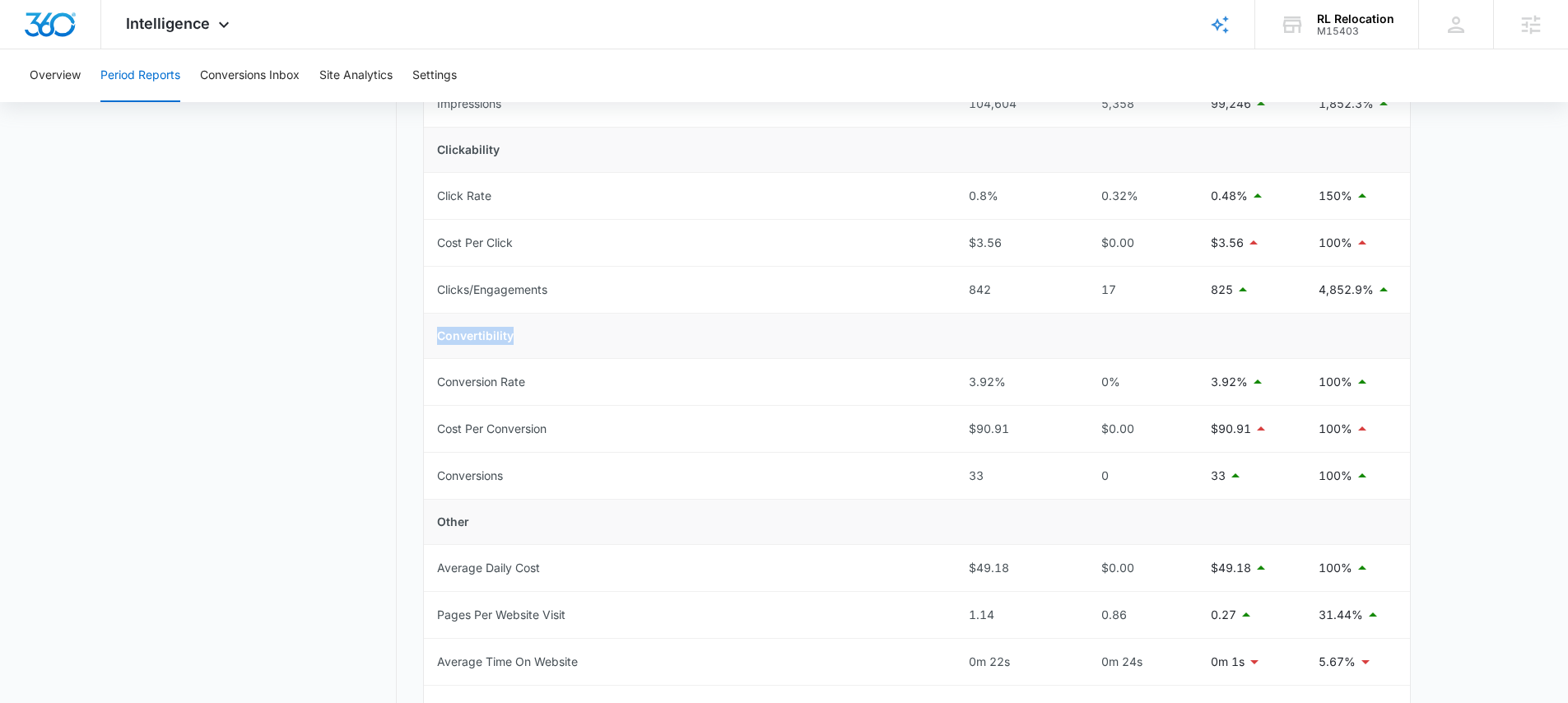
drag, startPoint x: 438, startPoint y: 331, endPoint x: 516, endPoint y: 340, distance: 78.5
click at [516, 340] on td "Convertibility" at bounding box center [917, 336] width 986 height 45
drag, startPoint x: 438, startPoint y: 471, endPoint x: 1013, endPoint y: 483, distance: 575.1
click at [1013, 483] on tr "Conversions 33 0 33 100%" at bounding box center [917, 475] width 986 height 47
click at [998, 468] on div "33" at bounding box center [1016, 475] width 94 height 18
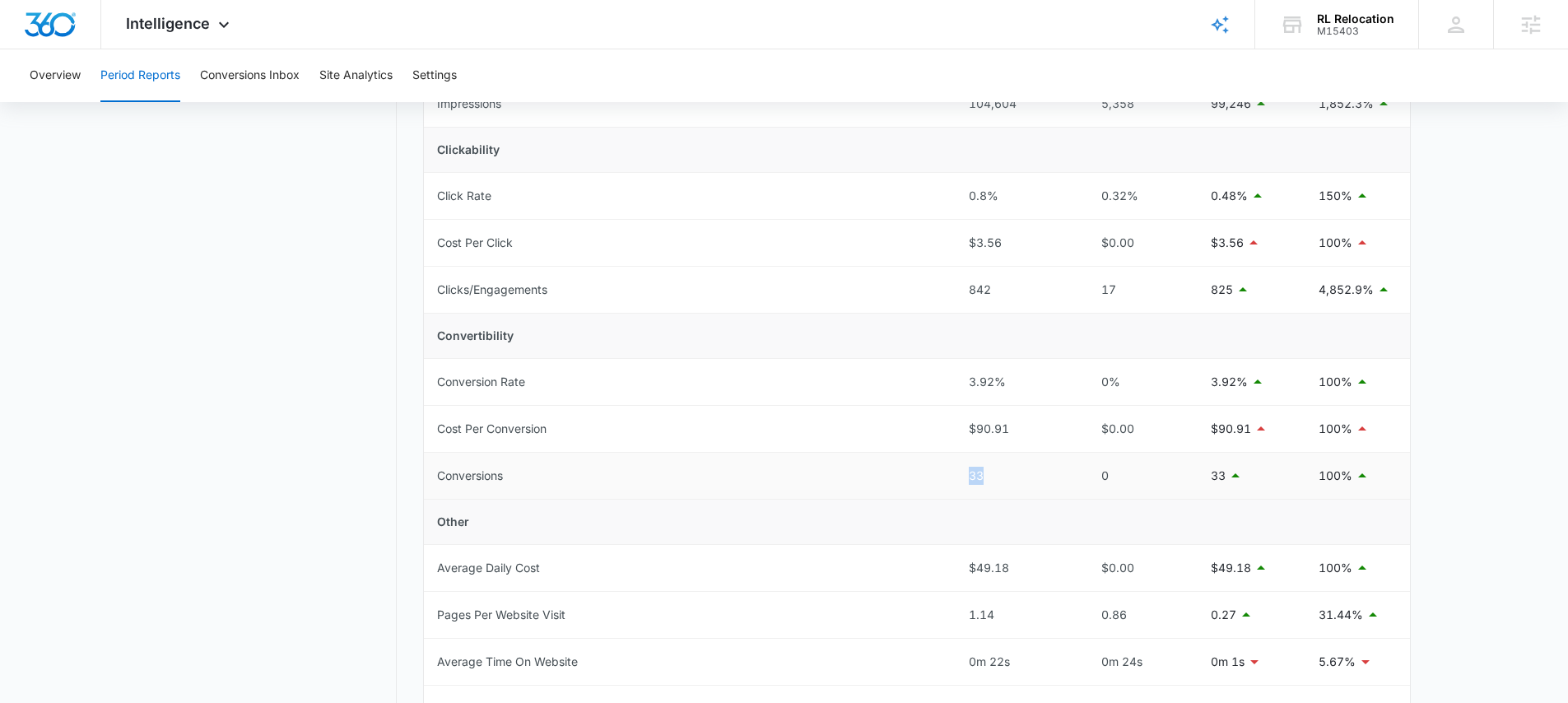
click at [959, 474] on td "33" at bounding box center [1016, 475] width 121 height 47
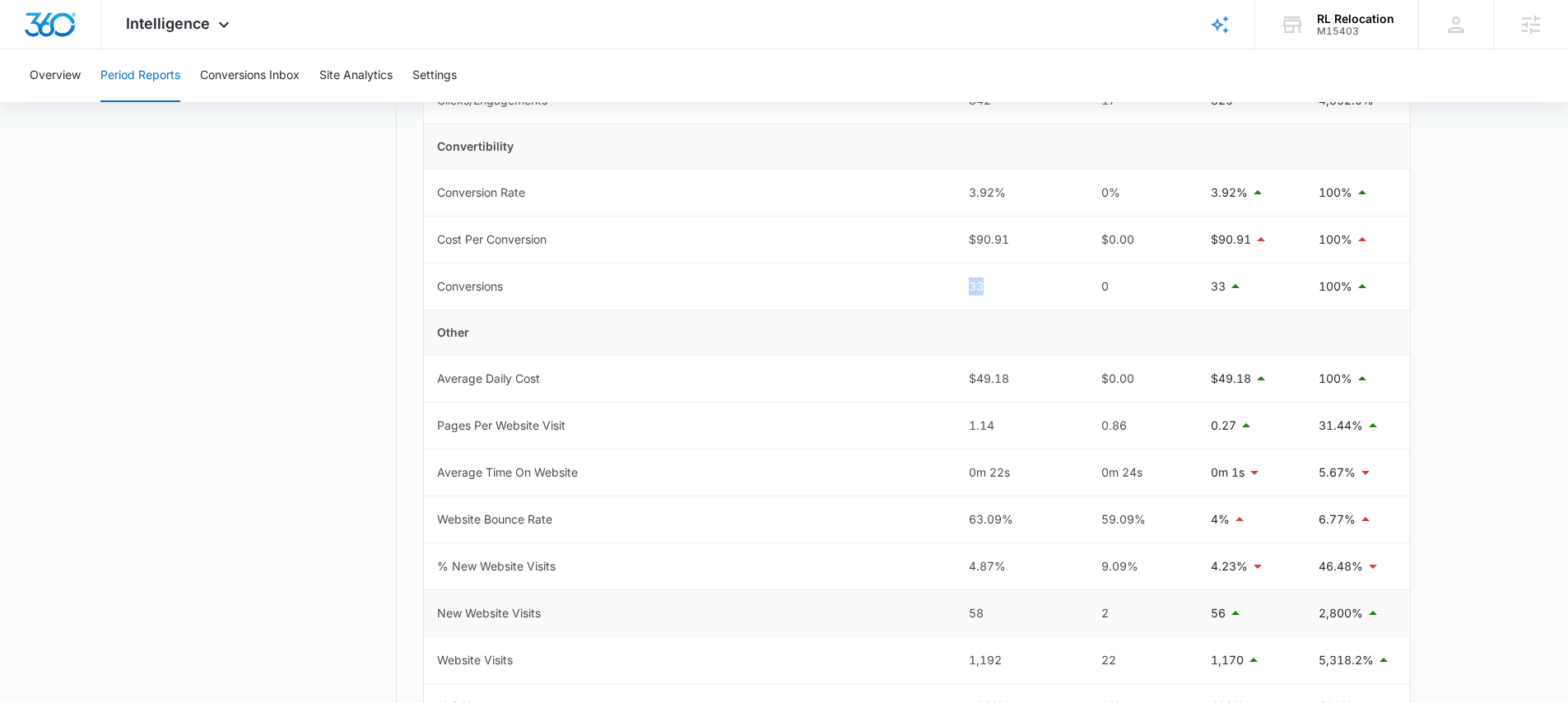
scroll to position [568, 0]
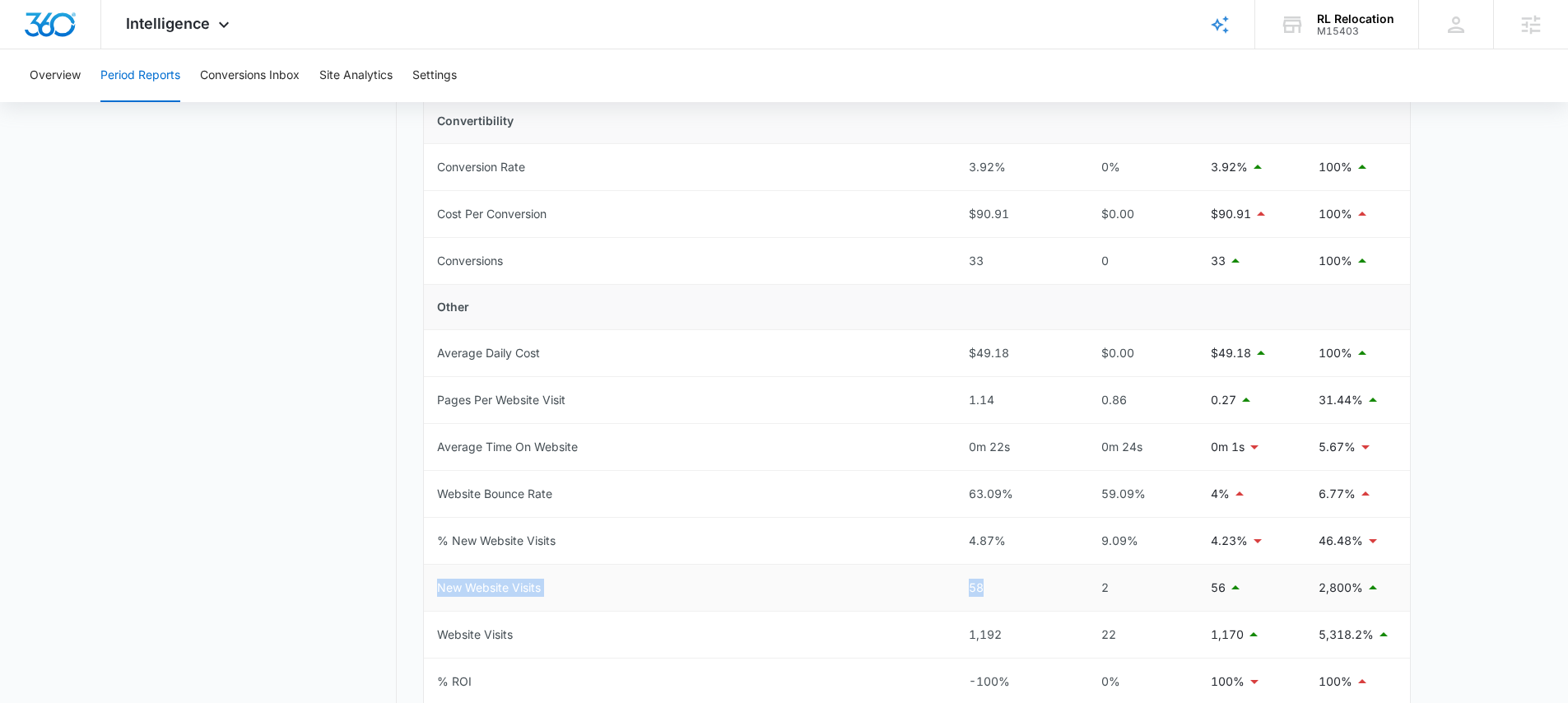
drag, startPoint x: 431, startPoint y: 592, endPoint x: 985, endPoint y: 588, distance: 554.0
click at [985, 588] on tr "New Website Visits 58 2 56 2,800%" at bounding box center [917, 587] width 986 height 47
click at [890, 599] on td "New Website Visits" at bounding box center [690, 587] width 532 height 47
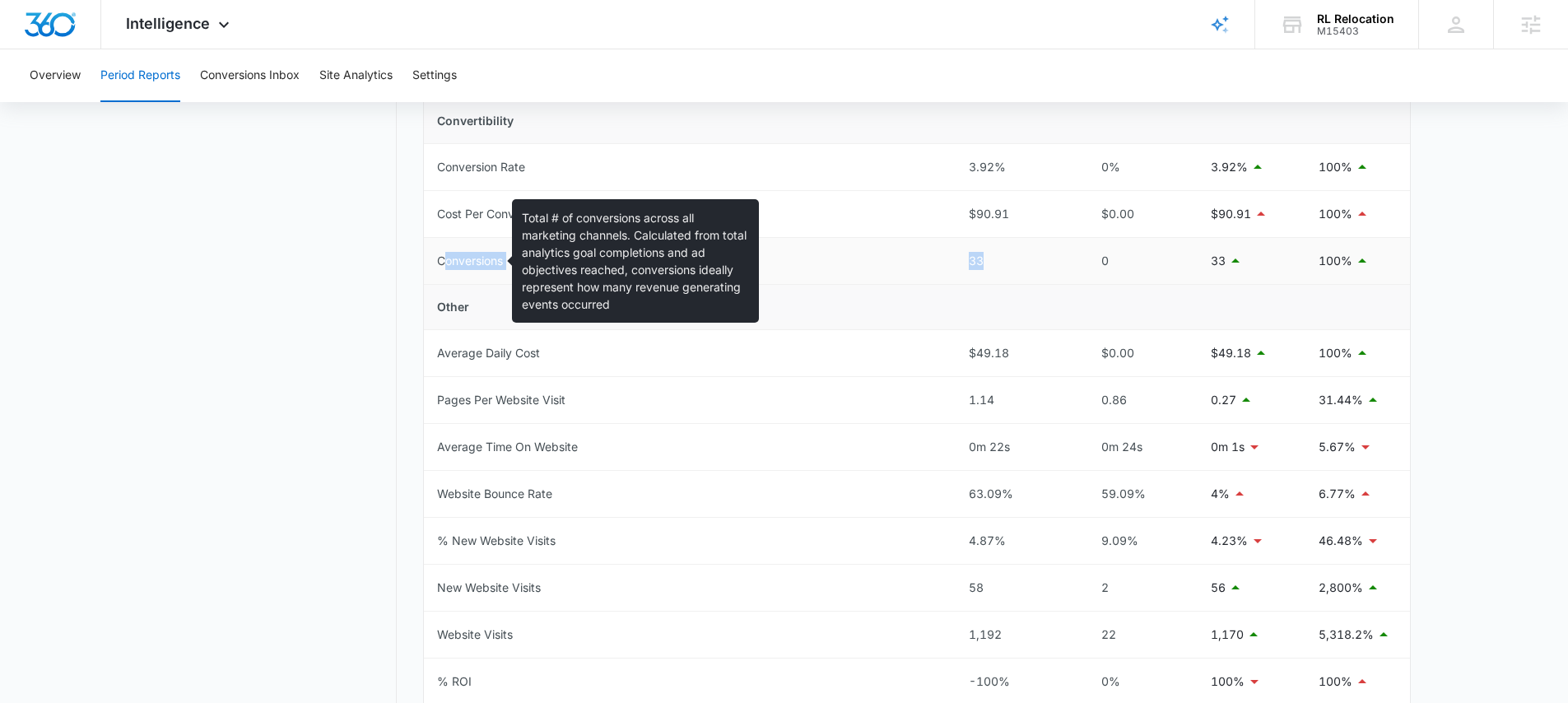
drag, startPoint x: 990, startPoint y: 264, endPoint x: 445, endPoint y: 260, distance: 545.0
click at [445, 260] on tr "Conversions 33 0 33 100%" at bounding box center [917, 261] width 986 height 47
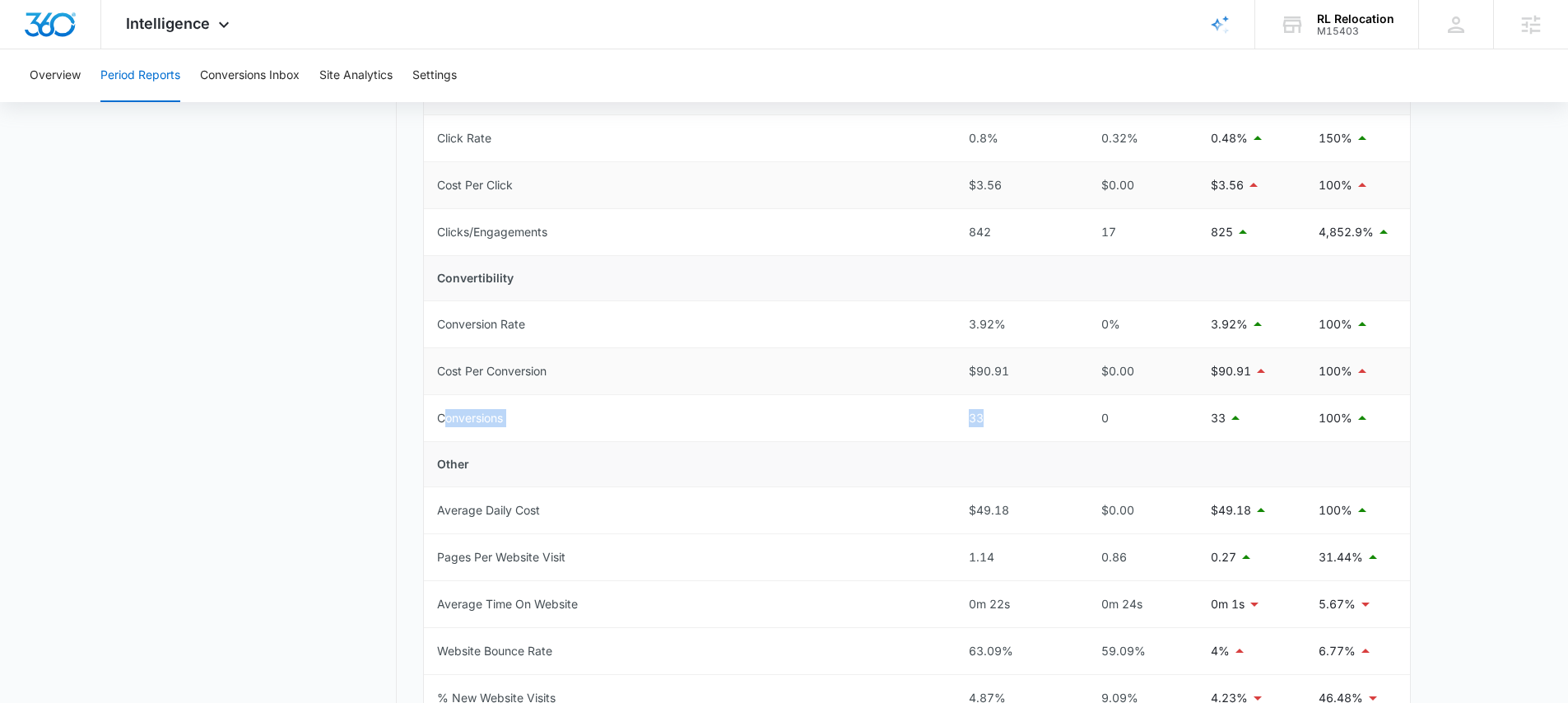
scroll to position [349, 0]
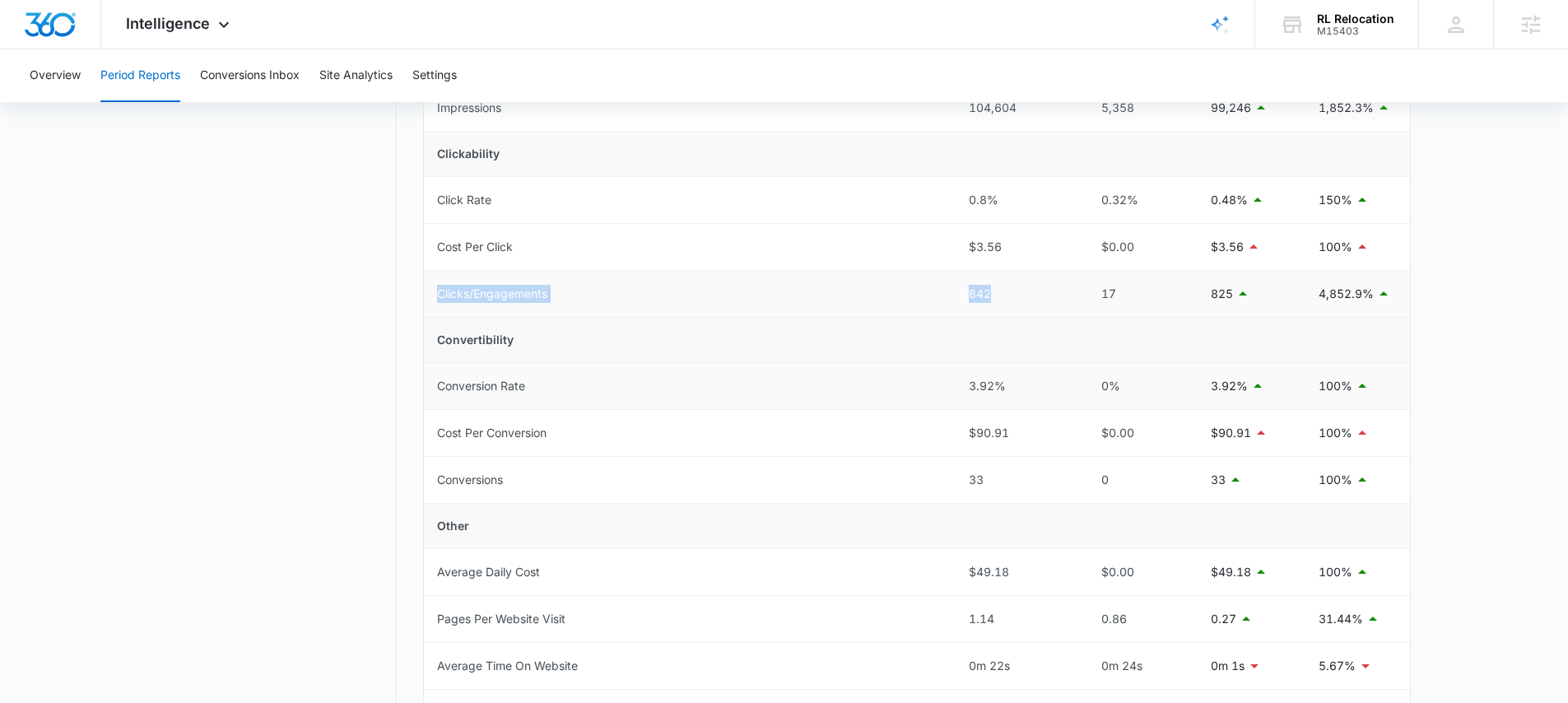
drag, startPoint x: 991, startPoint y: 296, endPoint x: 651, endPoint y: 402, distance: 356.1
click at [431, 300] on tr "Clicks/Engagements 842 17 825 4,852.9%" at bounding box center [917, 294] width 986 height 47
drag, startPoint x: 1002, startPoint y: 384, endPoint x: 957, endPoint y: 384, distance: 45.0
click at [957, 384] on td "3.92%" at bounding box center [1016, 386] width 121 height 47
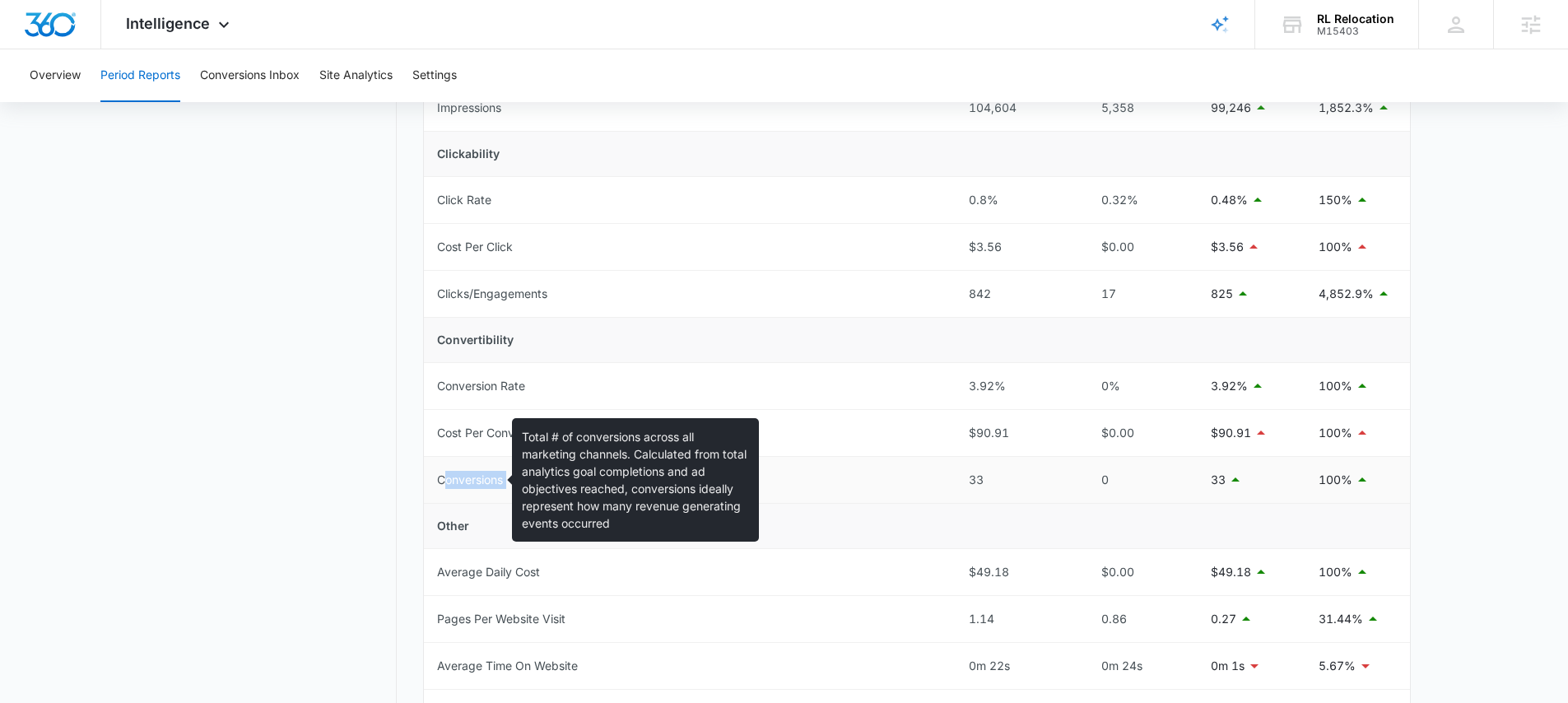
drag, startPoint x: 1004, startPoint y: 470, endPoint x: 482, endPoint y: 484, distance: 522.2
click at [459, 485] on tr "Conversions 33 0 33 100%" at bounding box center [917, 480] width 986 height 47
drag, startPoint x: 1007, startPoint y: 479, endPoint x: 438, endPoint y: 468, distance: 569.1
click at [437, 475] on tr "Conversions 33 0 33 100%" at bounding box center [917, 480] width 986 height 47
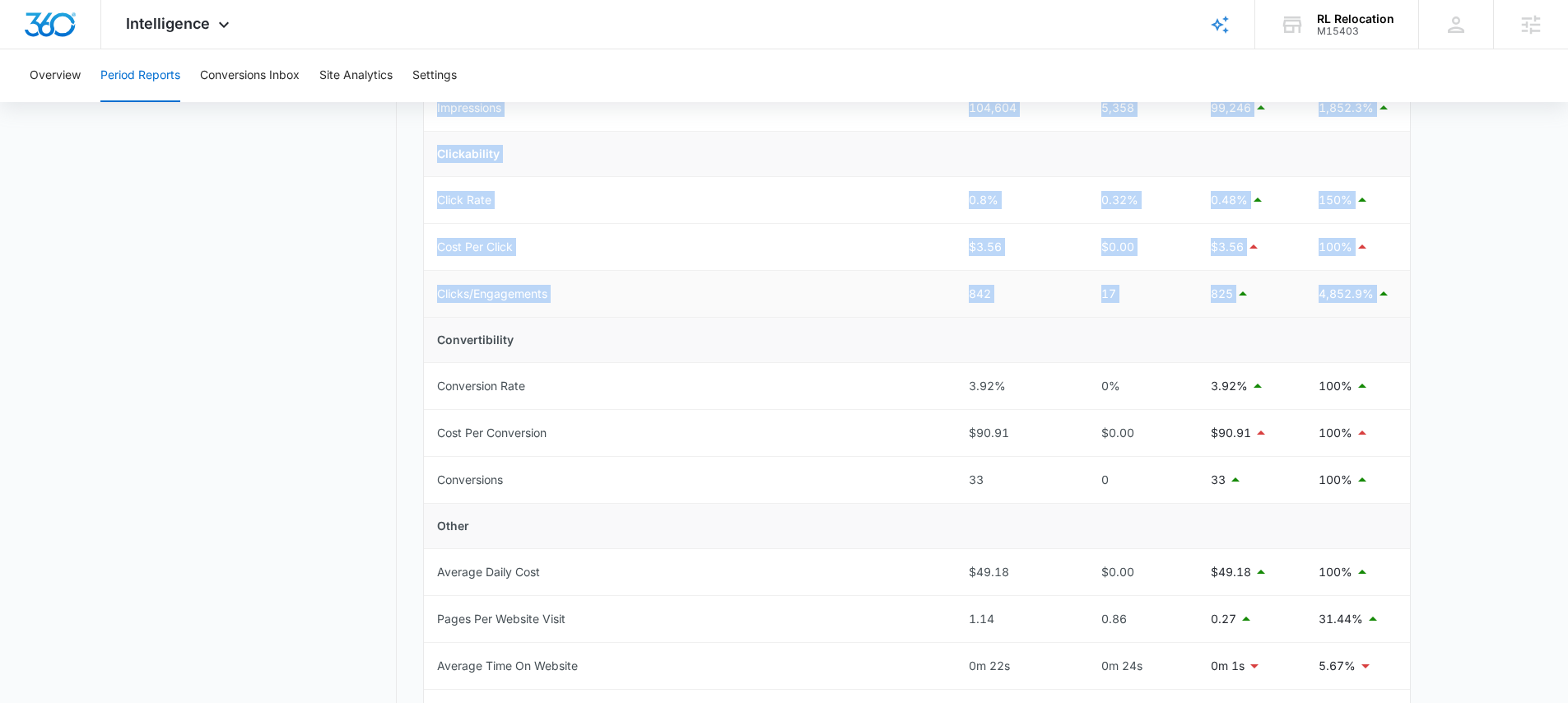
drag, startPoint x: 405, startPoint y: 306, endPoint x: 481, endPoint y: 331, distance: 80.0
click at [462, 325] on div "Period Reports Overall Organic & Content Marketing Ads Social Direct & Other Ch…" at bounding box center [784, 440] width 1254 height 1270
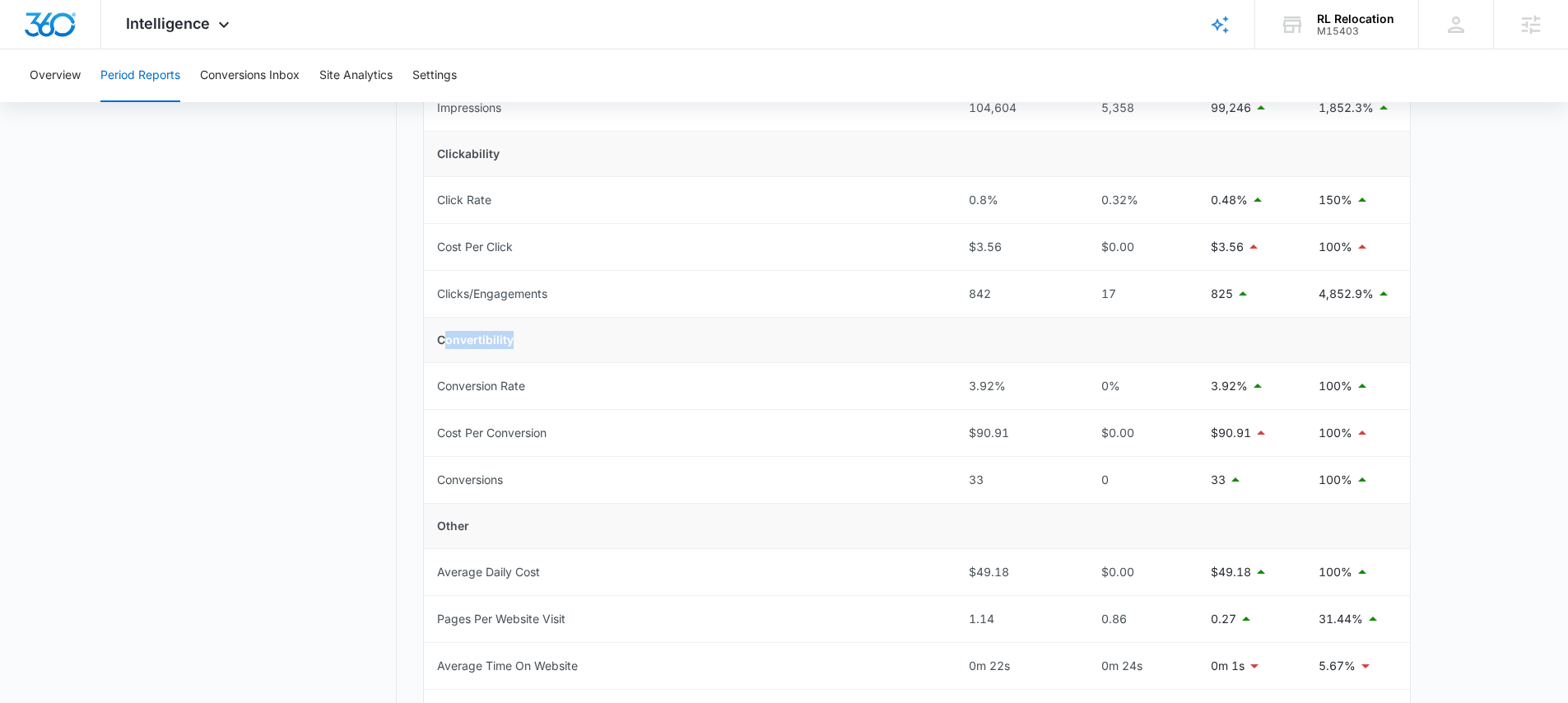
drag, startPoint x: 571, startPoint y: 356, endPoint x: 442, endPoint y: 323, distance: 133.2
click at [448, 338] on td "Convertibility" at bounding box center [917, 340] width 986 height 45
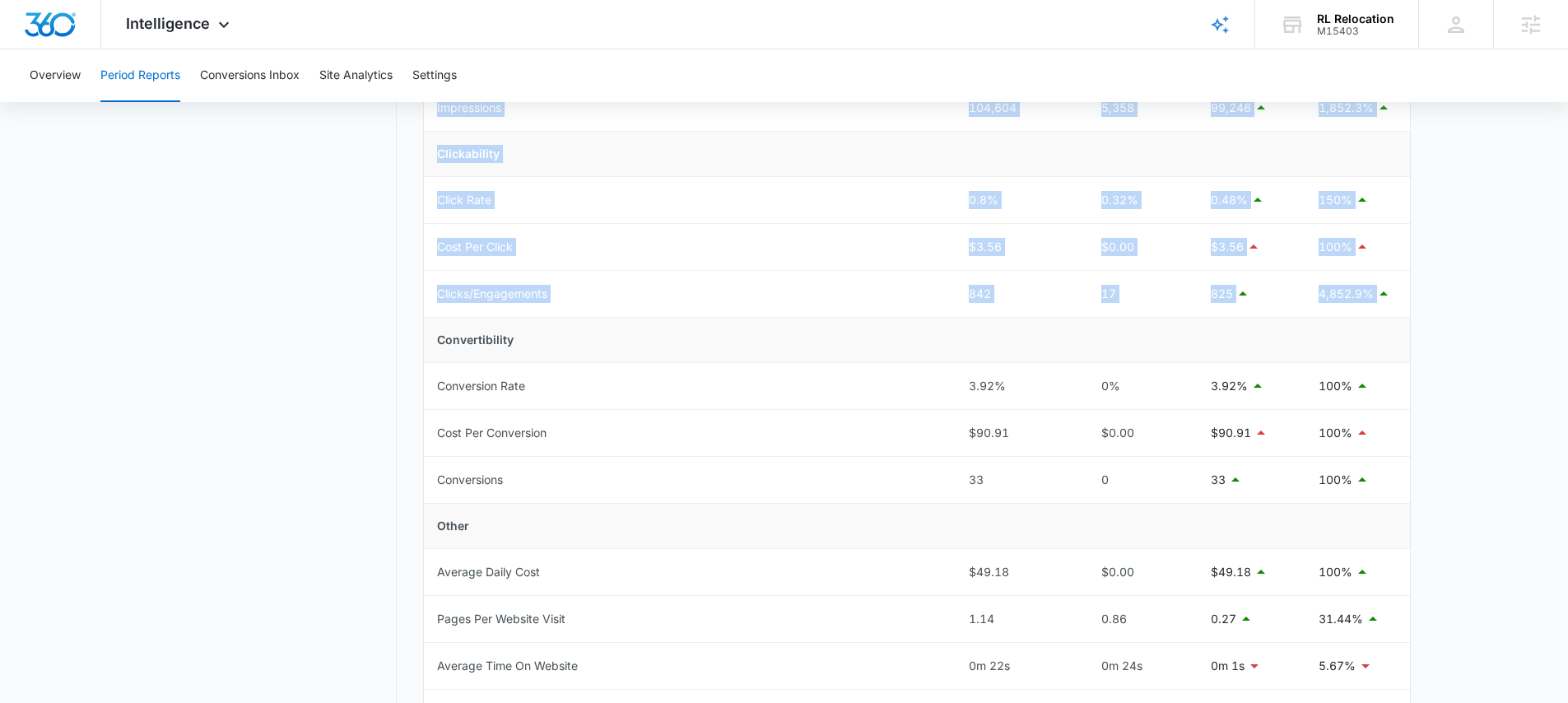
drag, startPoint x: 410, startPoint y: 318, endPoint x: 431, endPoint y: 319, distance: 21.0
click at [431, 319] on div "Period Reports Overall Organic & Content Marketing Ads Social Direct & Other Ch…" at bounding box center [784, 440] width 1254 height 1270
click at [412, 309] on div "Period Reports Overall Organic & Content Marketing Ads Social Direct & Other Ch…" at bounding box center [784, 440] width 1254 height 1270
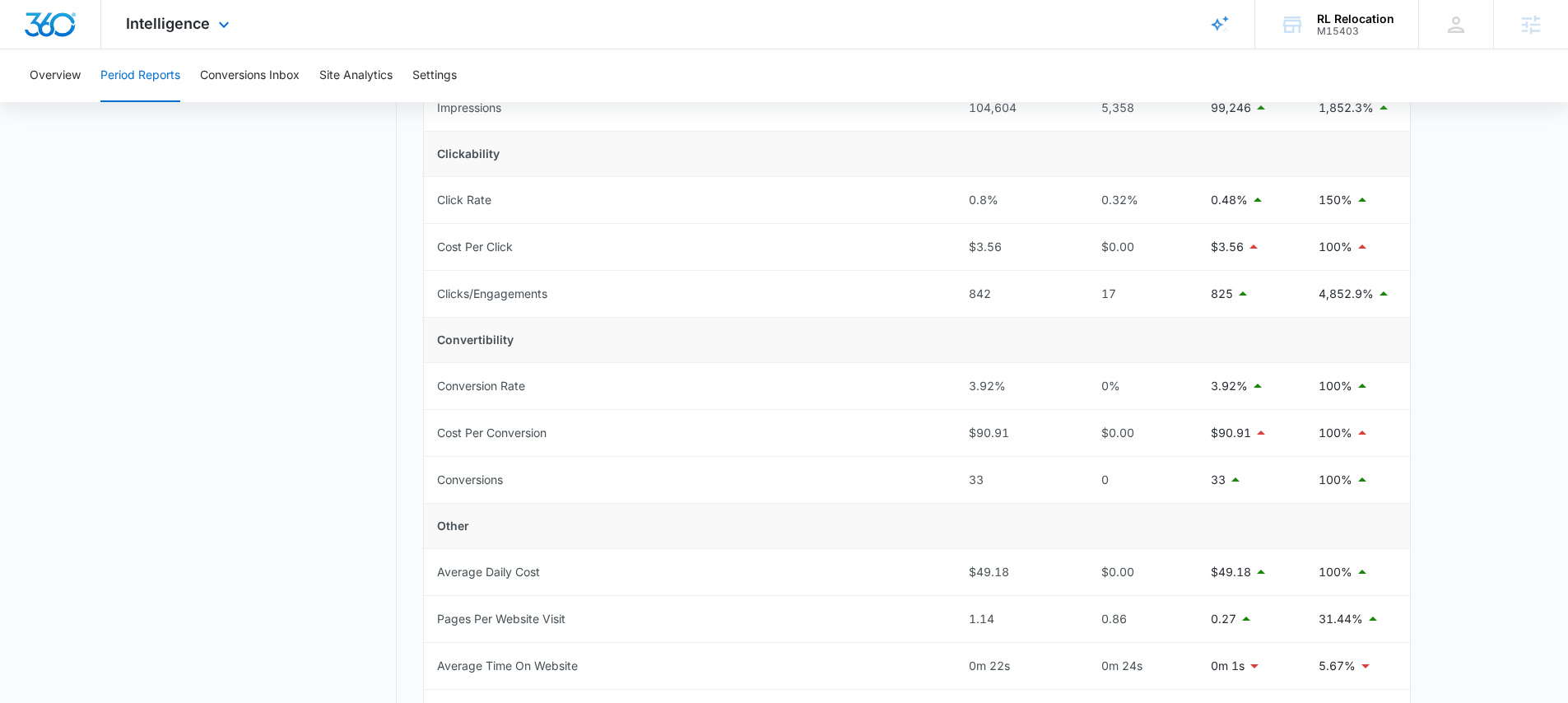
click at [179, 33] on div "Intelligence Apps Reputation Forms CRM Email Social Payments POS Content Ads In…" at bounding box center [180, 24] width 158 height 49
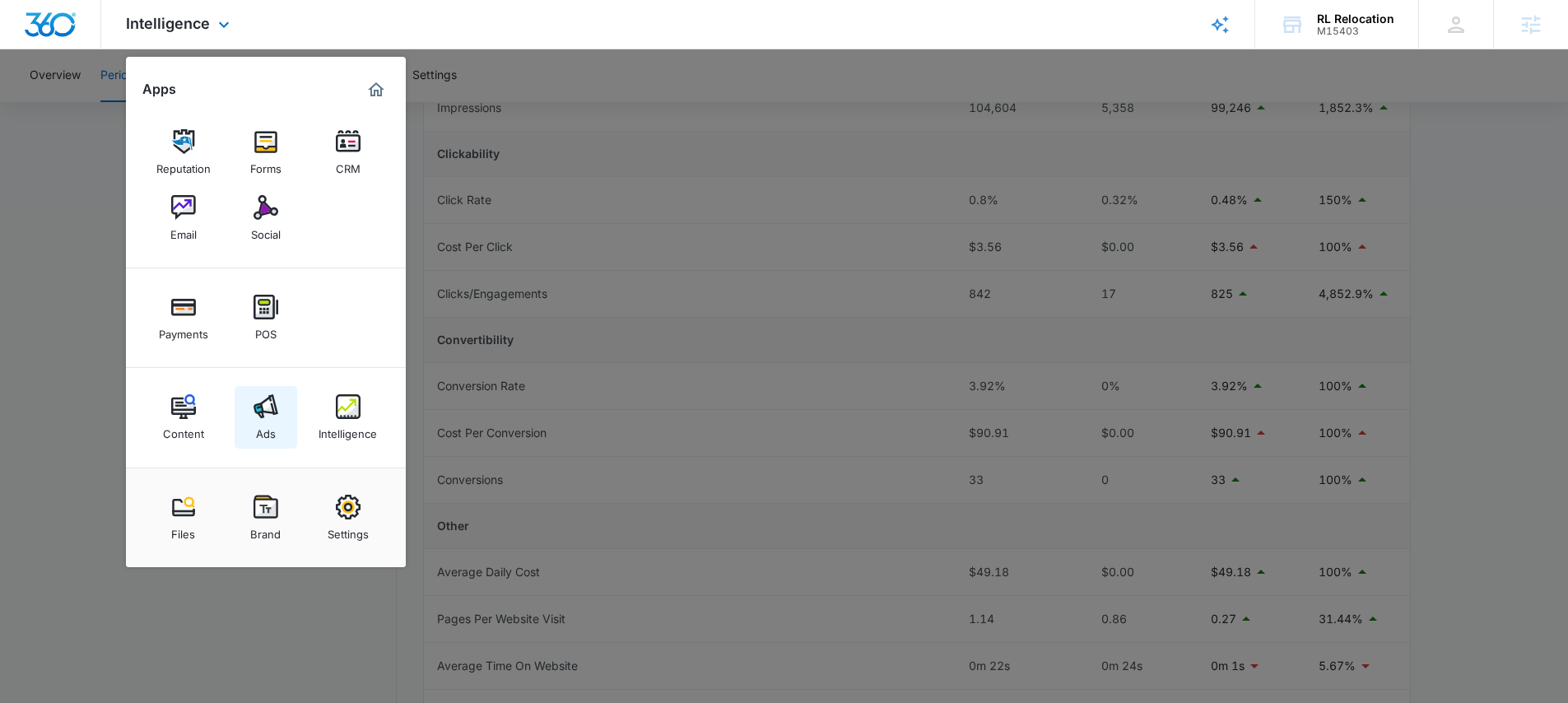
click at [256, 397] on img at bounding box center [266, 406] width 25 height 25
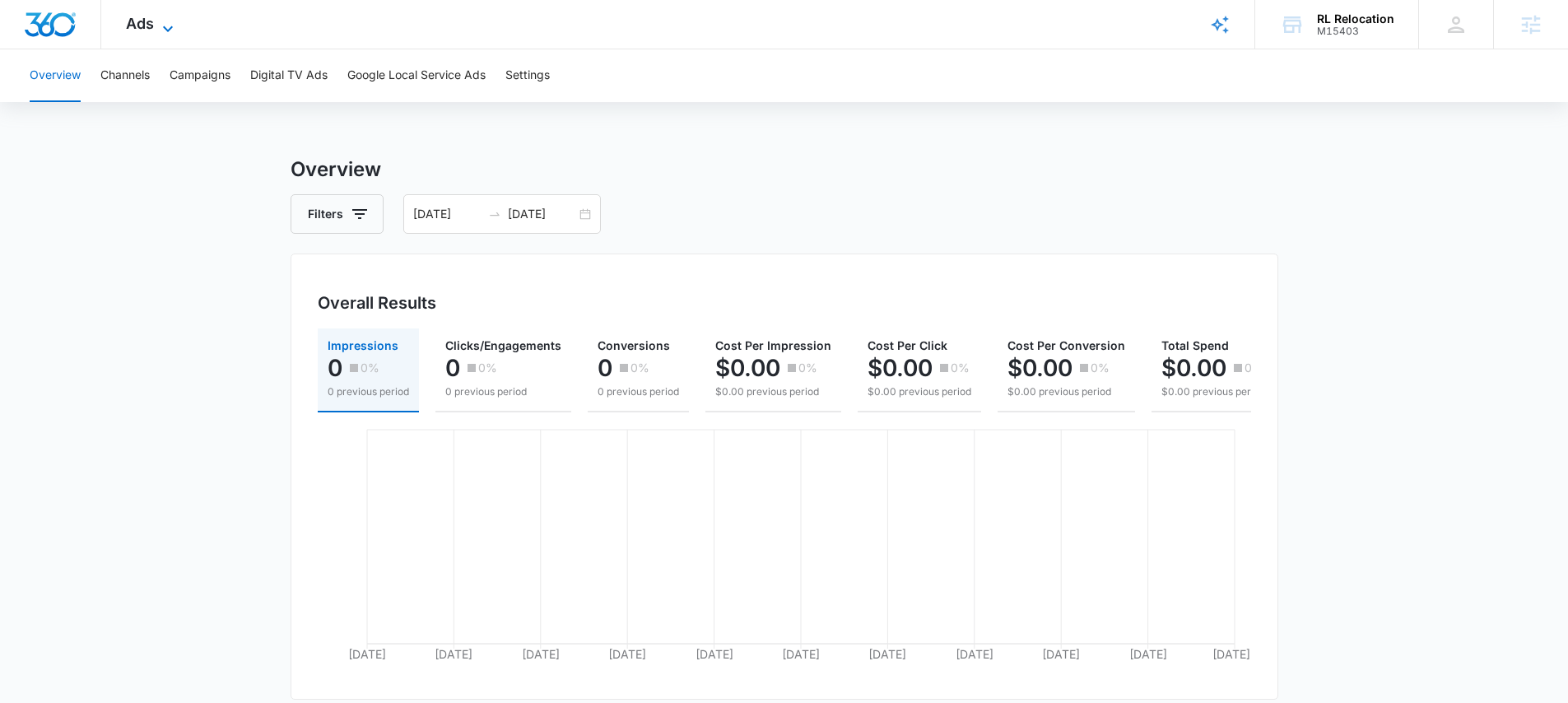
click at [147, 27] on span "Ads" at bounding box center [140, 23] width 28 height 17
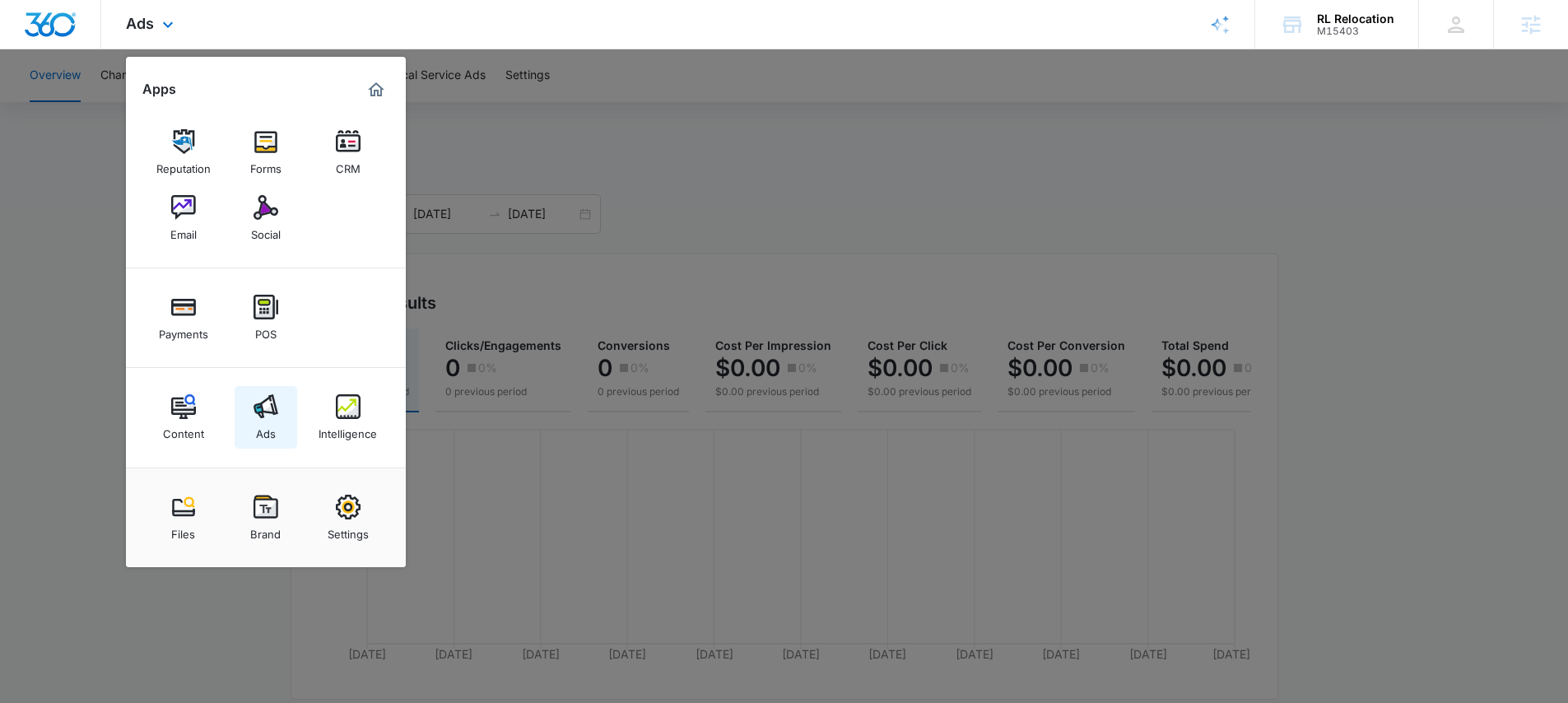
click at [277, 410] on img at bounding box center [266, 406] width 25 height 25
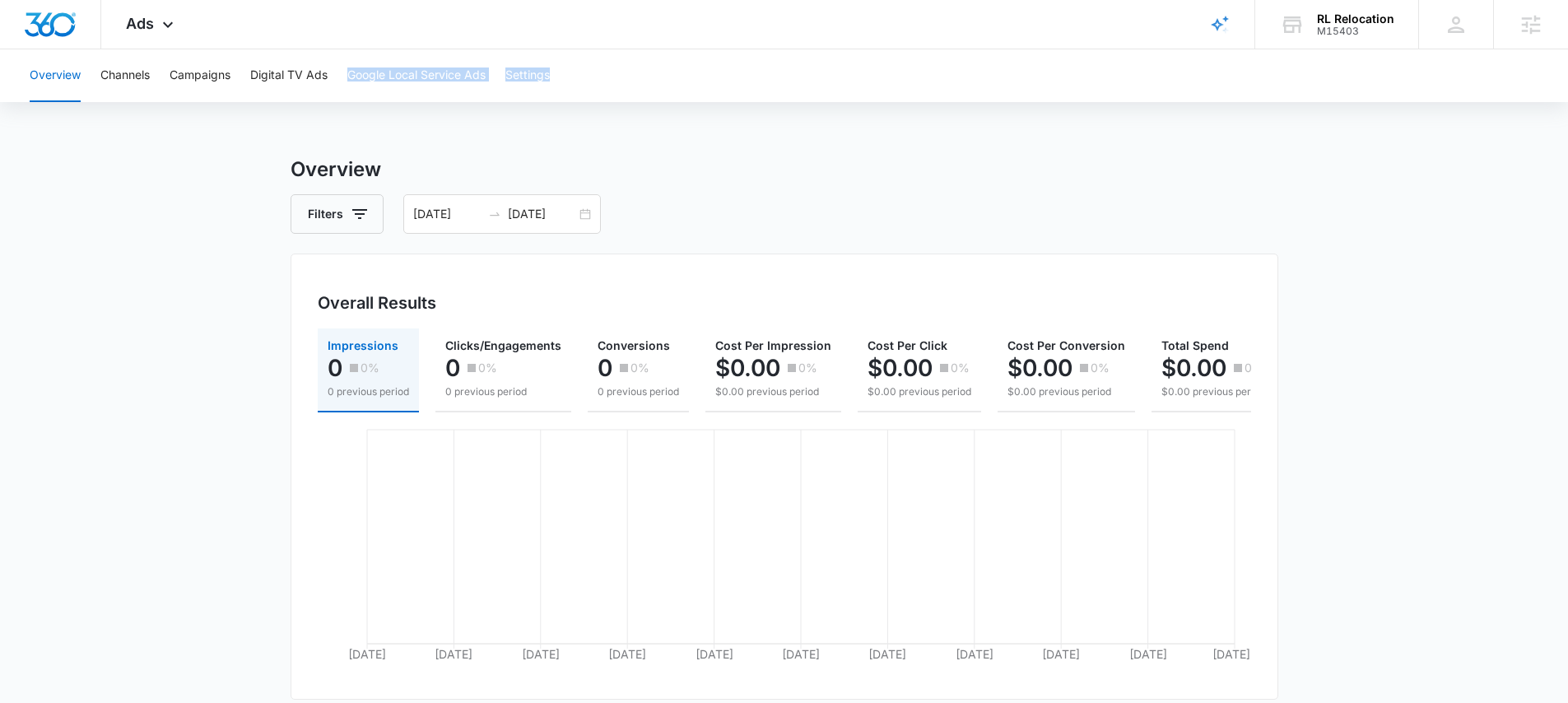
drag, startPoint x: 613, startPoint y: 86, endPoint x: 350, endPoint y: 78, distance: 263.1
click at [350, 76] on div "Overview Channels Campaigns Digital TV Ads Google Local Service Ads Settings" at bounding box center [784, 75] width 1529 height 52
click at [399, 80] on button "Google Local Service Ads" at bounding box center [416, 75] width 138 height 52
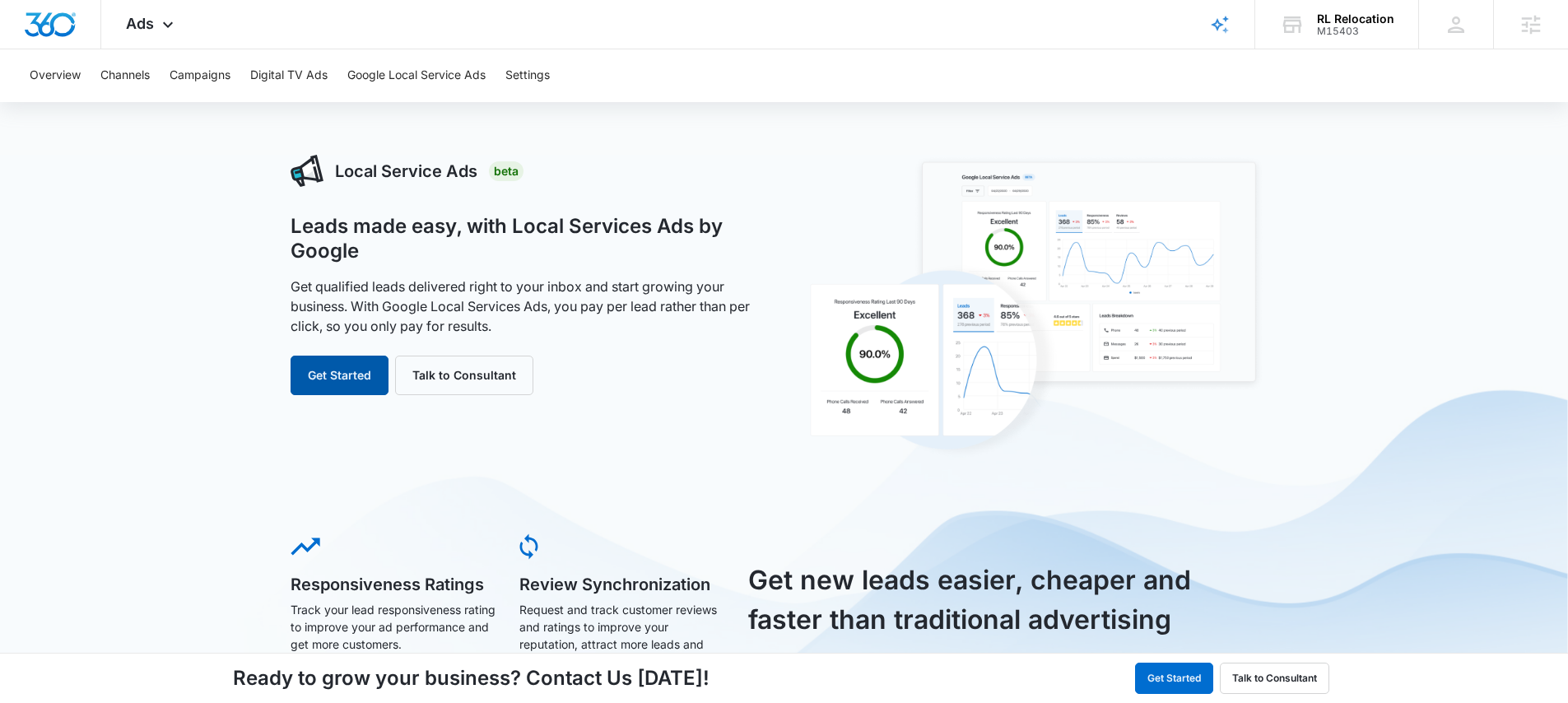
click at [354, 362] on button "Get Started" at bounding box center [339, 375] width 98 height 39
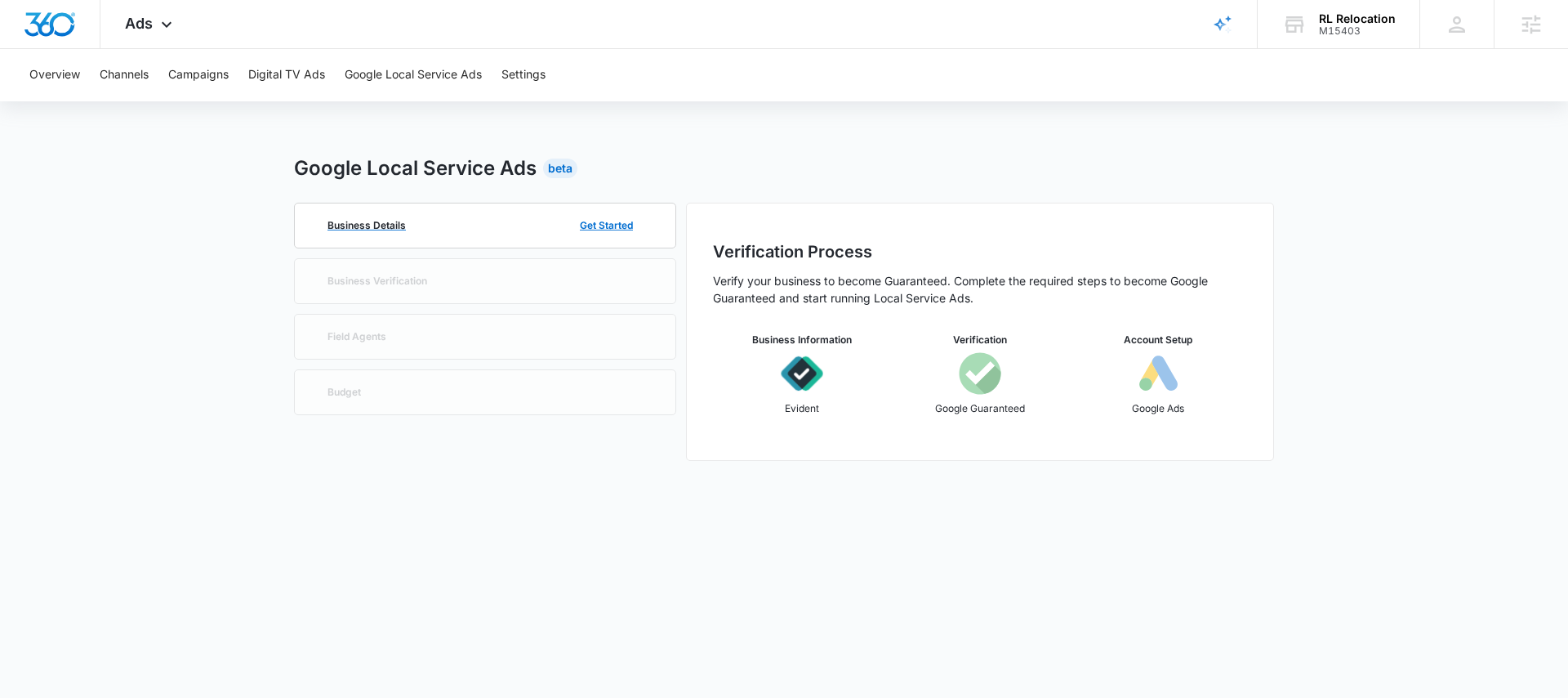
click at [391, 227] on p "Business Details" at bounding box center [366, 225] width 78 height 10
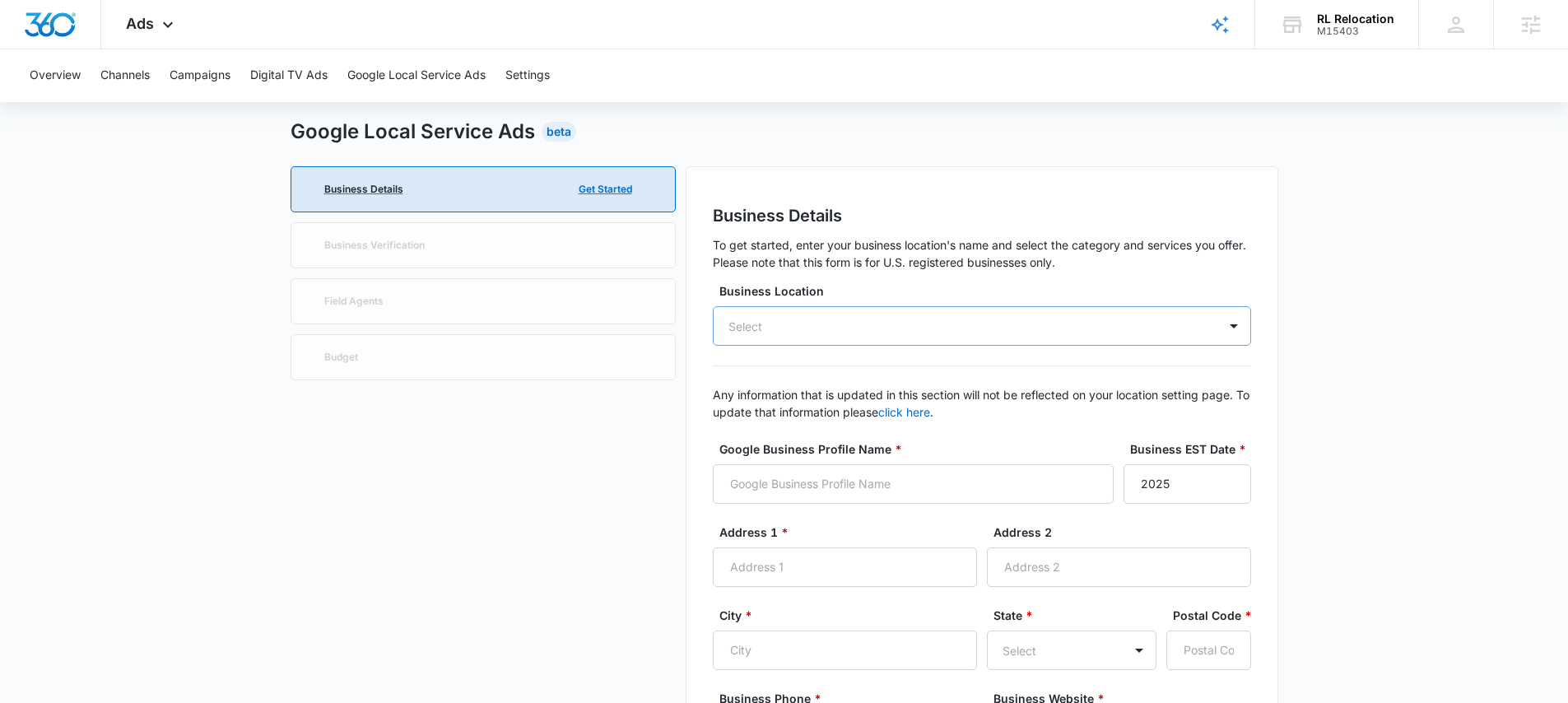
scroll to position [39, 0]
click at [777, 314] on div "Select" at bounding box center [745, 325] width 64 height 31
drag, startPoint x: 832, startPoint y: 293, endPoint x: 829, endPoint y: 303, distance: 10.4
click at [832, 293] on label "Business Location" at bounding box center [989, 290] width 538 height 17
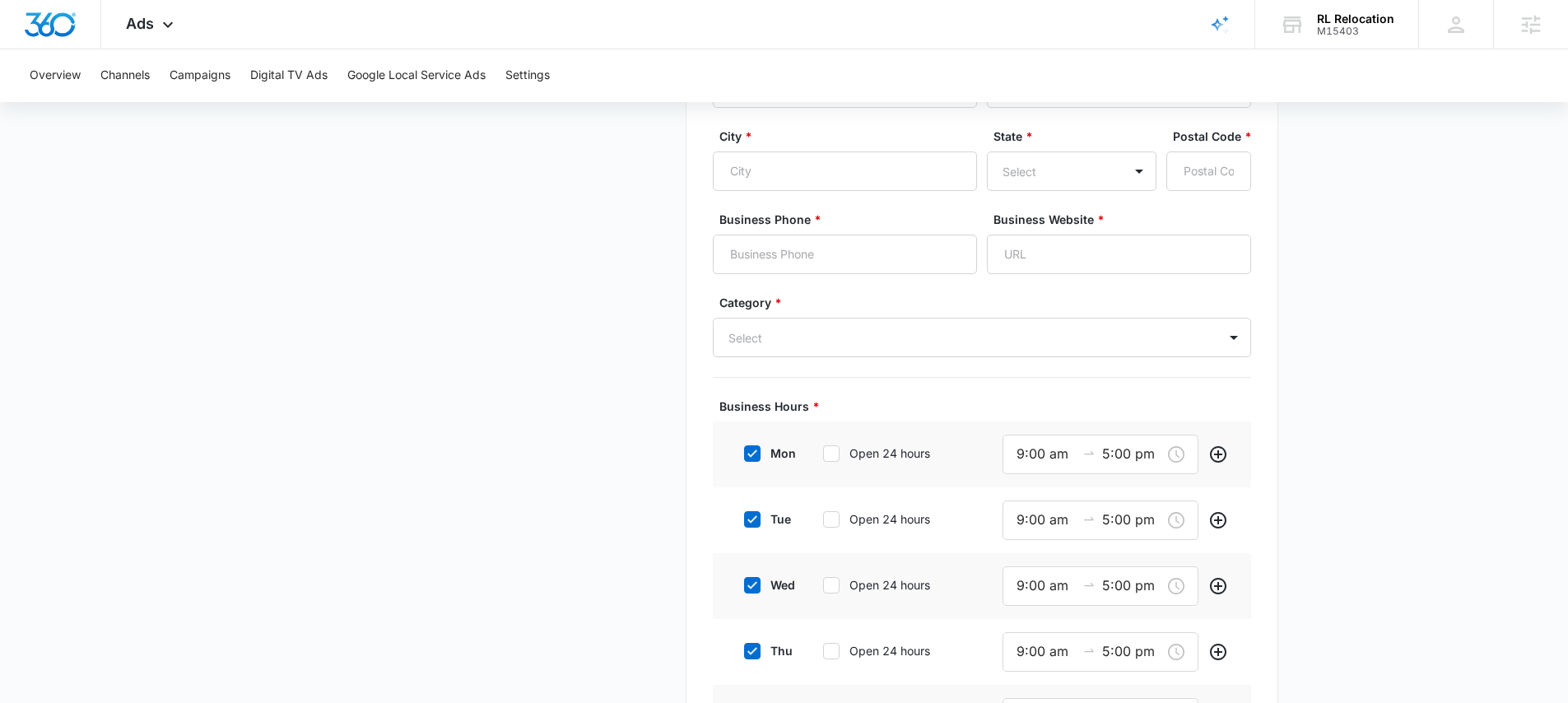
scroll to position [533, 0]
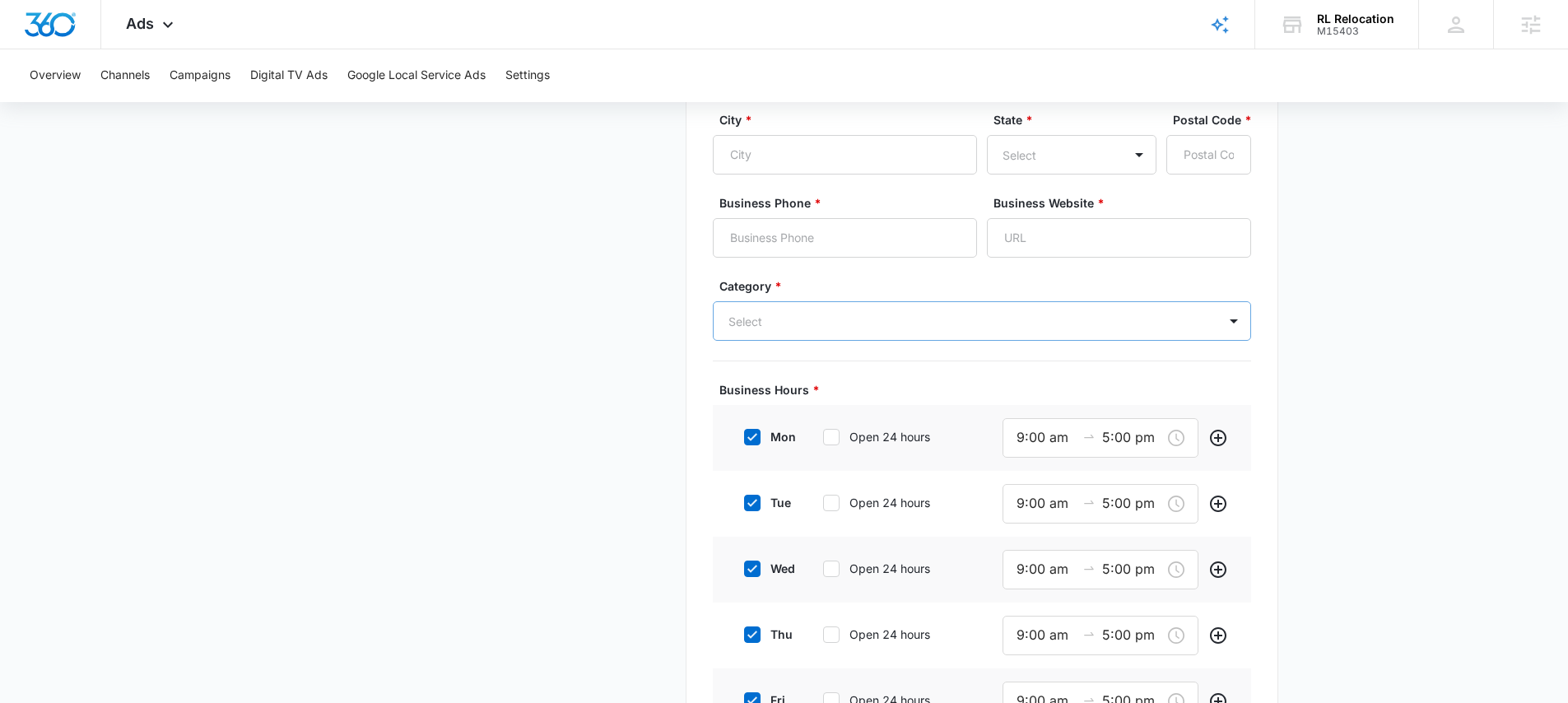
click at [746, 315] on div at bounding box center [962, 321] width 468 height 21
drag, startPoint x: 715, startPoint y: 286, endPoint x: 787, endPoint y: 286, distance: 72.0
click at [787, 286] on div "Category * Select" at bounding box center [982, 309] width 538 height 63
click at [787, 314] on div at bounding box center [962, 321] width 468 height 21
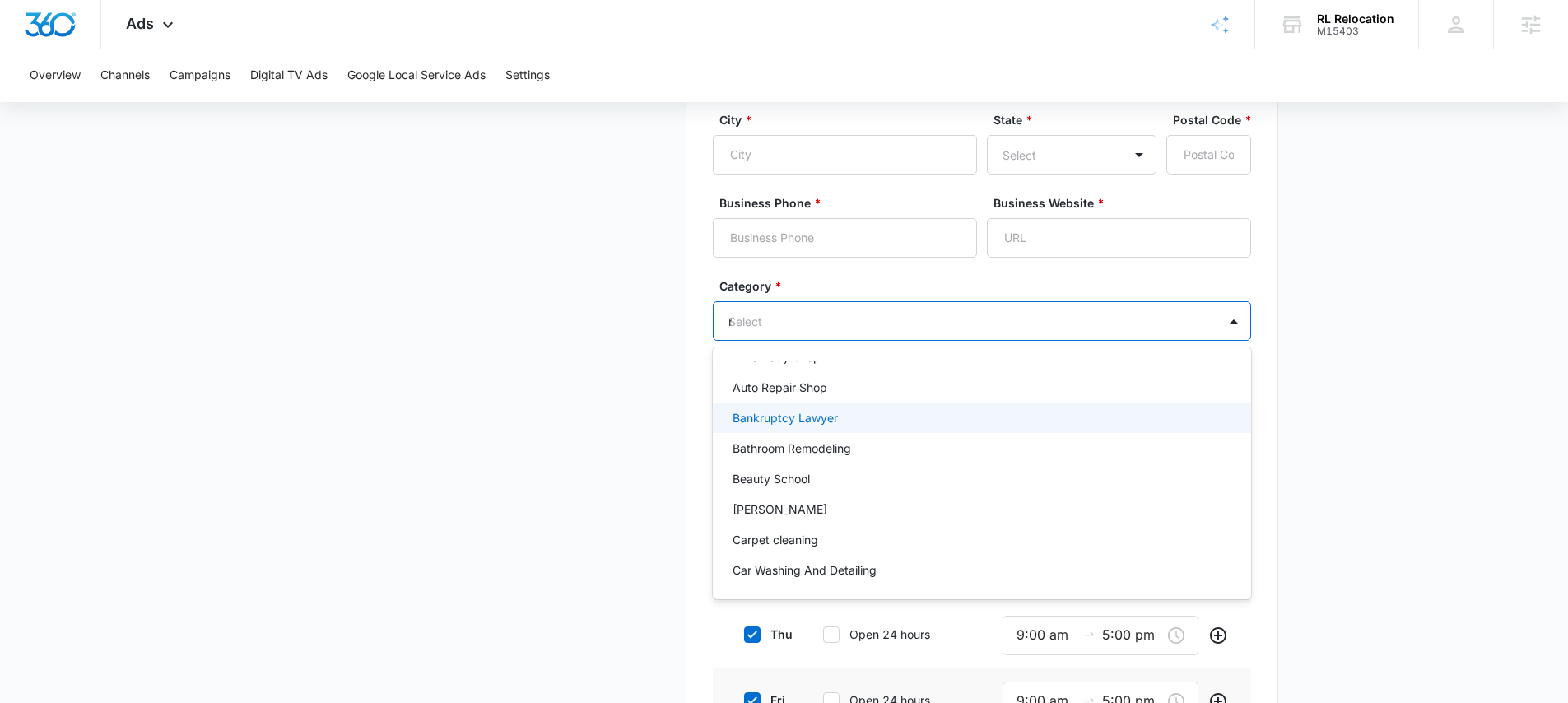
scroll to position [0, 0]
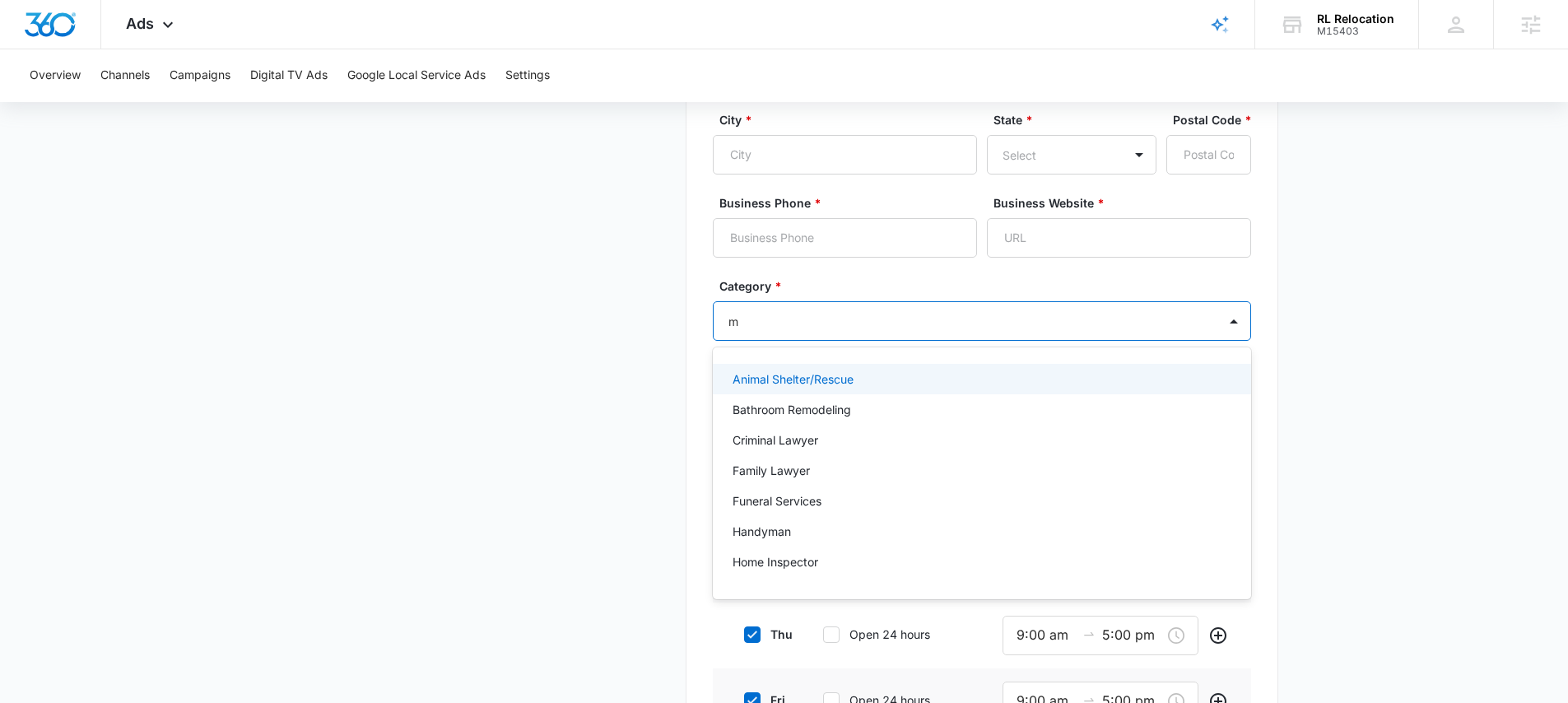
type input "mo"
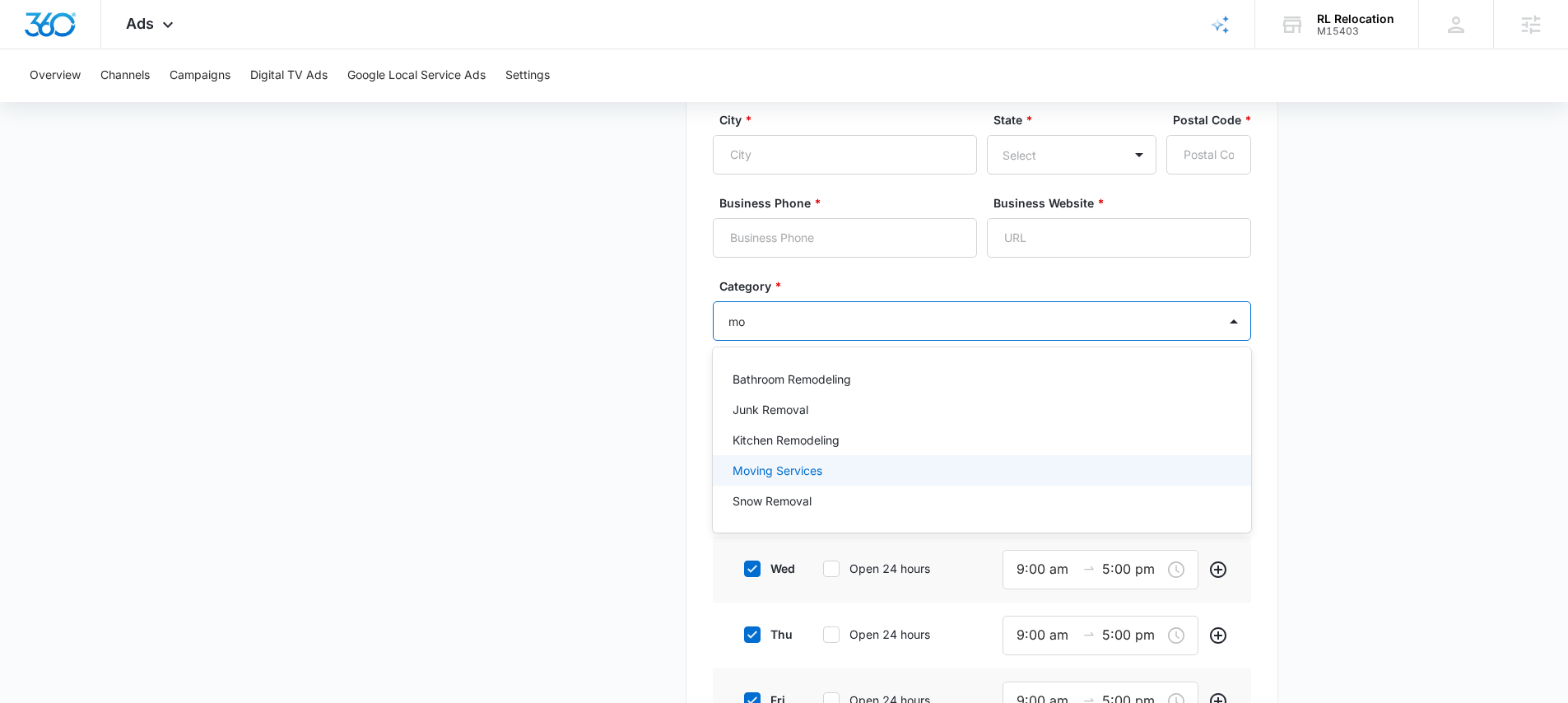
click at [752, 476] on p "Moving Services" at bounding box center [777, 470] width 90 height 17
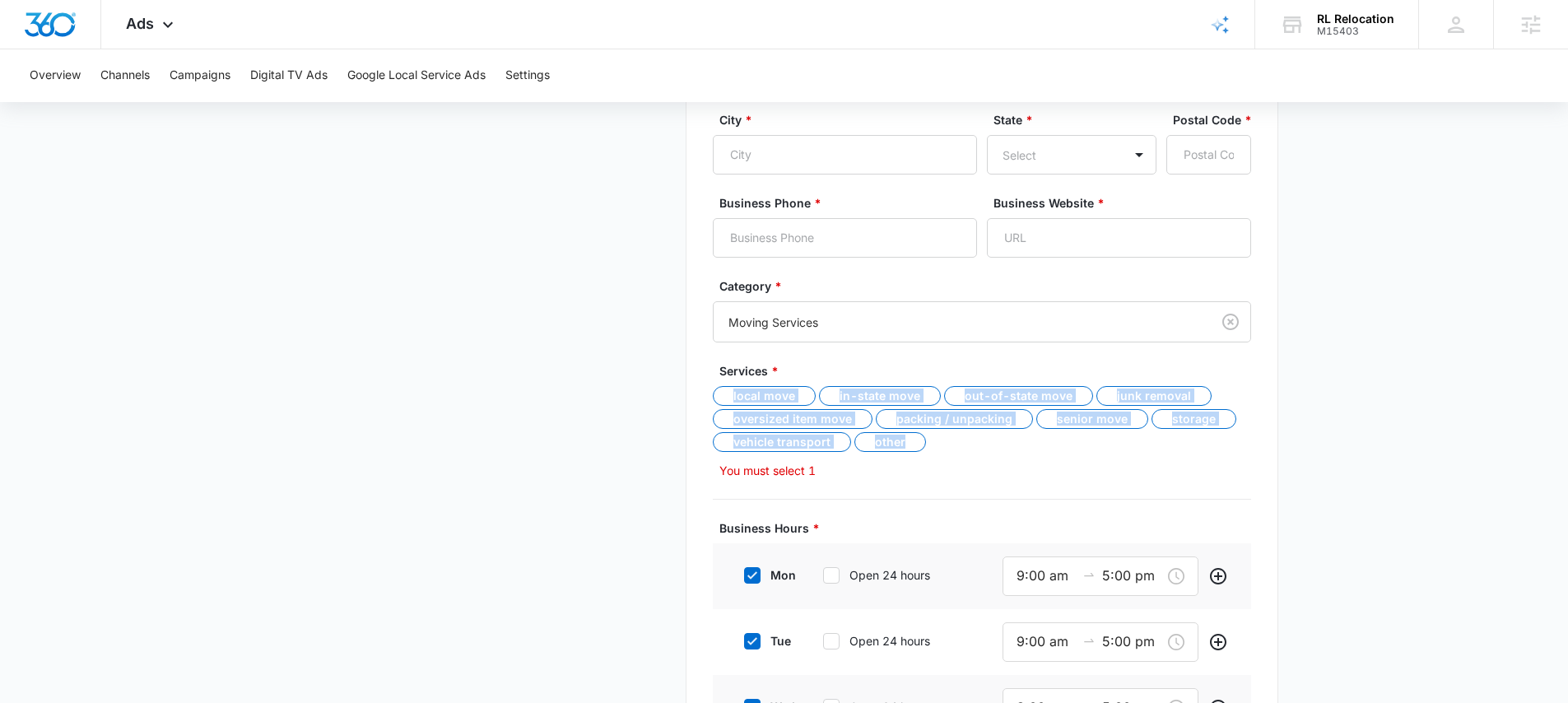
drag, startPoint x: 703, startPoint y: 380, endPoint x: 931, endPoint y: 451, distance: 238.8
click at [929, 451] on div "Business Details To get started, enter your business location's name and select…" at bounding box center [982, 360] width 593 height 1379
click at [934, 452] on div "Local move In-state move Out-of-state move Junk removal Oversized item move Pac…" at bounding box center [982, 420] width 538 height 69
click at [775, 402] on div "Local move" at bounding box center [764, 396] width 103 height 20
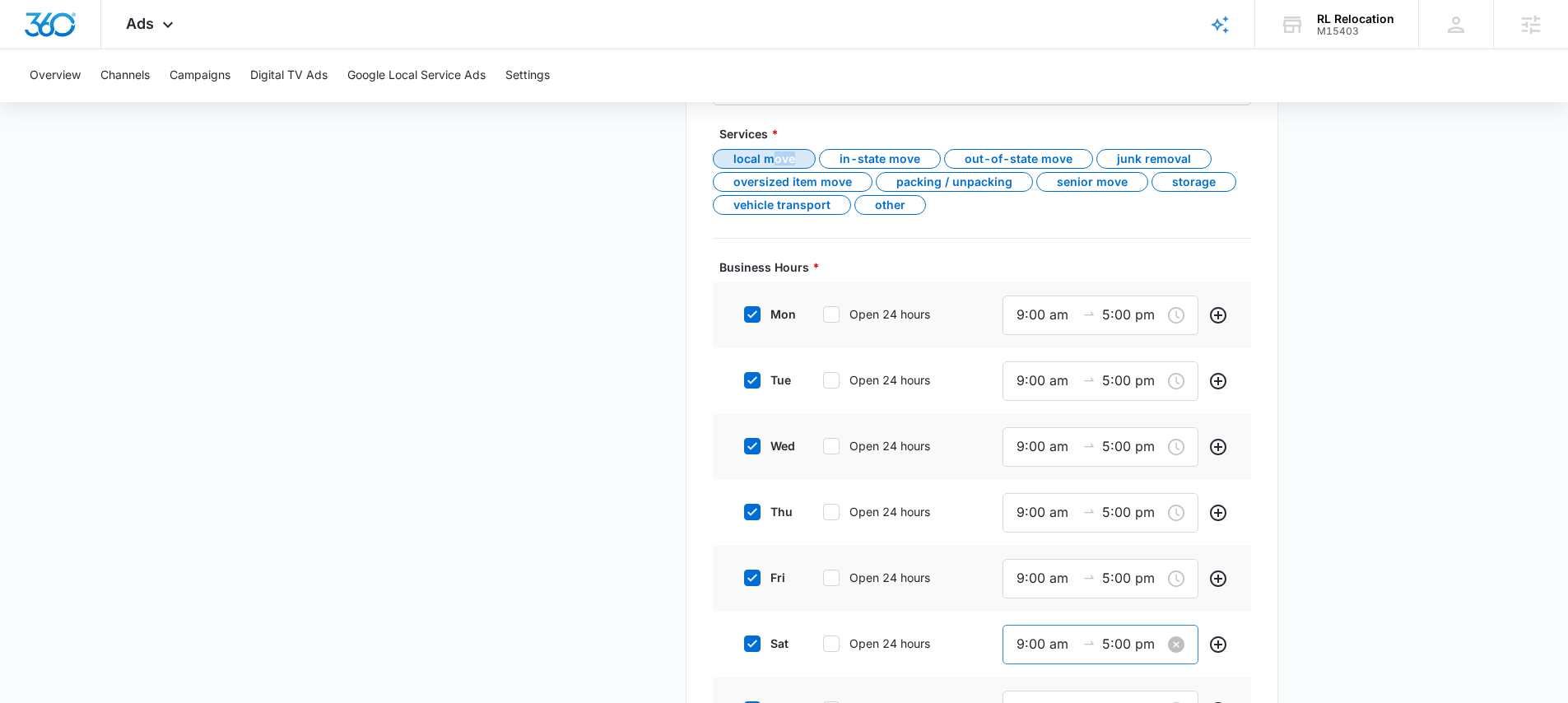
scroll to position [877, 0]
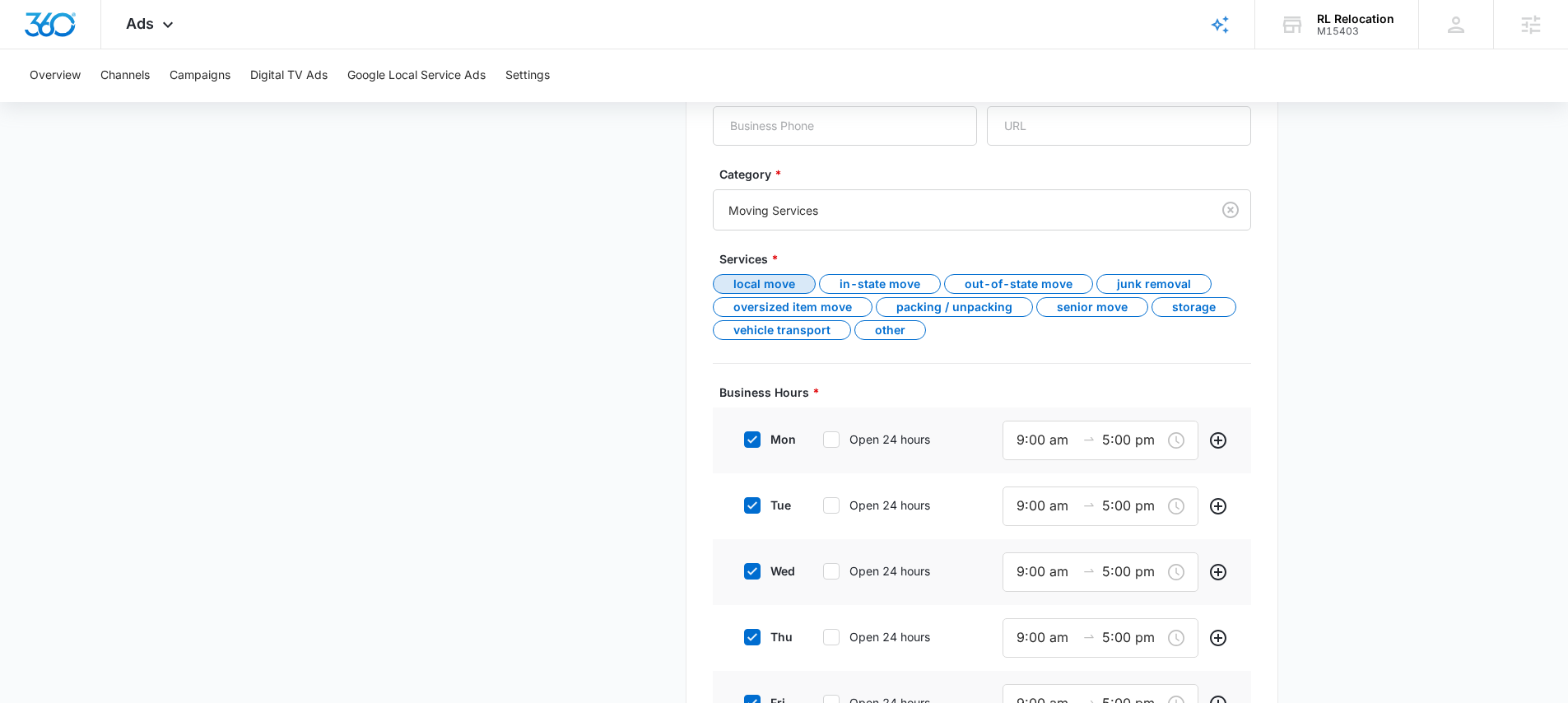
click at [688, 324] on div "Business Details To get started, enter your business location's name and select…" at bounding box center [982, 237] width 593 height 1356
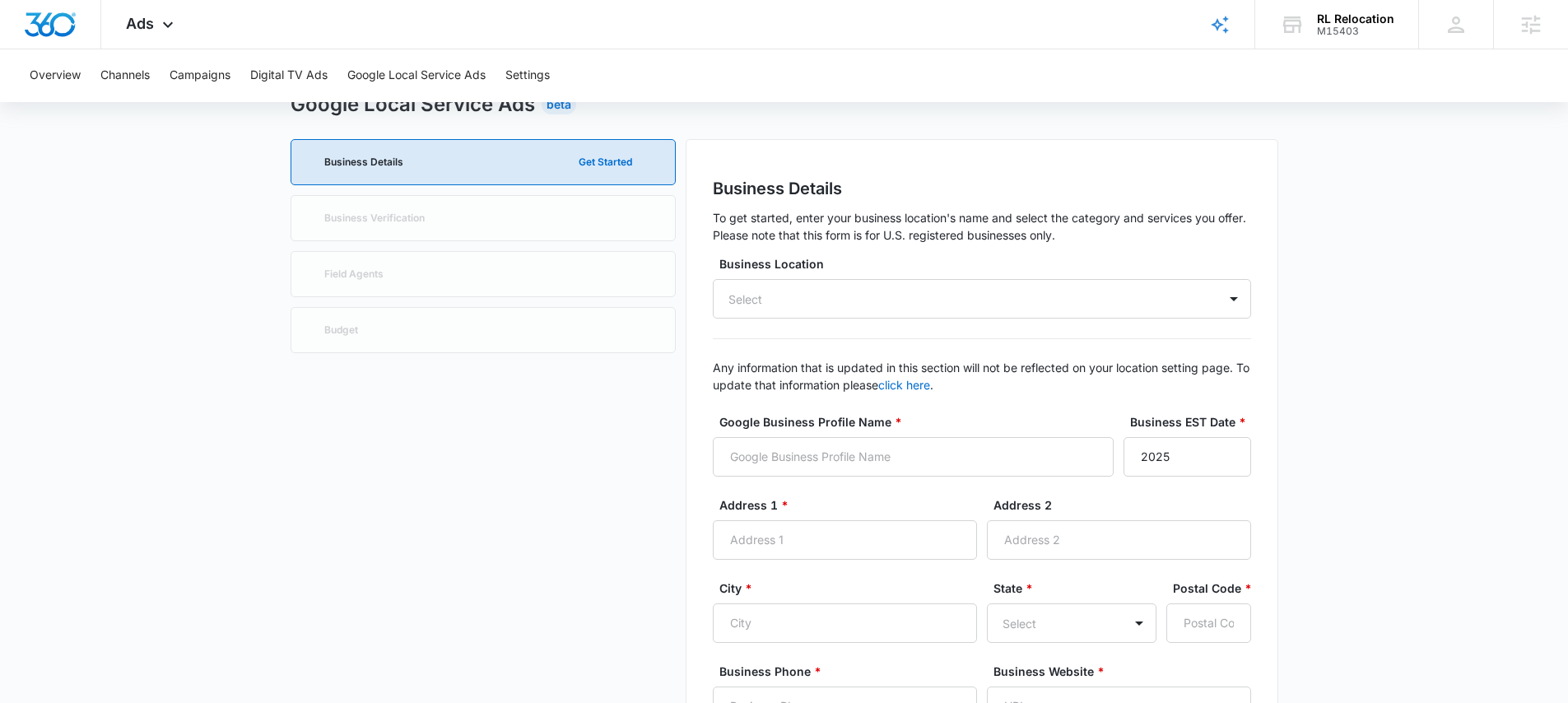
scroll to position [64, 0]
drag, startPoint x: 308, startPoint y: 212, endPoint x: 446, endPoint y: 224, distance: 138.5
drag, startPoint x: 474, startPoint y: 217, endPoint x: 325, endPoint y: 221, distance: 149.1
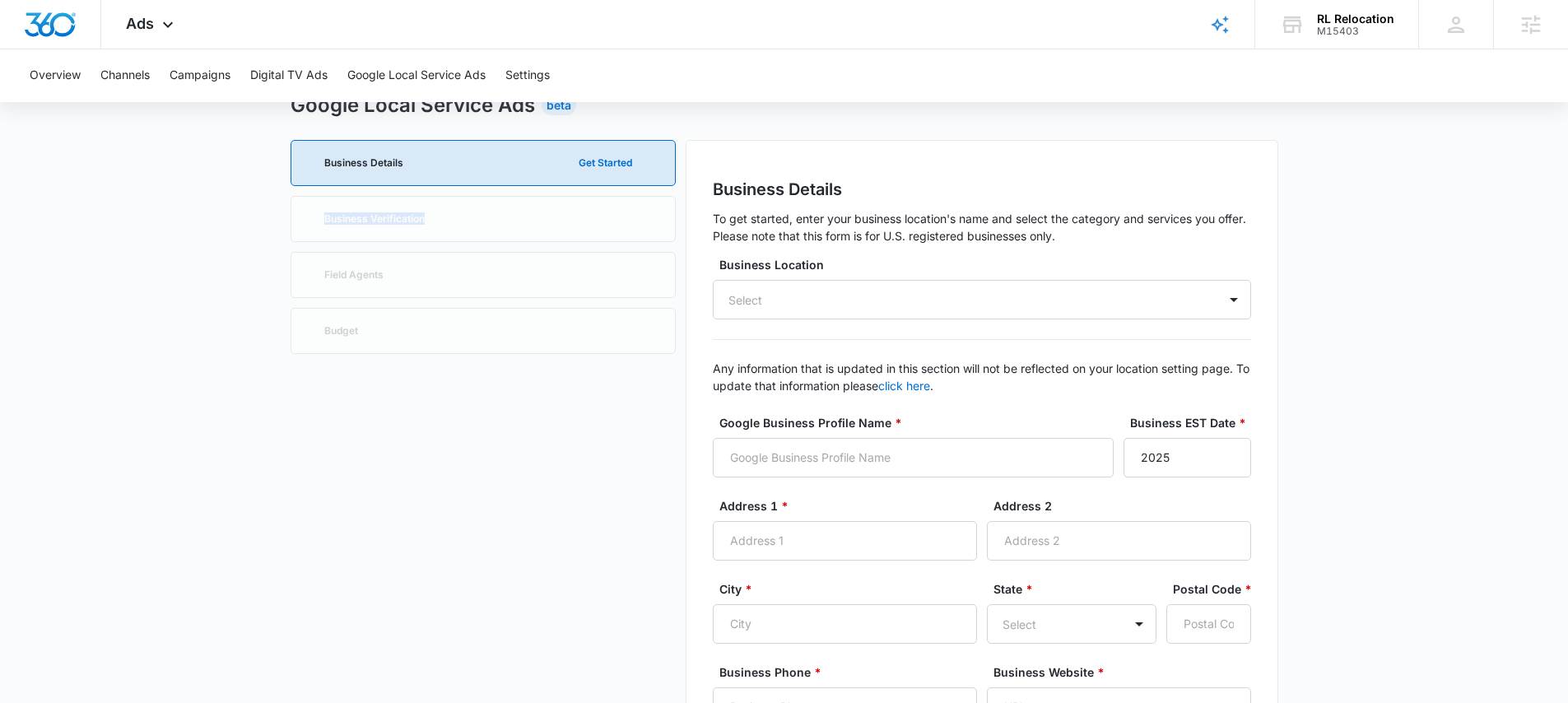
drag, startPoint x: 301, startPoint y: 224, endPoint x: 452, endPoint y: 232, distance: 151.2
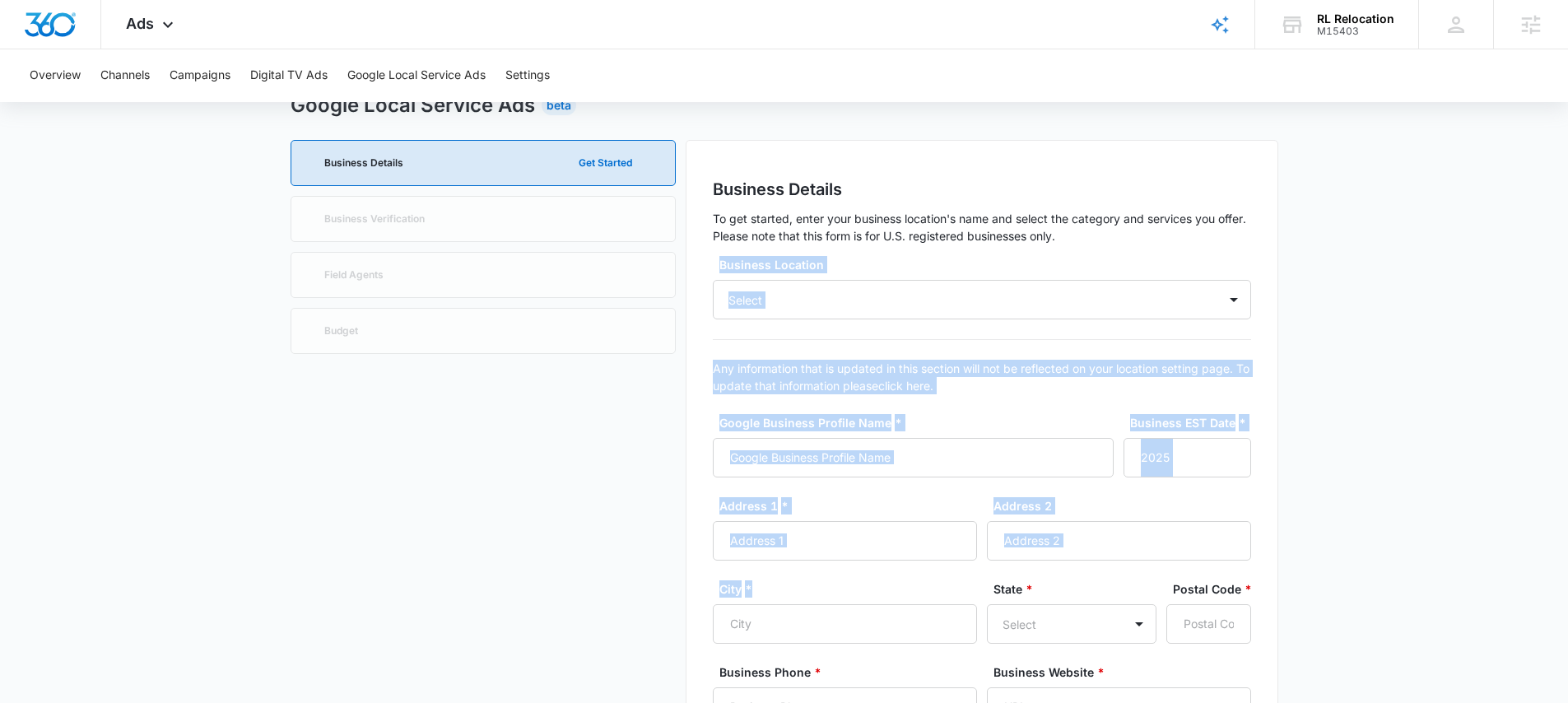
drag, startPoint x: 715, startPoint y: 246, endPoint x: 977, endPoint y: 656, distance: 486.6
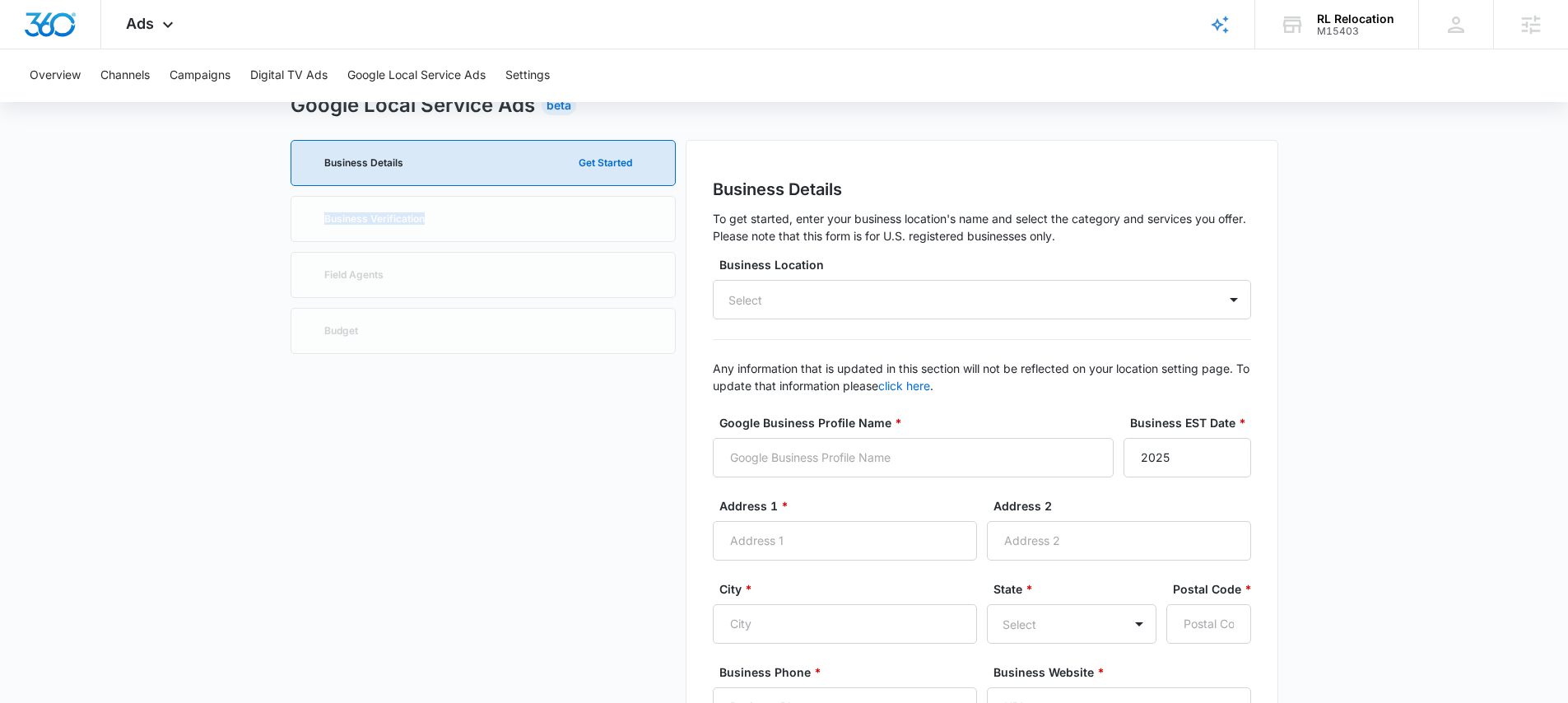
drag, startPoint x: 451, startPoint y: 219, endPoint x: 324, endPoint y: 221, distance: 127.0
drag, startPoint x: 313, startPoint y: 273, endPoint x: 405, endPoint y: 280, distance: 92.3
drag, startPoint x: 371, startPoint y: 335, endPoint x: 323, endPoint y: 332, distance: 48.1
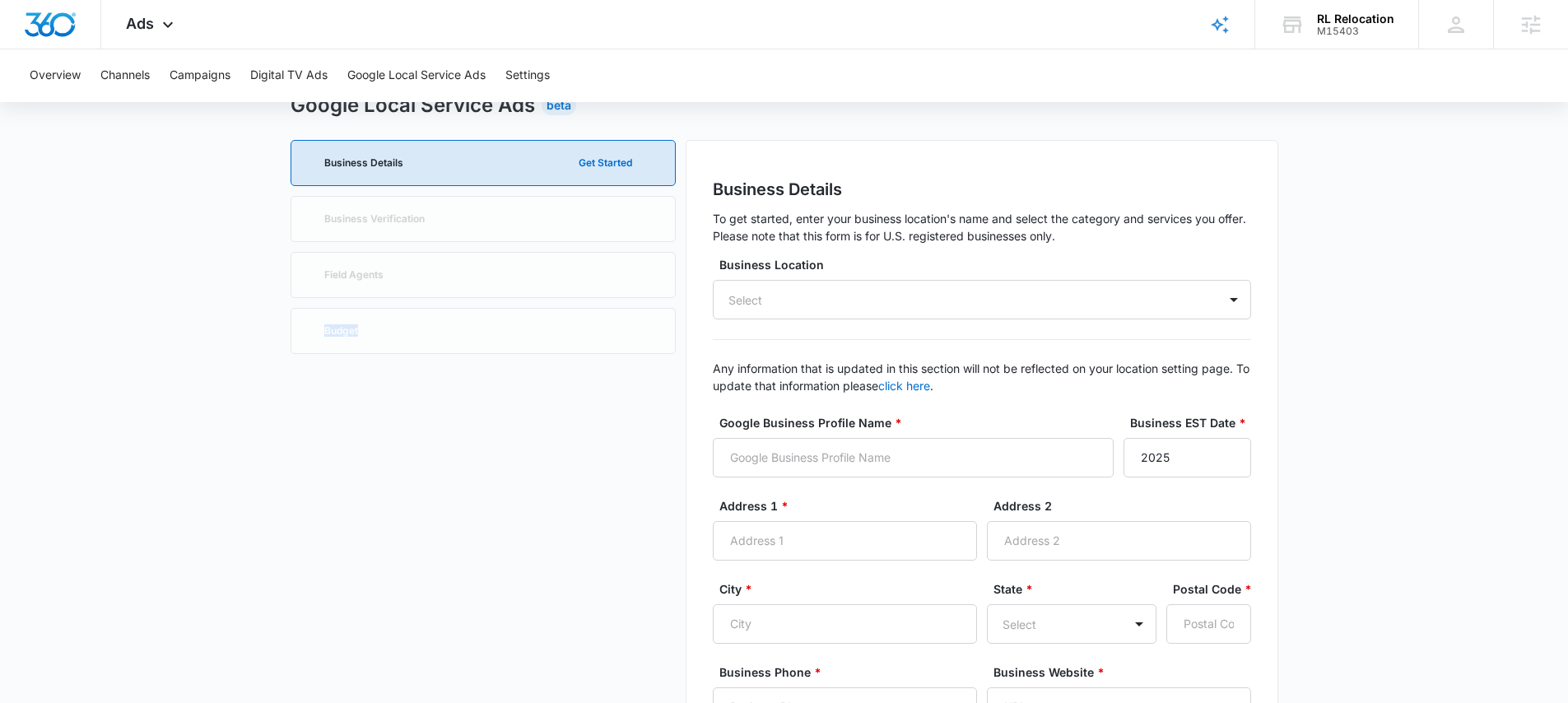
drag, startPoint x: 312, startPoint y: 264, endPoint x: 385, endPoint y: 354, distance: 115.9
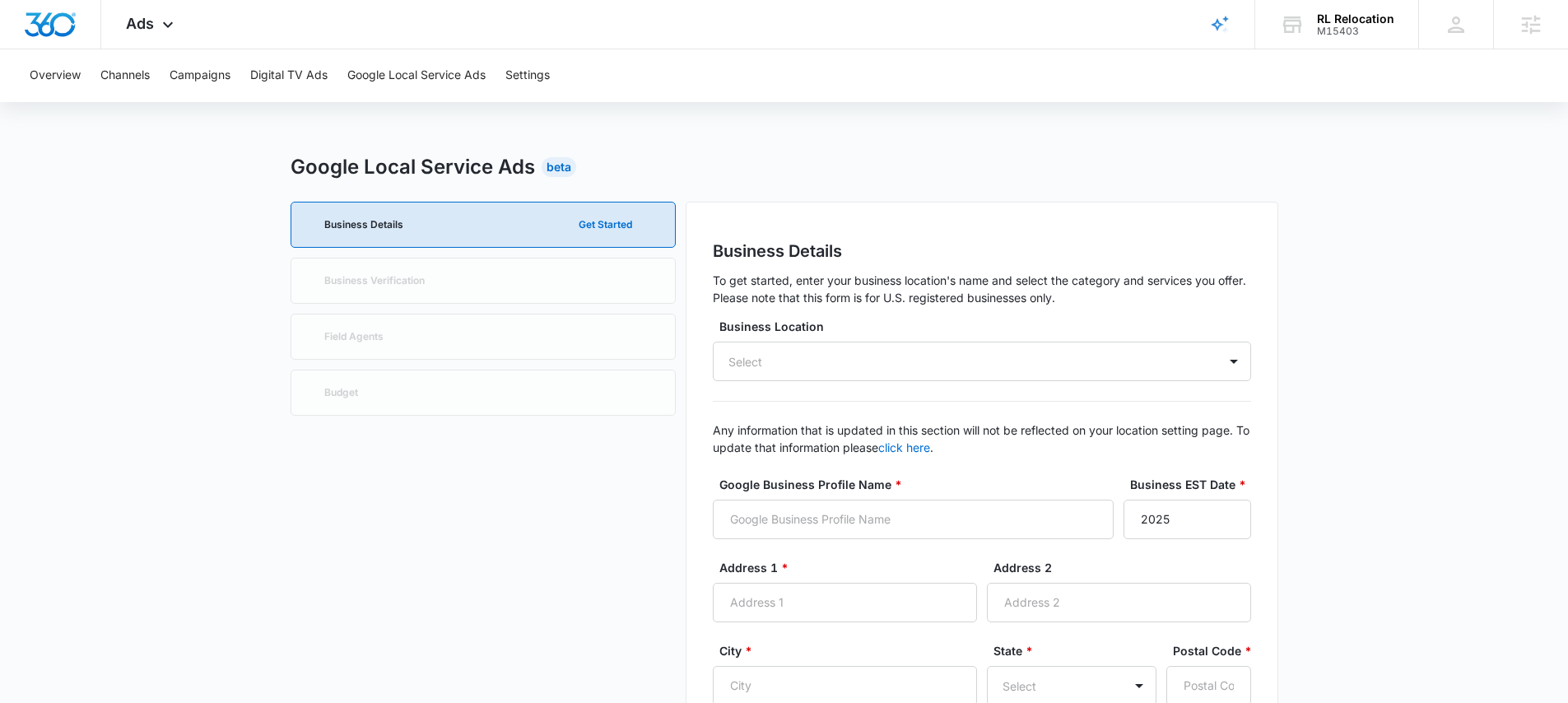
scroll to position [0, 0]
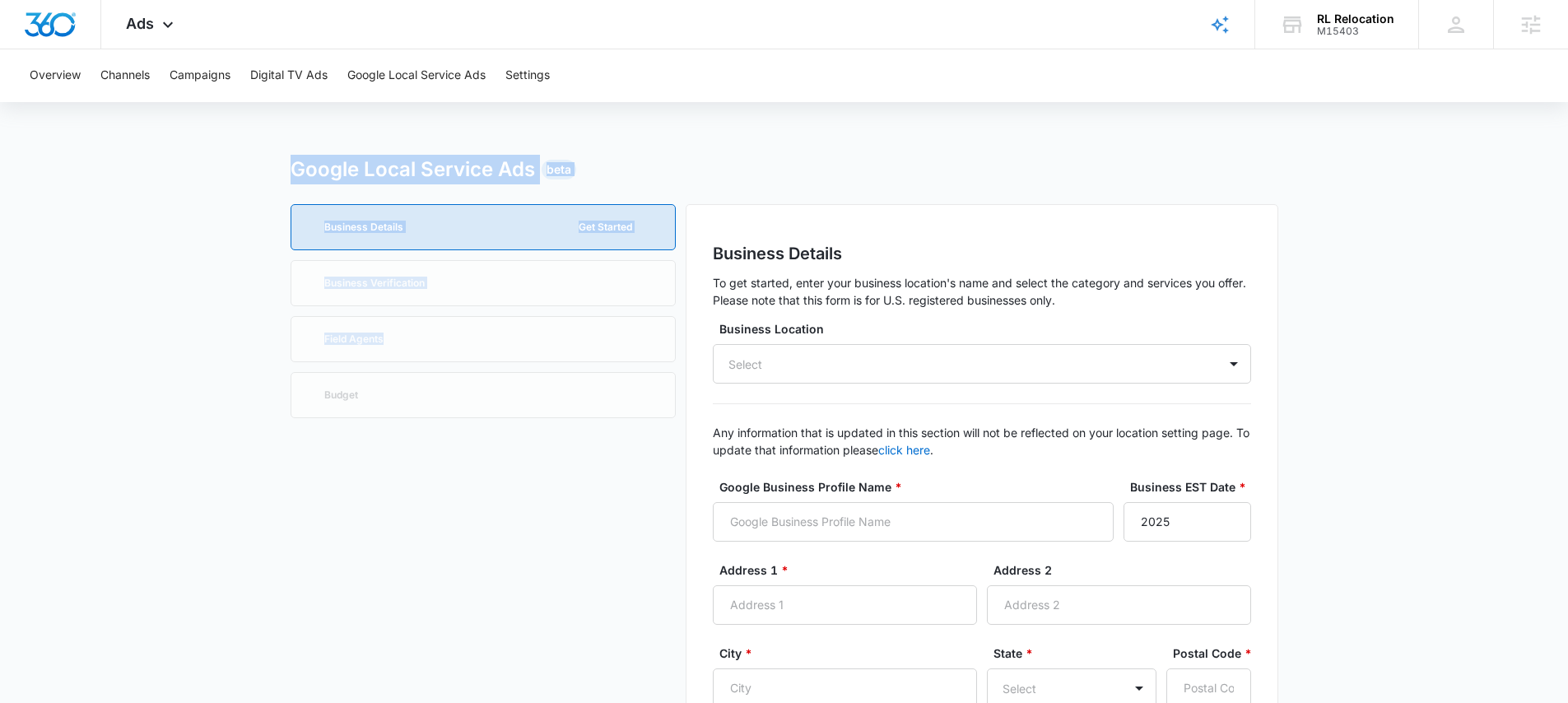
drag, startPoint x: 310, startPoint y: 179, endPoint x: 662, endPoint y: 360, distance: 395.8
click at [654, 177] on div "Google Local Service Ads Beta" at bounding box center [784, 170] width 988 height 30
drag, startPoint x: 332, startPoint y: 177, endPoint x: 665, endPoint y: 199, distance: 333.7
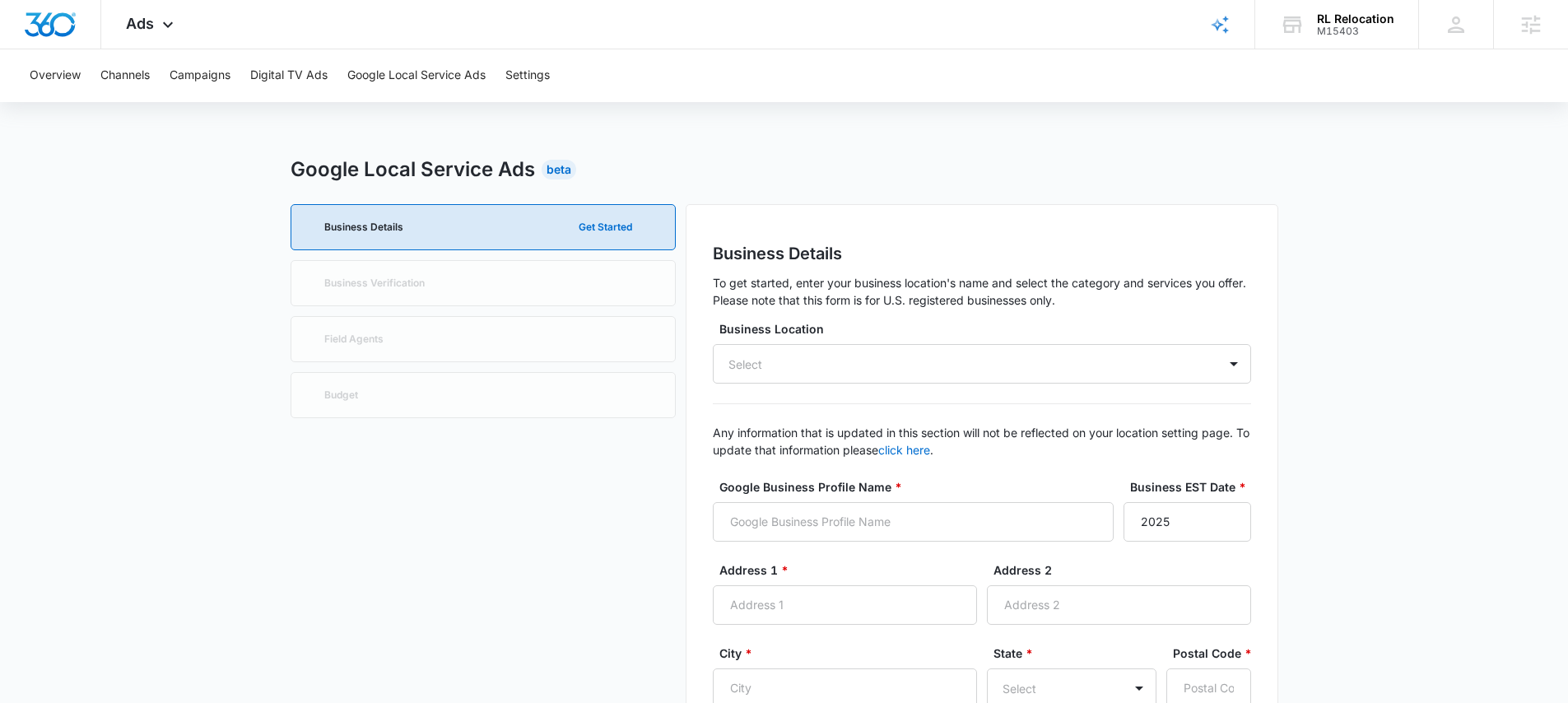
click at [676, 179] on div "Google Local Service Ads Beta" at bounding box center [784, 170] width 988 height 30
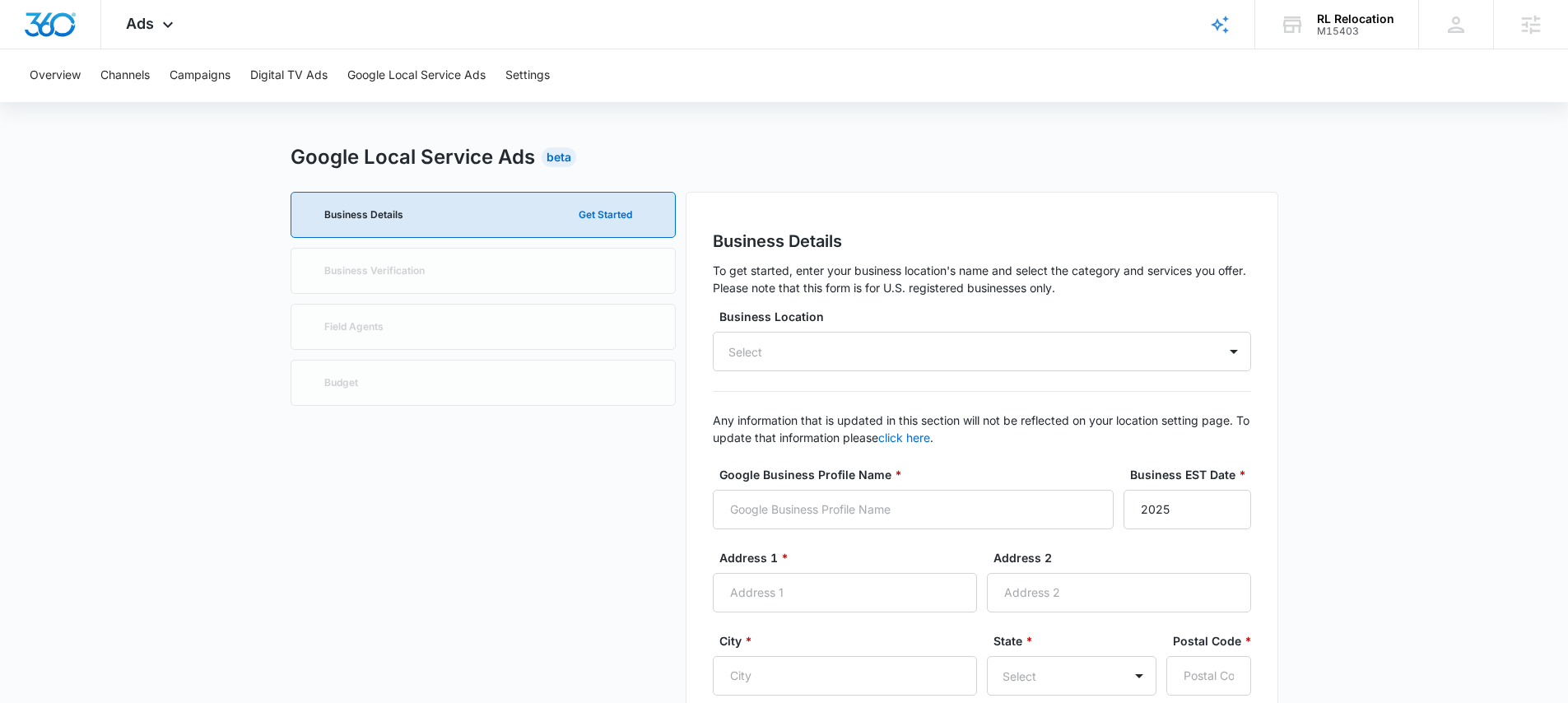
scroll to position [13, 0]
